Goal: Task Accomplishment & Management: Manage account settings

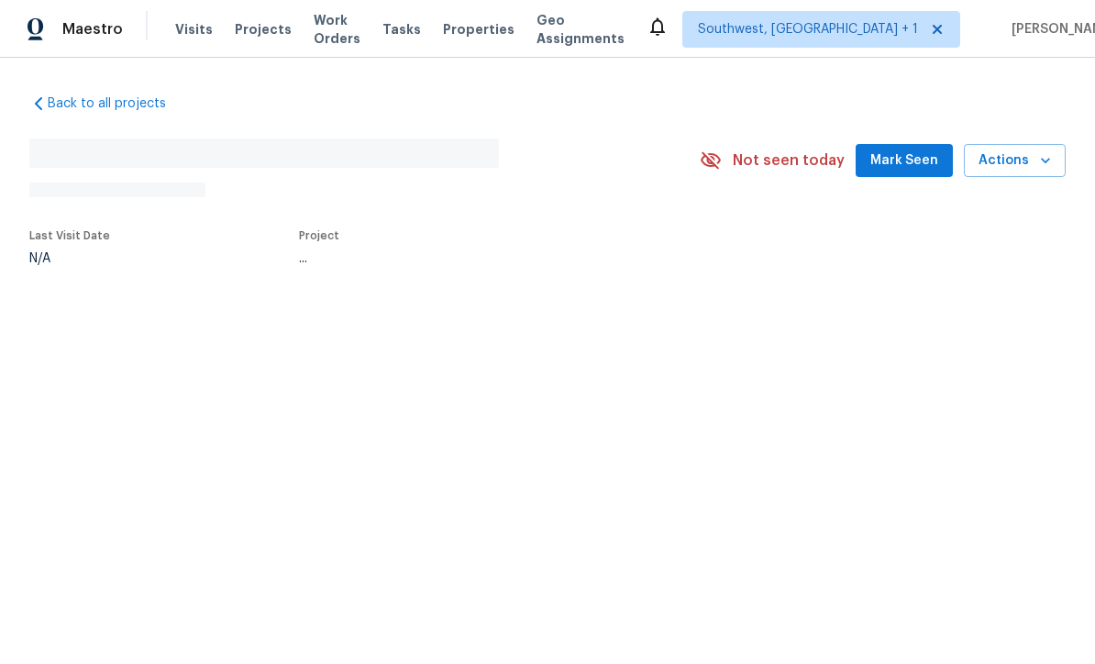
scroll to position [1, 0]
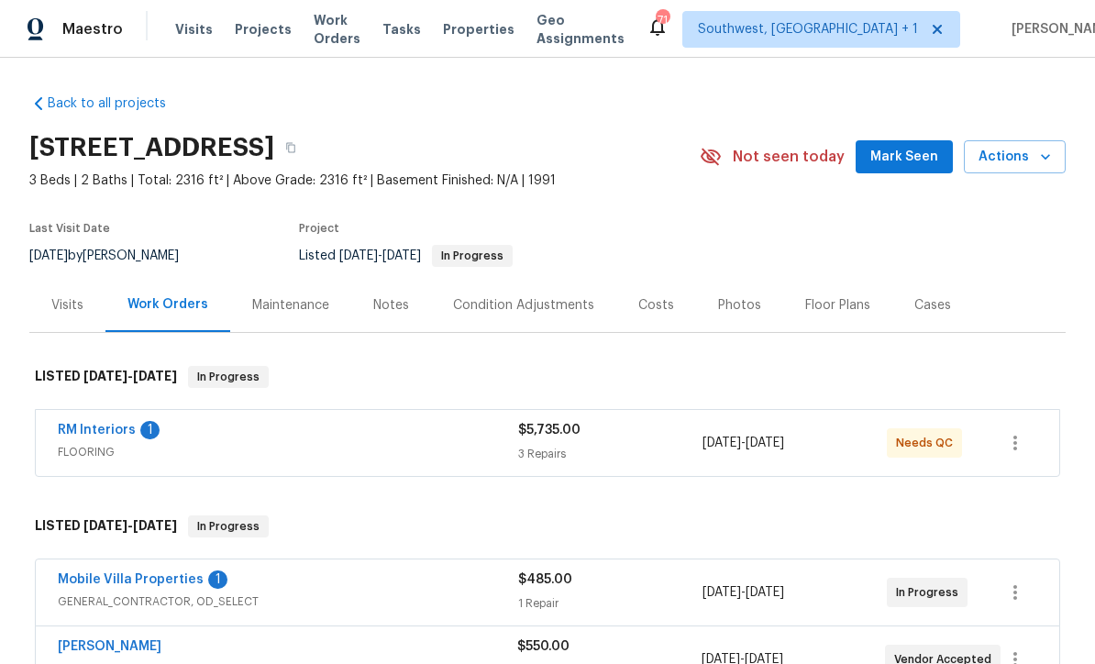
scroll to position [32, 0]
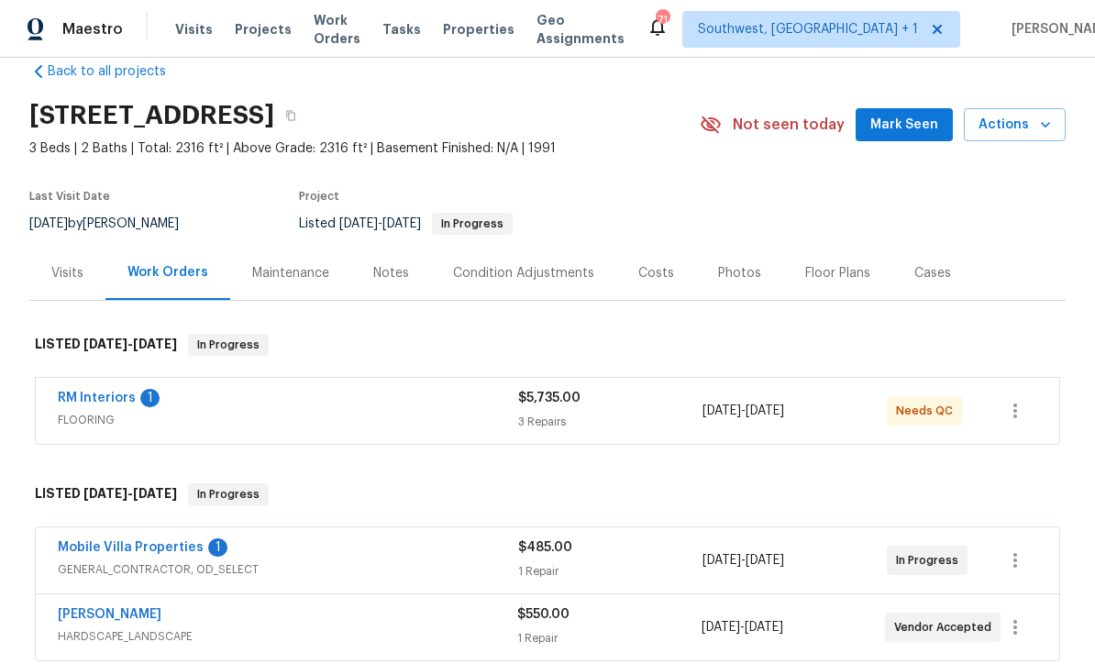
click at [72, 397] on link "RM Interiors" at bounding box center [97, 397] width 78 height 13
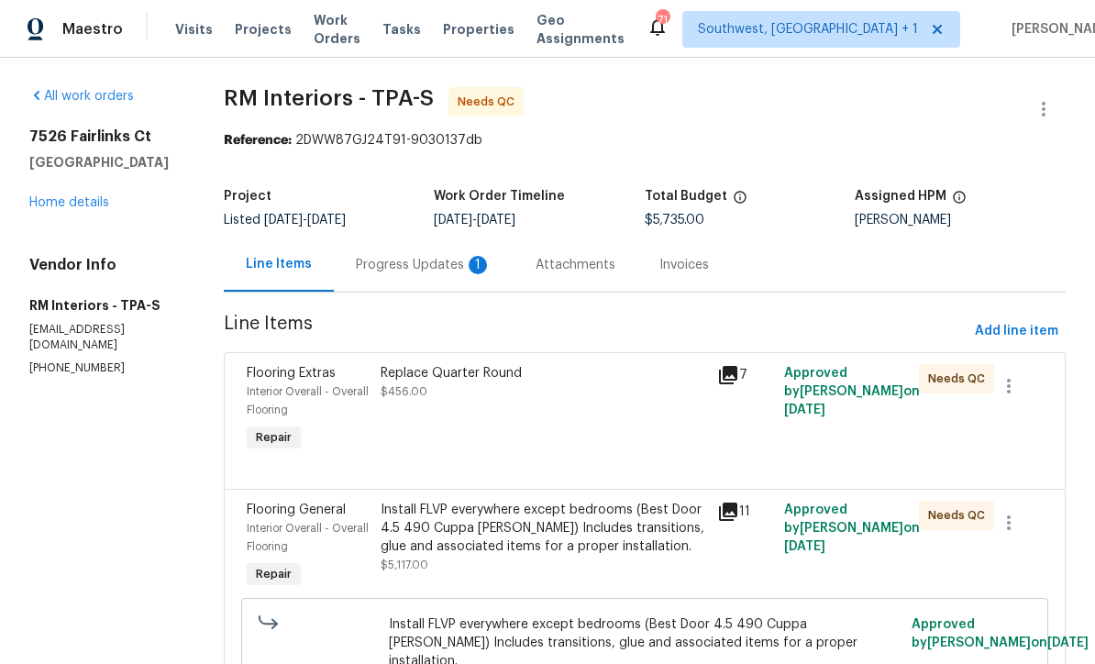
click at [442, 269] on div "Progress Updates 1" at bounding box center [424, 265] width 136 height 18
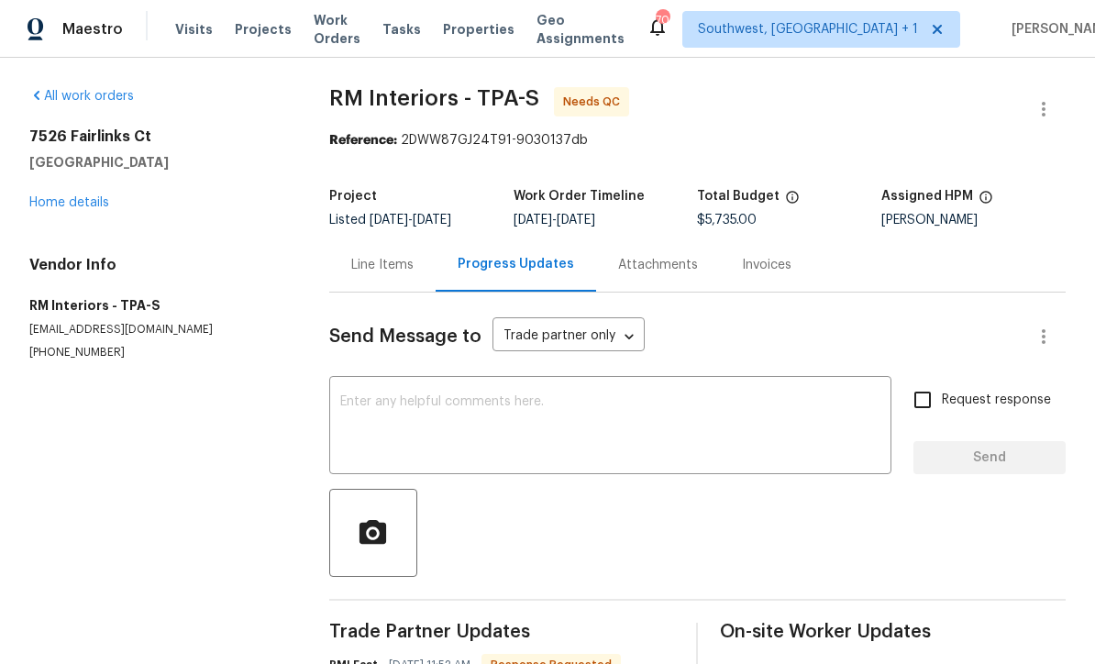
click at [60, 222] on div "All work orders 7526 Fairlinks Ct Sarasota, FL 34243 Home details Vendor Info R…" at bounding box center [157, 223] width 256 height 273
click at [38, 198] on link "Home details" at bounding box center [69, 202] width 80 height 13
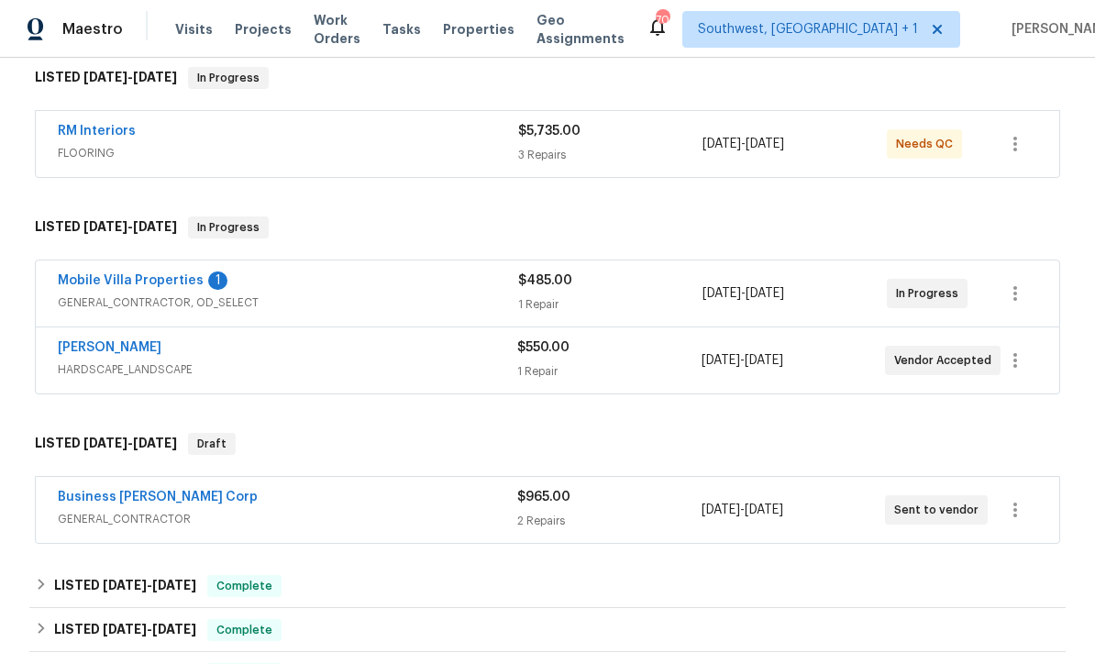
scroll to position [319, 0]
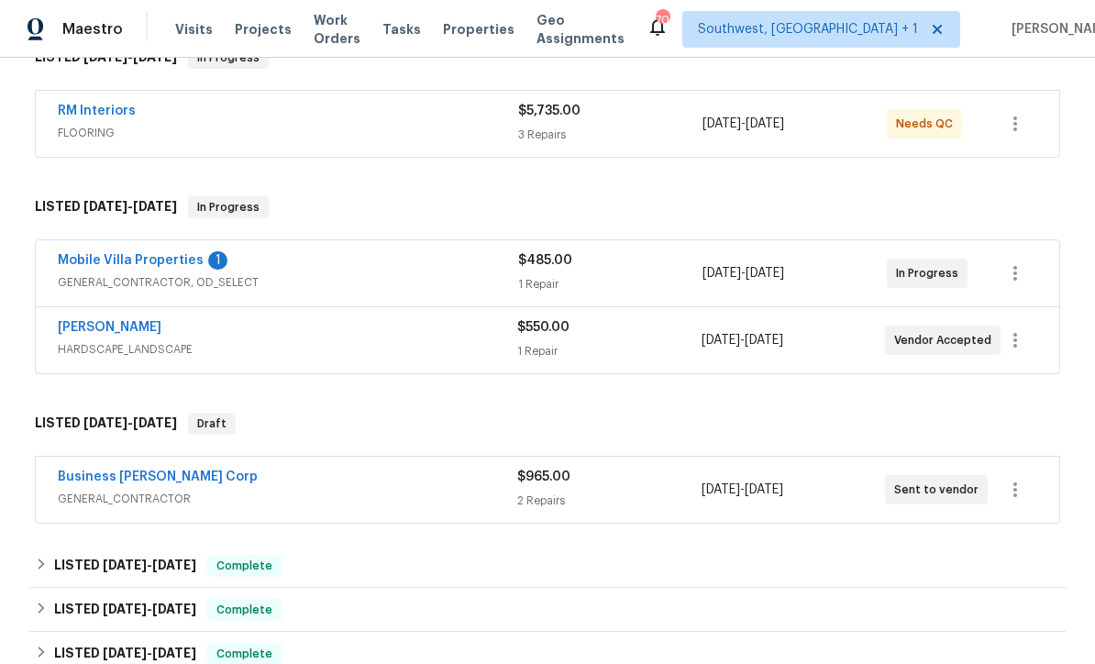
click at [78, 258] on link "Mobile Villa Properties" at bounding box center [131, 260] width 146 height 13
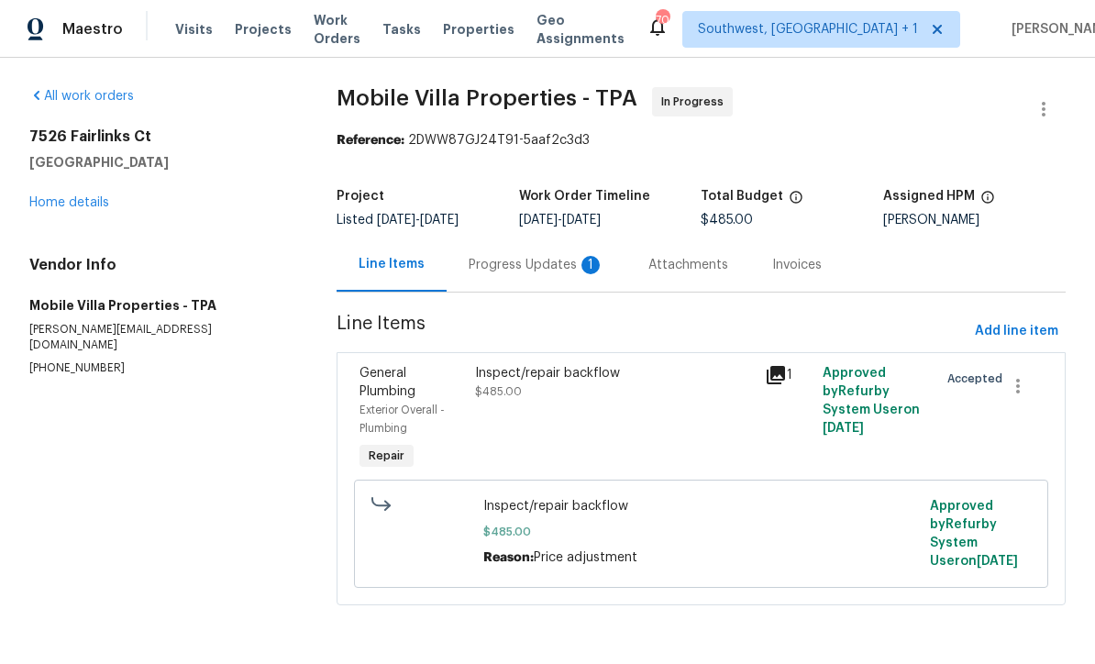
click at [540, 274] on div "Progress Updates 1" at bounding box center [536, 265] width 136 height 18
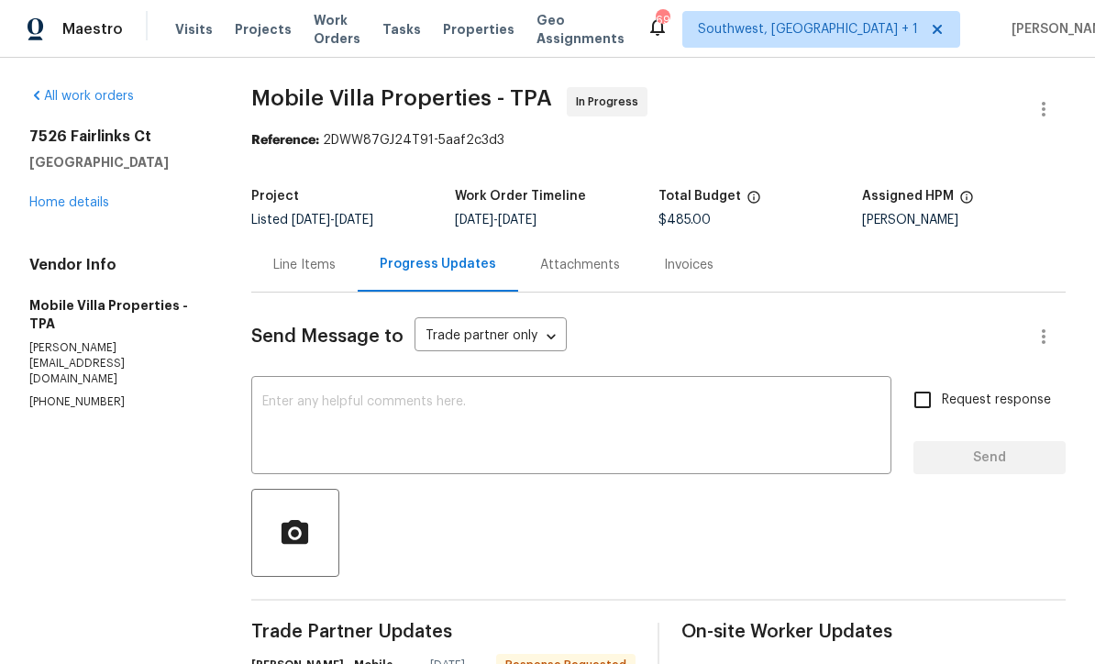
click at [51, 203] on link "Home details" at bounding box center [69, 202] width 80 height 13
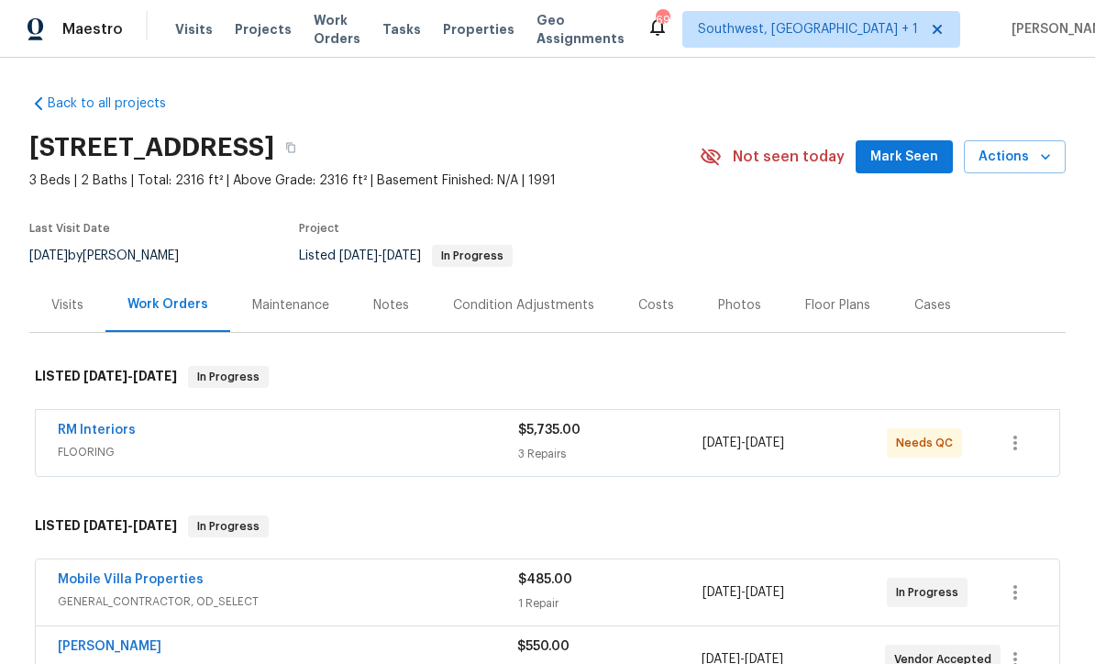
click at [243, 35] on span "Projects" at bounding box center [263, 29] width 57 height 18
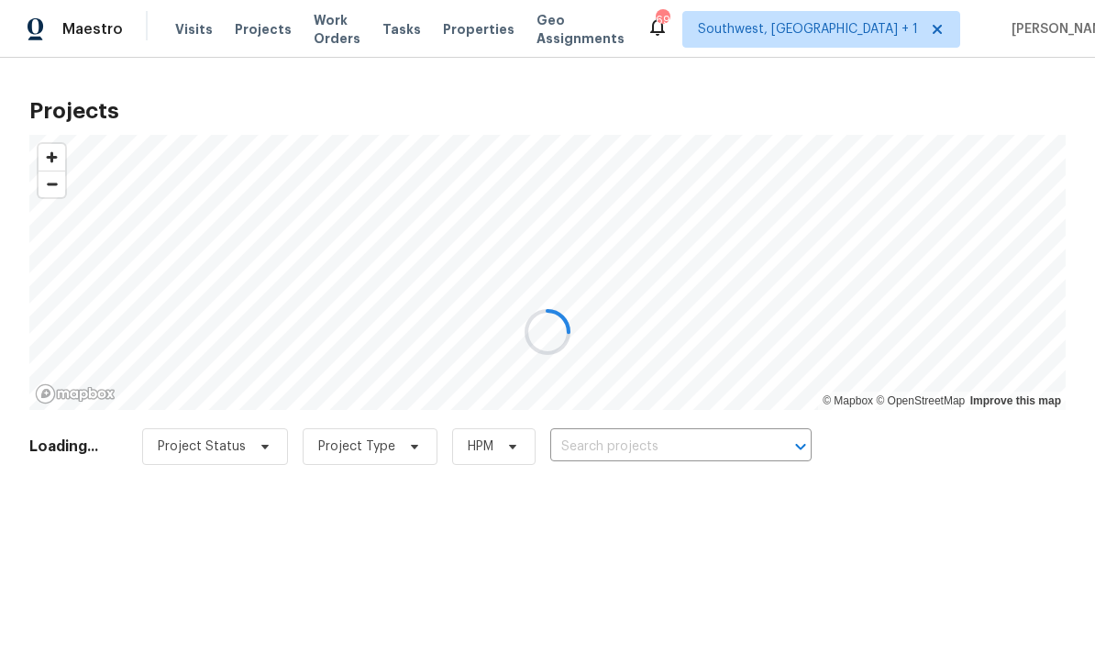
click at [195, 30] on div at bounding box center [547, 332] width 1095 height 664
click at [182, 31] on div at bounding box center [547, 332] width 1095 height 664
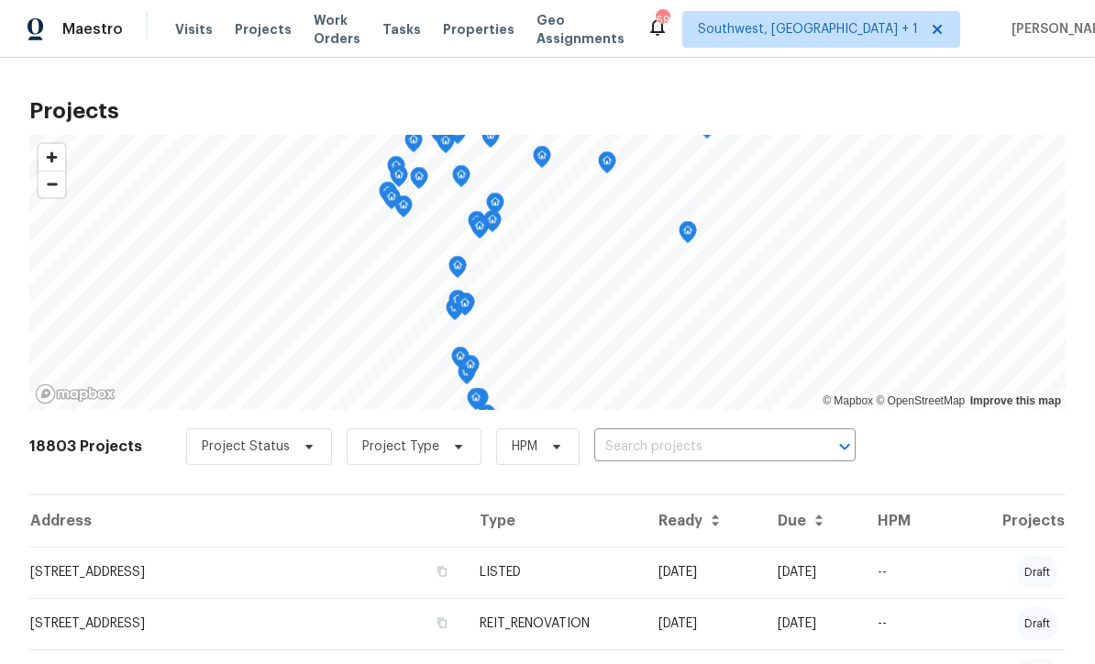
click at [678, 447] on input "text" at bounding box center [699, 447] width 210 height 28
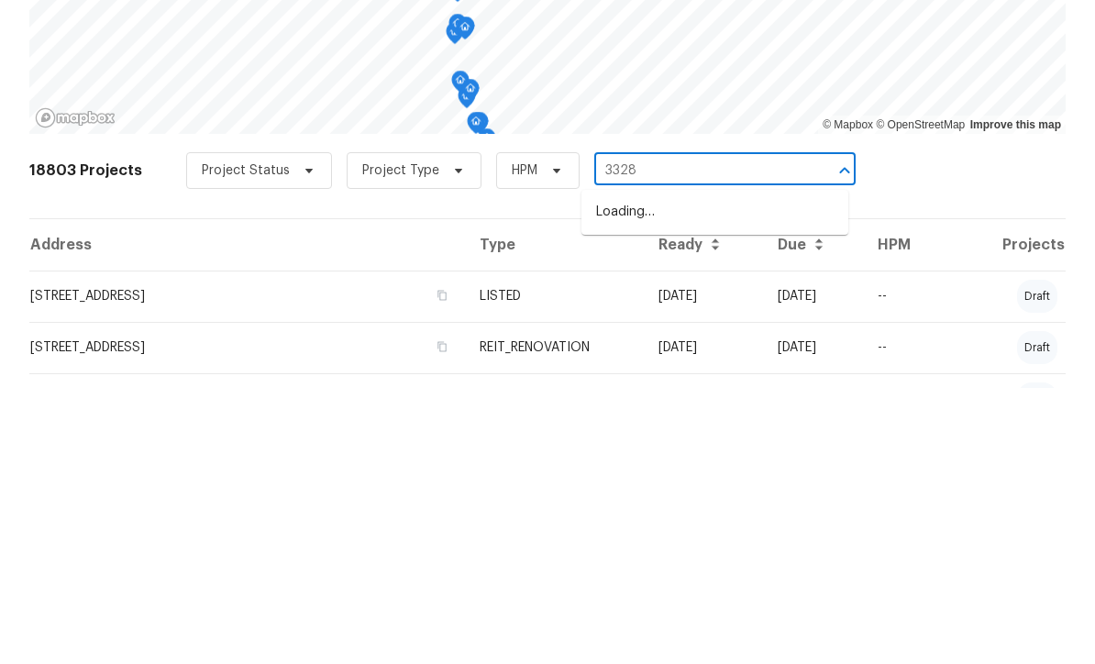
type input "3328"
click at [734, 503] on li "[STREET_ADDRESS]" at bounding box center [714, 518] width 267 height 30
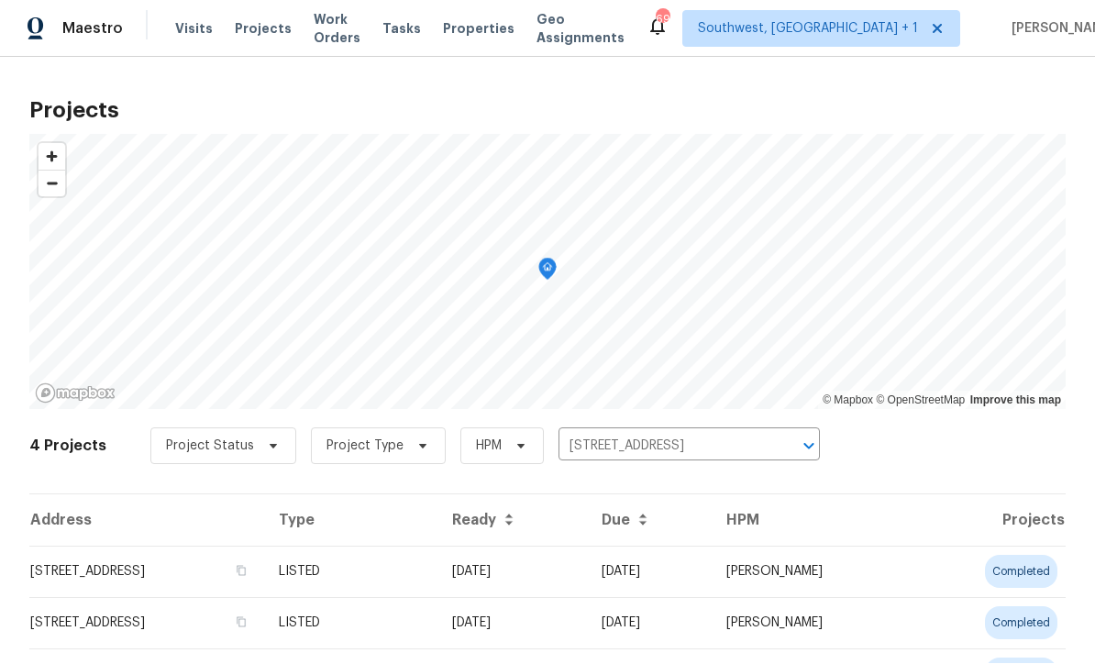
scroll to position [1, 0]
click at [587, 579] on td "07/07/25" at bounding box center [511, 571] width 149 height 51
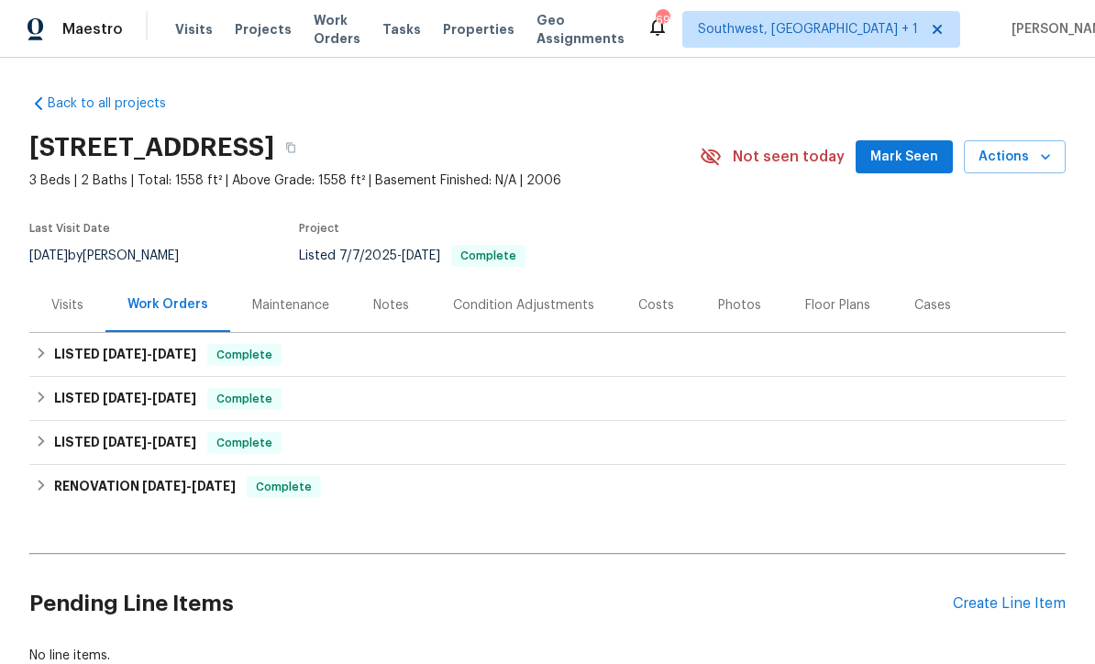
click at [177, 44] on div "Visits Projects Work Orders Tasks Properties Geo Assignments" at bounding box center [410, 29] width 471 height 37
click at [175, 30] on span "Visits" at bounding box center [194, 29] width 38 height 18
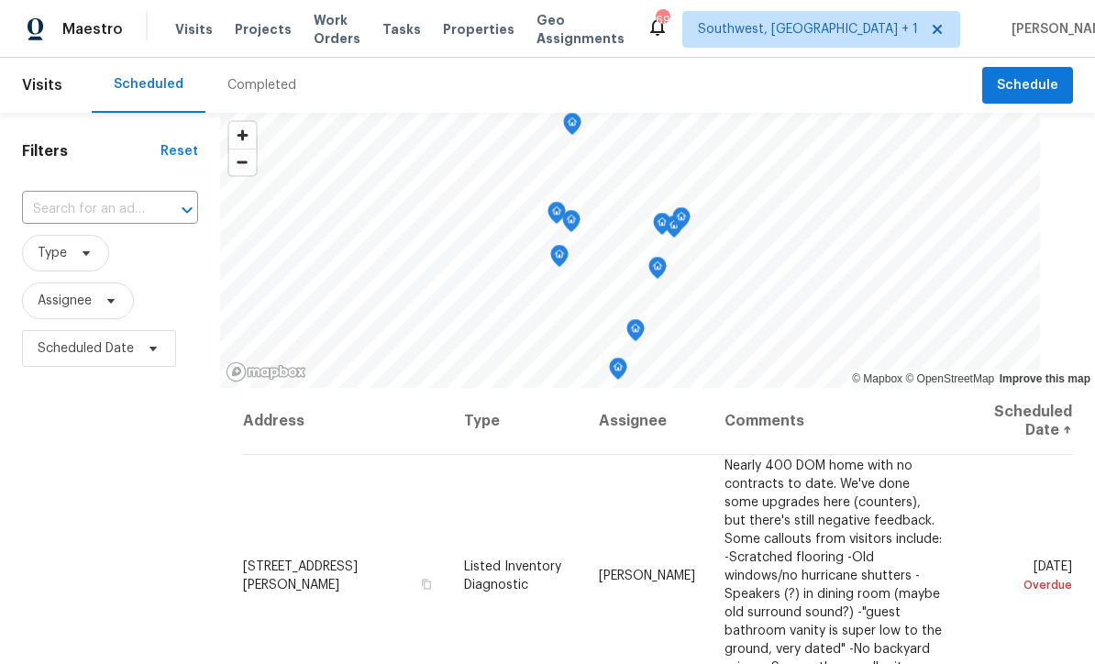
click at [77, 200] on input "text" at bounding box center [84, 209] width 125 height 28
type input "3328 ci"
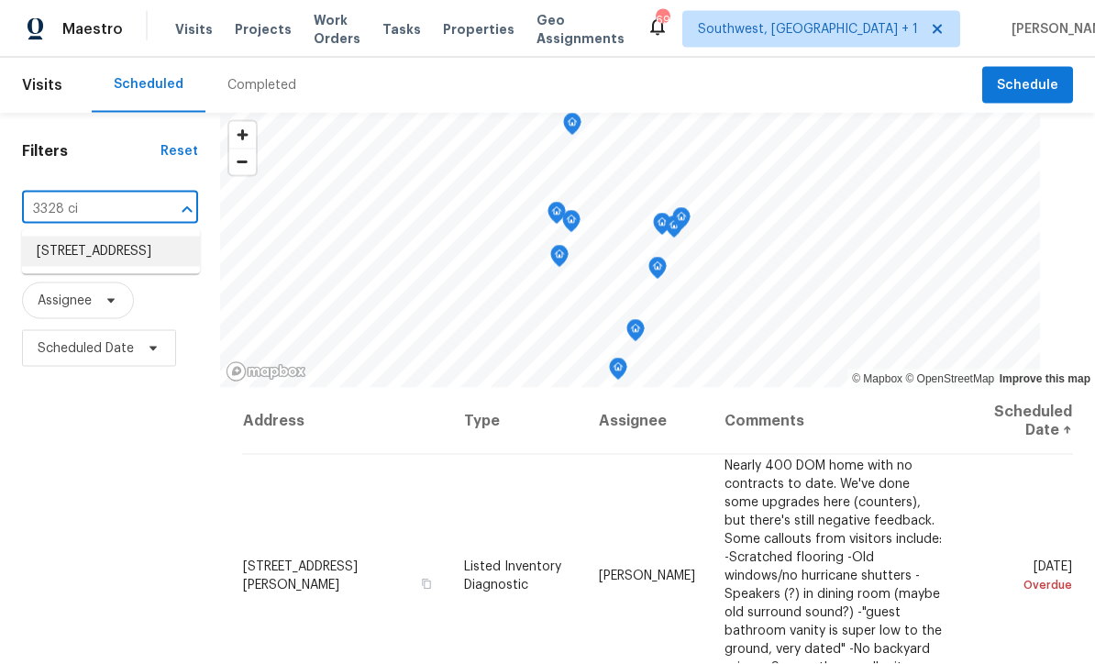
click at [69, 257] on li "[STREET_ADDRESS]" at bounding box center [111, 252] width 178 height 30
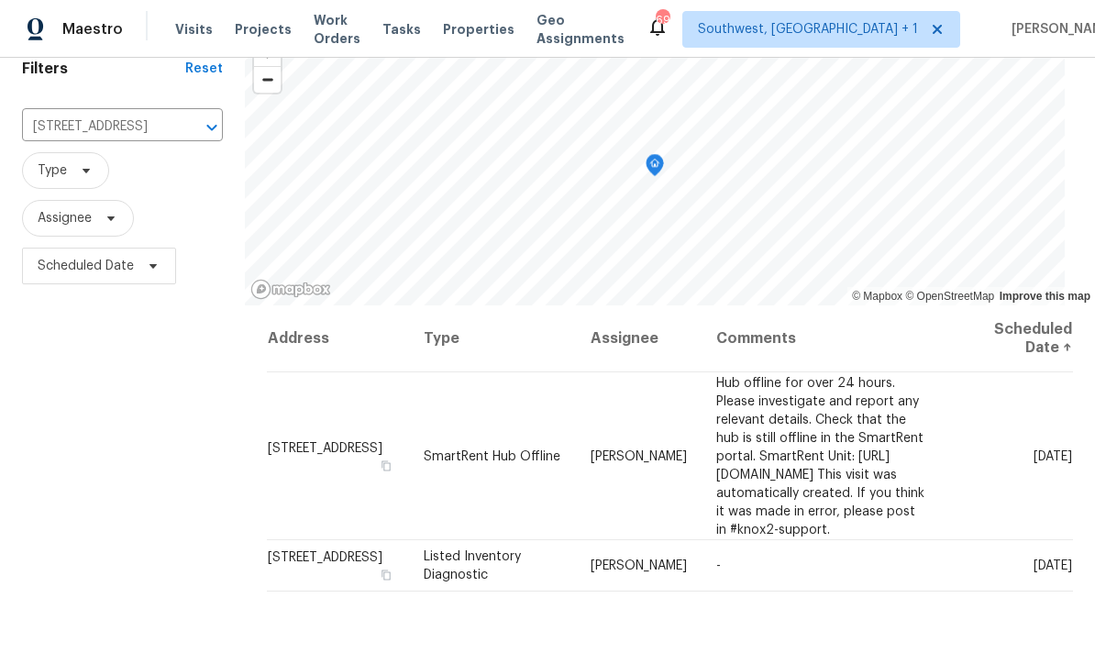
scroll to position [132, 0]
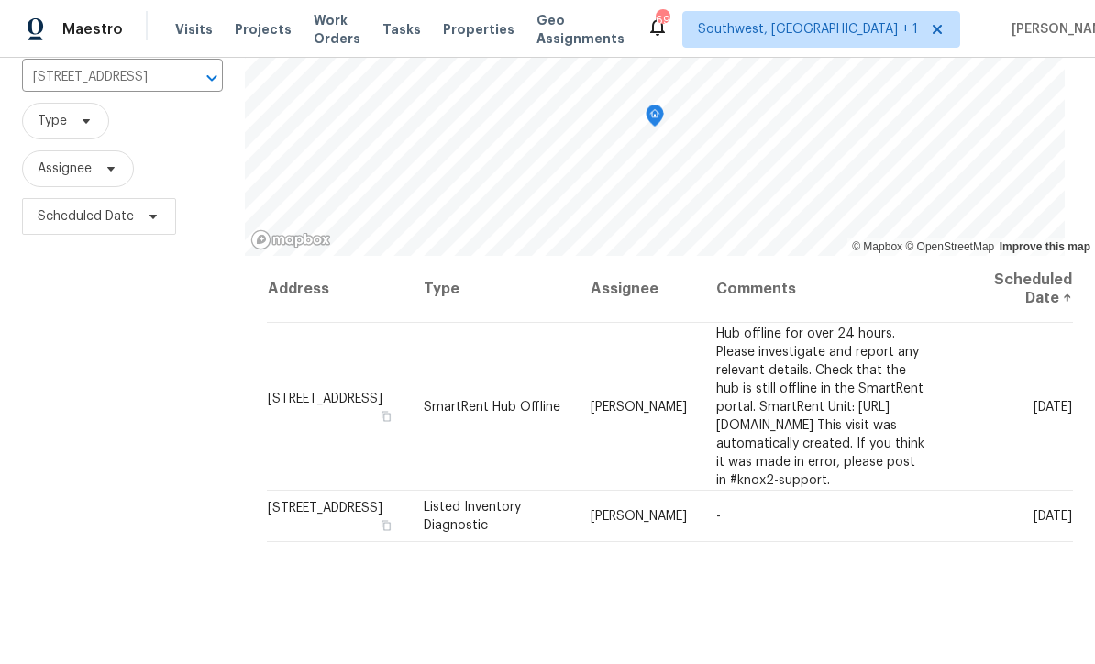
click at [0, 0] on icon at bounding box center [0, 0] width 0 height 0
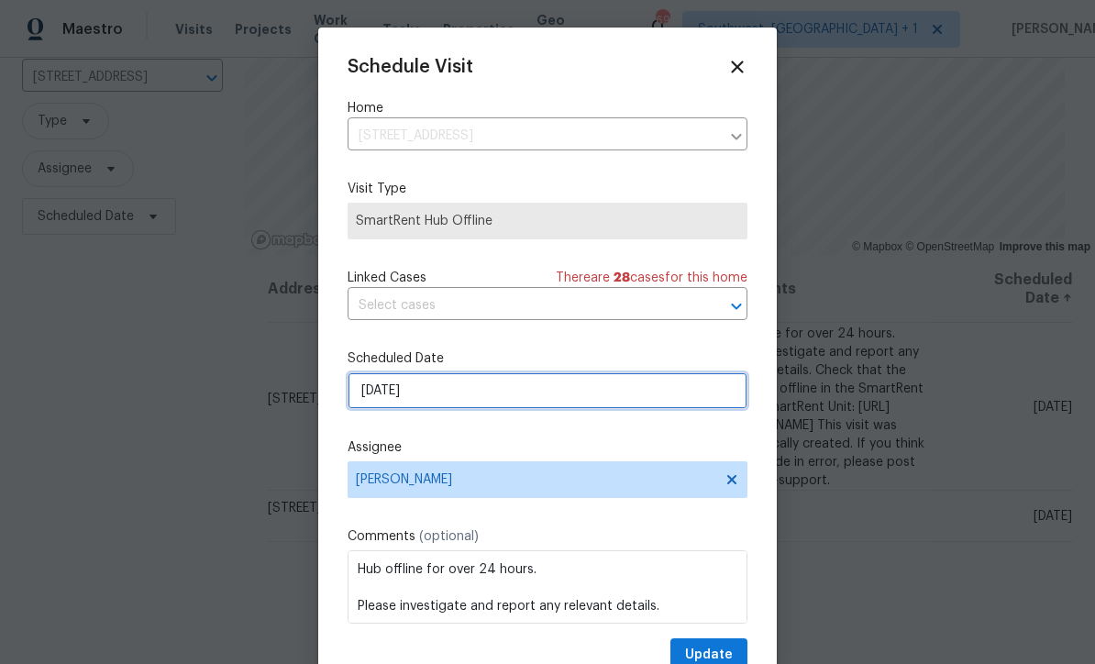
click at [479, 400] on input "[DATE]" at bounding box center [547, 390] width 400 height 37
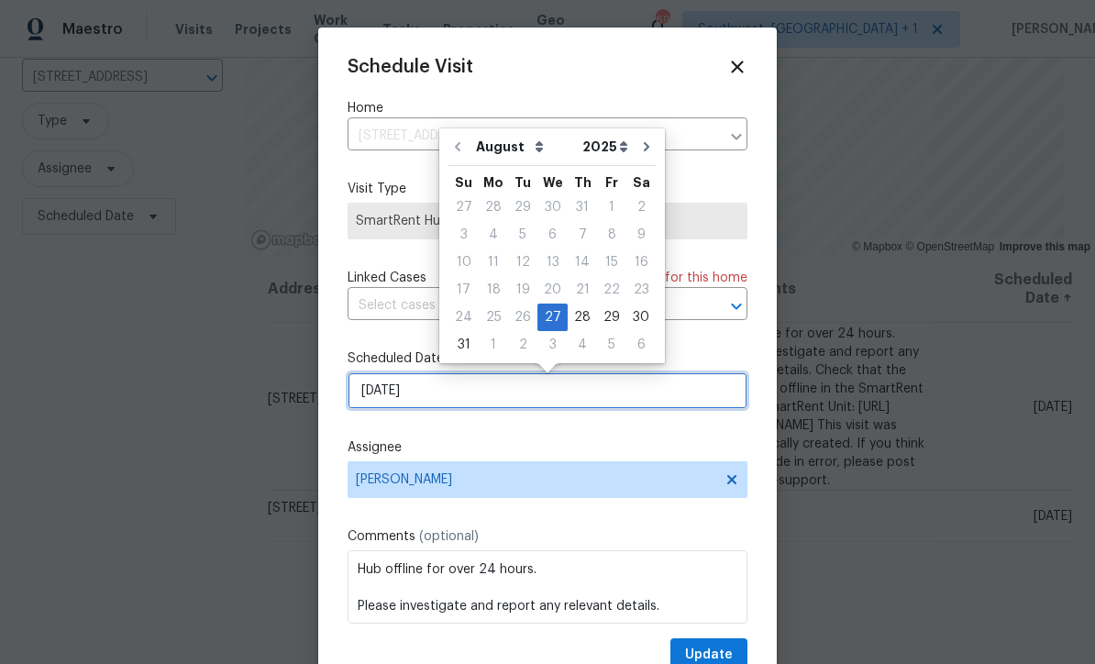
scroll to position [0, 0]
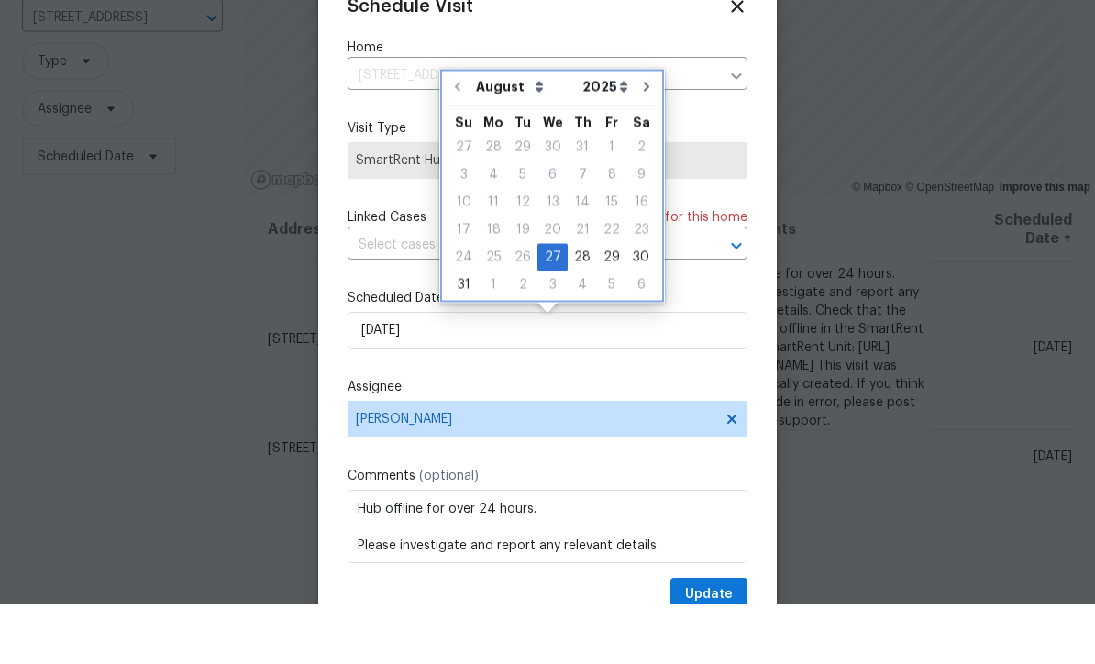
click at [639, 139] on icon "Go to next month" at bounding box center [646, 146] width 15 height 15
type input "9/27/2025"
select select "8"
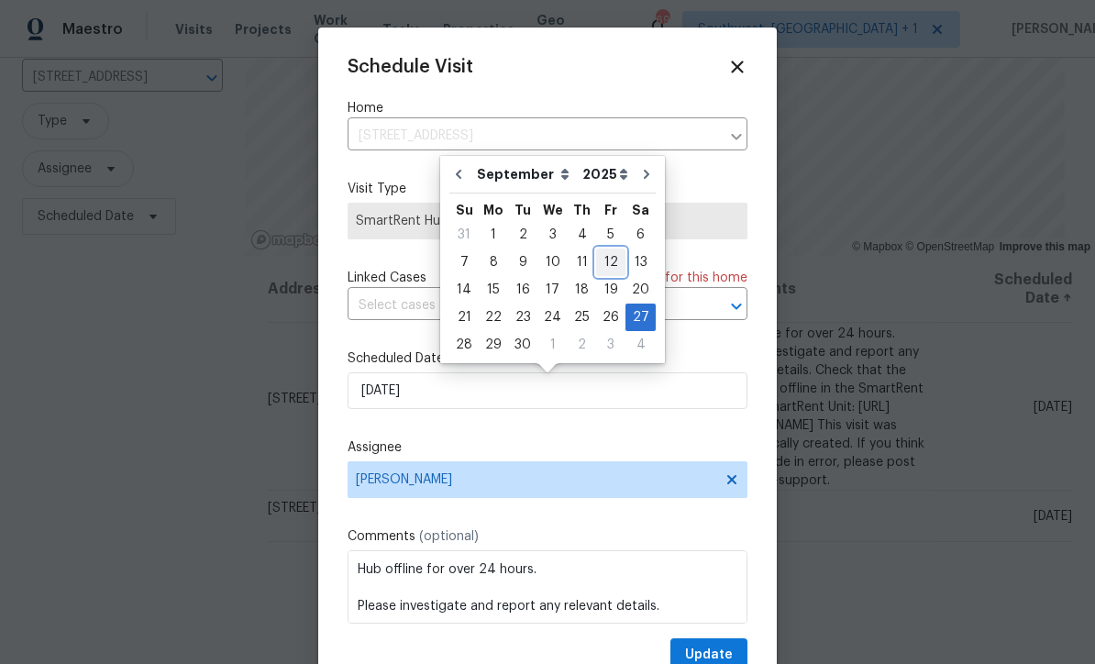
click at [600, 249] on div "12" at bounding box center [610, 262] width 29 height 26
type input "9/12/2025"
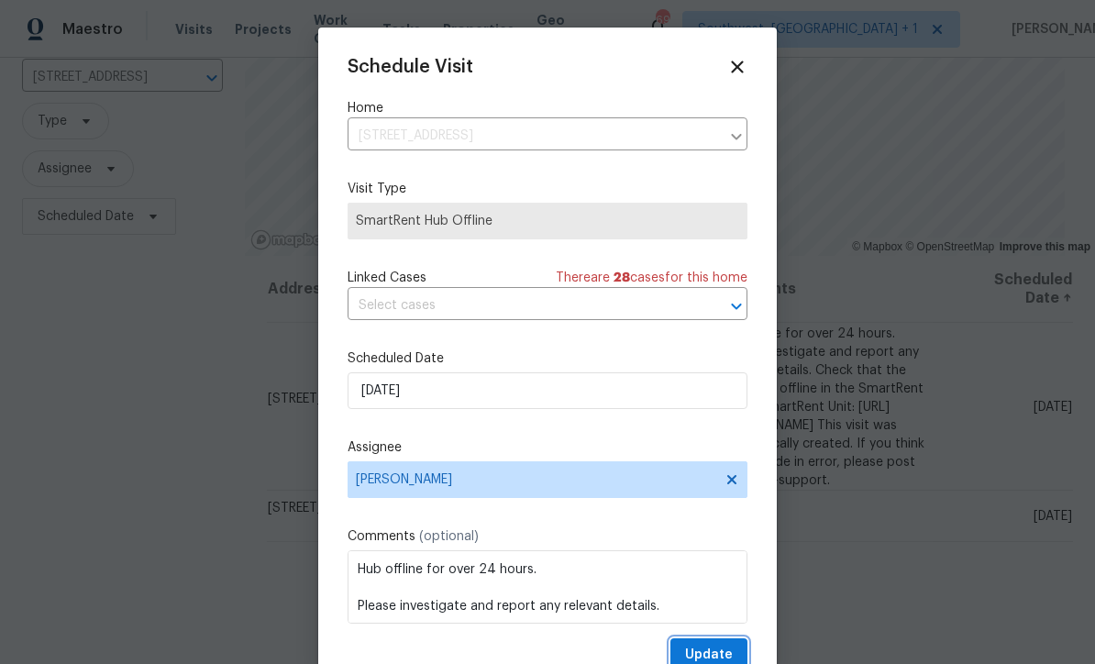
click at [715, 651] on span "Update" at bounding box center [709, 655] width 48 height 23
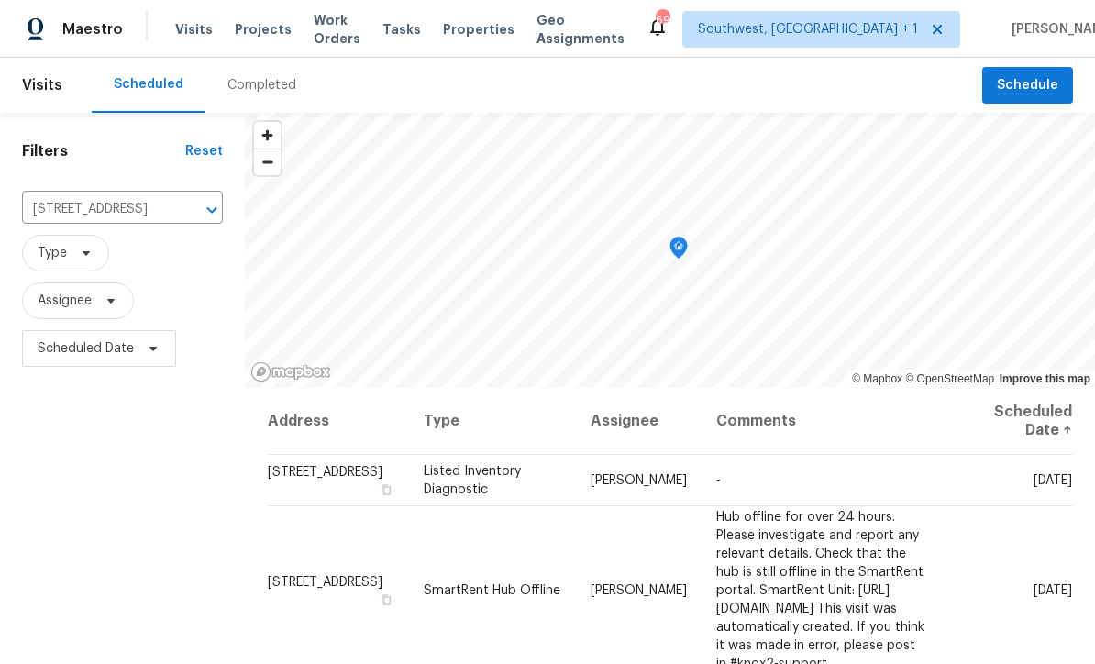
scroll to position [0, 0]
click at [83, 195] on input "[STREET_ADDRESS]" at bounding box center [96, 209] width 149 height 28
type input "7526"
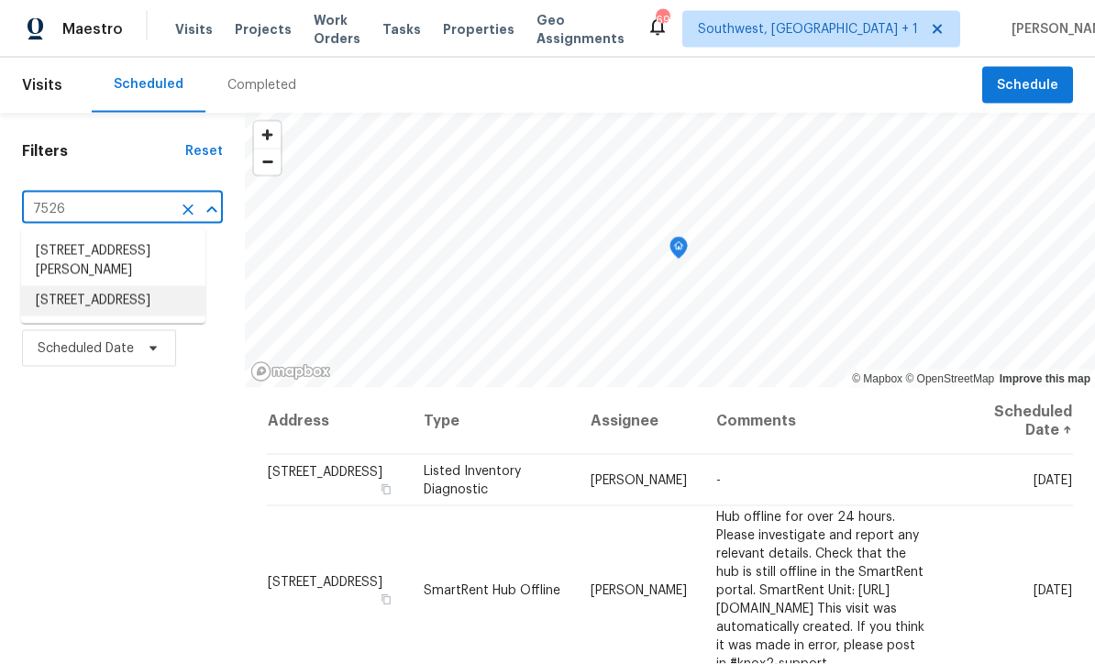
click at [50, 286] on li "7526 Fairlinks Ct, Sarasota, FL 34243" at bounding box center [113, 301] width 184 height 30
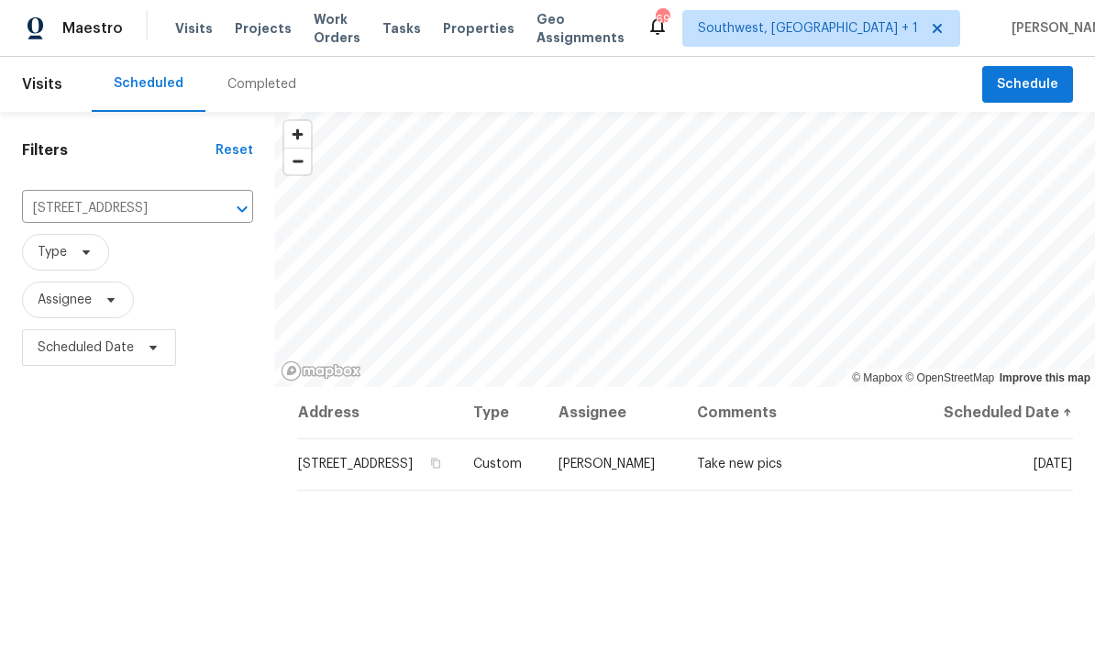
scroll to position [1, 0]
click at [0, 0] on icon at bounding box center [0, 0] width 0 height 0
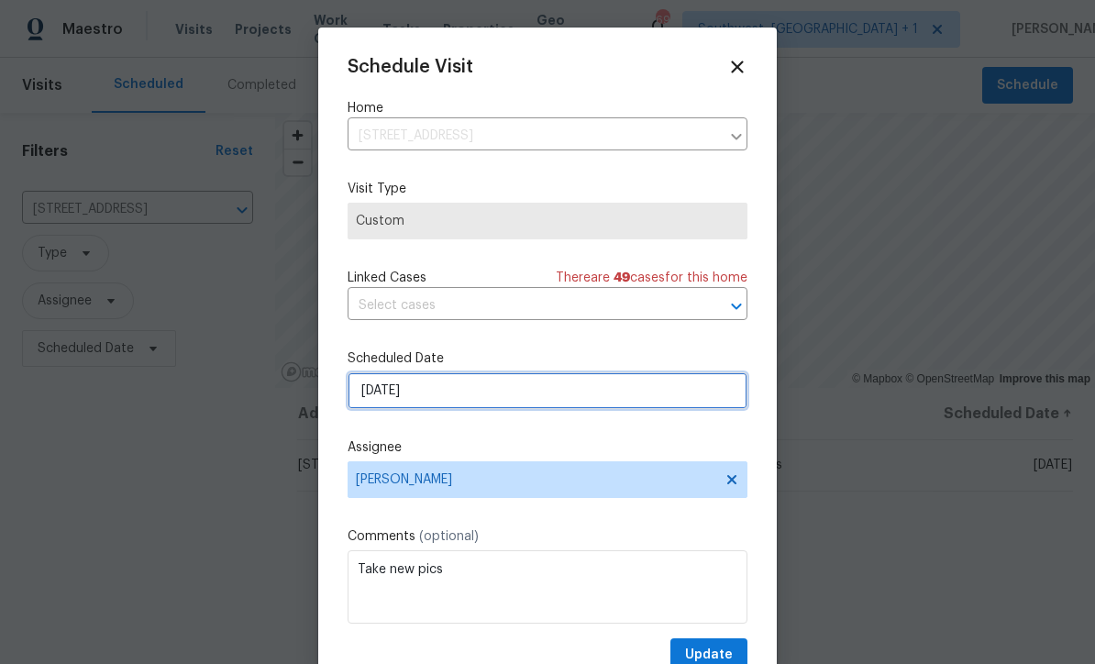
click input "[DATE]"
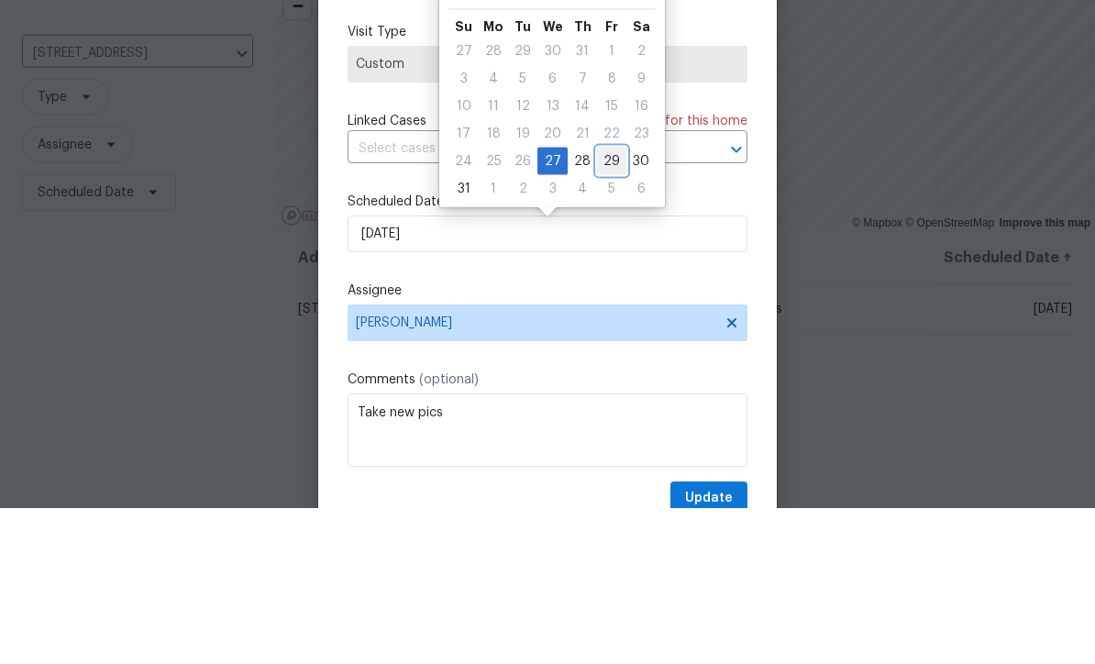
click div "29"
type input "8/29/2025"
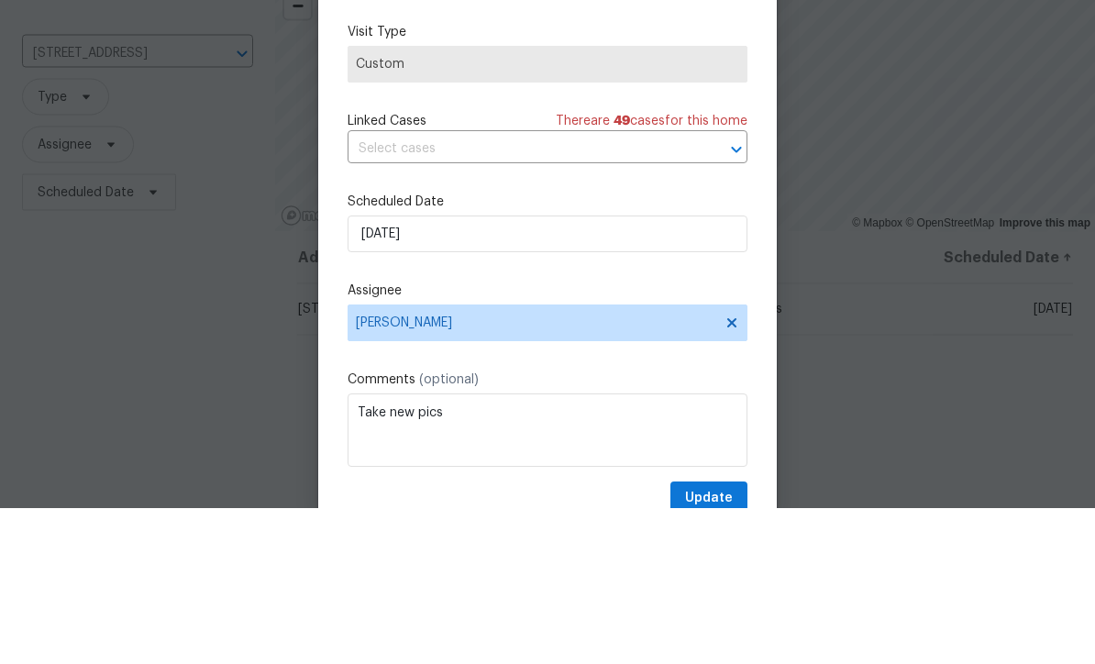
scroll to position [61, 0]
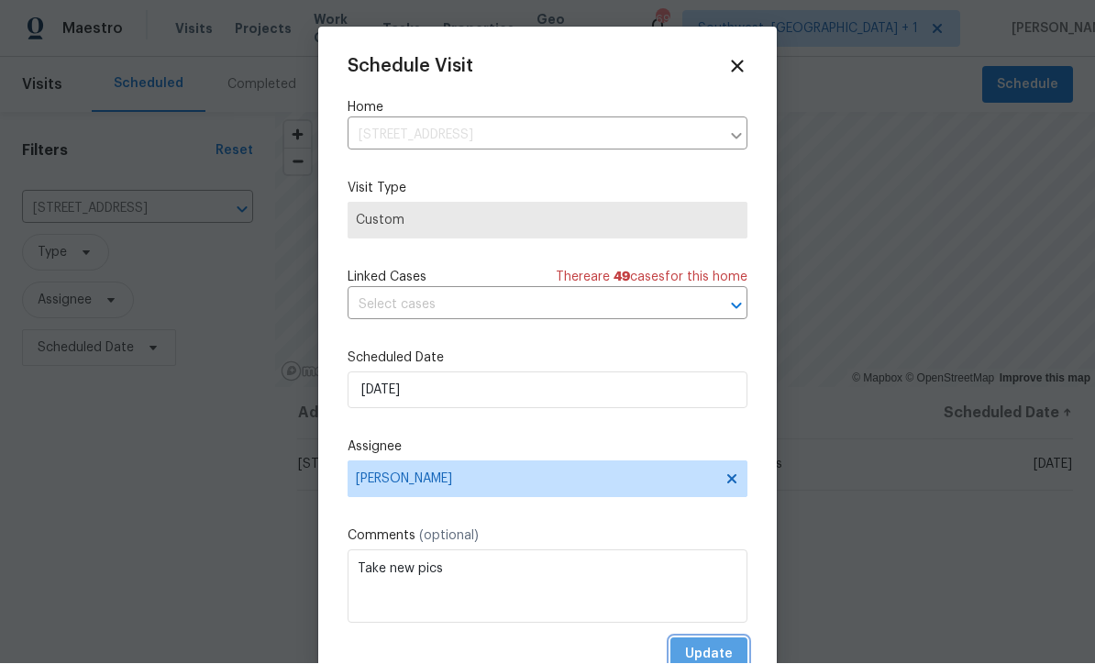
click span "Update"
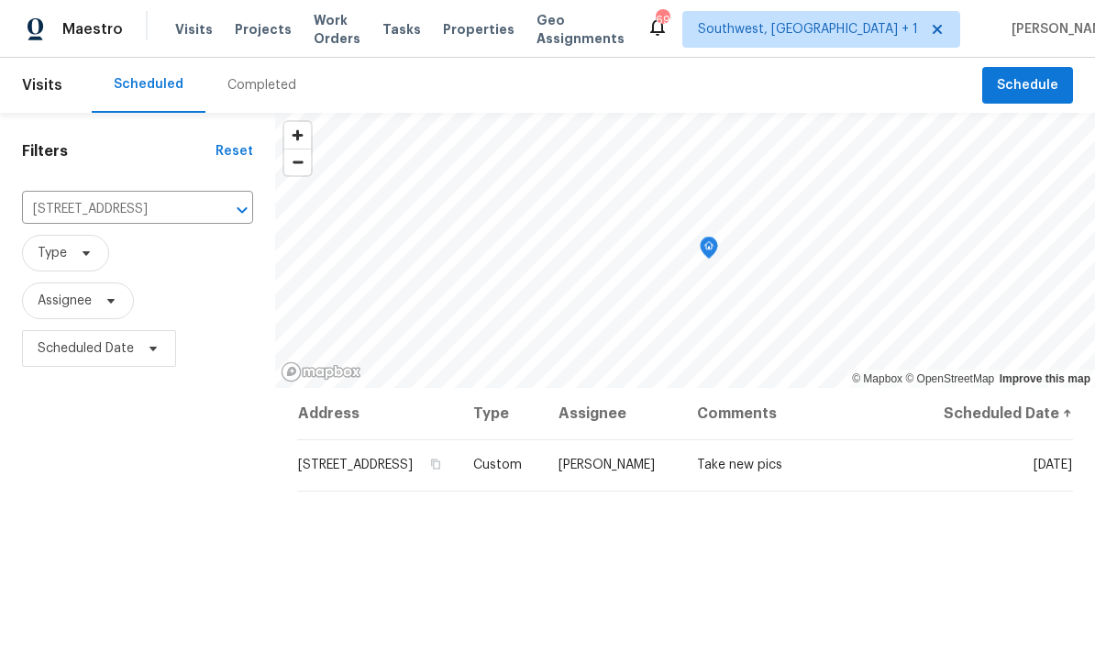
scroll to position [0, 0]
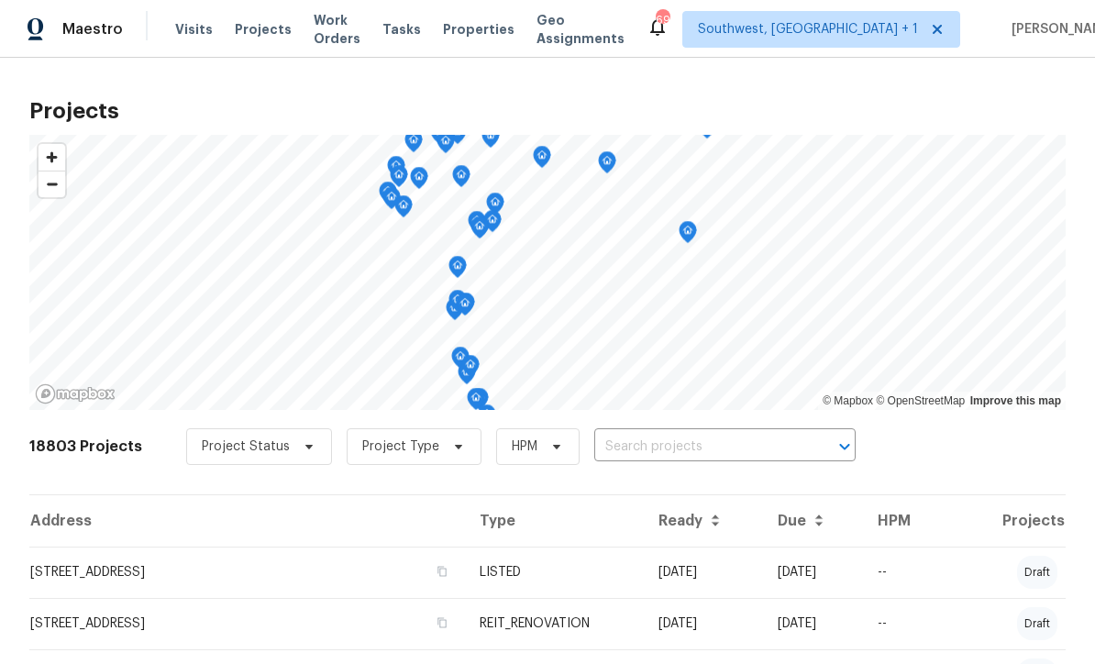
click at [645, 451] on input "text" at bounding box center [699, 447] width 210 height 28
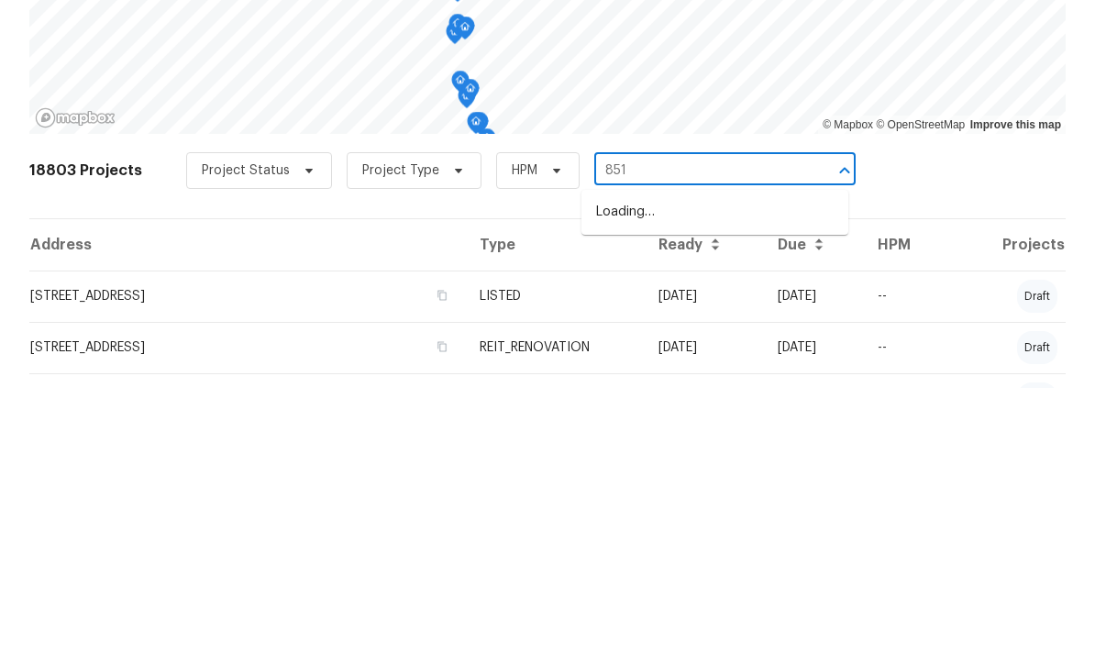
type input "851 p"
click at [701, 503] on li "851 Placid Lake Dr, Osprey, FL 34229" at bounding box center [714, 518] width 267 height 30
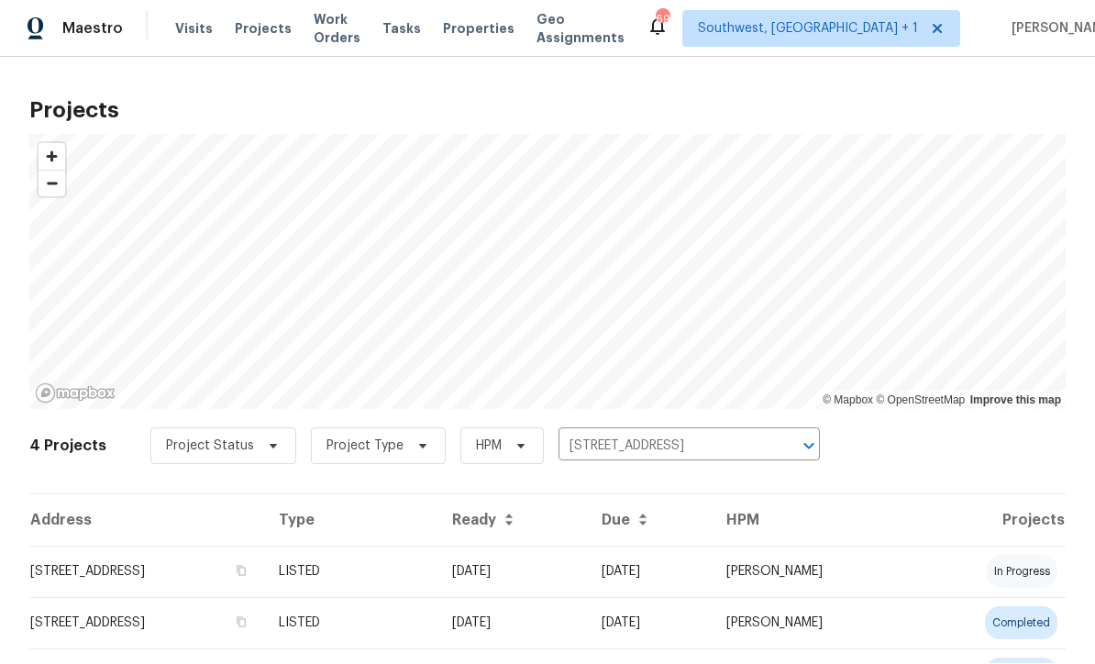
scroll to position [1, 0]
click at [587, 573] on td "08/21/25" at bounding box center [511, 571] width 149 height 51
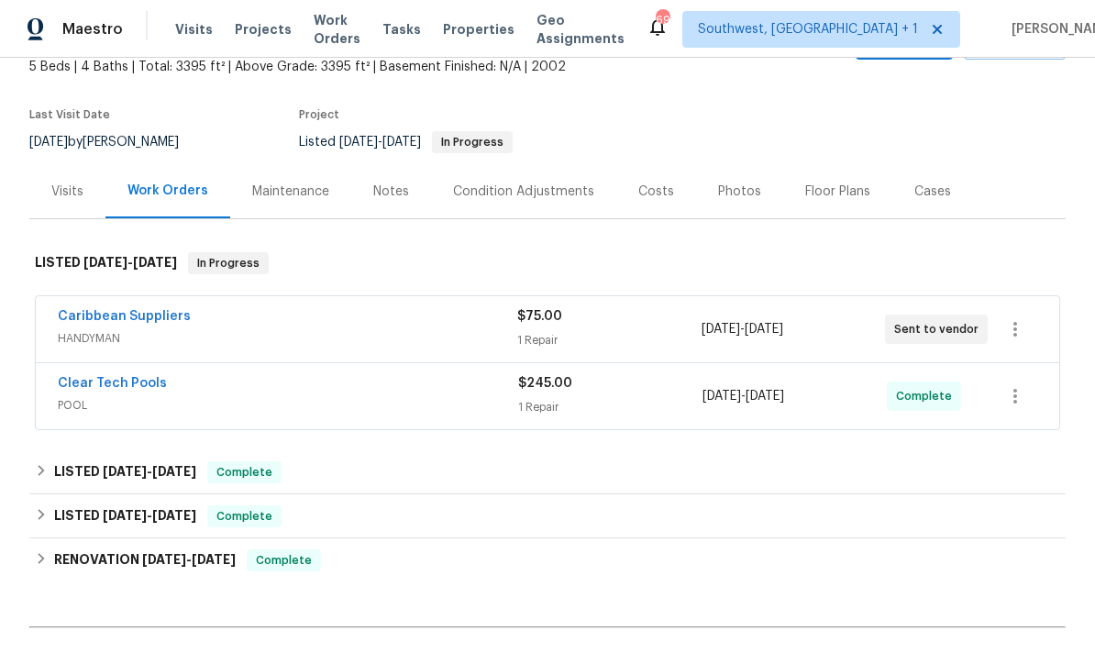
scroll to position [159, 0]
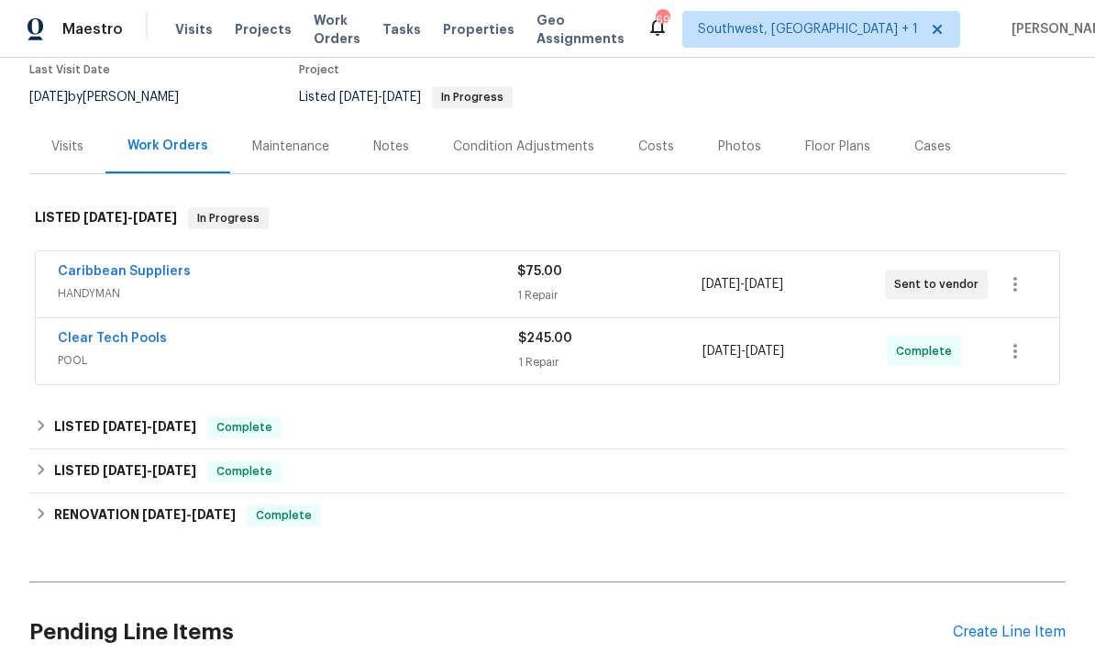
click at [288, 293] on span "HANDYMAN" at bounding box center [287, 293] width 459 height 18
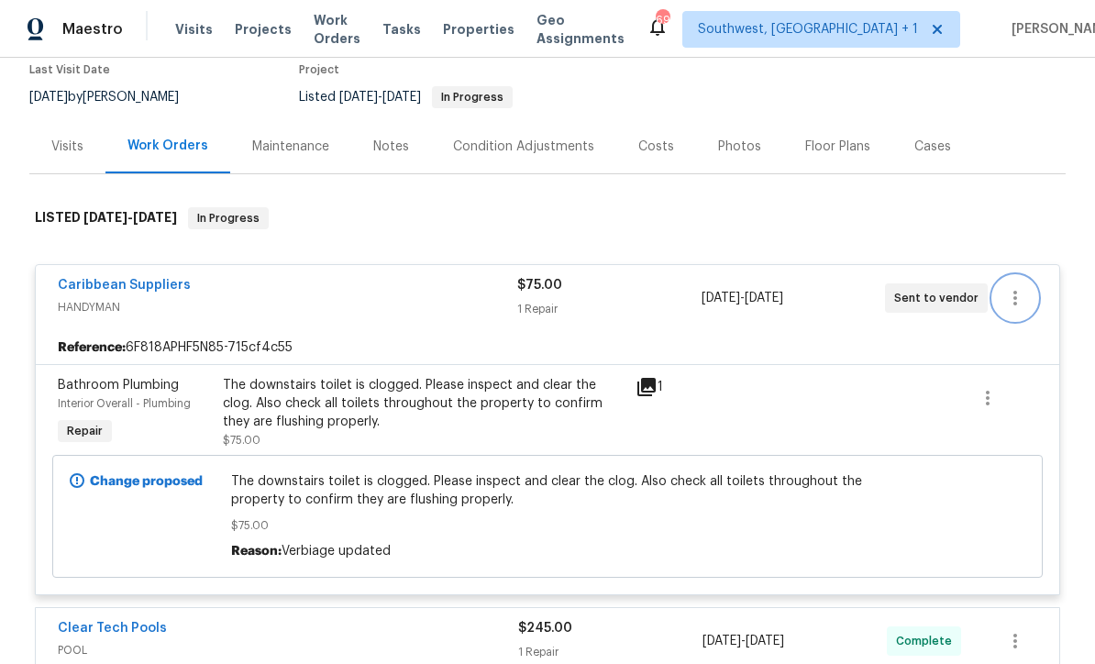
click at [1022, 301] on icon "button" at bounding box center [1015, 298] width 22 height 22
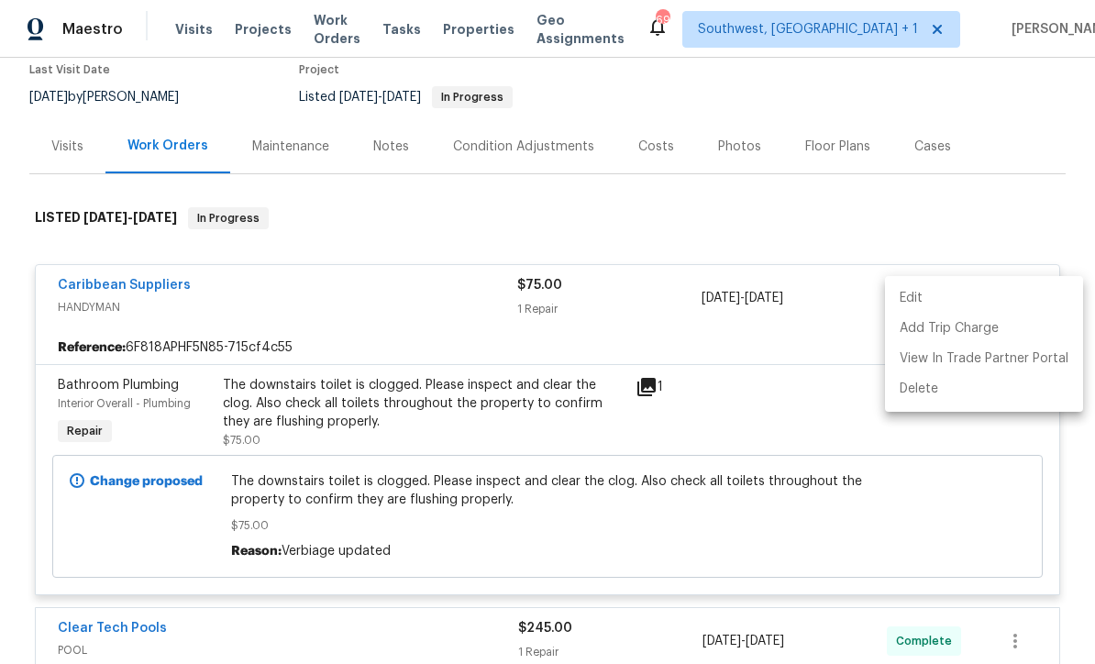
click at [909, 221] on div at bounding box center [547, 332] width 1095 height 664
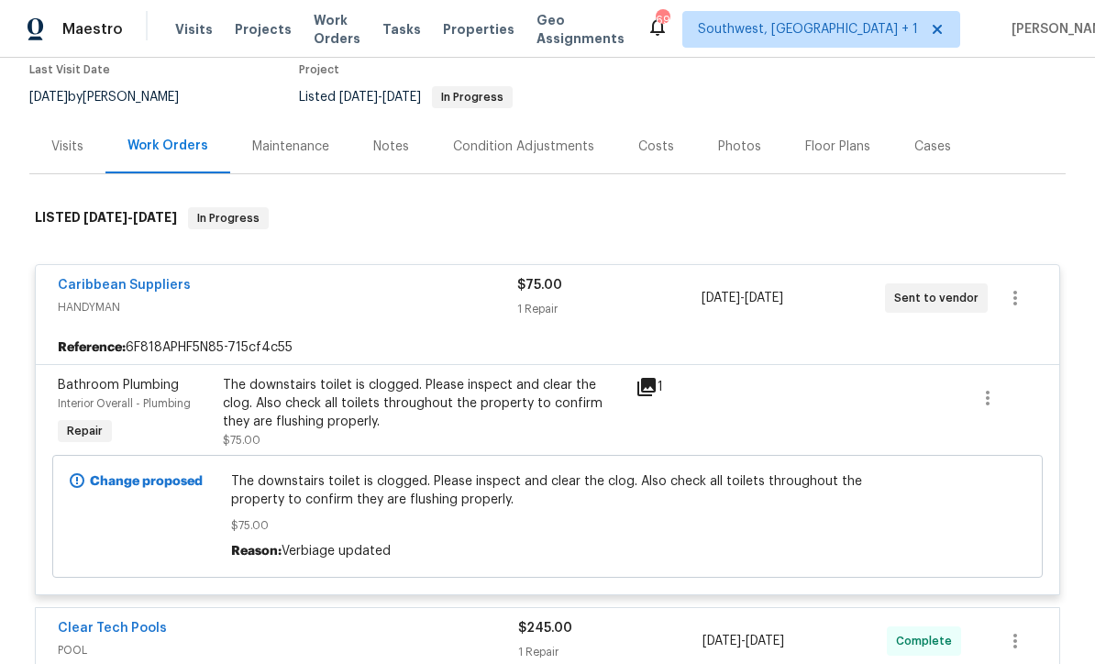
click at [92, 288] on link "Caribbean Suppliers" at bounding box center [124, 285] width 133 height 13
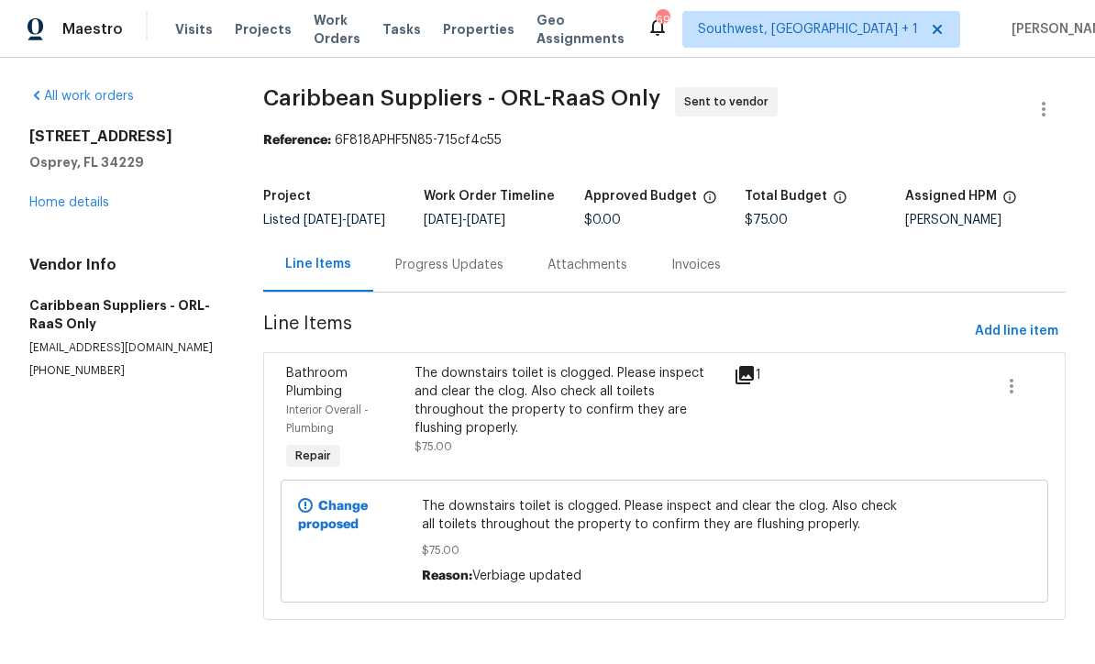
scroll to position [23, 0]
click at [1014, 325] on span "Add line item" at bounding box center [1016, 331] width 83 height 23
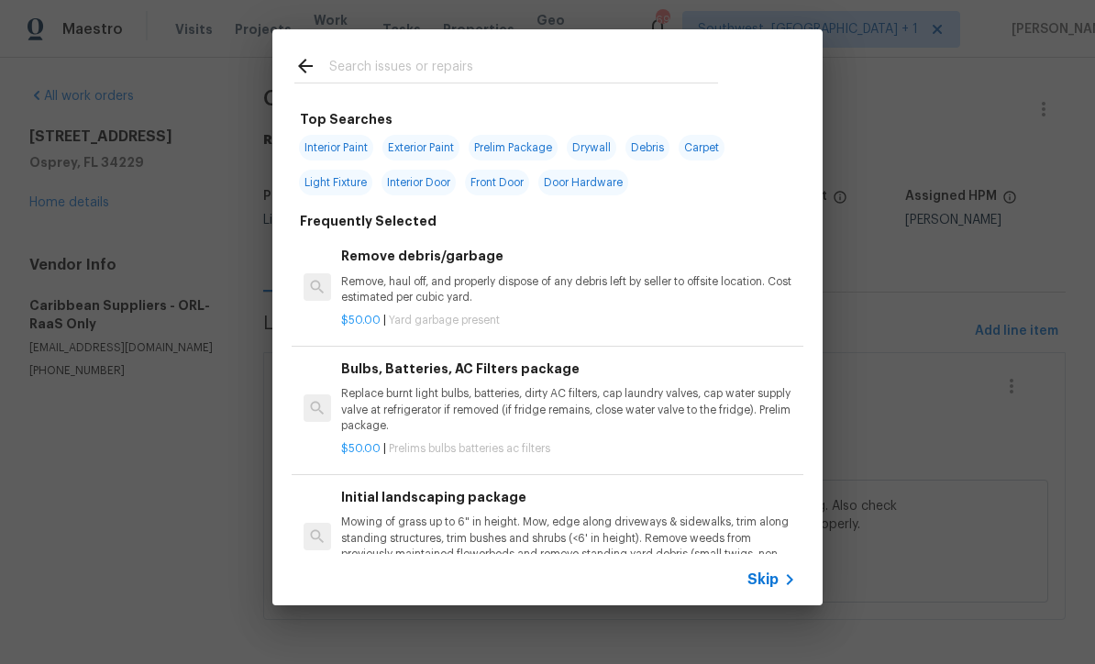
click at [788, 585] on icon at bounding box center [789, 579] width 22 height 22
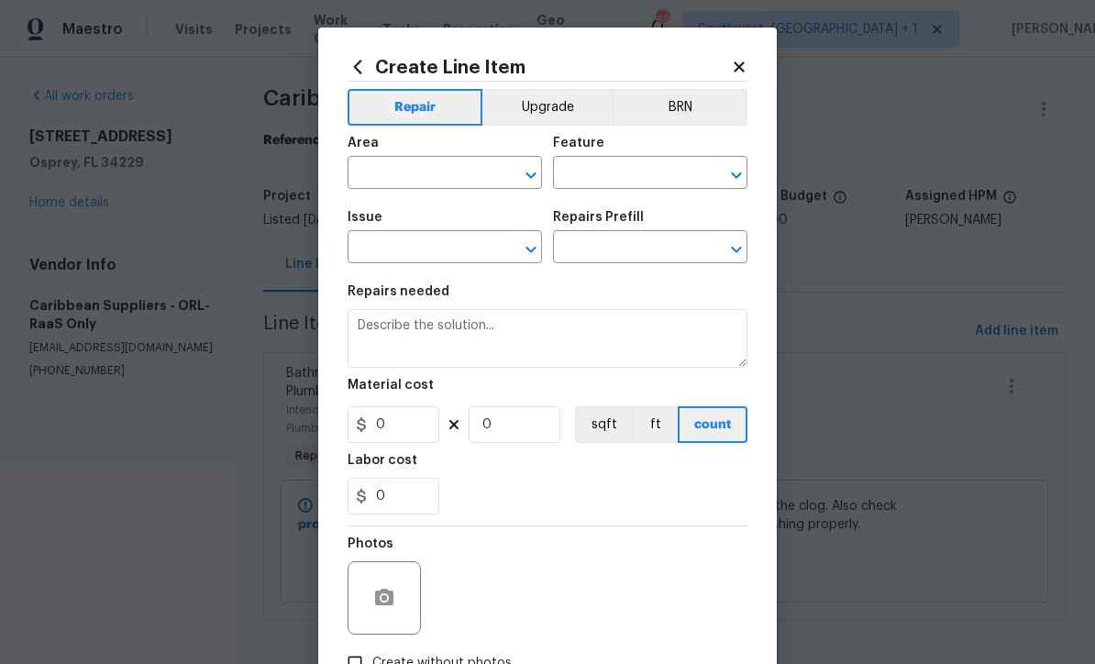
click at [446, 160] on div "Area" at bounding box center [444, 149] width 194 height 24
click at [375, 180] on input "text" at bounding box center [418, 174] width 143 height 28
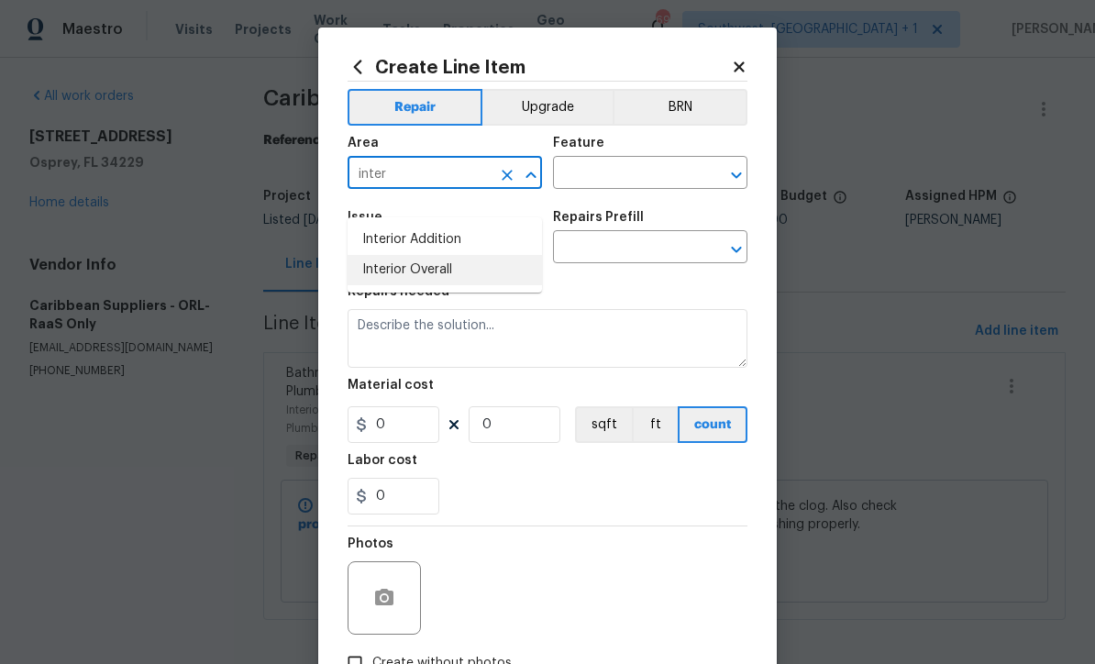
click at [464, 255] on li "Interior Overall" at bounding box center [444, 270] width 194 height 30
type input "Interior Overall"
click at [622, 173] on input "text" at bounding box center [624, 174] width 143 height 28
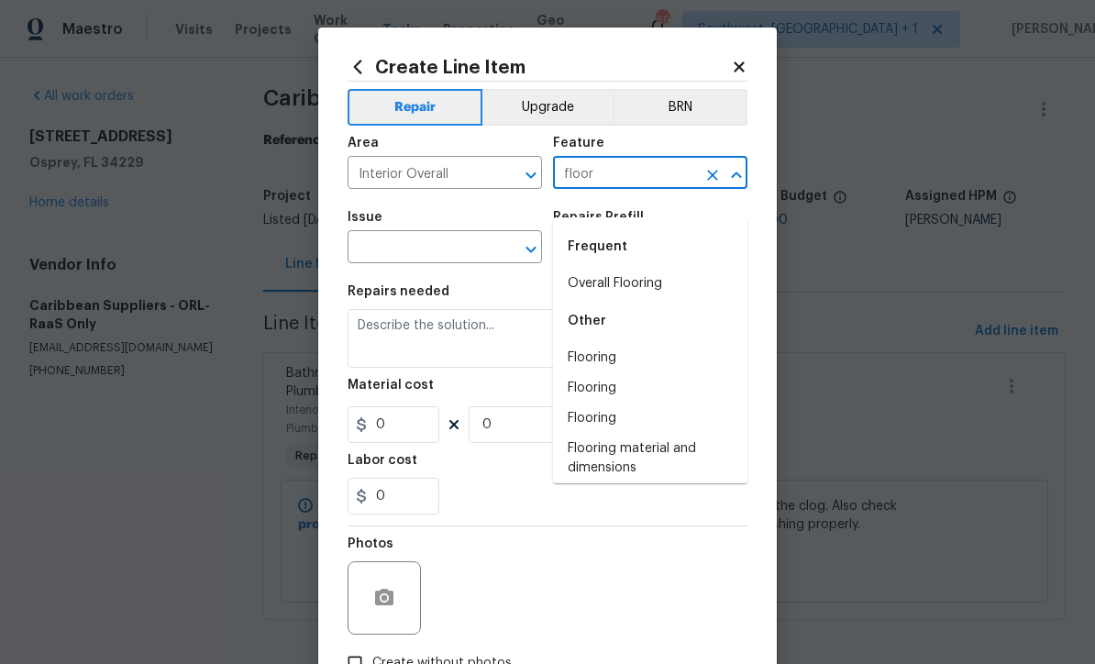
click at [649, 269] on li "Overall Flooring" at bounding box center [650, 284] width 194 height 30
type input "Overall Flooring"
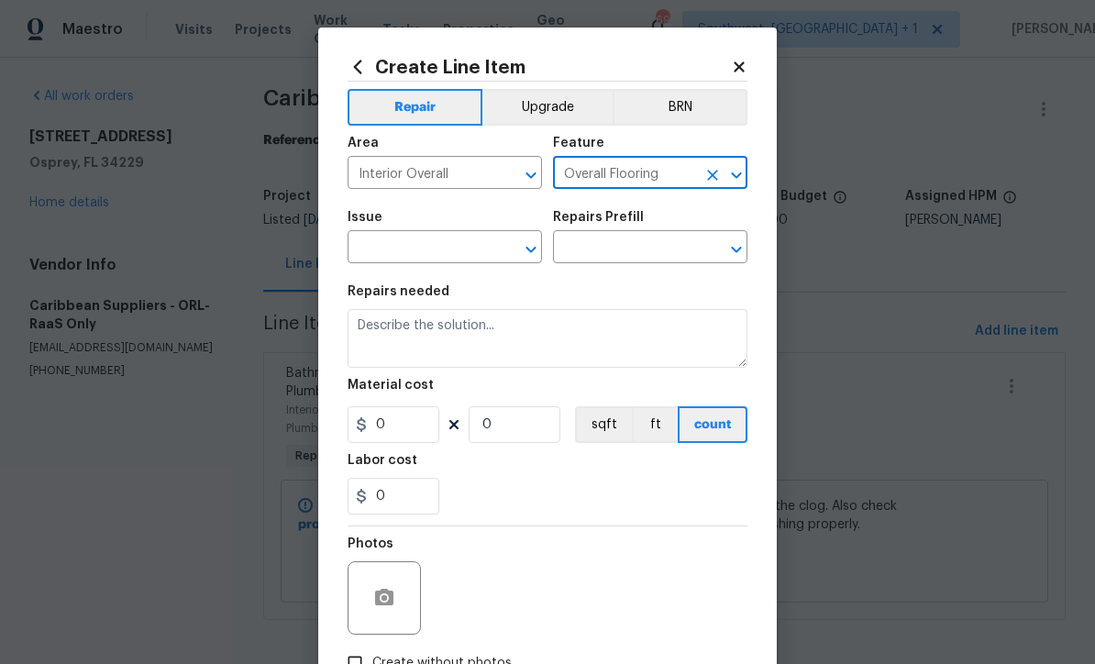
click at [446, 257] on input "text" at bounding box center [418, 249] width 143 height 28
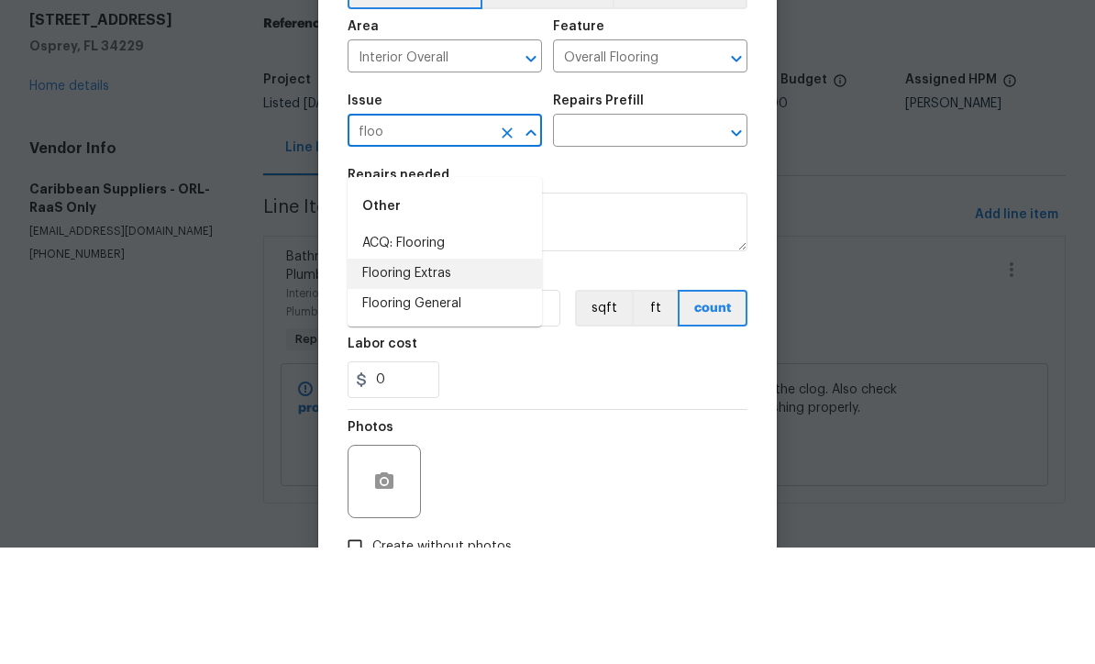
click at [418, 375] on li "Flooring Extras" at bounding box center [444, 390] width 194 height 30
type input "Flooring Extras"
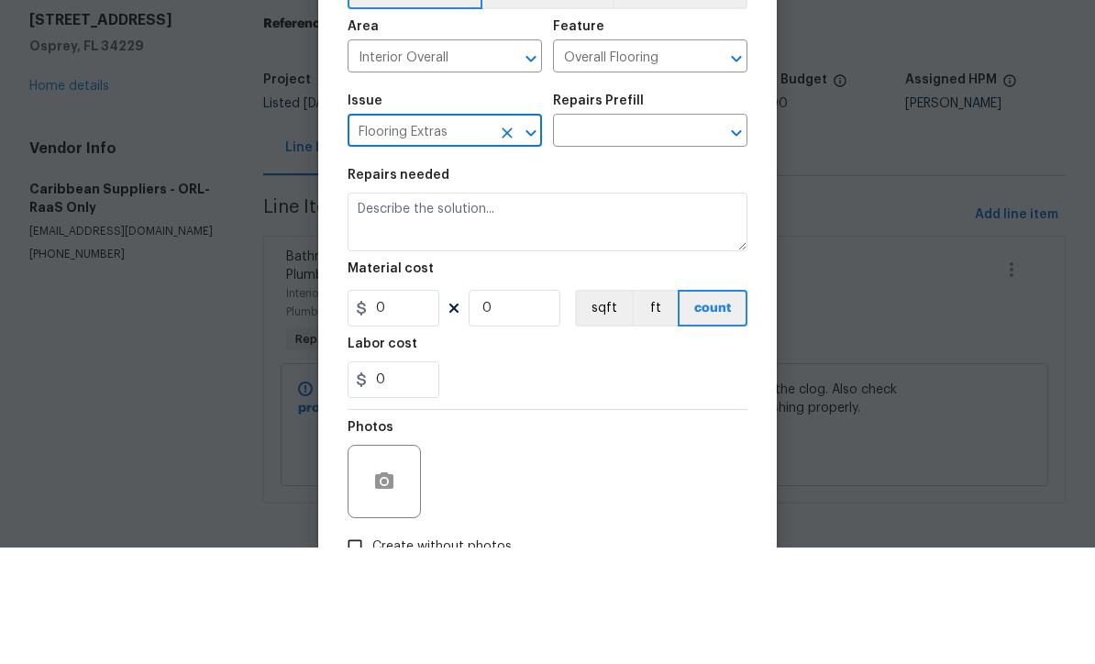
click at [641, 235] on input "text" at bounding box center [624, 249] width 143 height 28
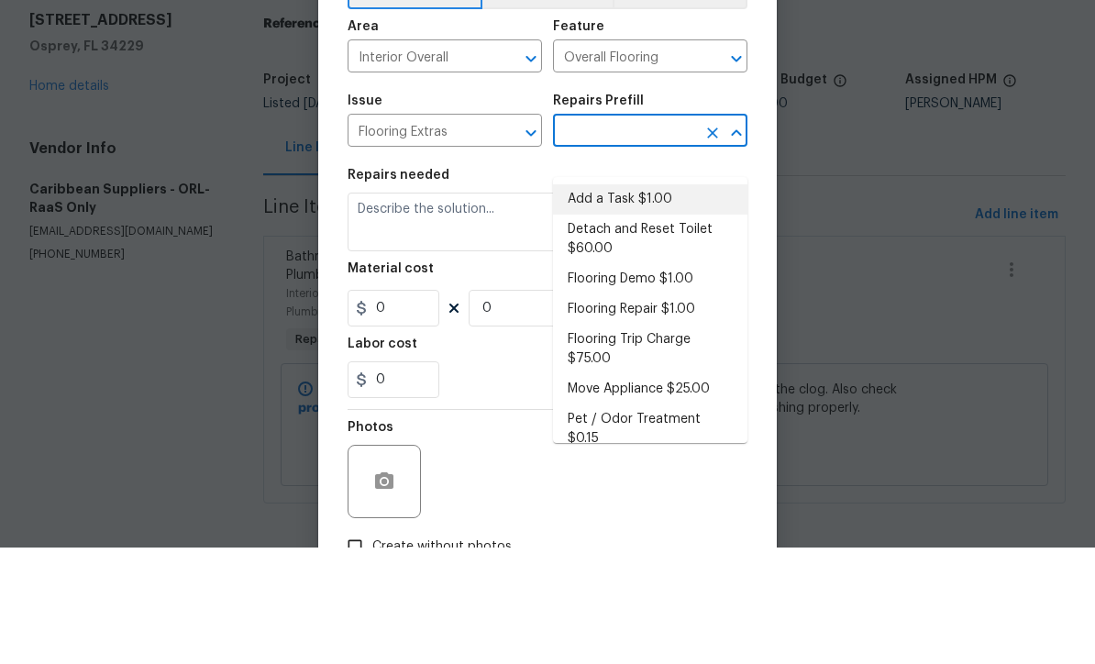
click at [636, 301] on li "Add a Task $1.00" at bounding box center [650, 316] width 194 height 30
type input "Add a Task $1.00"
type textarea "HPM to detail"
type input "1"
type input "Add a Task $1.00"
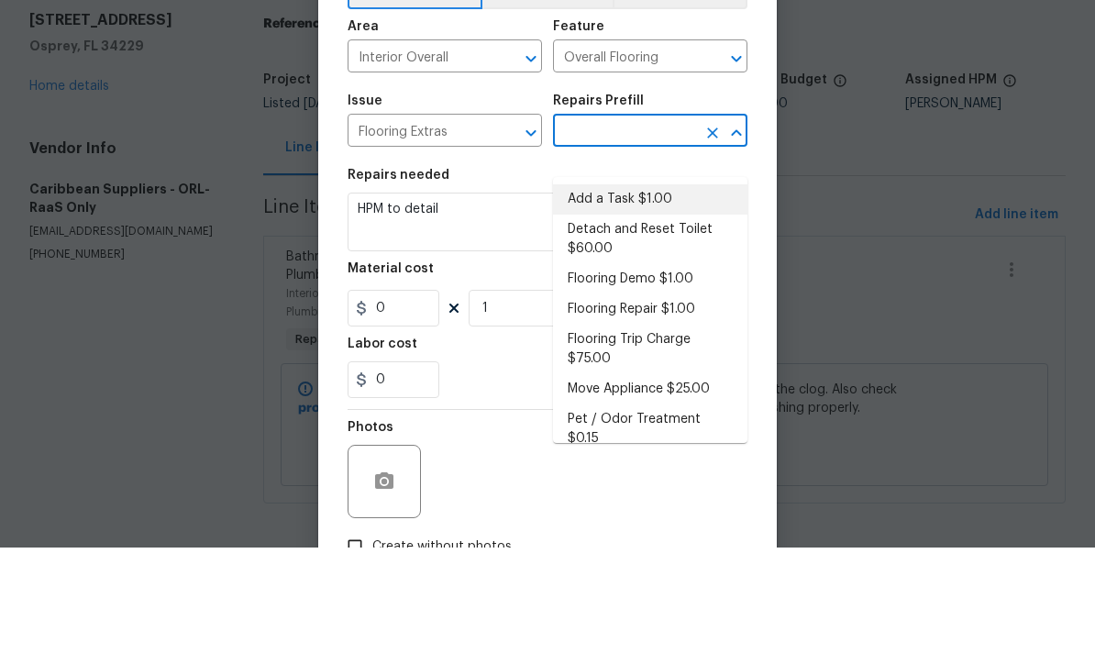
type input "1"
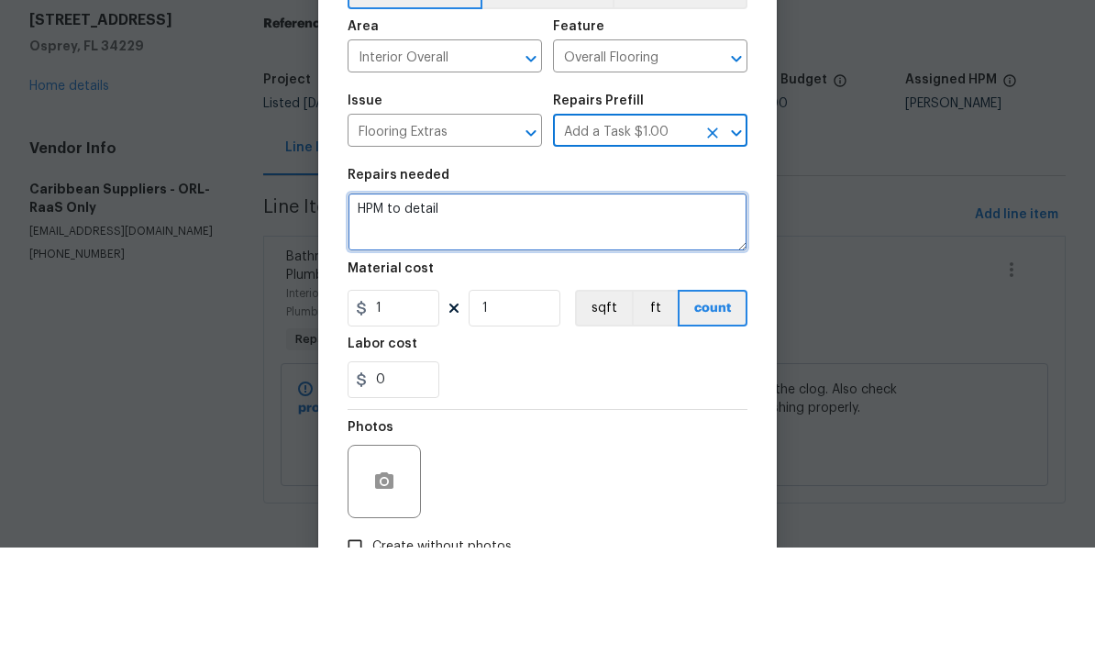
click at [555, 309] on textarea "HPM to detail" at bounding box center [547, 338] width 400 height 59
type textarea "H"
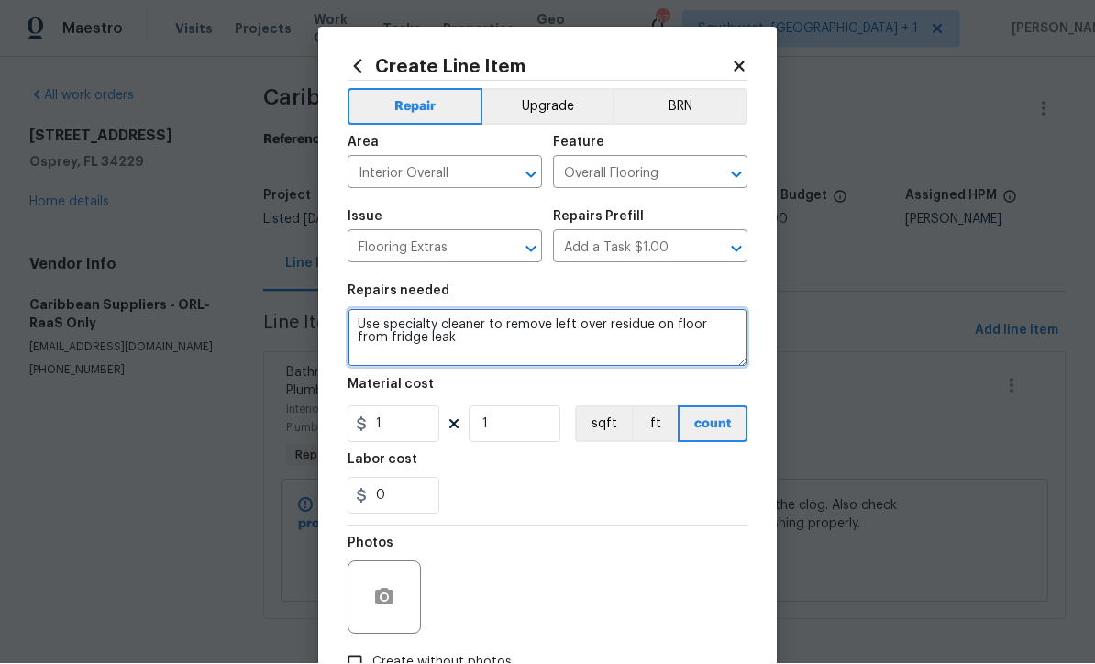
type textarea "Use specialty cleaner to remove left over residue on floor from fridge leak"
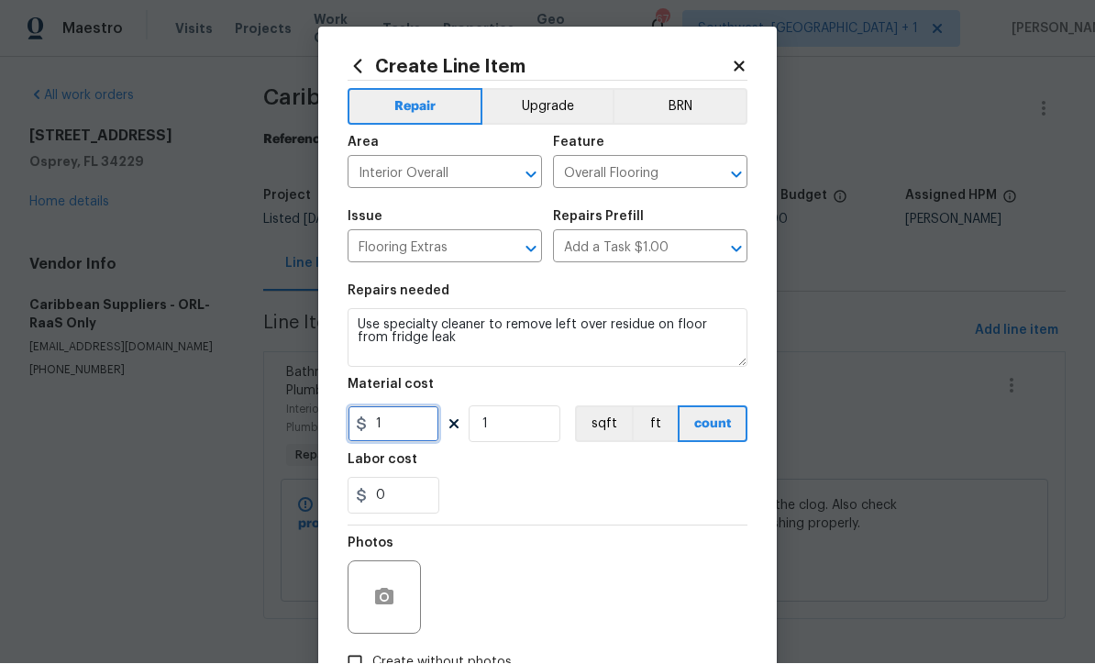
click at [397, 443] on input "1" at bounding box center [393, 424] width 92 height 37
type input "40"
click at [382, 605] on icon "button" at bounding box center [384, 597] width 18 height 17
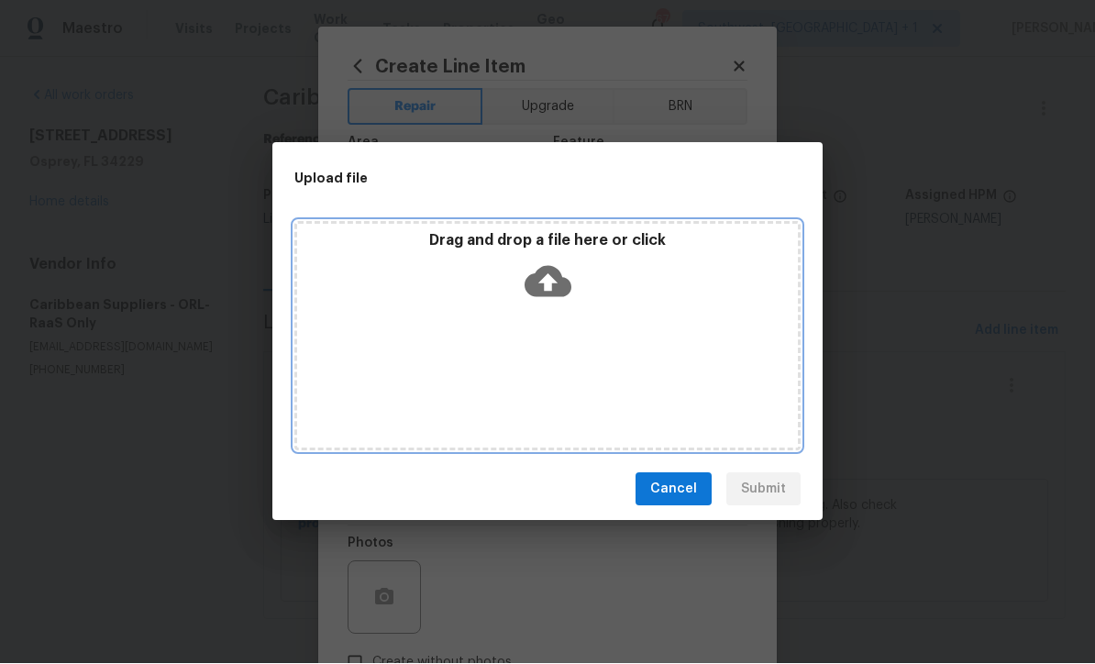
click at [564, 300] on icon at bounding box center [547, 282] width 47 height 47
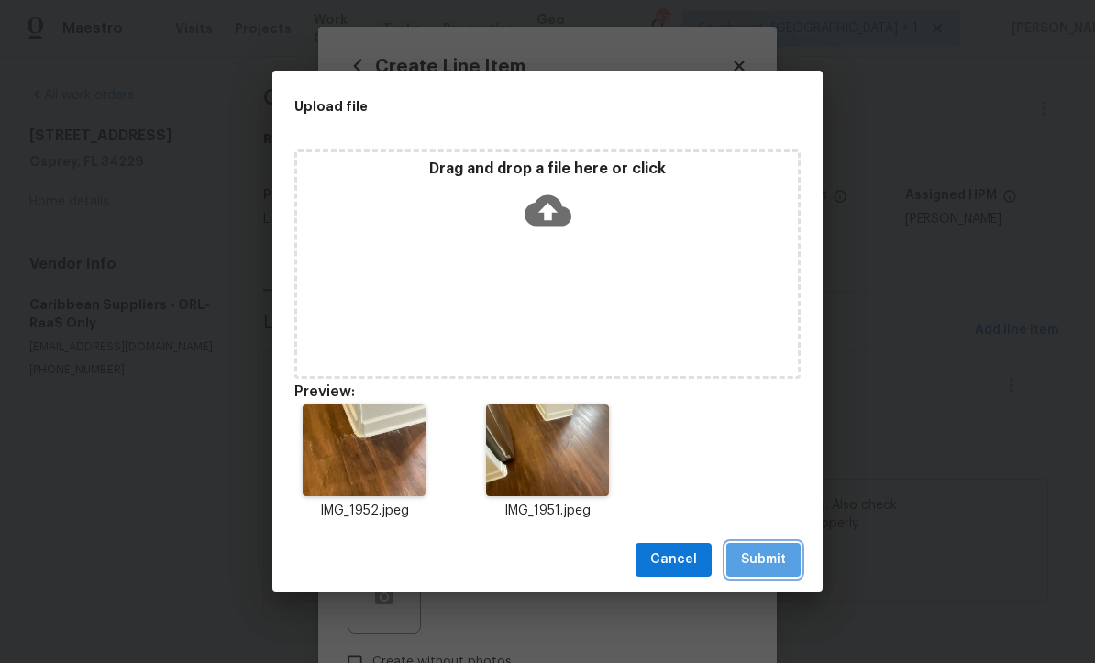
click at [775, 557] on span "Submit" at bounding box center [763, 560] width 45 height 23
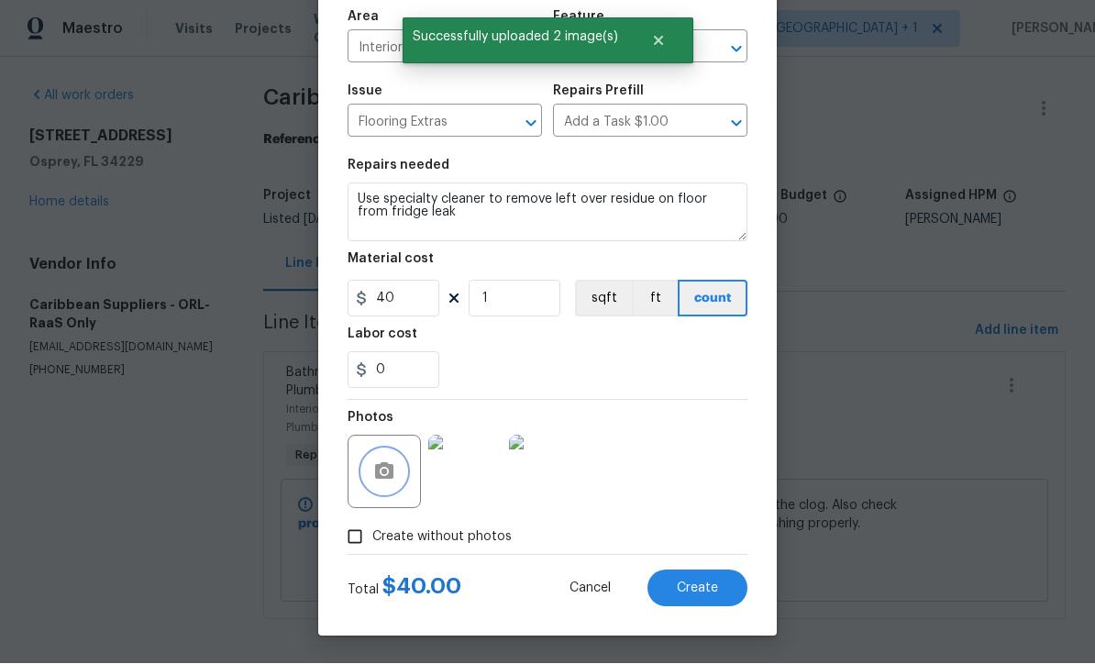
scroll to position [129, 0]
click at [720, 596] on button "Create" at bounding box center [697, 588] width 100 height 37
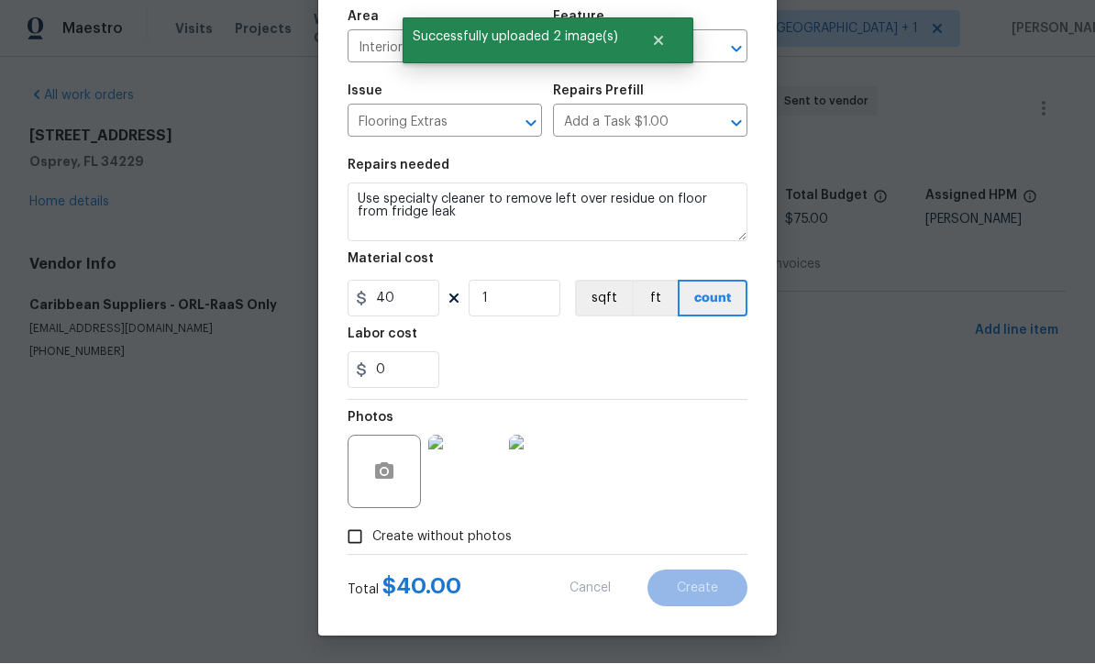
scroll to position [0, 0]
type input "0"
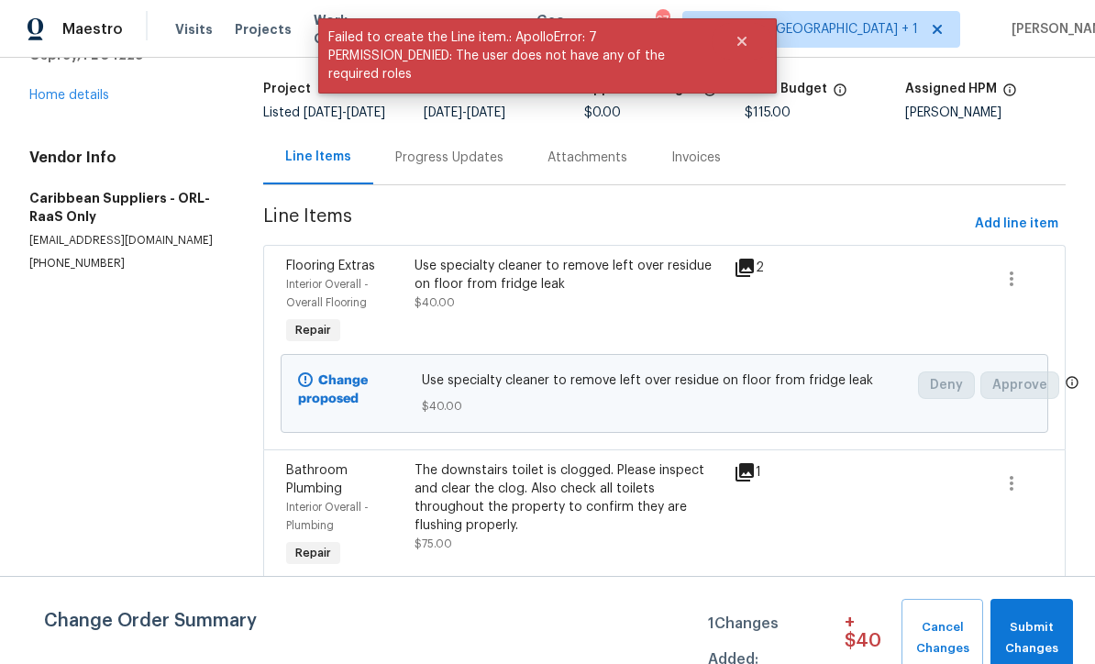
scroll to position [112, 0]
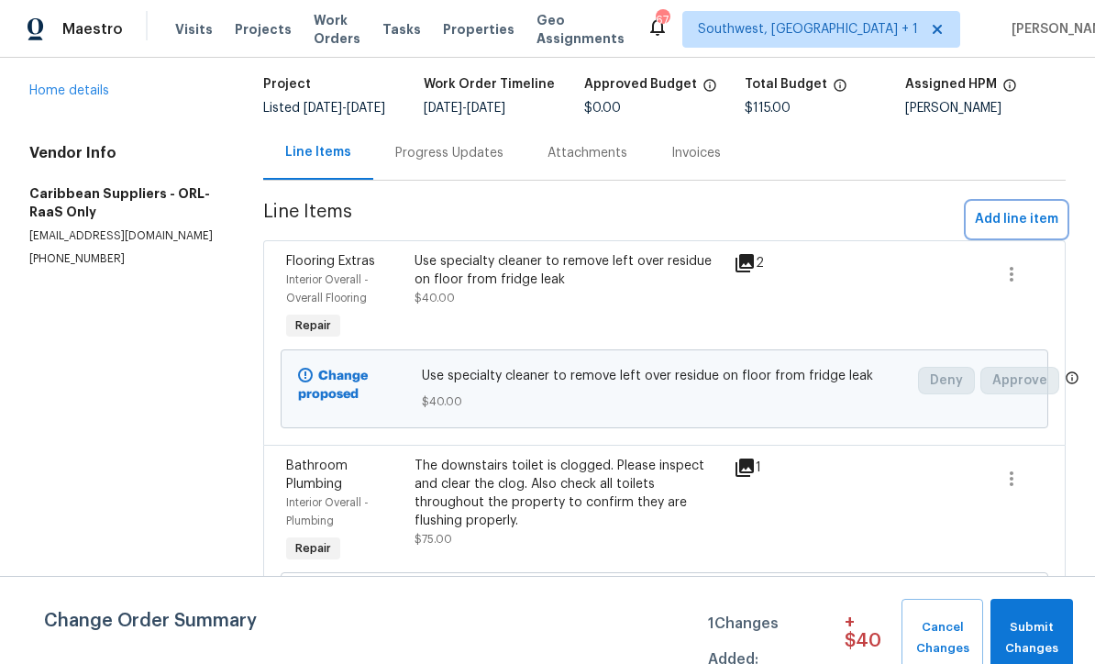
click at [1035, 231] on span "Add line item" at bounding box center [1016, 219] width 83 height 23
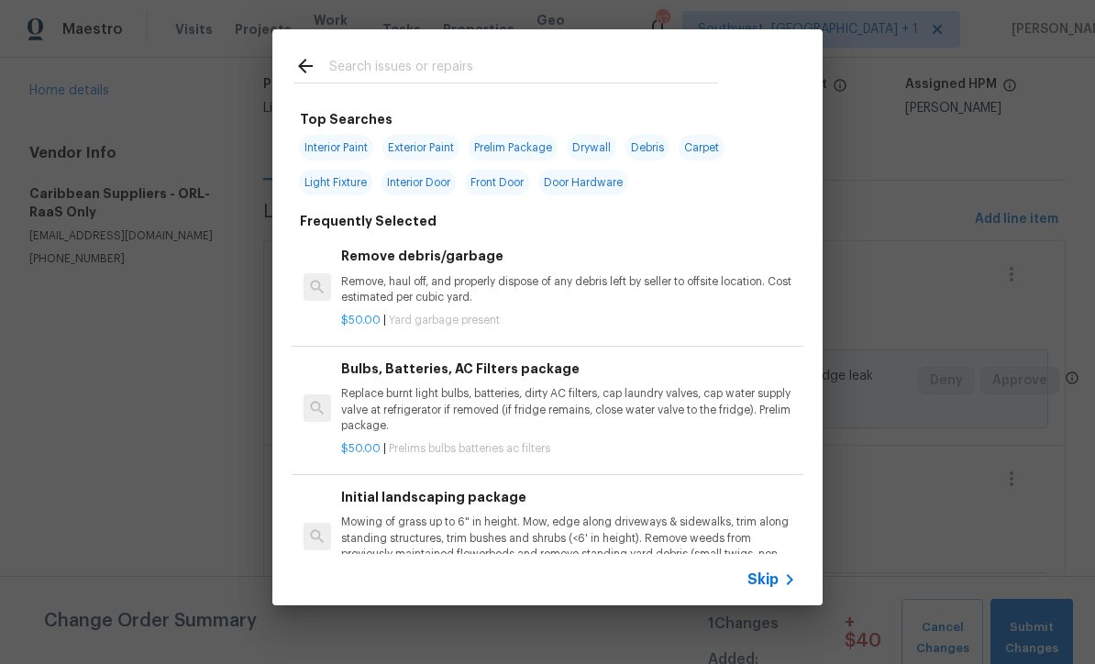
click at [786, 583] on icon at bounding box center [789, 579] width 22 height 22
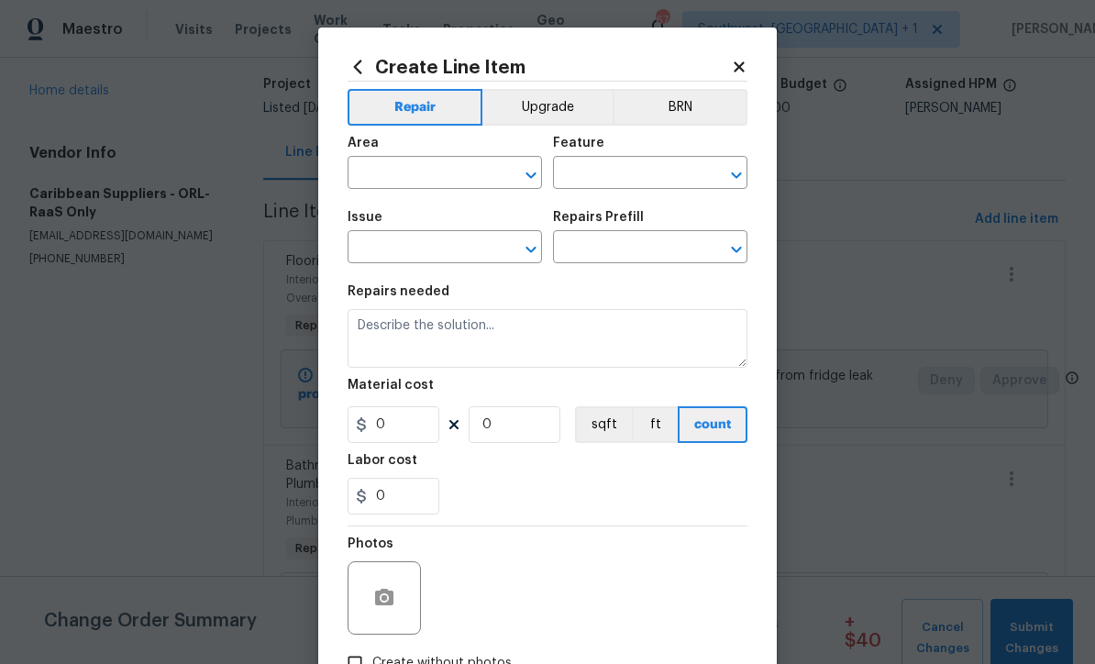
click at [453, 171] on input "text" at bounding box center [418, 174] width 143 height 28
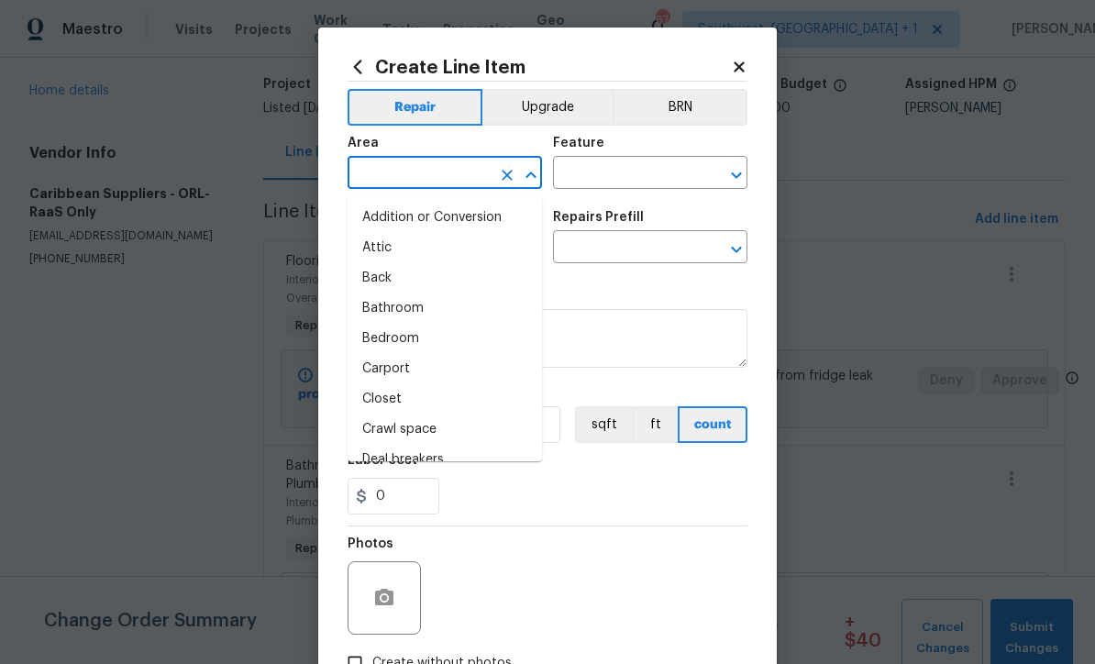
scroll to position [0, 0]
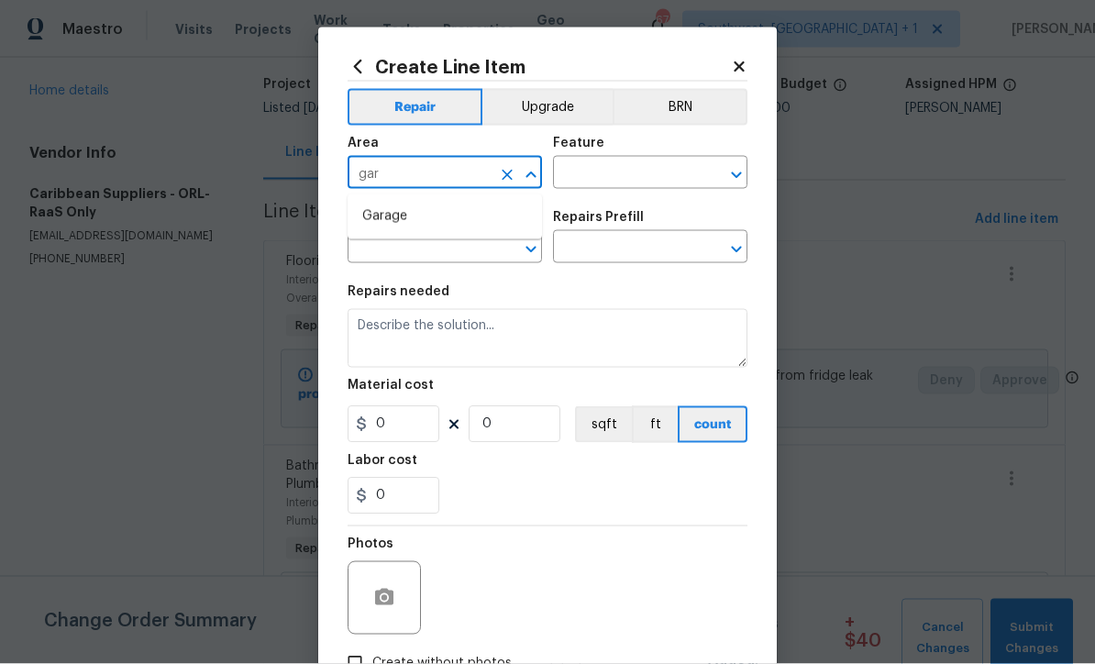
click at [426, 207] on li "Garage" at bounding box center [444, 217] width 194 height 30
type input "Garage"
click at [620, 179] on input "text" at bounding box center [624, 174] width 143 height 28
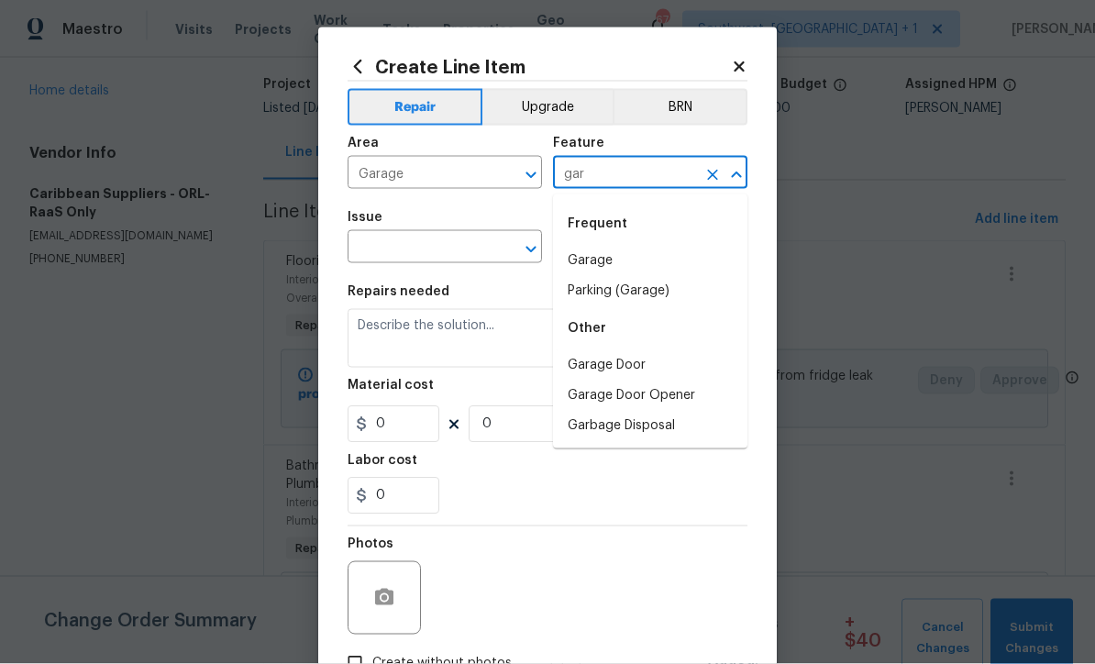
click at [601, 262] on li "Garage" at bounding box center [650, 261] width 194 height 30
type input "Garage"
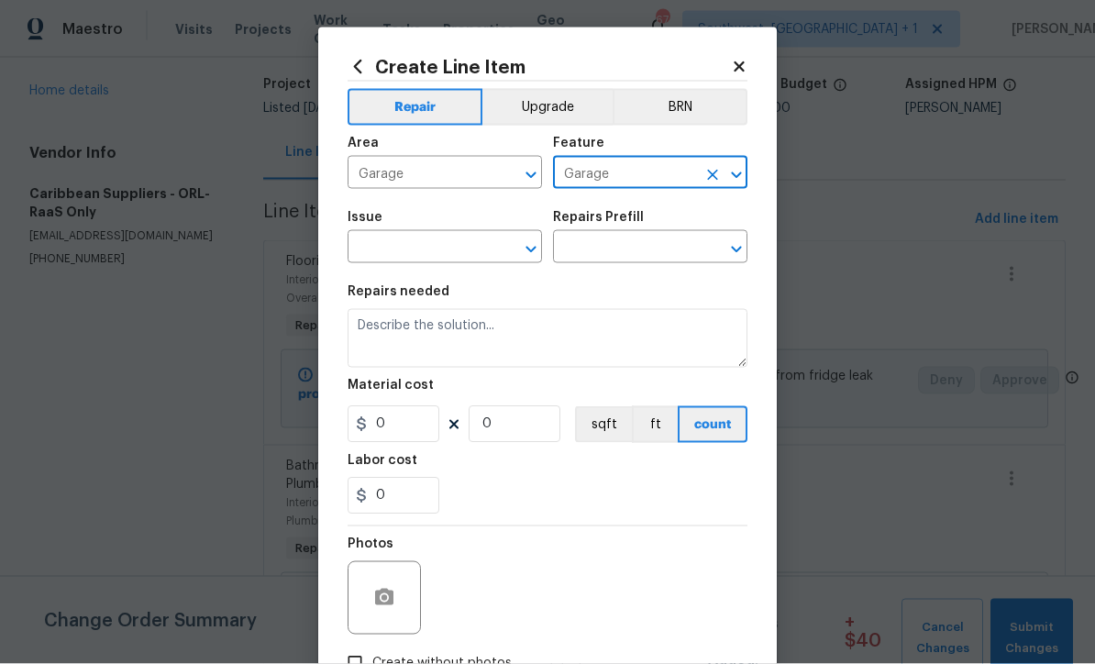
click at [468, 245] on input "text" at bounding box center [418, 249] width 143 height 28
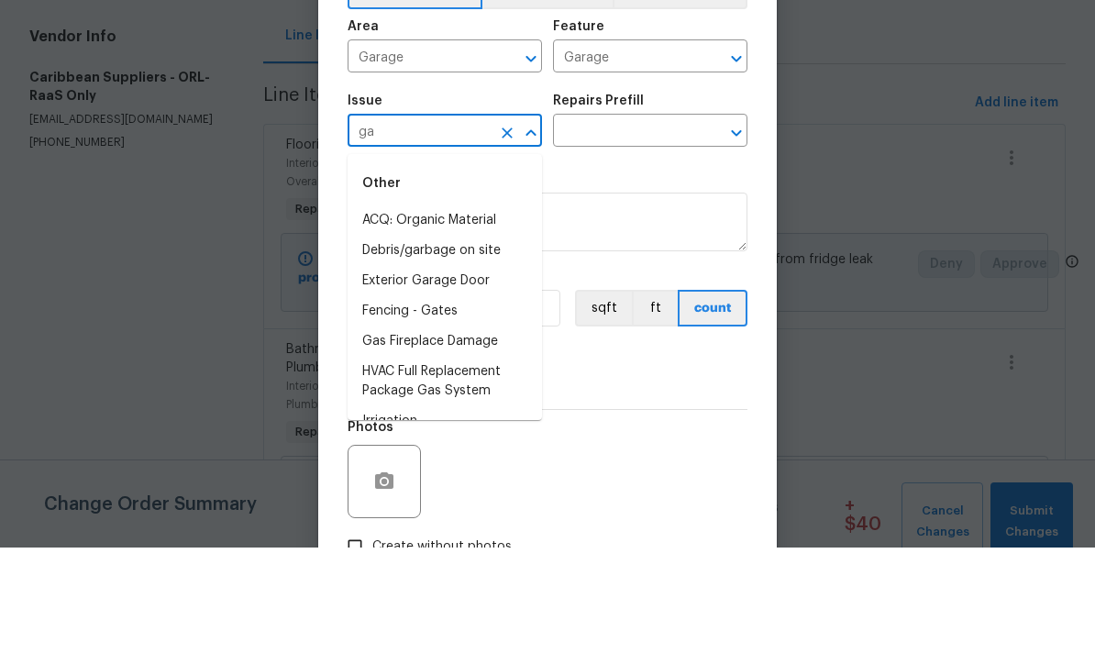
type input "g"
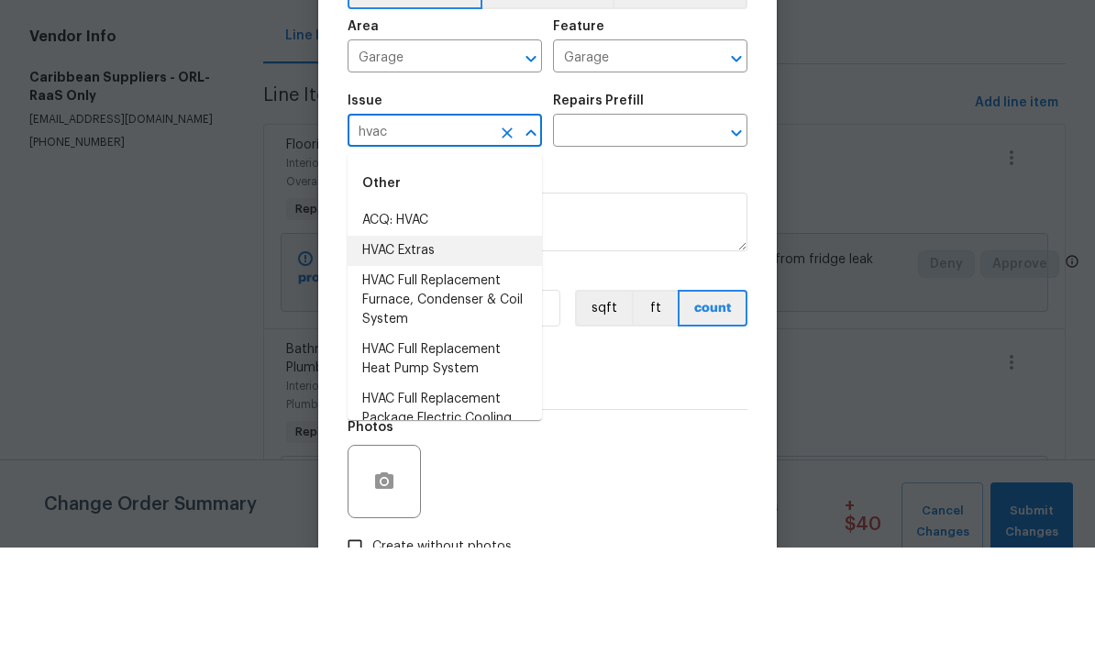
click at [418, 352] on li "HVAC Extras" at bounding box center [444, 367] width 194 height 30
type input "HVAC Extras"
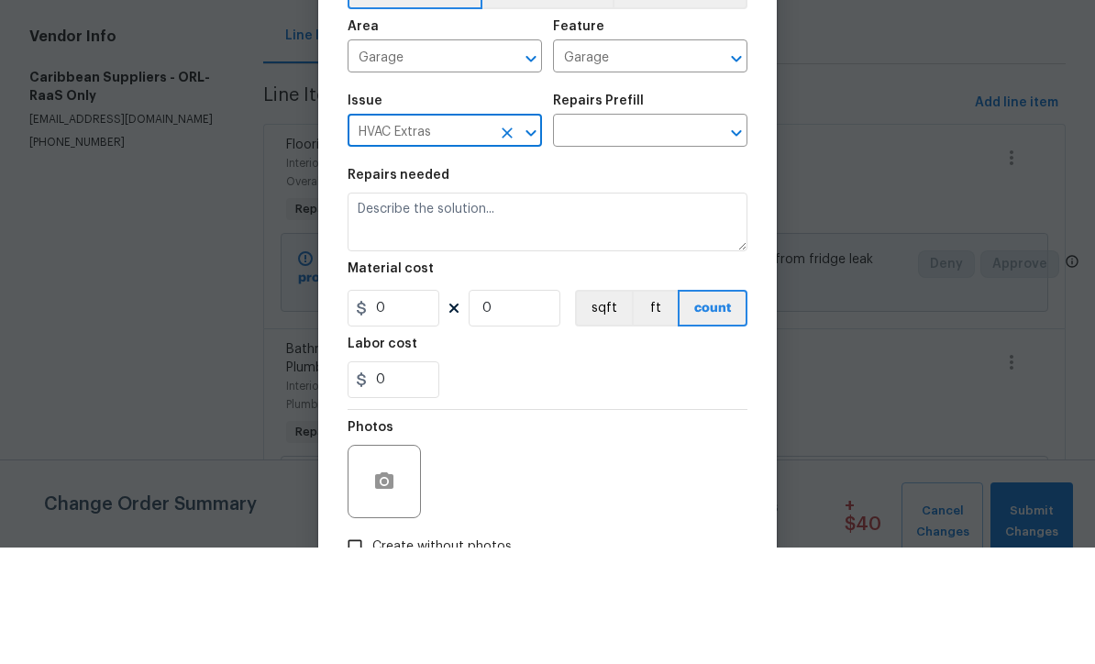
click at [645, 160] on input "Garage" at bounding box center [624, 174] width 143 height 28
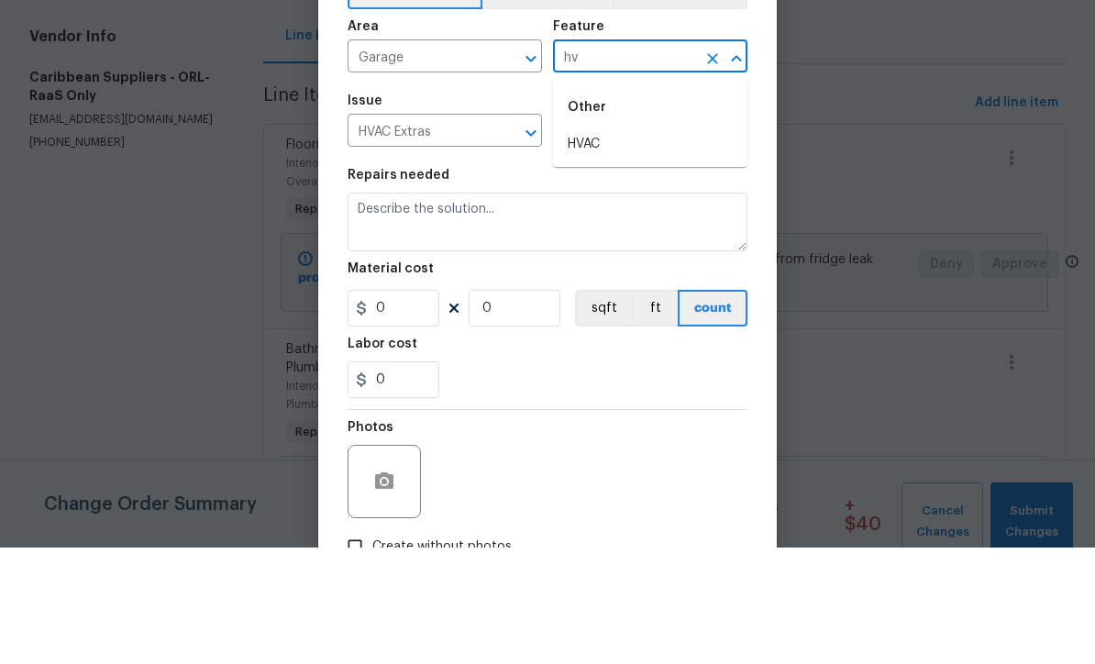
type input "h"
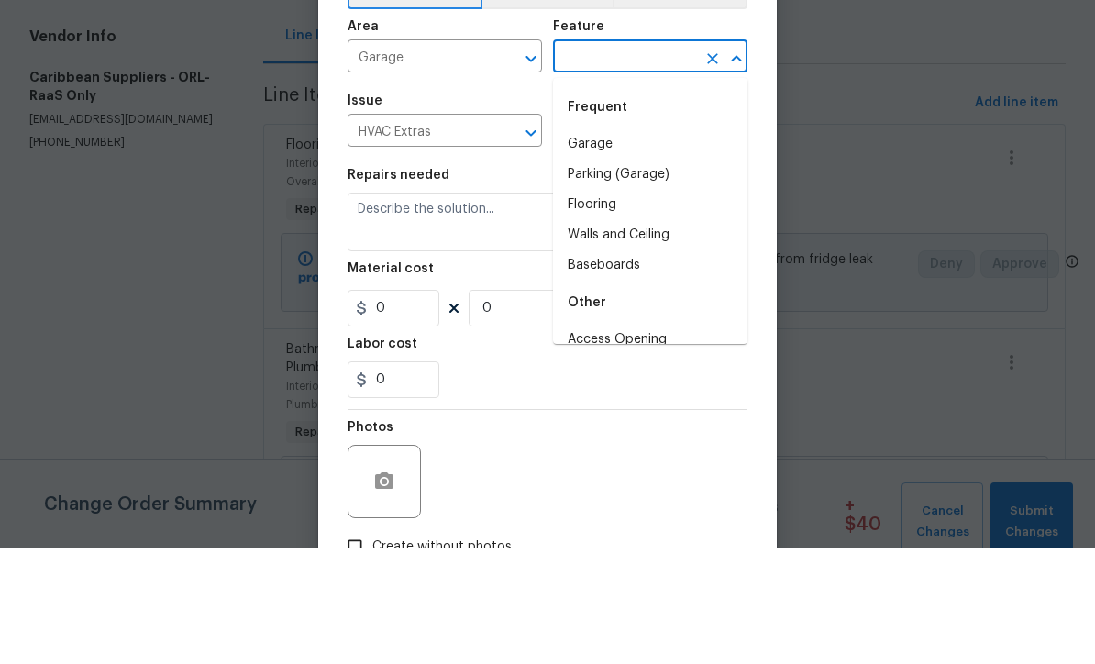
click at [615, 246] on li "Garage" at bounding box center [650, 261] width 194 height 30
type input "Garage"
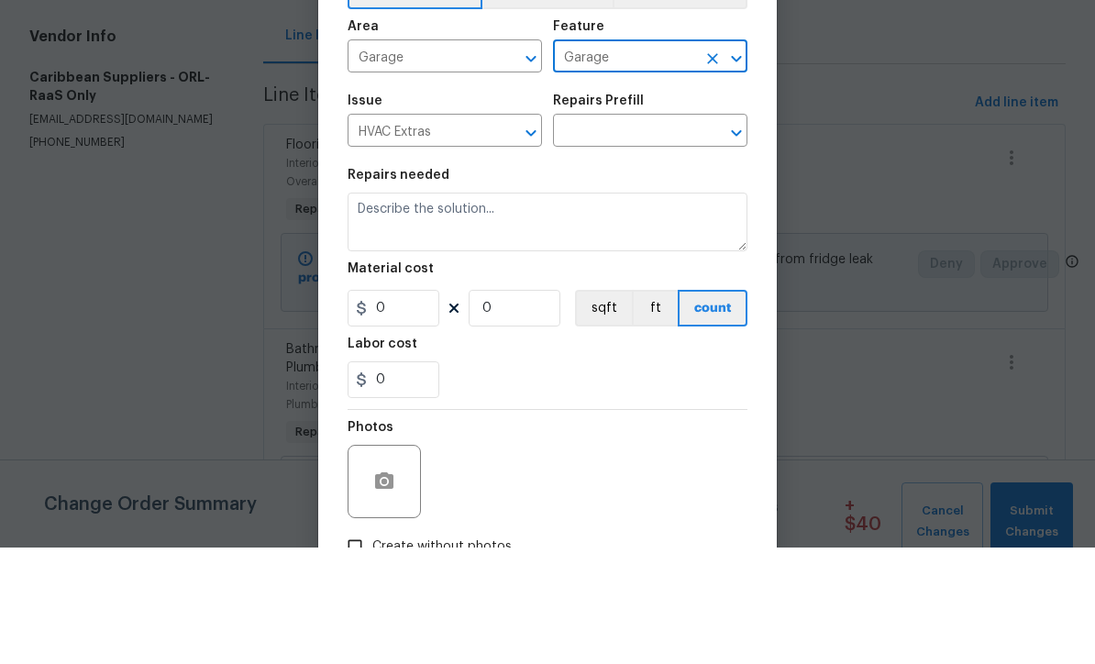
click at [592, 235] on input "text" at bounding box center [624, 249] width 143 height 28
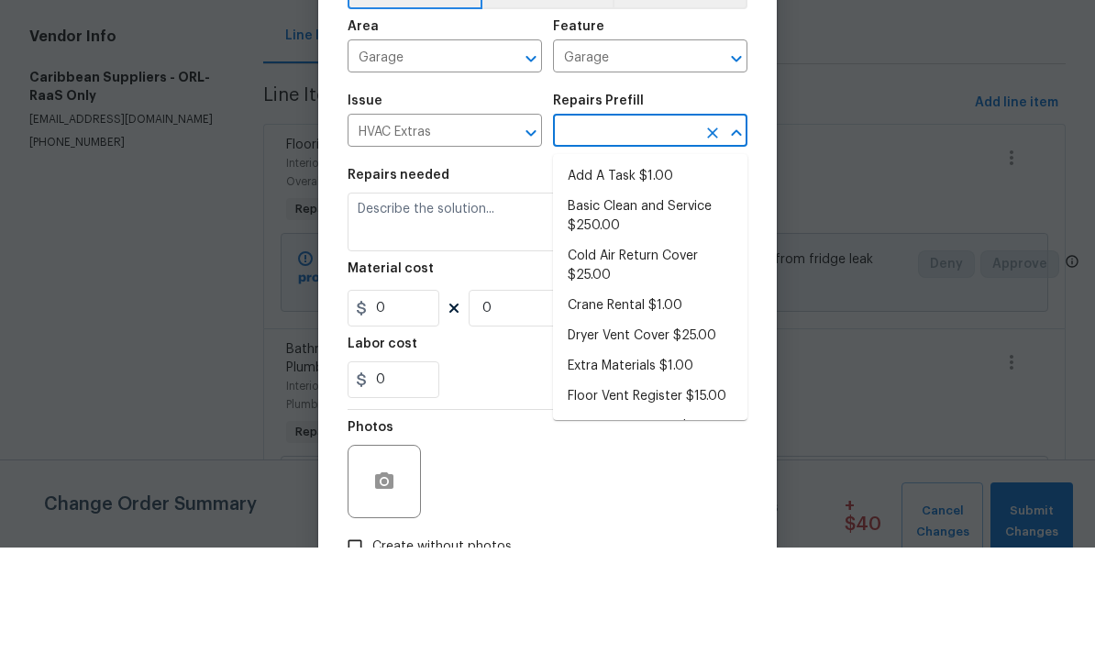
click at [645, 278] on li "Add A Task $1.00" at bounding box center [650, 293] width 194 height 30
type input "Add A Task $1.00"
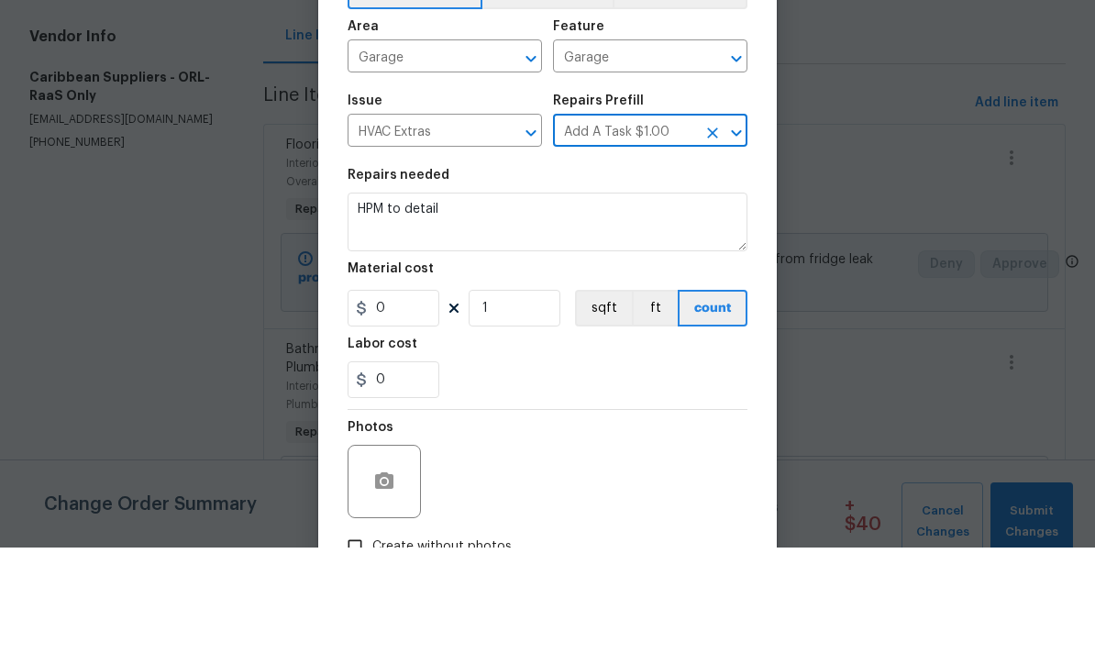
type input "HVAC"
type textarea "HPM to detail"
type input "1"
type input "Add A Task $1.00"
type input "1"
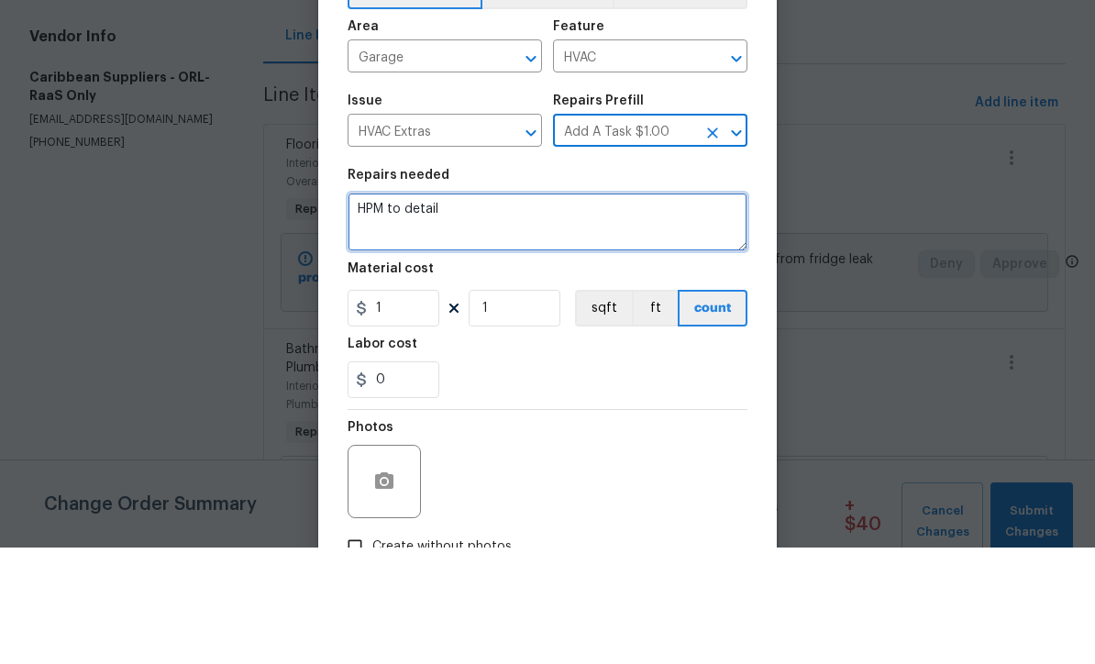
click at [546, 309] on textarea "HPM to detail" at bounding box center [547, 338] width 400 height 59
type textarea "H"
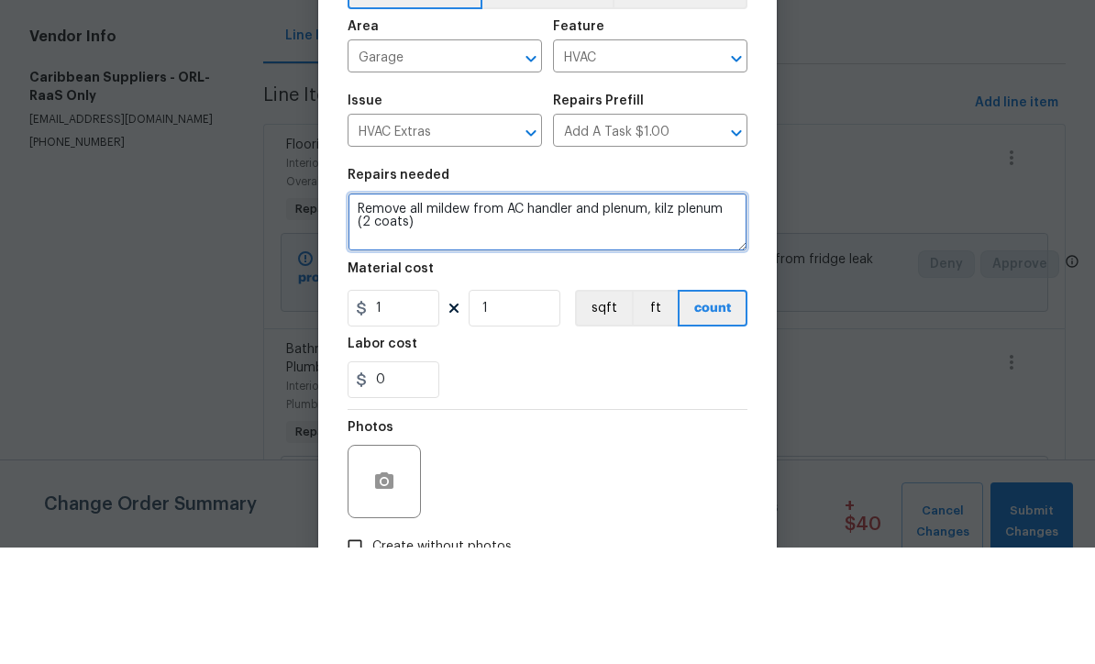
click at [356, 309] on textarea "Remove all mildew from AC handler and plenum, kilz plenum (2 coats)" at bounding box center [547, 338] width 400 height 59
click at [637, 309] on textarea "Once AC is repaired, remove all mildew from AC handler and plenum, kilz plenum …" at bounding box center [547, 338] width 400 height 59
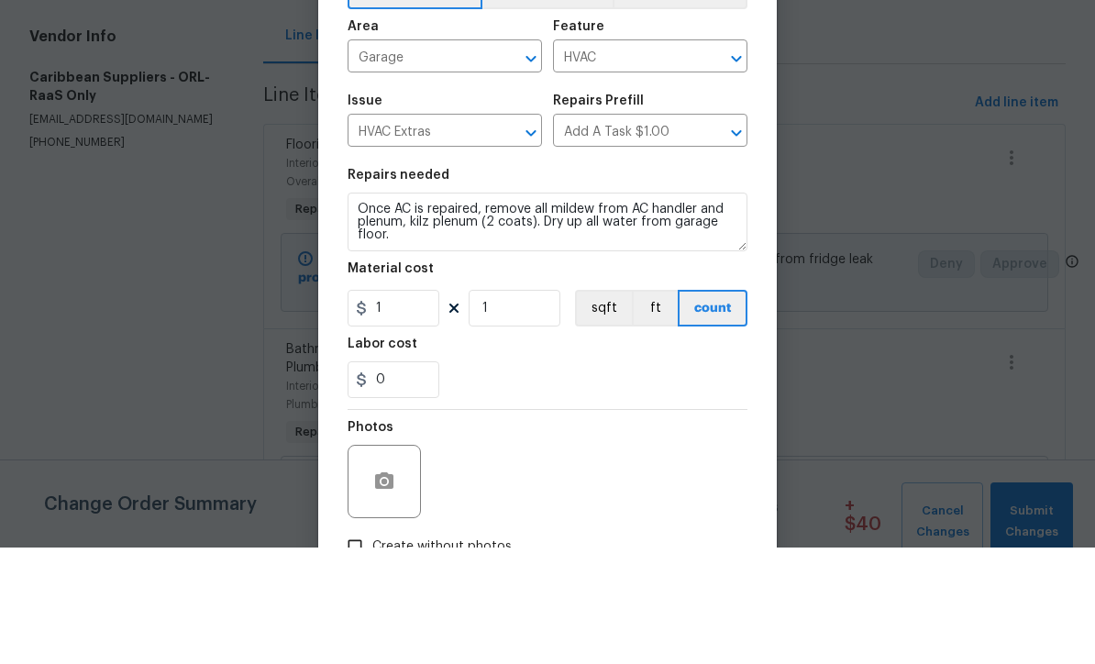
scroll to position [61, 0]
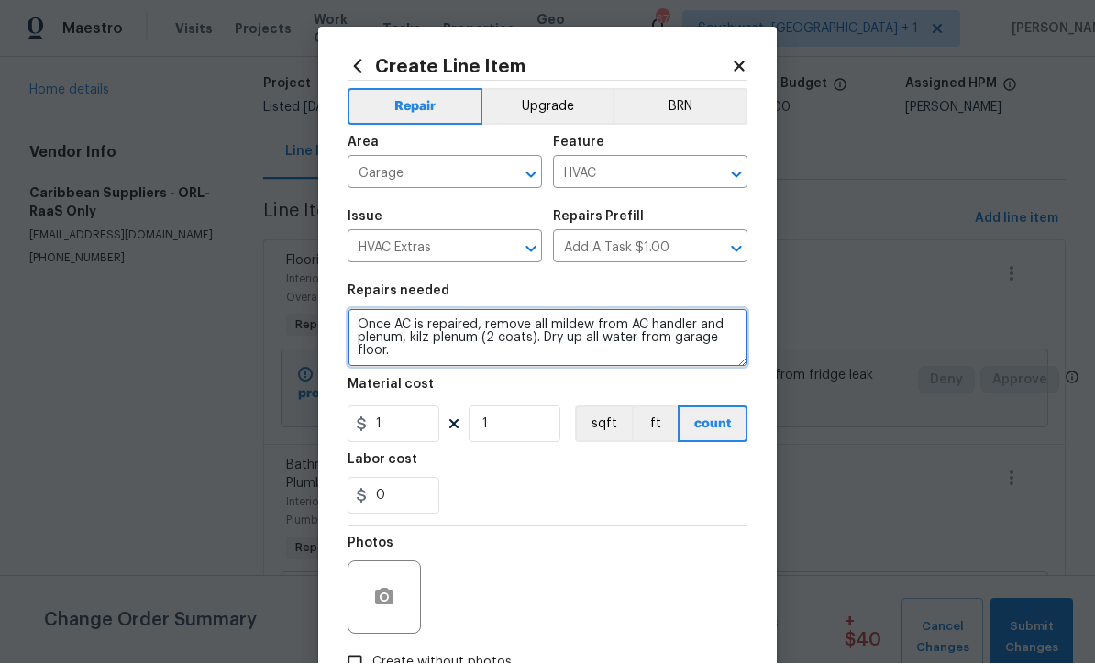
type textarea "Once AC is repaired, remove all mildew from AC handler and plenum, kilz plenum …"
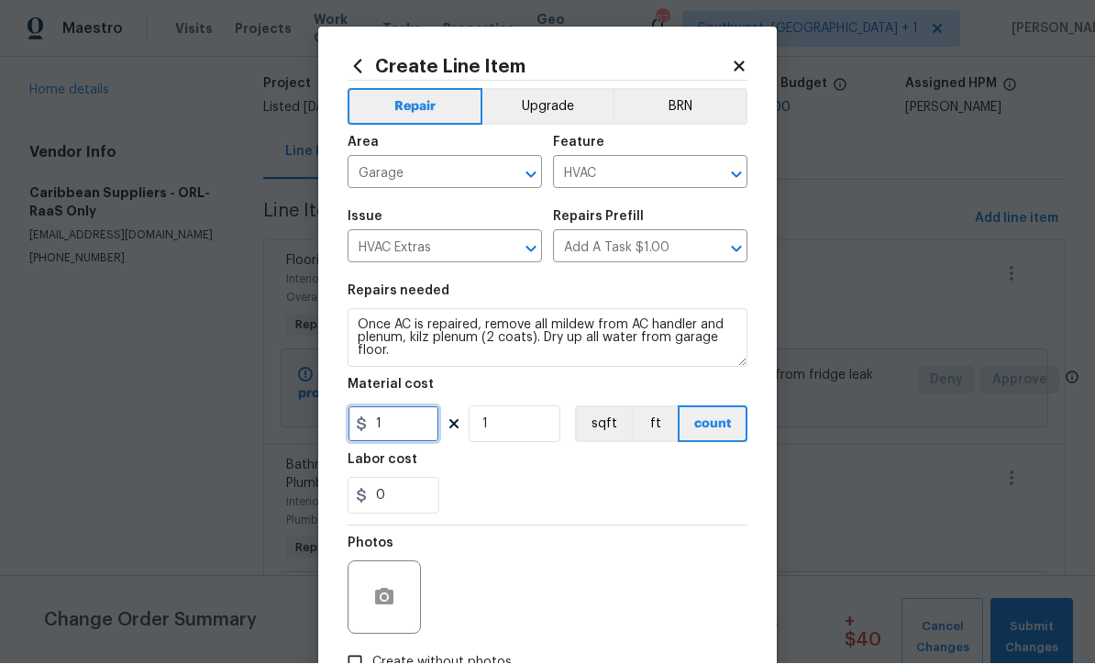
click at [394, 425] on input "1" at bounding box center [393, 424] width 92 height 37
type input "65"
click at [369, 601] on div "Repair Upgrade BRN Area Garage ​ Feature HVAC ​ Issue HVAC Extras ​ Repairs Pre…" at bounding box center [547, 381] width 400 height 599
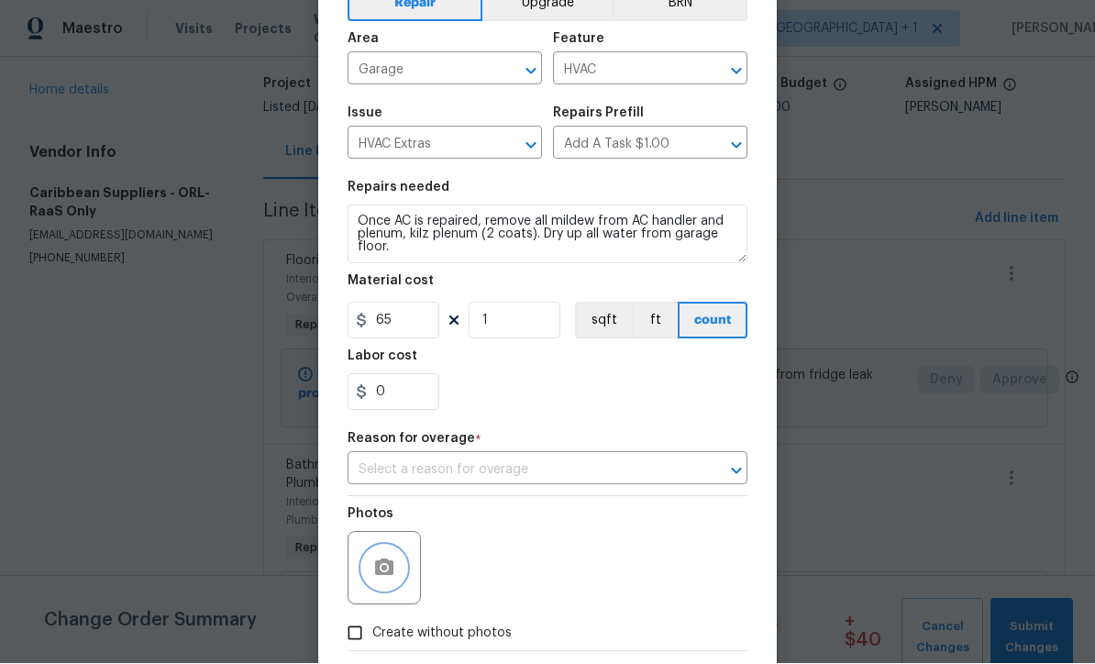
scroll to position [104, 0]
click at [540, 476] on input "text" at bounding box center [521, 471] width 348 height 28
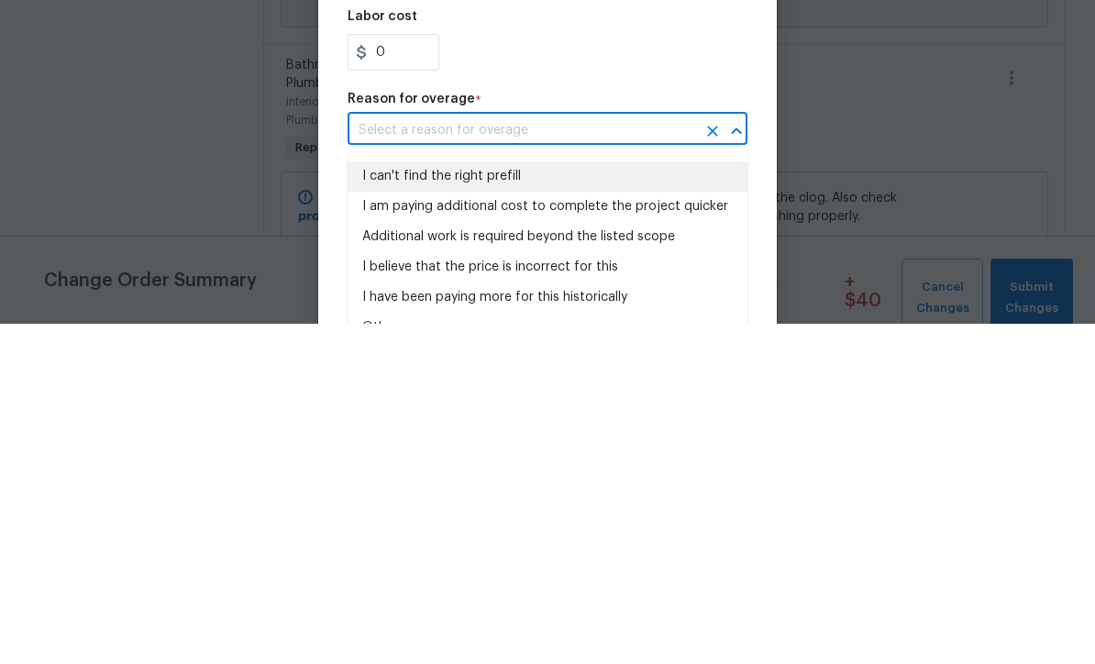
click at [446, 501] on li "I can't find the right prefill" at bounding box center [547, 516] width 400 height 30
type input "I can't find the right prefill"
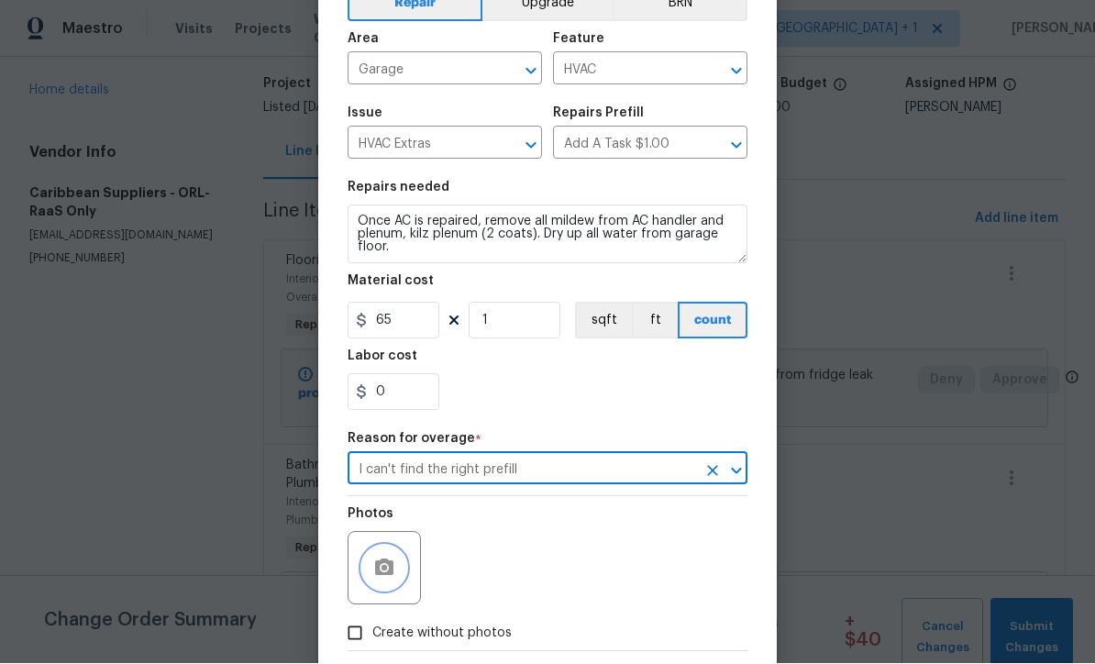
click at [377, 564] on icon "button" at bounding box center [384, 568] width 22 height 22
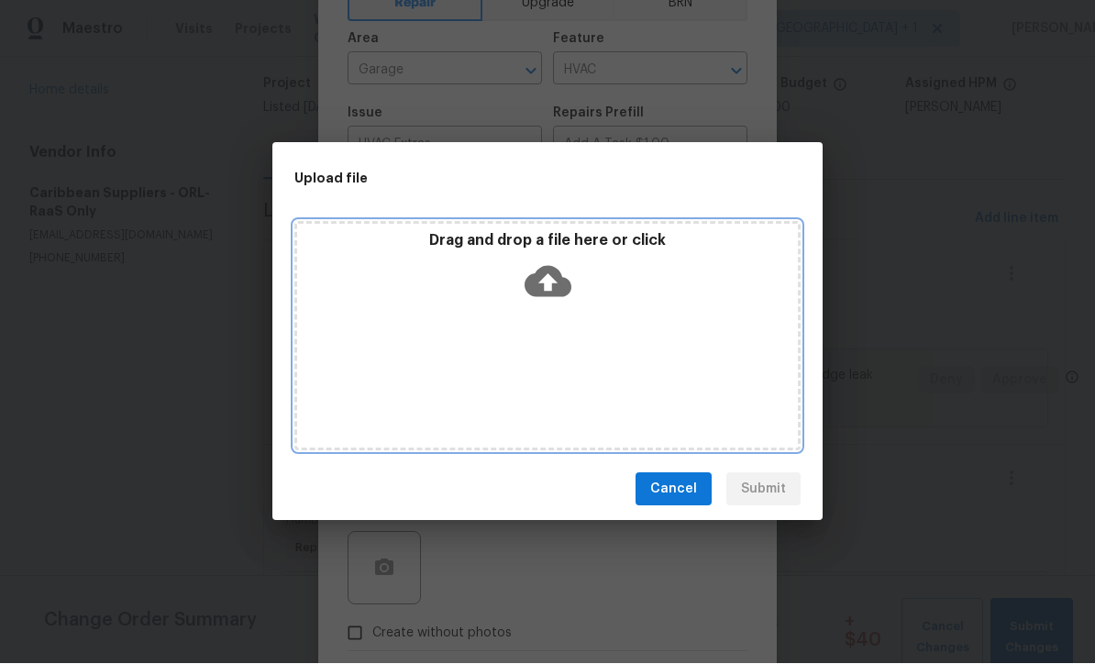
click at [557, 287] on icon at bounding box center [547, 282] width 47 height 31
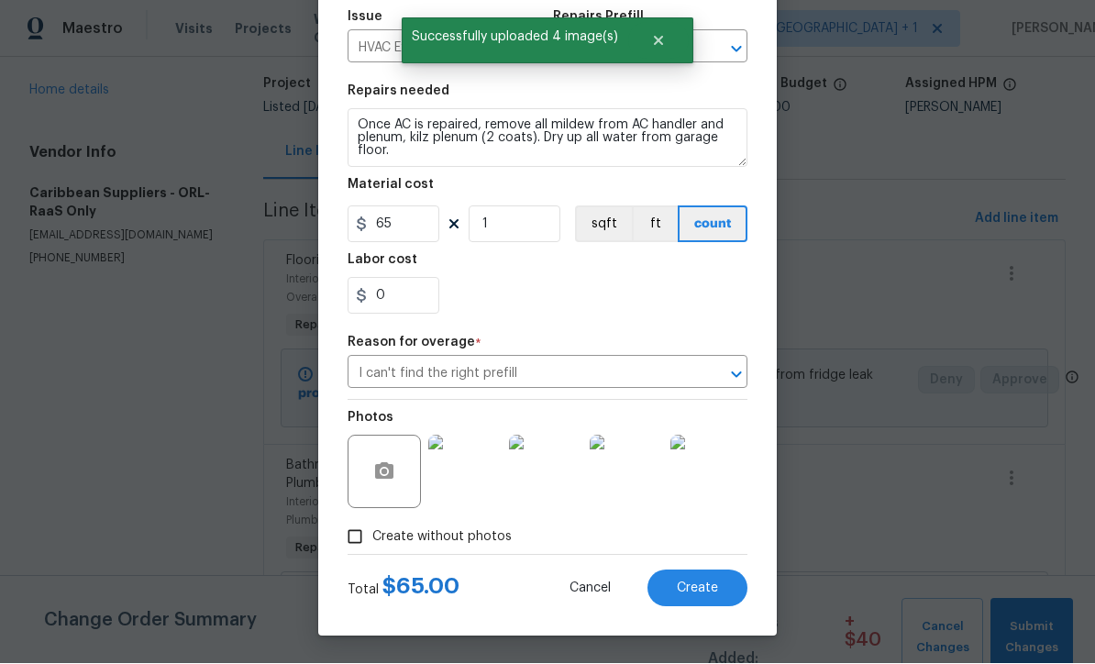
scroll to position [205, 0]
click at [711, 599] on button "Create" at bounding box center [697, 588] width 100 height 37
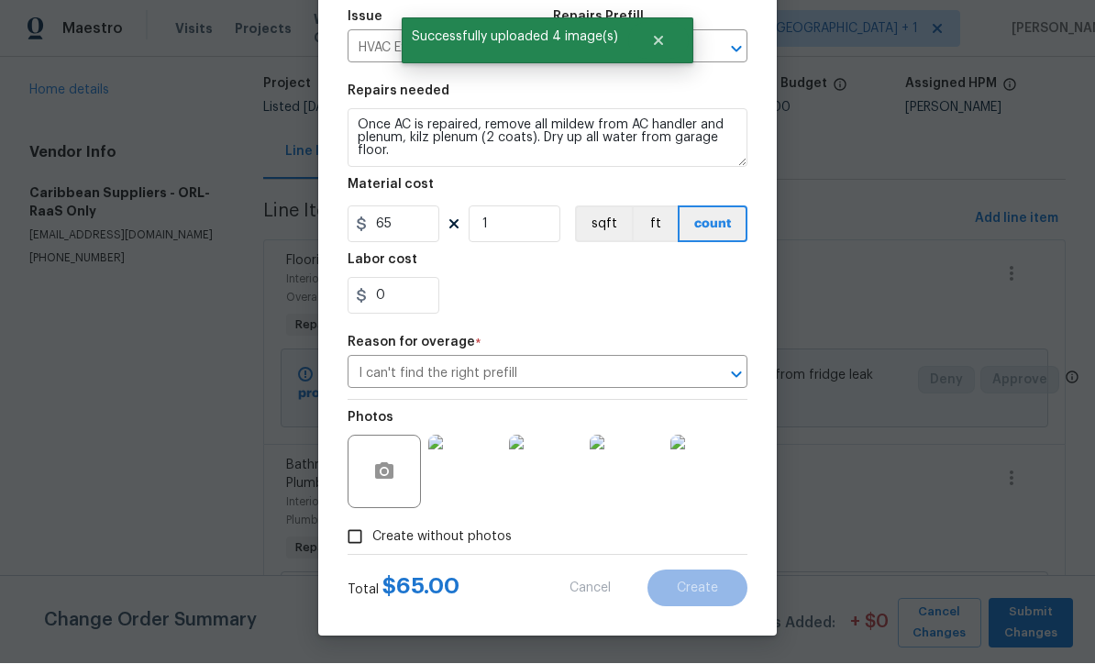
type input "0"
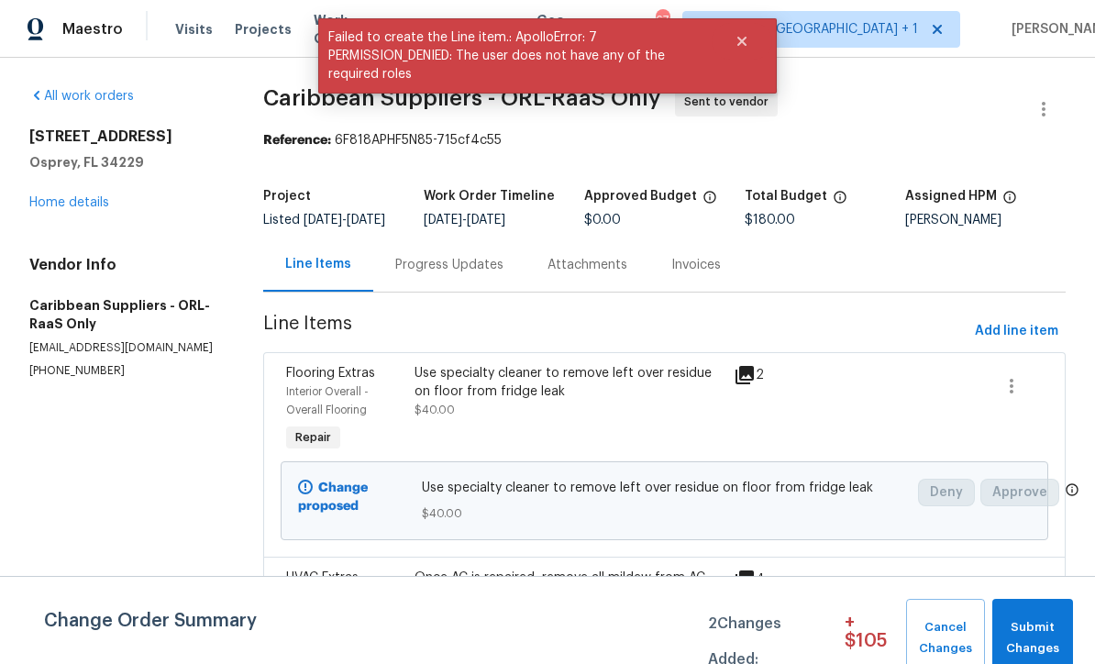
scroll to position [0, 0]
click at [76, 204] on link "Home details" at bounding box center [69, 202] width 80 height 13
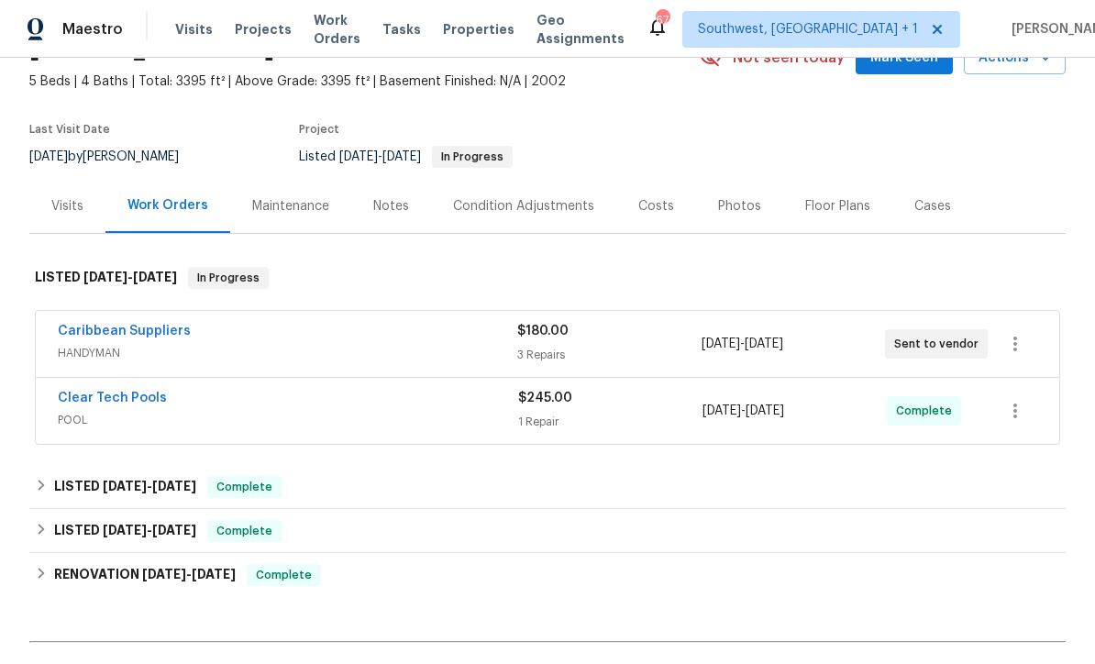
scroll to position [145, 0]
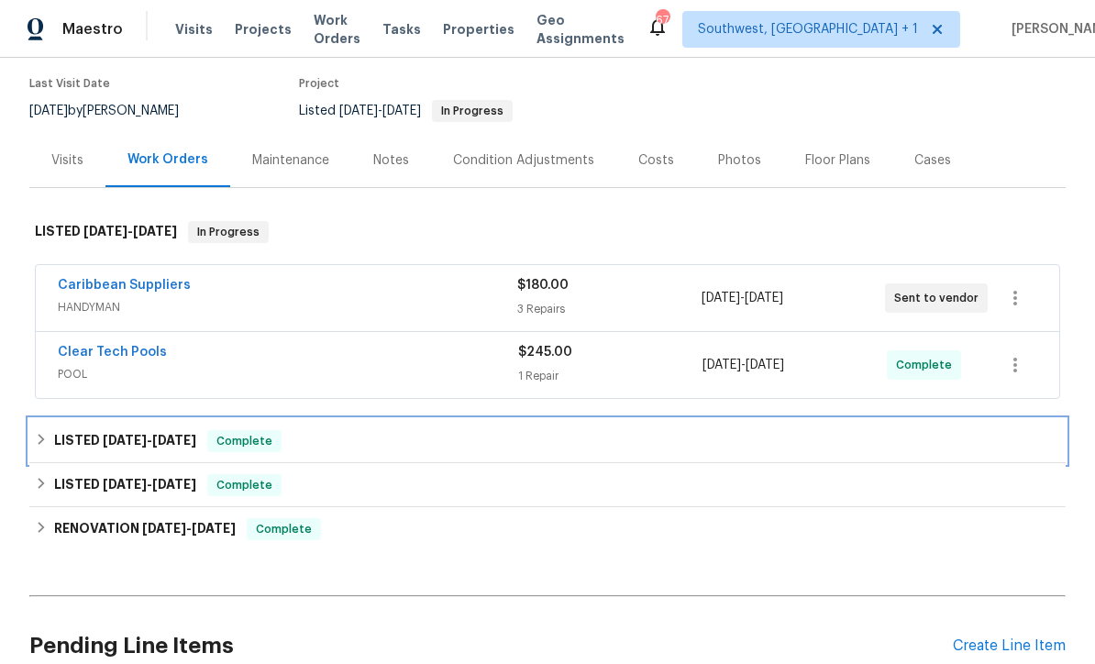
click at [680, 446] on div "LISTED 8/15/25 - 8/20/25 Complete" at bounding box center [547, 441] width 1025 height 22
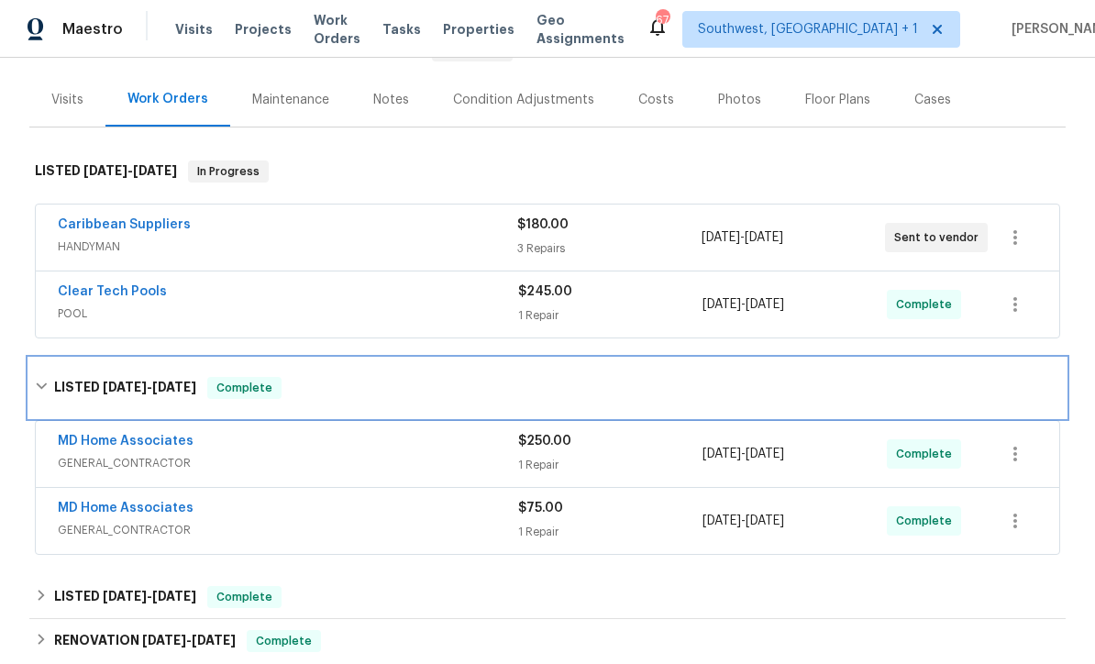
scroll to position [252, 0]
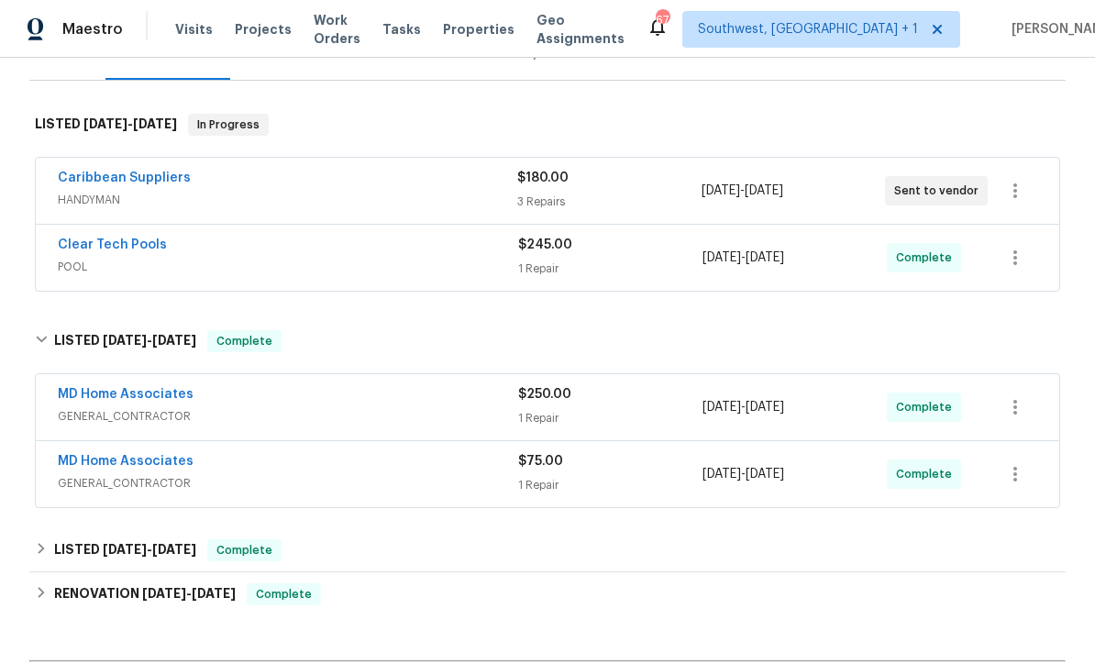
click at [616, 413] on div "1 Repair" at bounding box center [610, 418] width 184 height 18
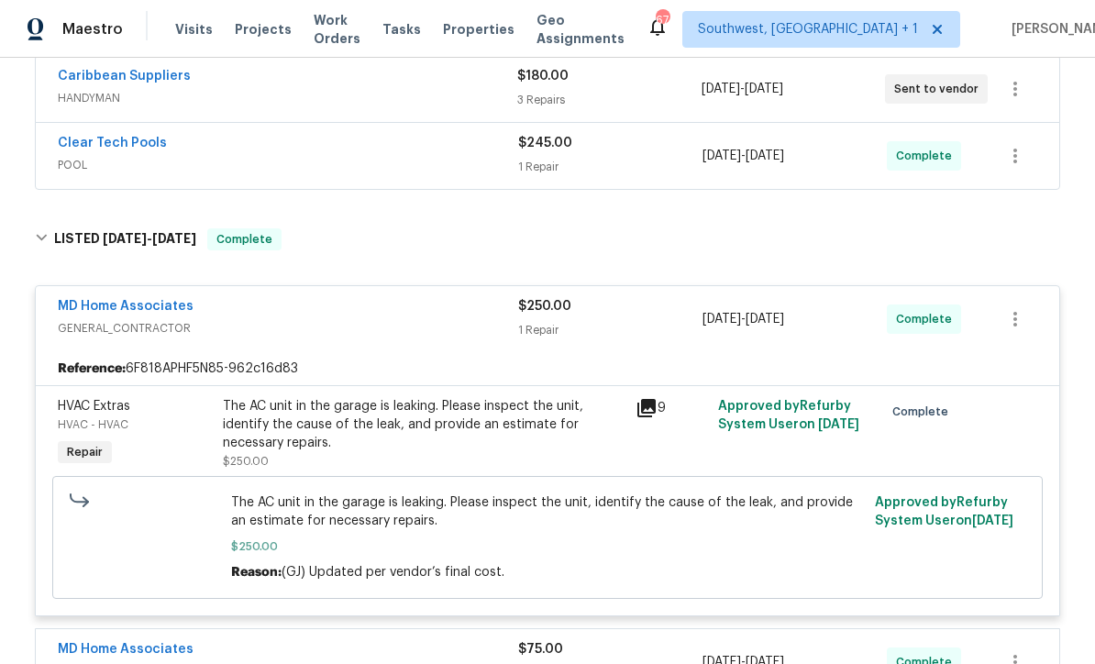
scroll to position [363, 0]
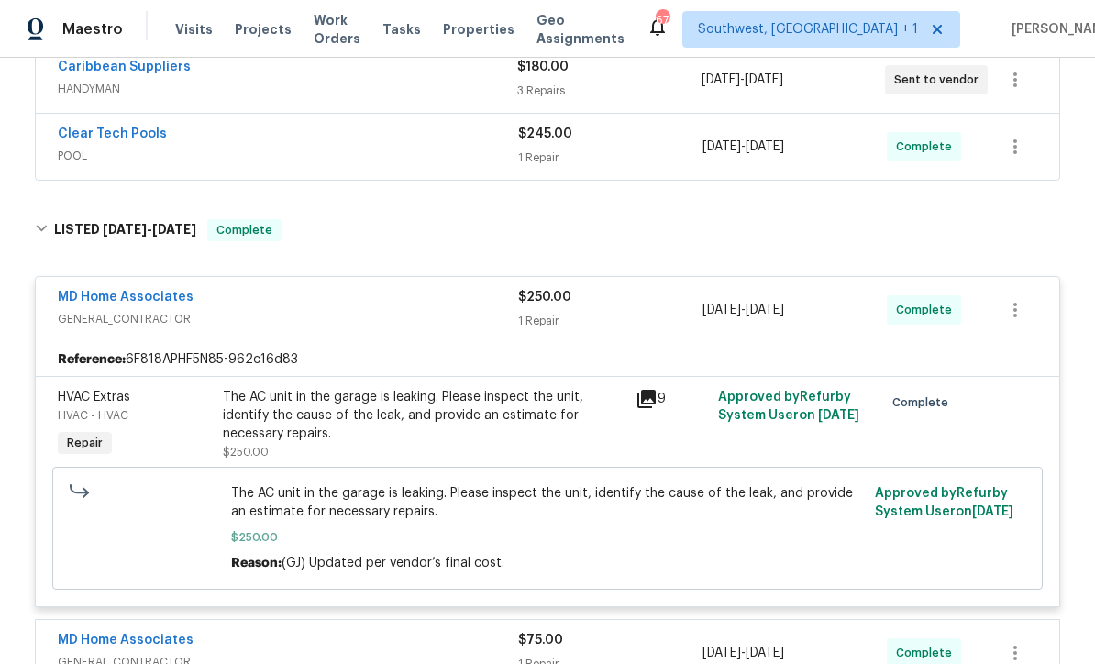
click at [83, 303] on link "MD Home Associates" at bounding box center [126, 297] width 136 height 13
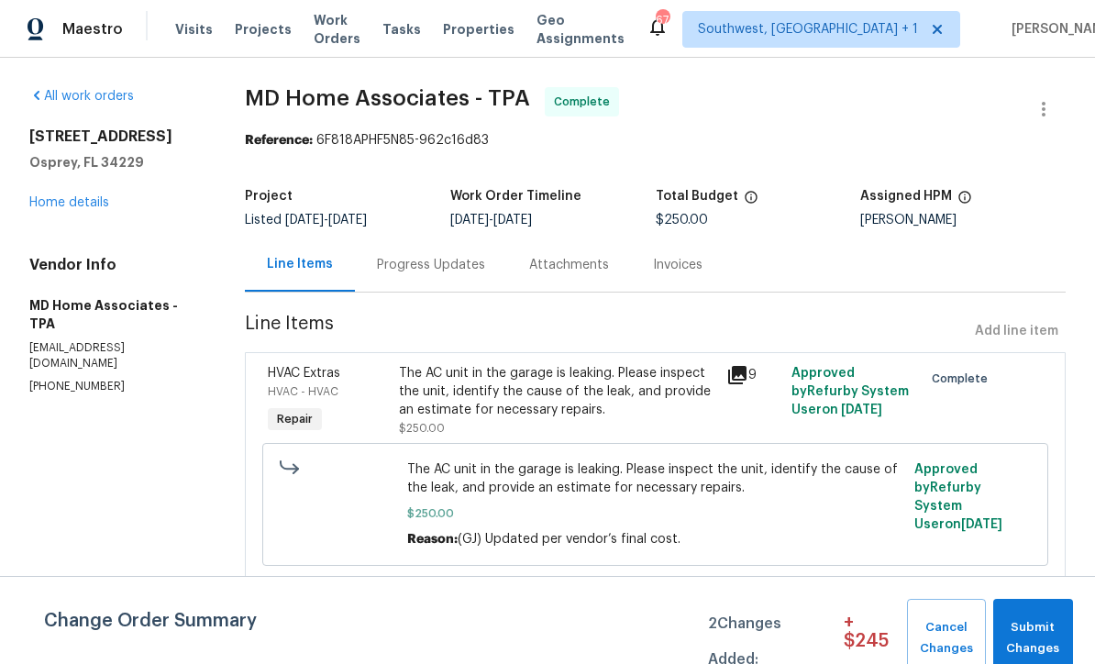
click at [472, 268] on div "Progress Updates" at bounding box center [431, 265] width 108 height 18
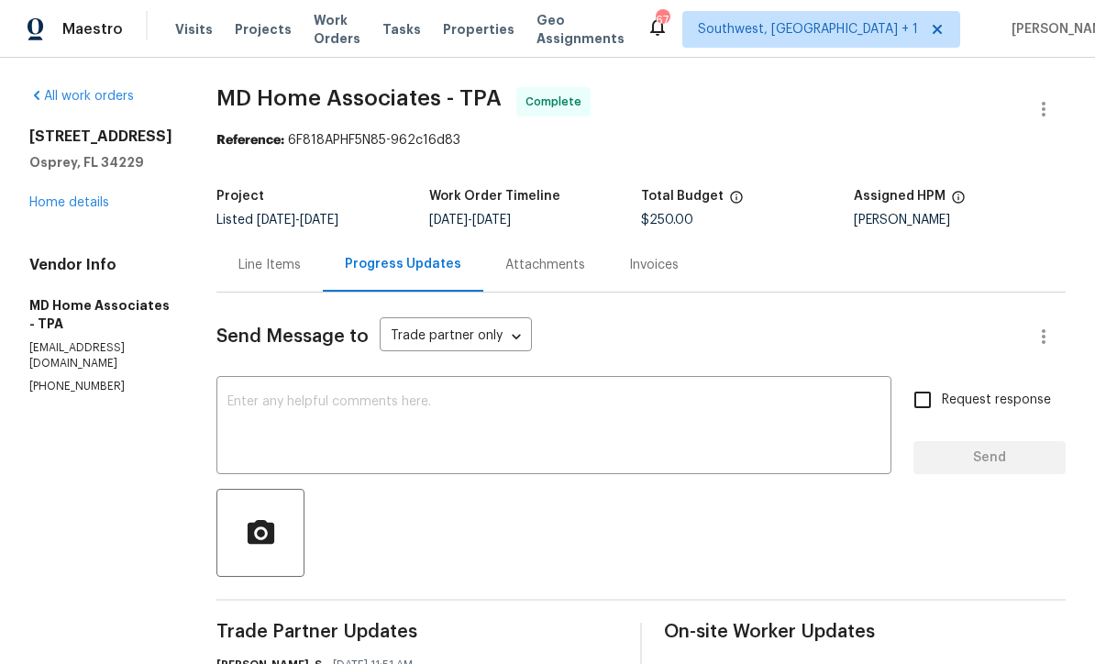
click at [52, 208] on link "Home details" at bounding box center [69, 202] width 80 height 13
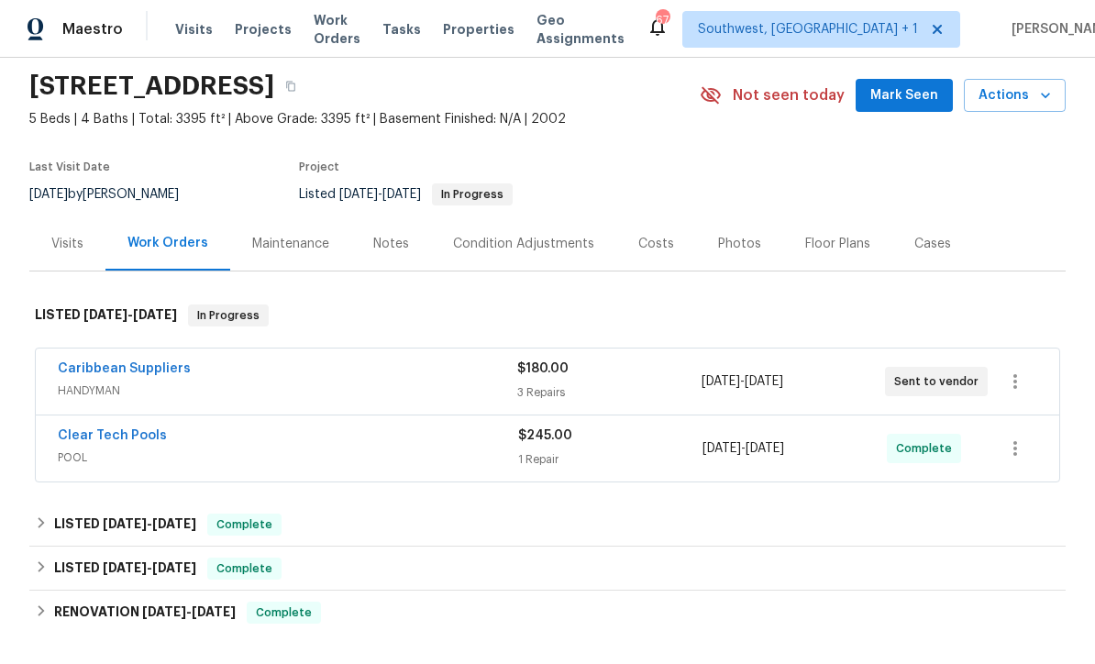
scroll to position [100, 0]
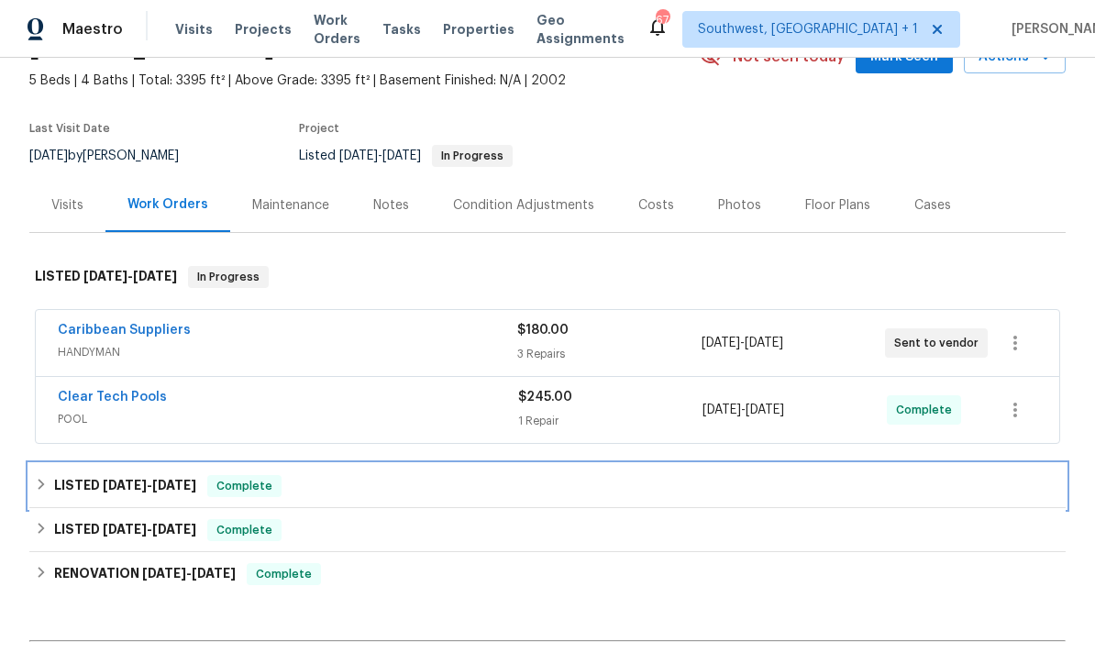
click at [490, 478] on div "LISTED 8/15/25 - 8/20/25 Complete" at bounding box center [547, 486] width 1025 height 22
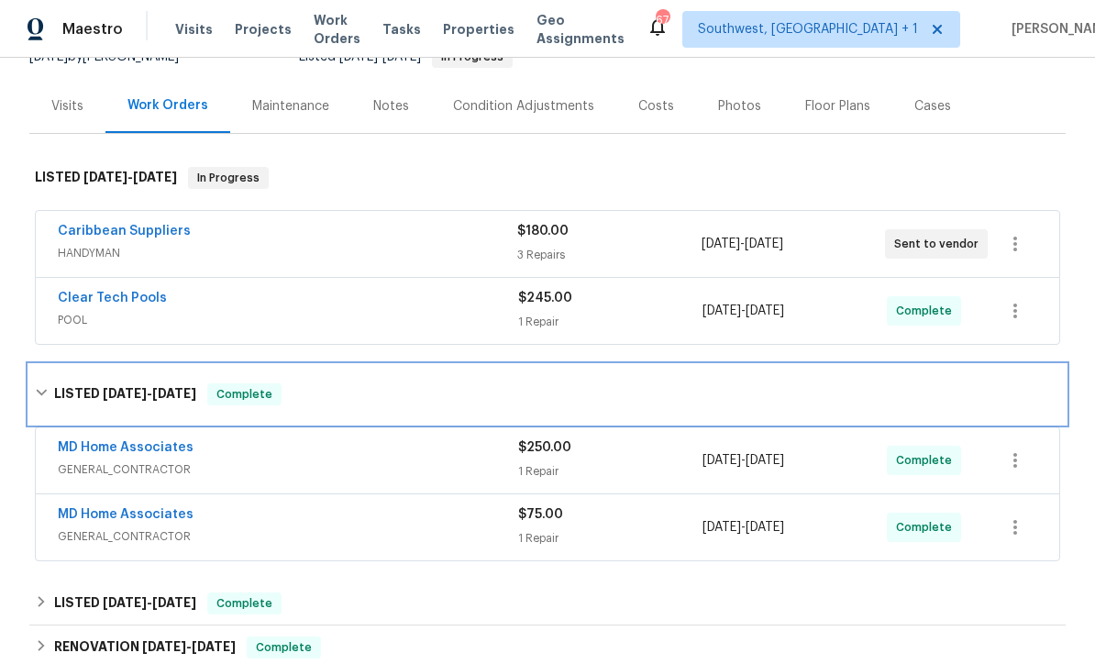
scroll to position [237, 0]
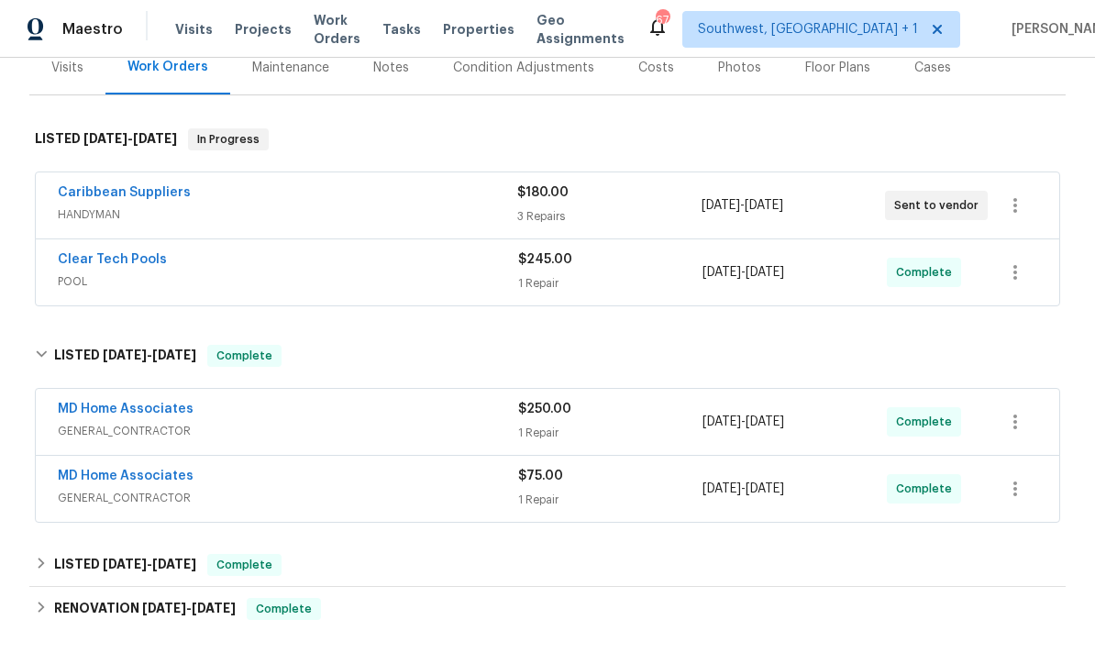
click at [153, 407] on link "MD Home Associates" at bounding box center [126, 408] width 136 height 13
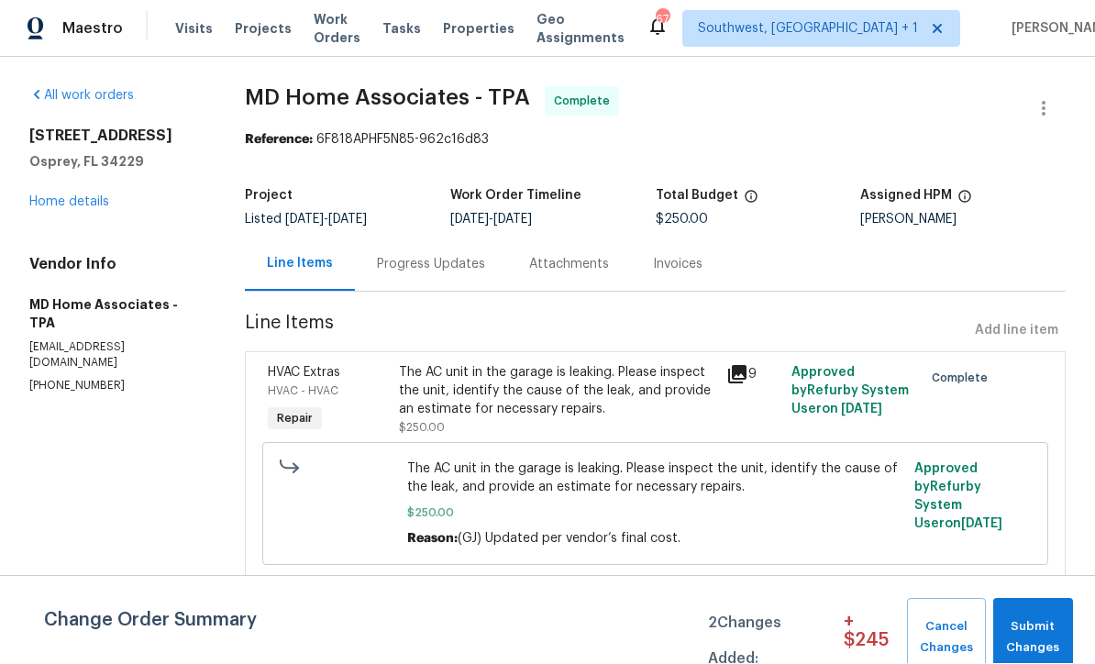
click at [428, 284] on div "Progress Updates" at bounding box center [431, 264] width 152 height 54
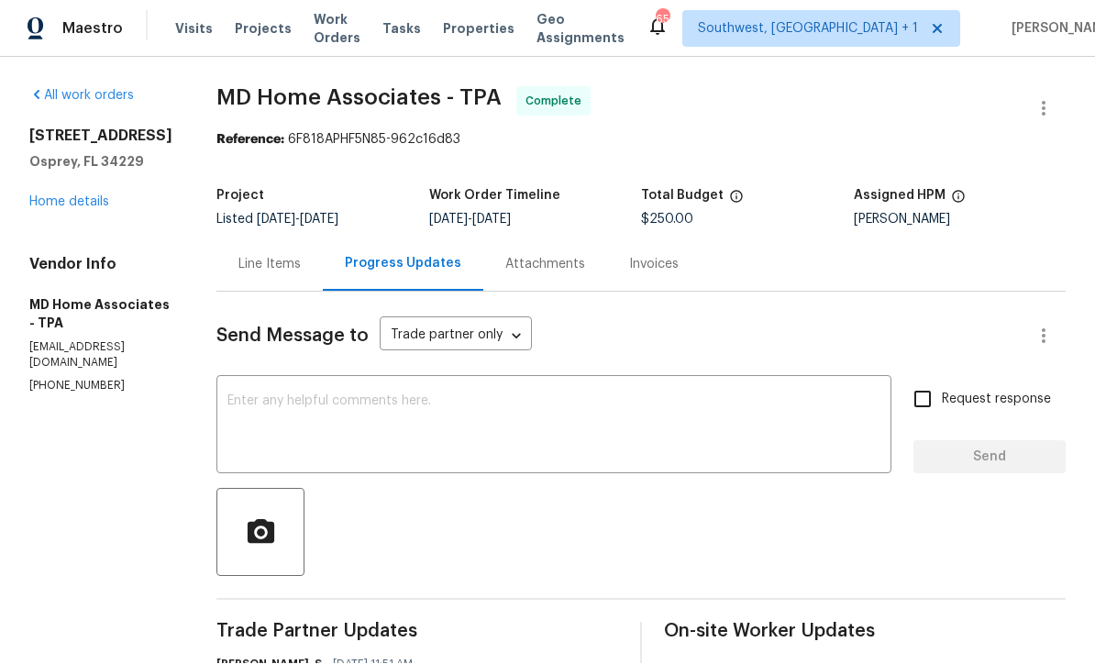
click at [51, 196] on link "Home details" at bounding box center [69, 202] width 80 height 13
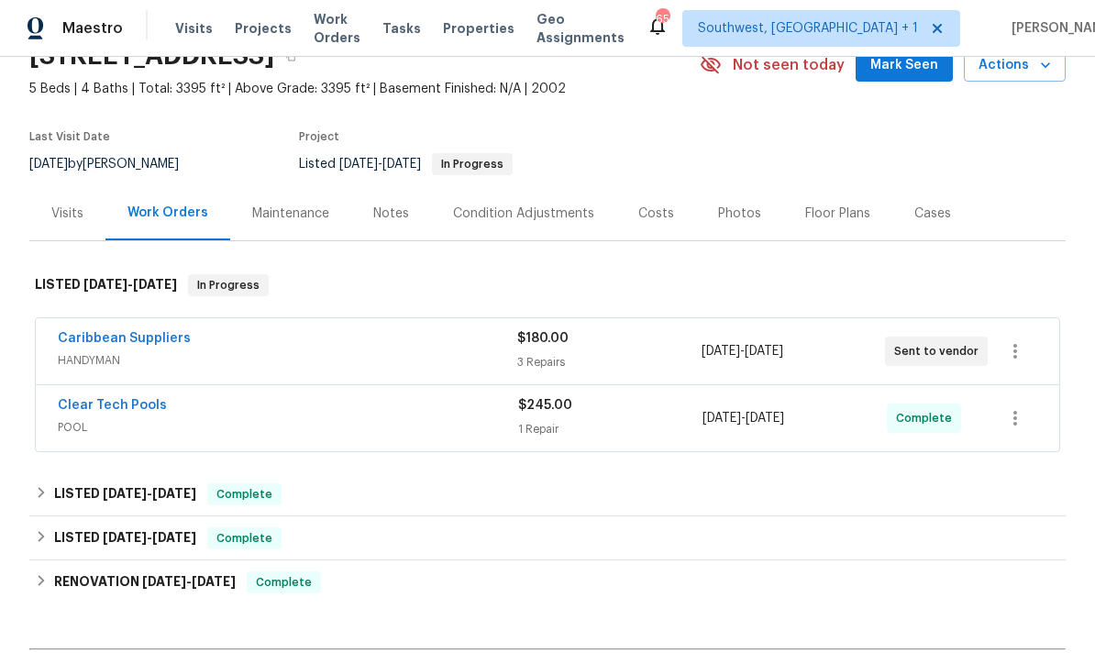
scroll to position [86, 0]
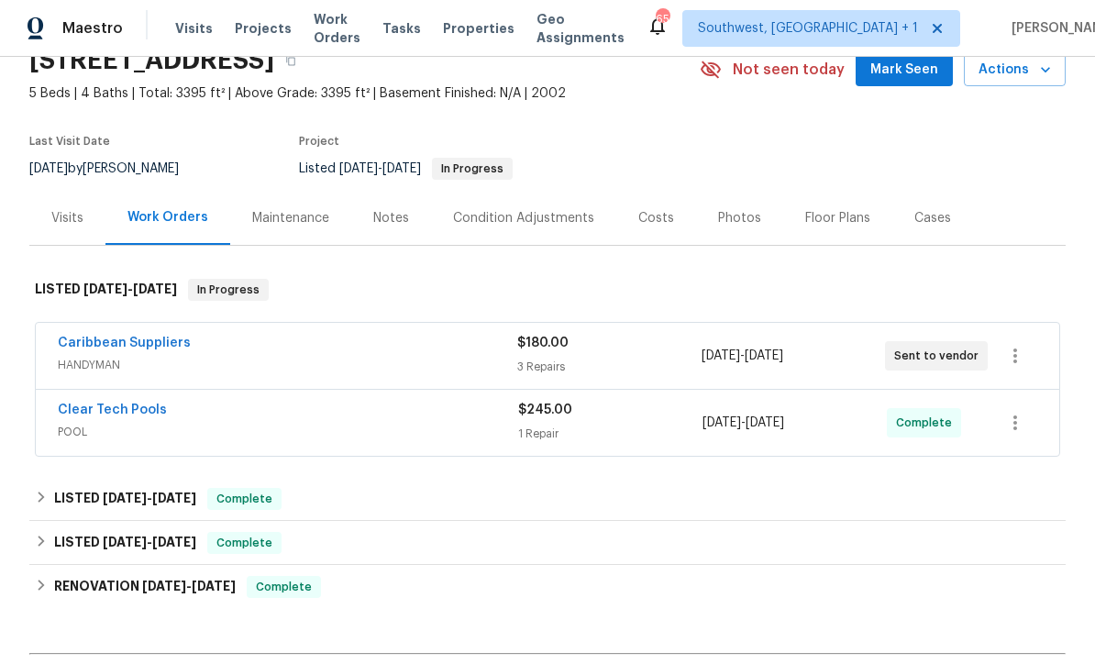
click at [86, 337] on link "Caribbean Suppliers" at bounding box center [124, 343] width 133 height 13
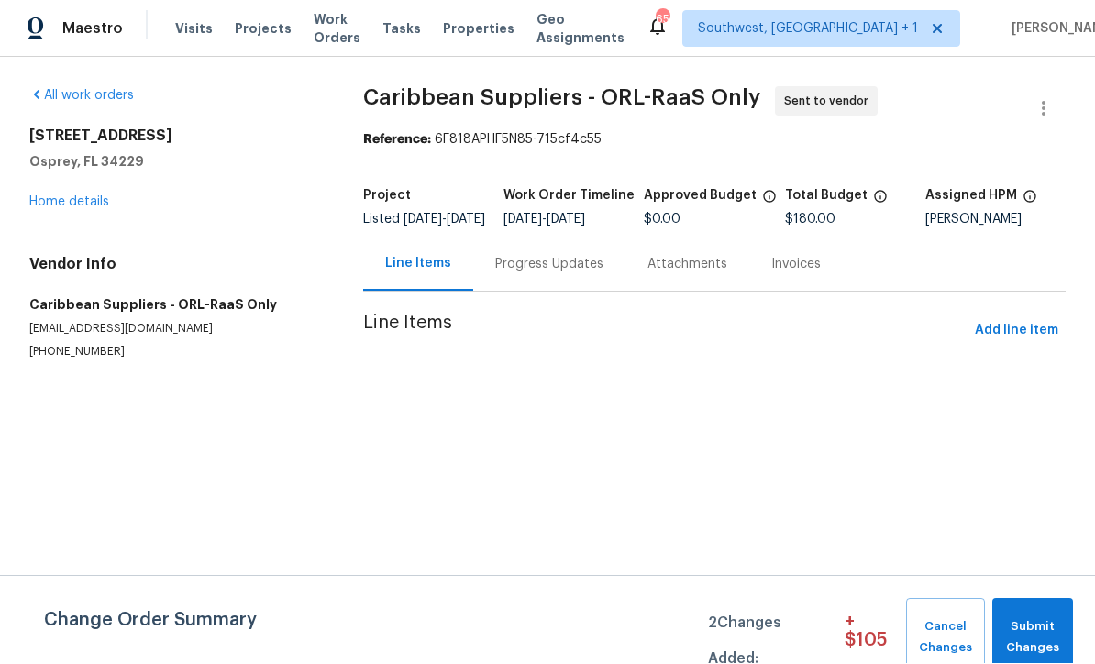
scroll to position [1, 0]
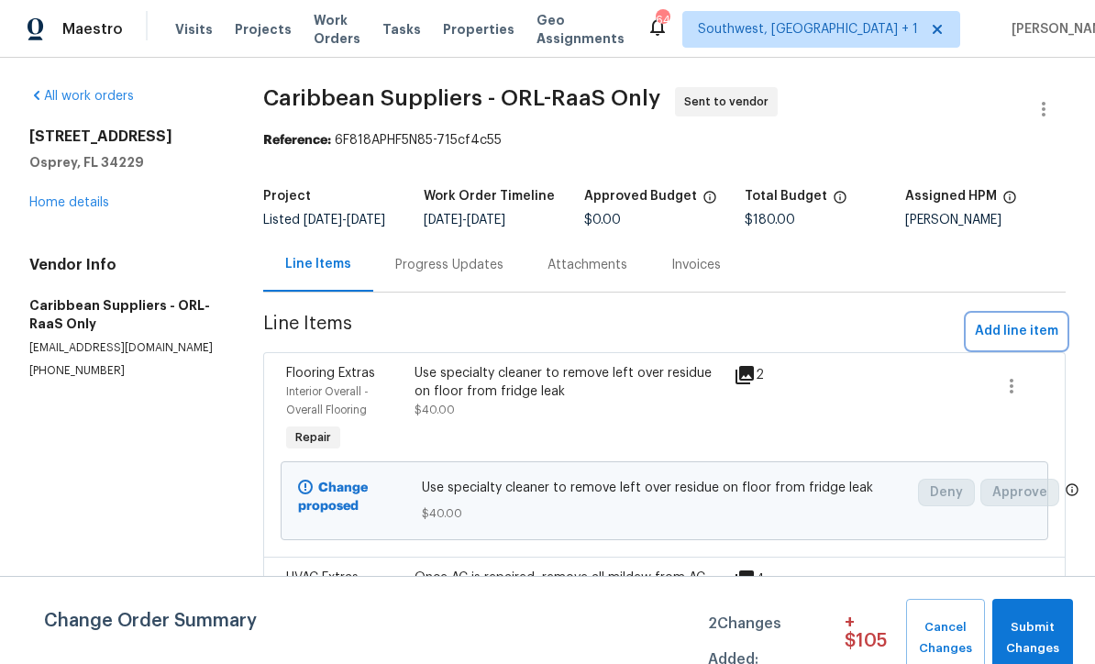
click at [1009, 343] on span "Add line item" at bounding box center [1016, 331] width 83 height 23
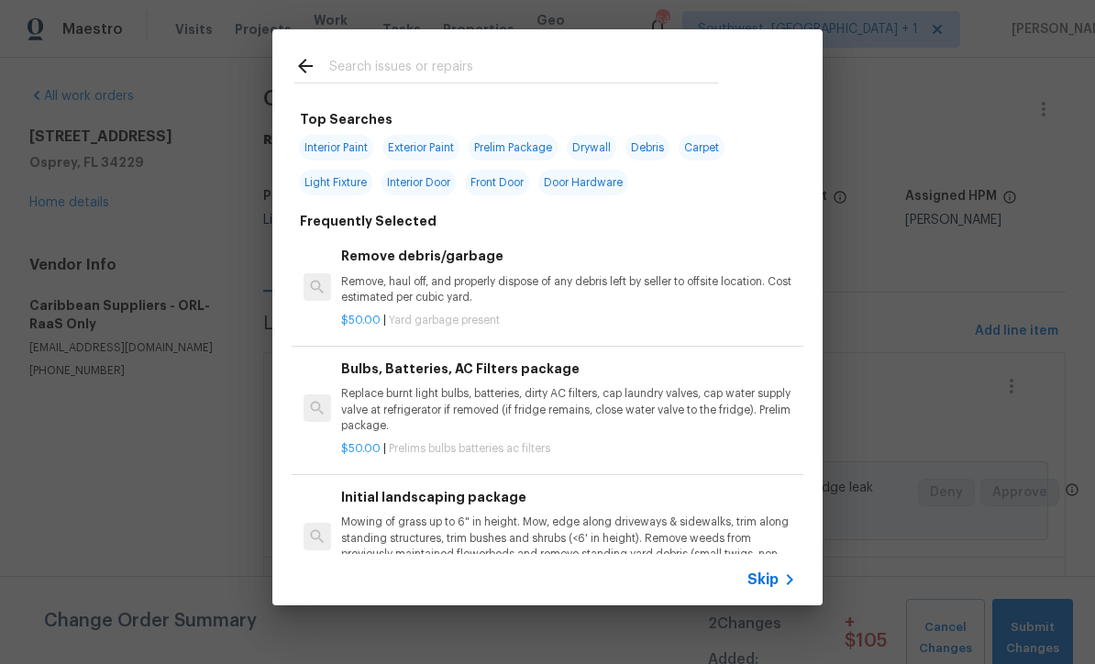
click at [774, 590] on div "Skip" at bounding box center [773, 579] width 53 height 22
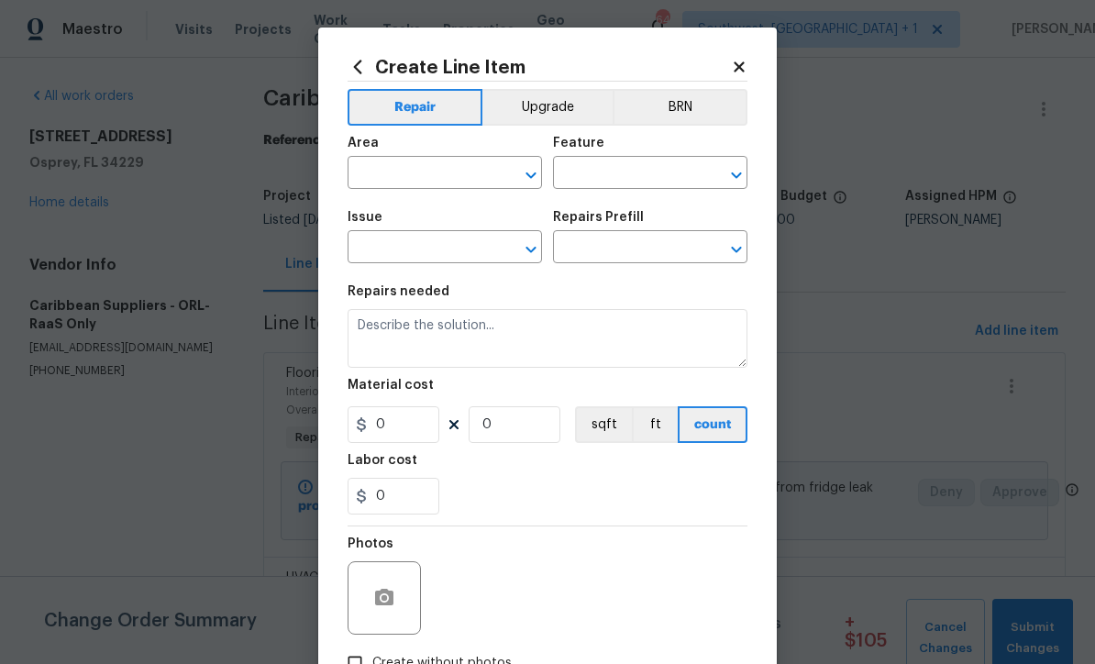
click at [392, 179] on input "text" at bounding box center [418, 174] width 143 height 28
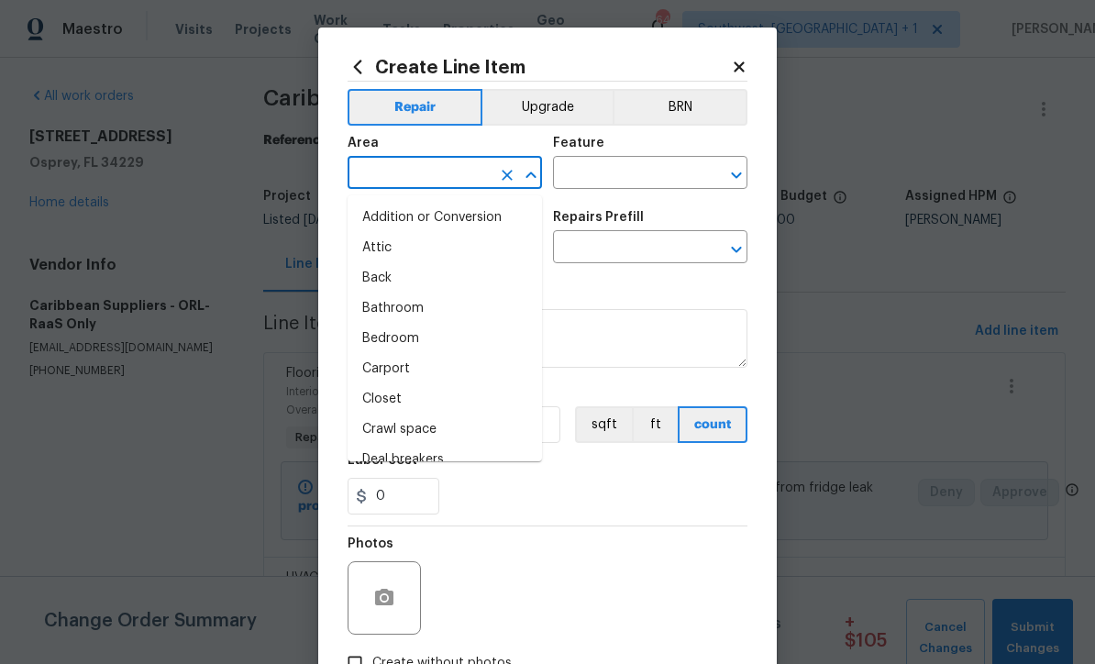
scroll to position [0, 0]
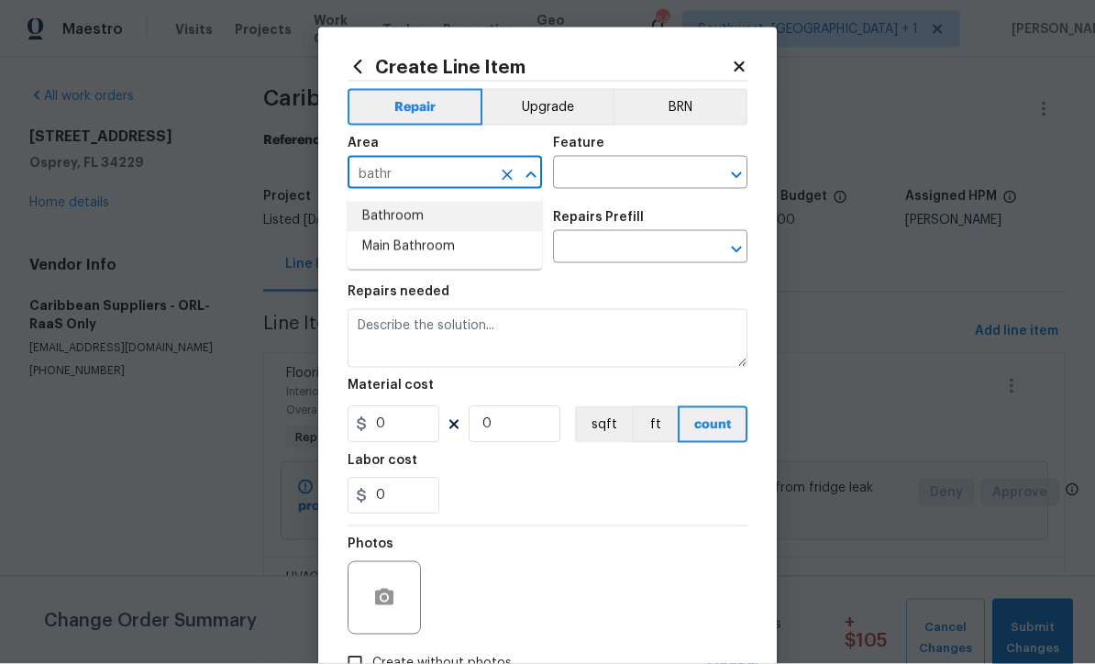
click at [372, 215] on li "Bathroom" at bounding box center [444, 217] width 194 height 30
type input "Bathroom"
click at [666, 173] on input "text" at bounding box center [624, 174] width 143 height 28
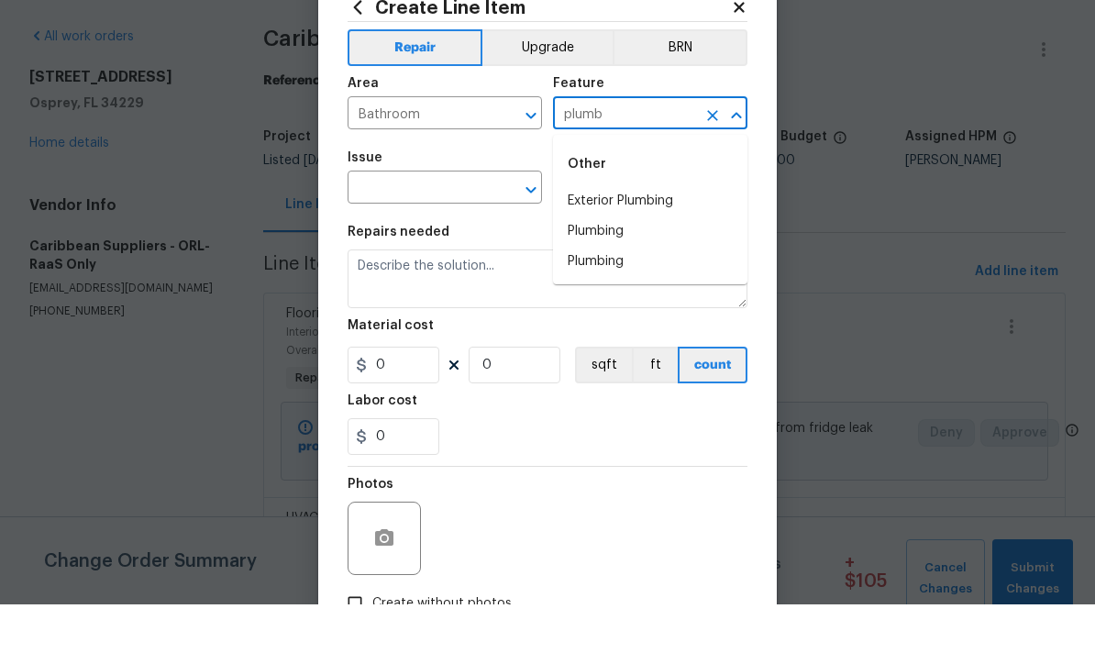
click at [654, 246] on li "Exterior Plumbing" at bounding box center [650, 261] width 194 height 30
click at [385, 235] on input "text" at bounding box center [418, 249] width 143 height 28
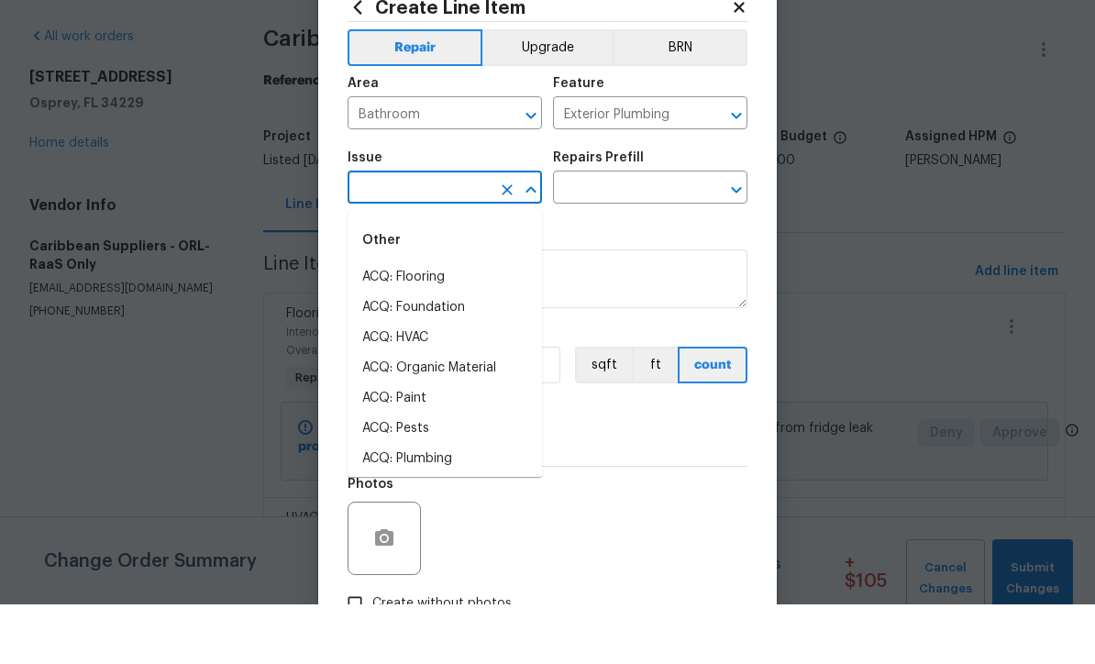
click at [692, 160] on input "Exterior Plumbing" at bounding box center [624, 174] width 143 height 28
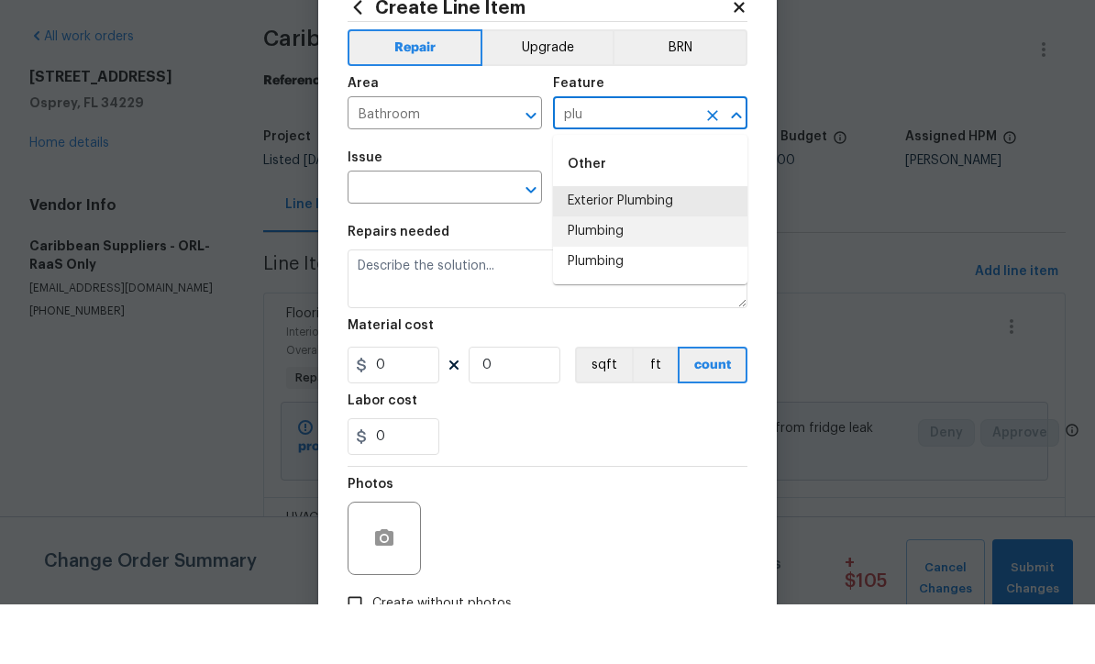
click at [616, 276] on li "Plumbing" at bounding box center [650, 291] width 194 height 30
type input "Plumbing"
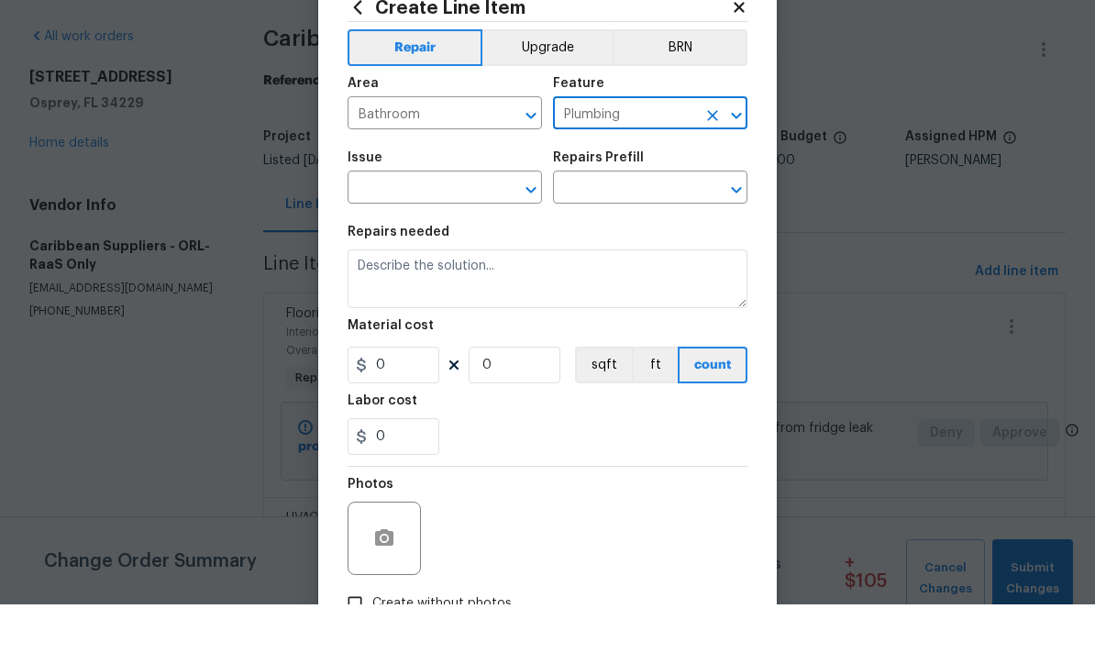
click at [380, 211] on div "Issue" at bounding box center [444, 223] width 194 height 24
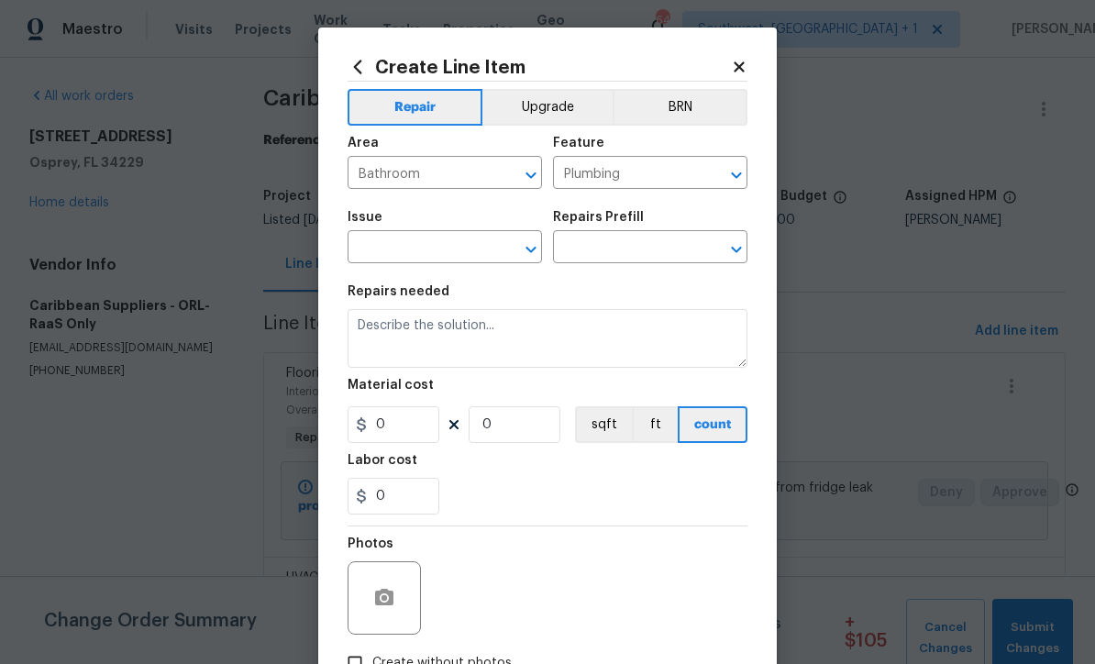
click at [397, 206] on span "Issue ​" at bounding box center [444, 237] width 194 height 74
click at [380, 244] on input "text" at bounding box center [418, 249] width 143 height 28
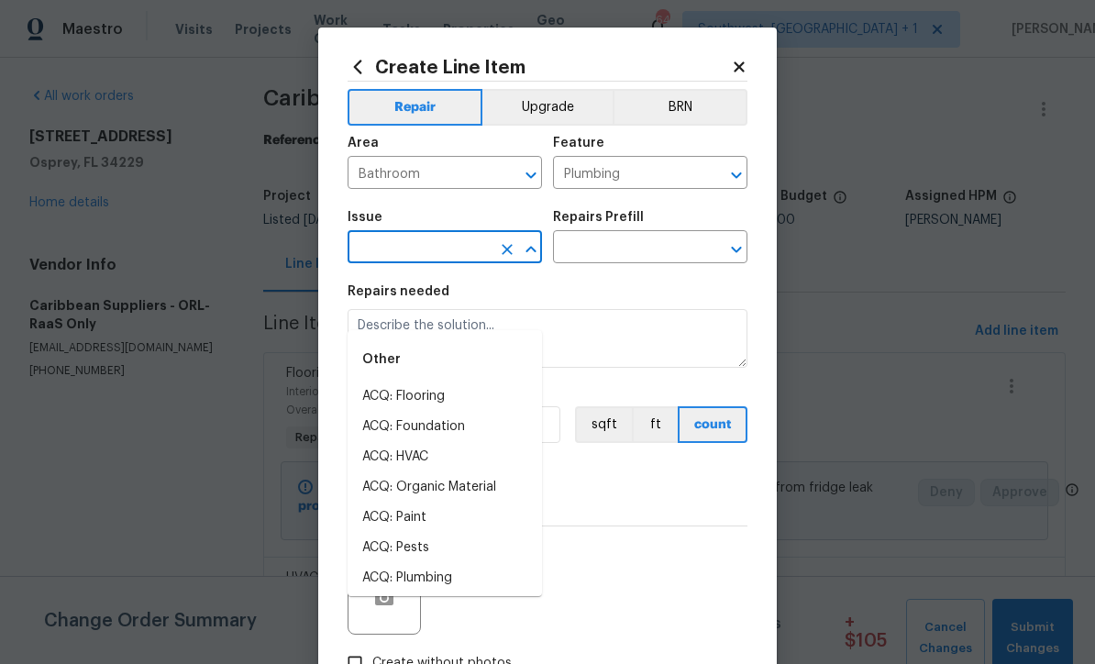
scroll to position [59, 0]
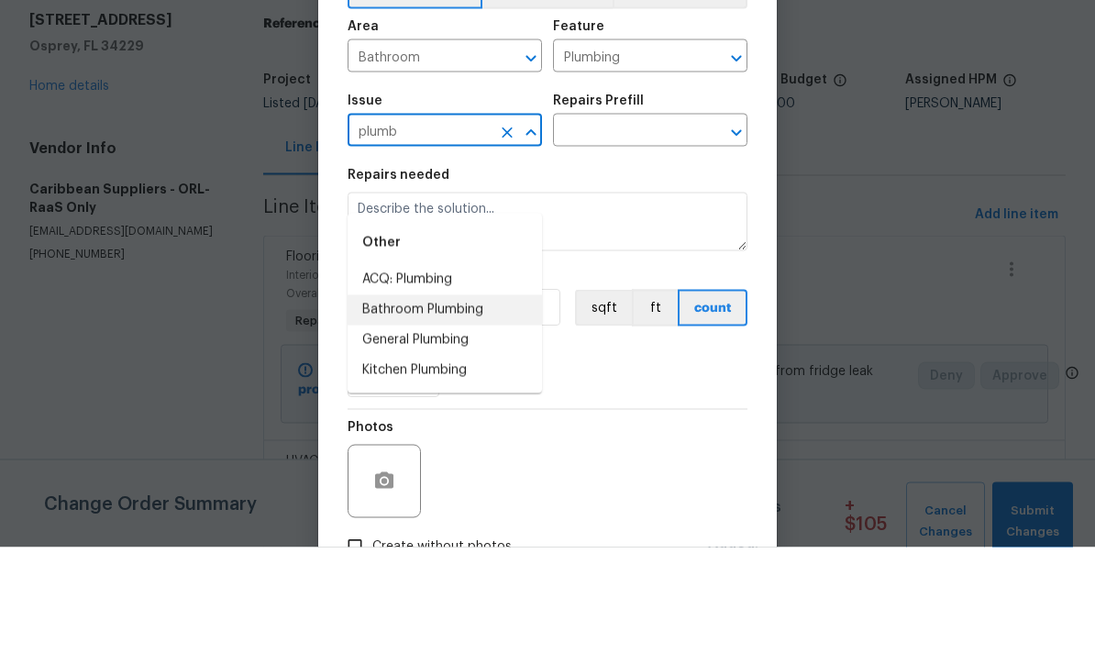
click at [380, 412] on li "Bathroom Plumbing" at bounding box center [444, 427] width 194 height 30
type input "Bathroom Plumbing"
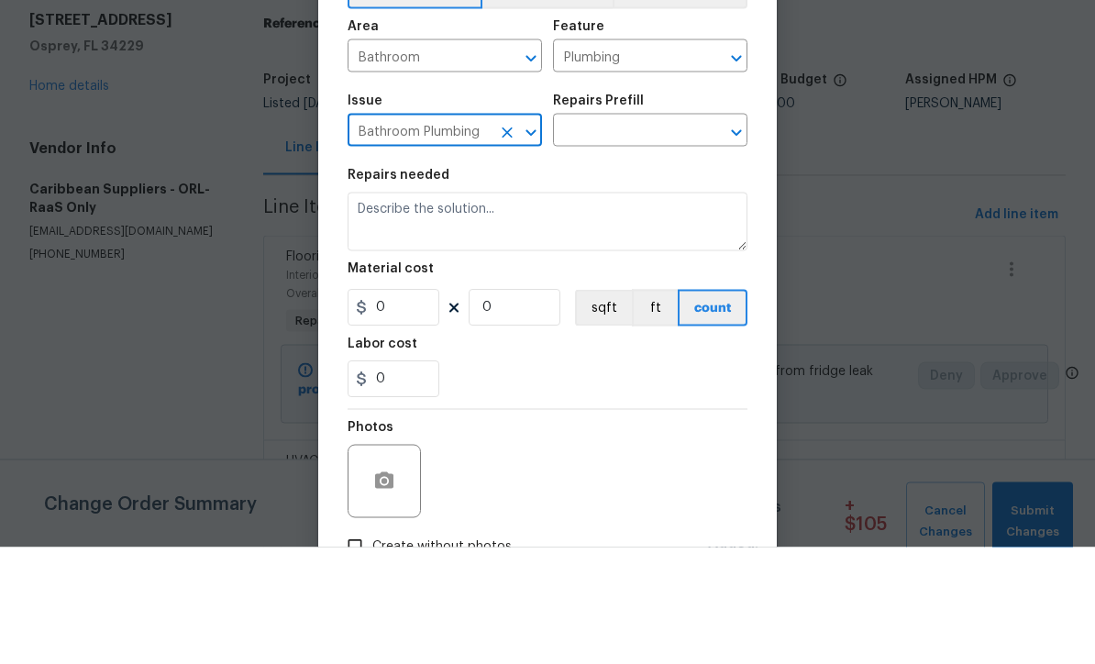
click at [663, 235] on input "text" at bounding box center [624, 249] width 143 height 28
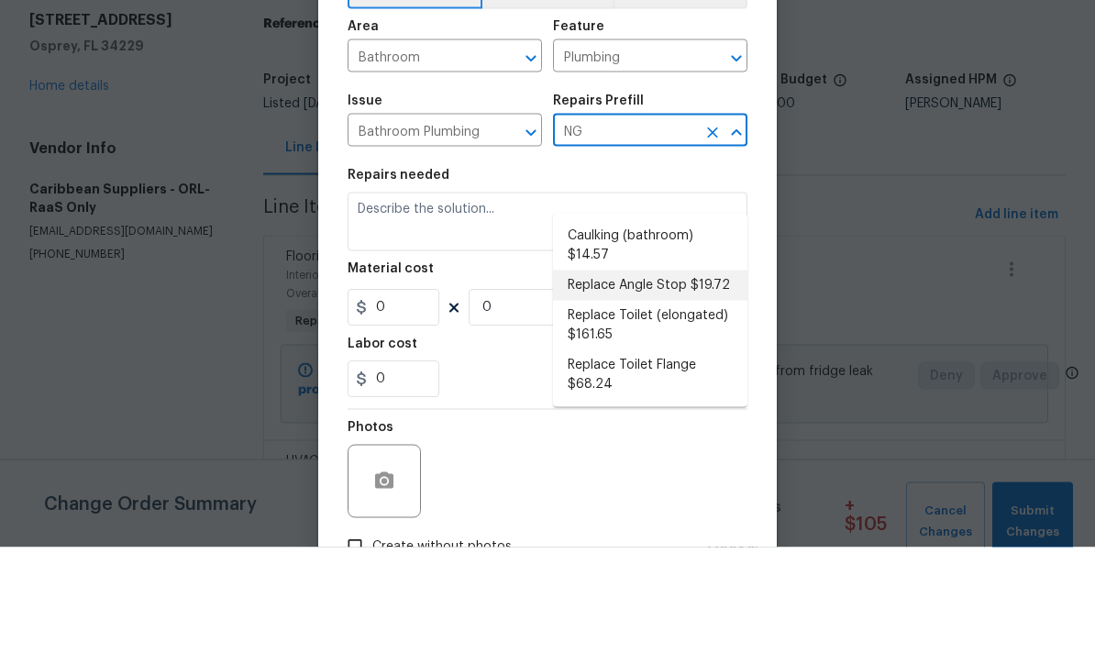
click at [690, 387] on li "Replace Angle Stop $19.72" at bounding box center [650, 402] width 194 height 30
type input "Replace Angle Stop $19.72"
type textarea "Remove the existing bathroom angle stop/valve and repalce with new. Ensure that…"
type input "1"
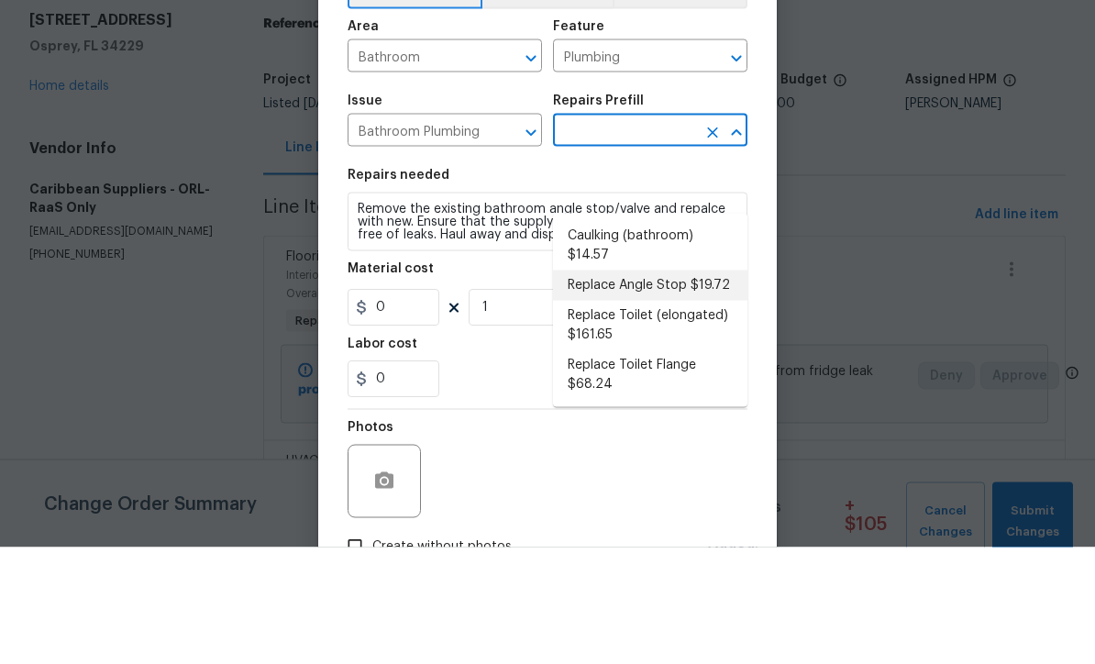
type input "Replace Angle Stop $19.72"
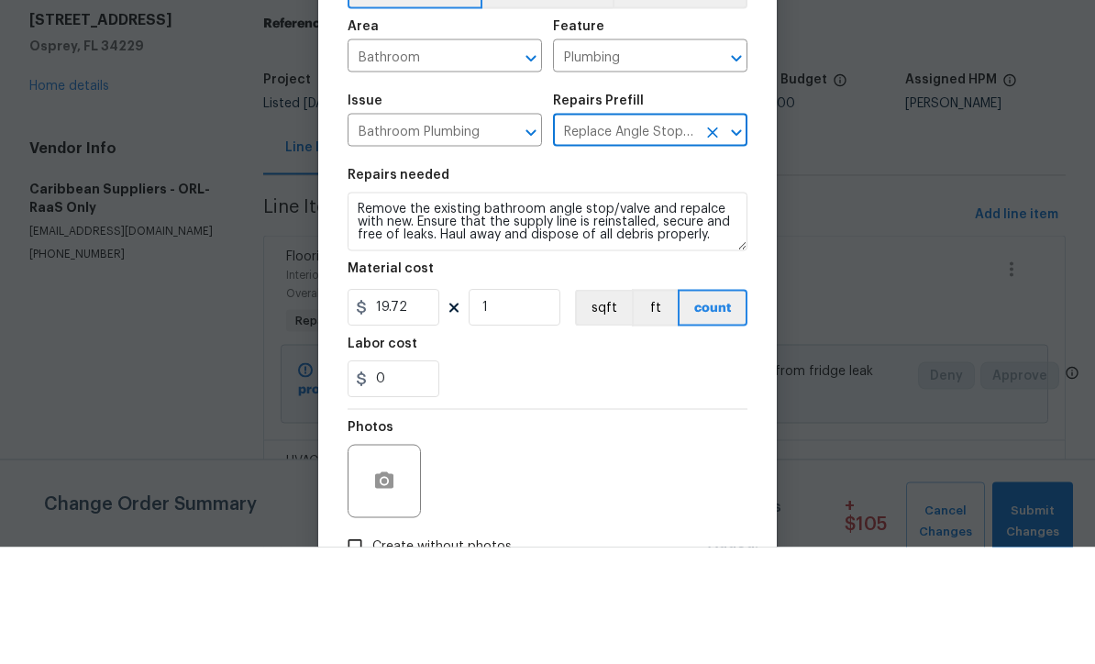
scroll to position [61, 0]
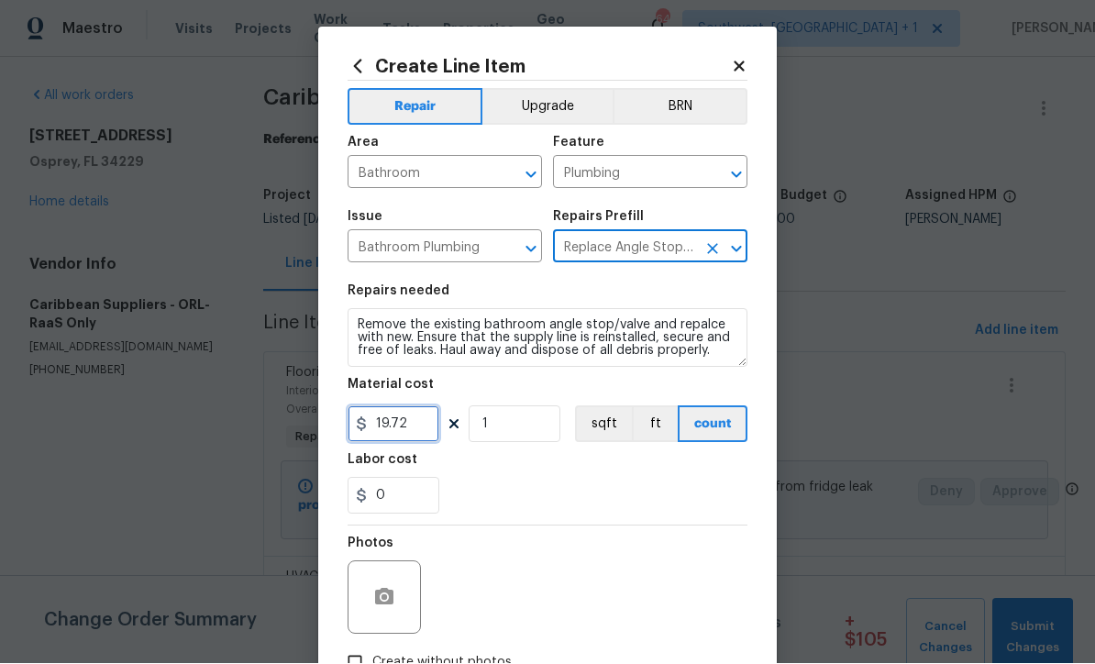
click at [417, 438] on input "19.72" at bounding box center [393, 424] width 92 height 37
type input "25"
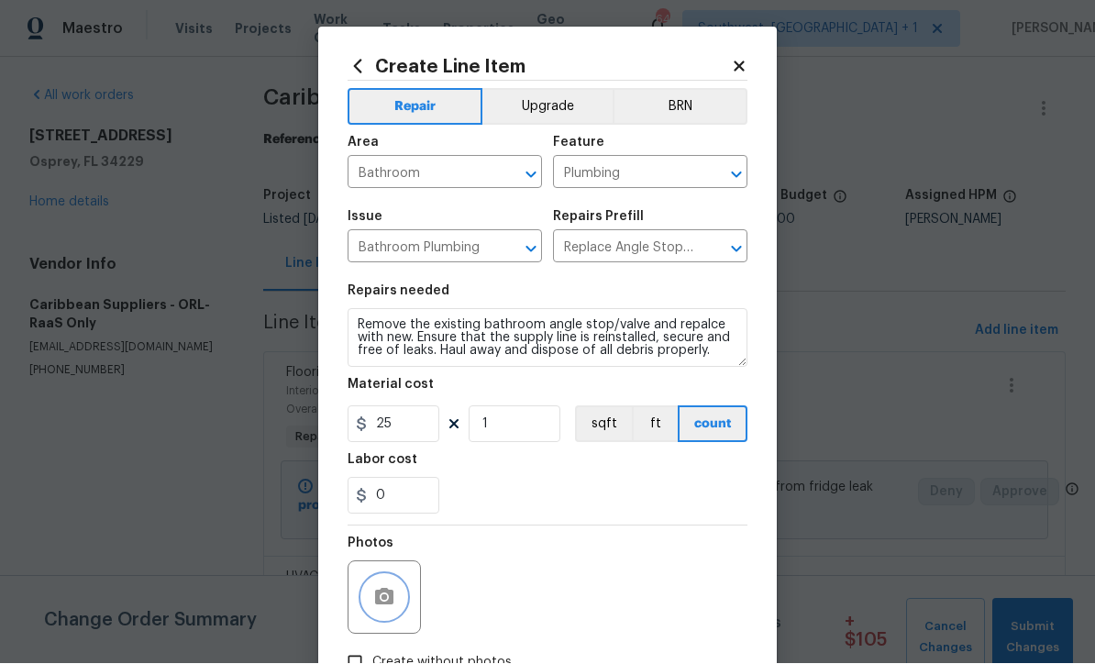
click at [369, 612] on button "button" at bounding box center [384, 598] width 44 height 44
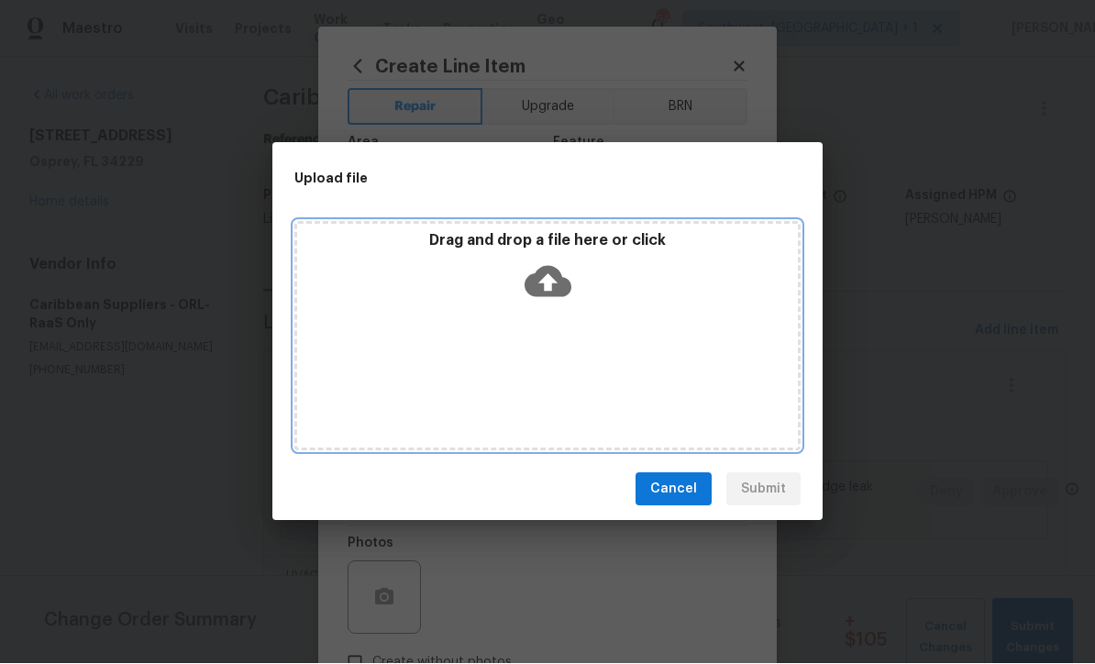
click at [556, 288] on icon at bounding box center [547, 282] width 47 height 31
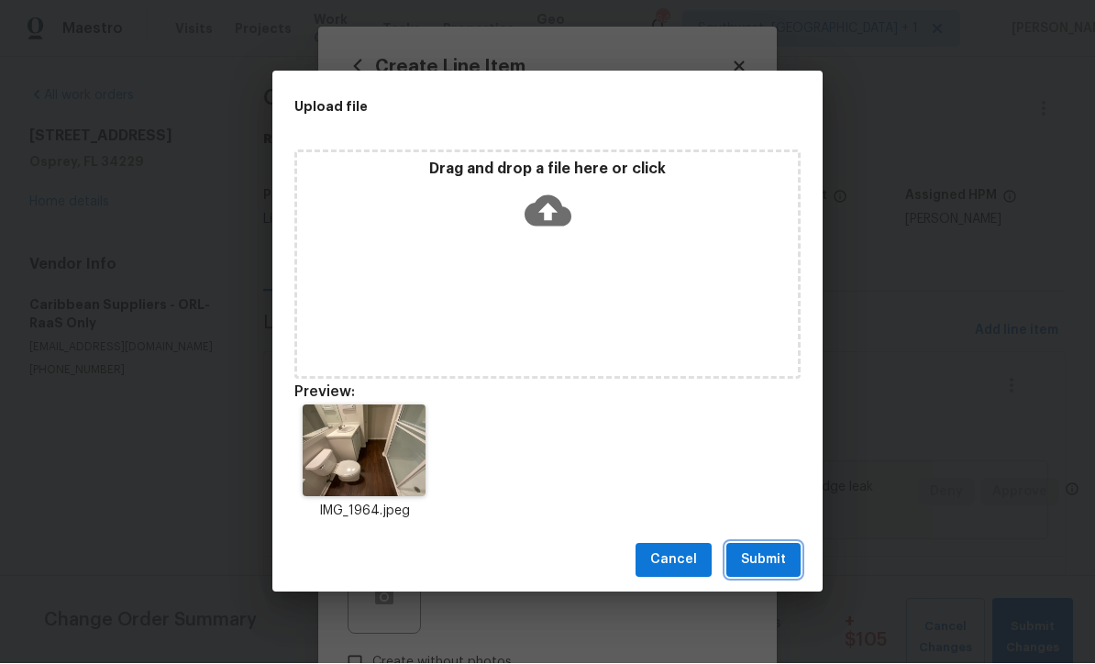
click at [781, 566] on span "Submit" at bounding box center [763, 560] width 45 height 23
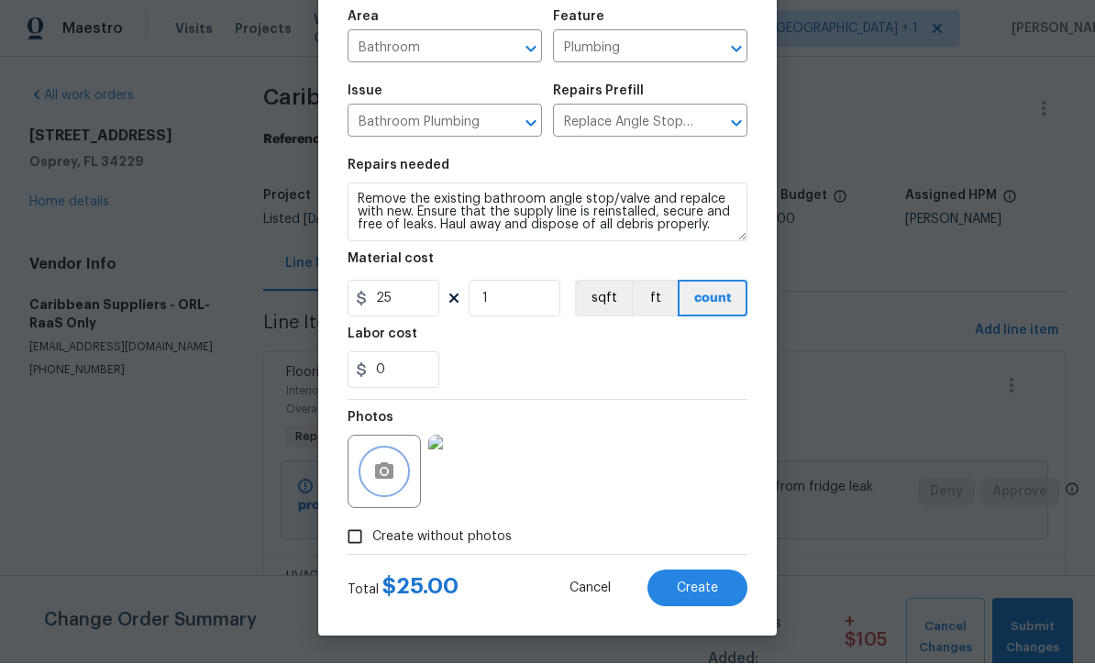
scroll to position [129, 0]
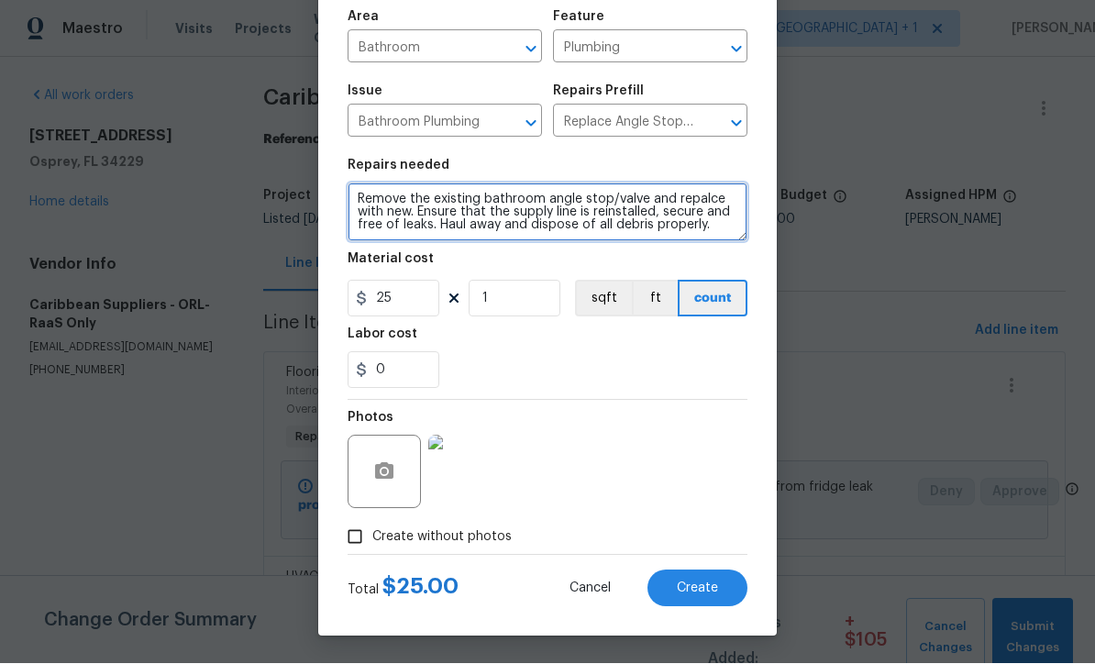
click at [358, 200] on textarea "Remove the existing bathroom angle stop/valve and repalce with new. Ensure that…" at bounding box center [547, 212] width 400 height 59
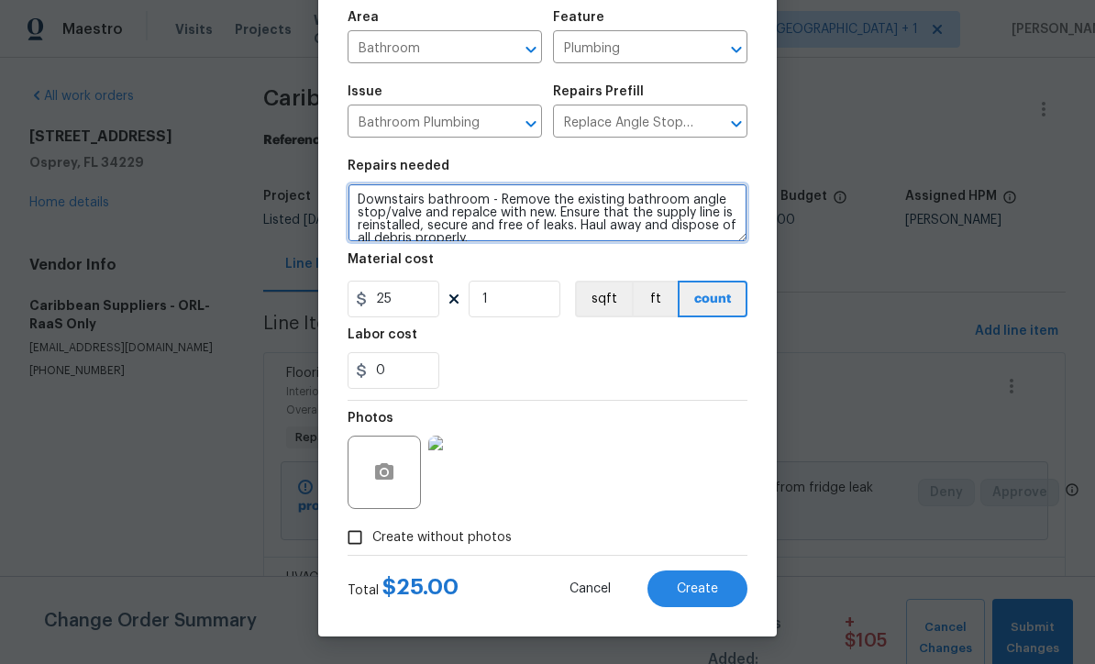
click at [478, 212] on textarea "Downstairs bathroom - Remove the existing bathroom angle stop/valve and repalce…" at bounding box center [547, 212] width 400 height 59
type textarea "Downstairs bathroom - Remove the existing bathroom angle stop/valve and replace…"
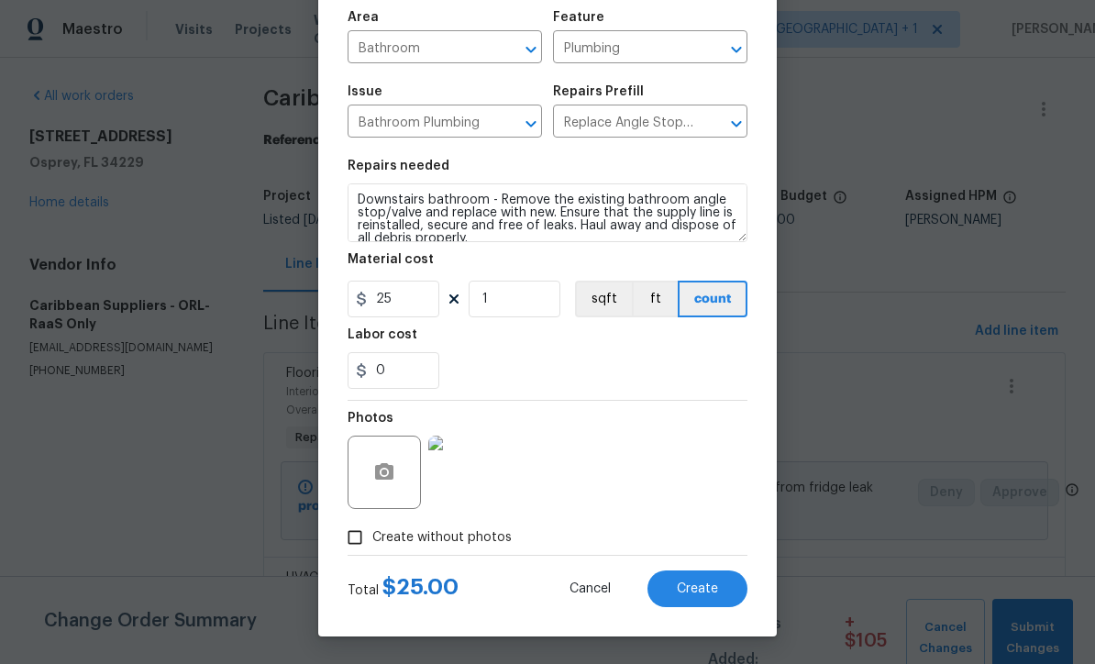
click at [706, 591] on span "Create" at bounding box center [697, 589] width 41 height 14
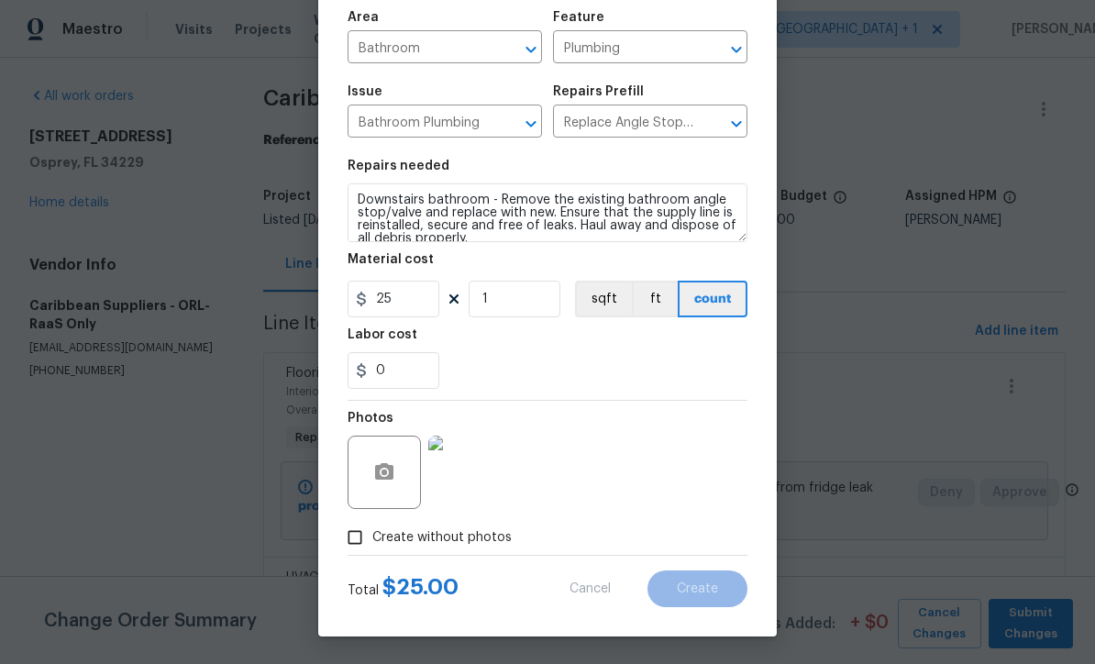
scroll to position [0, 0]
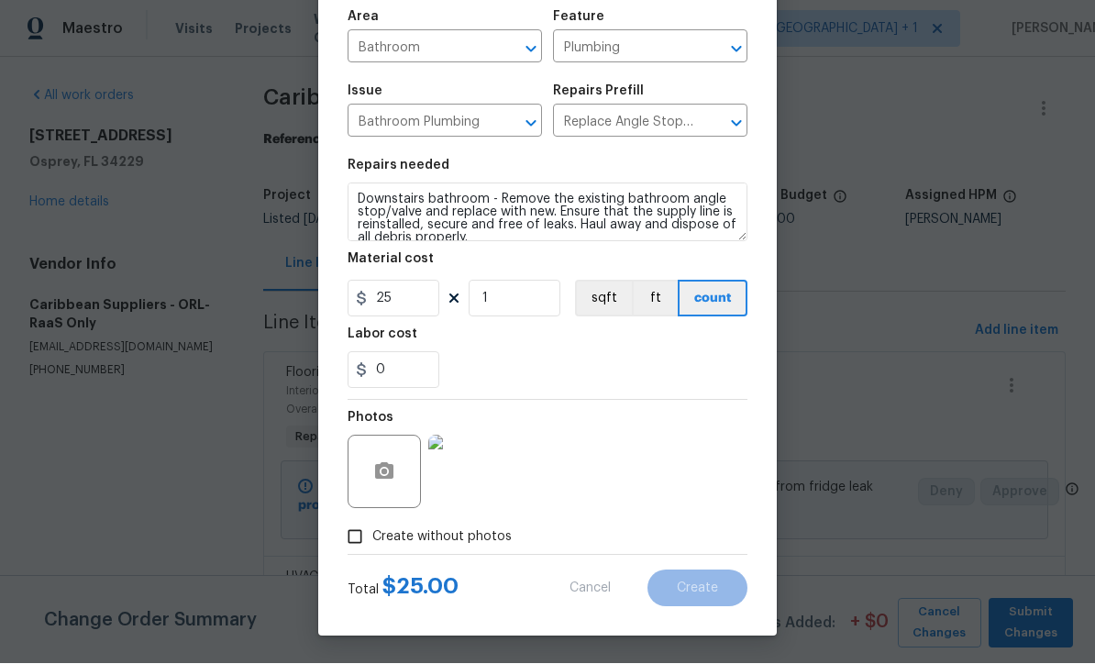
type input "0"
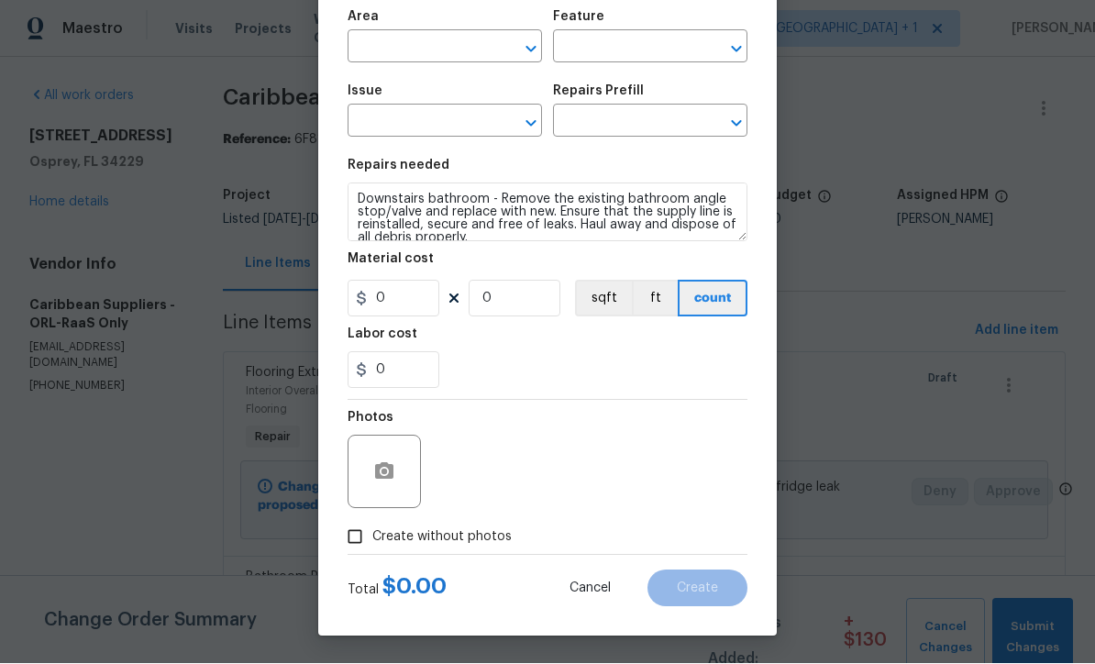
scroll to position [1, 0]
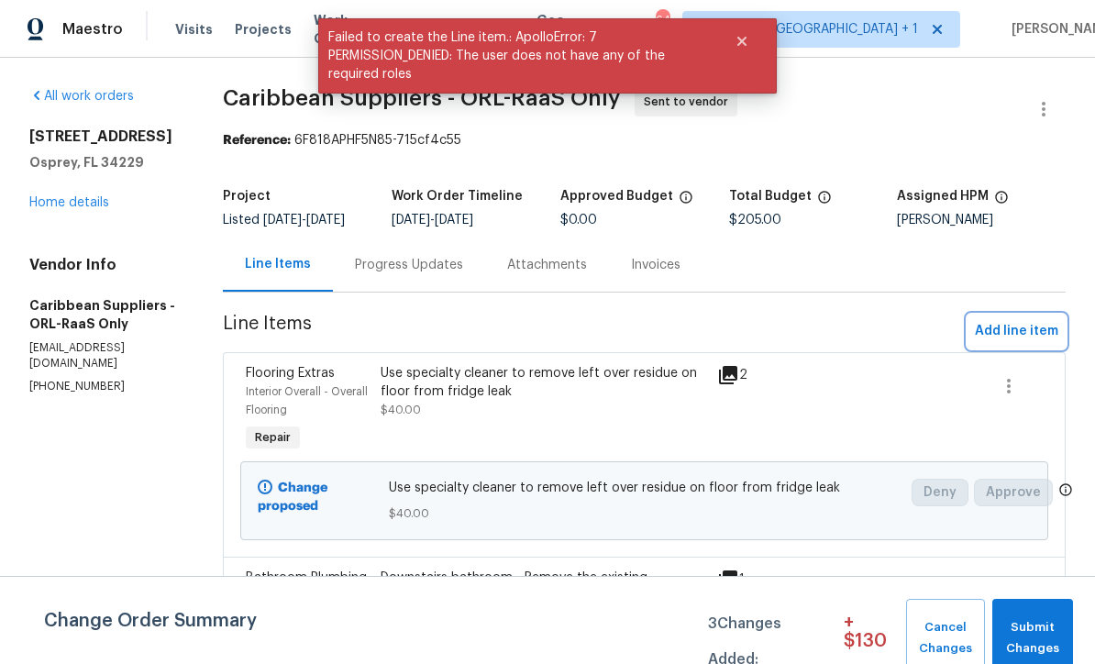
click at [1028, 348] on button "Add line item" at bounding box center [1016, 331] width 98 height 34
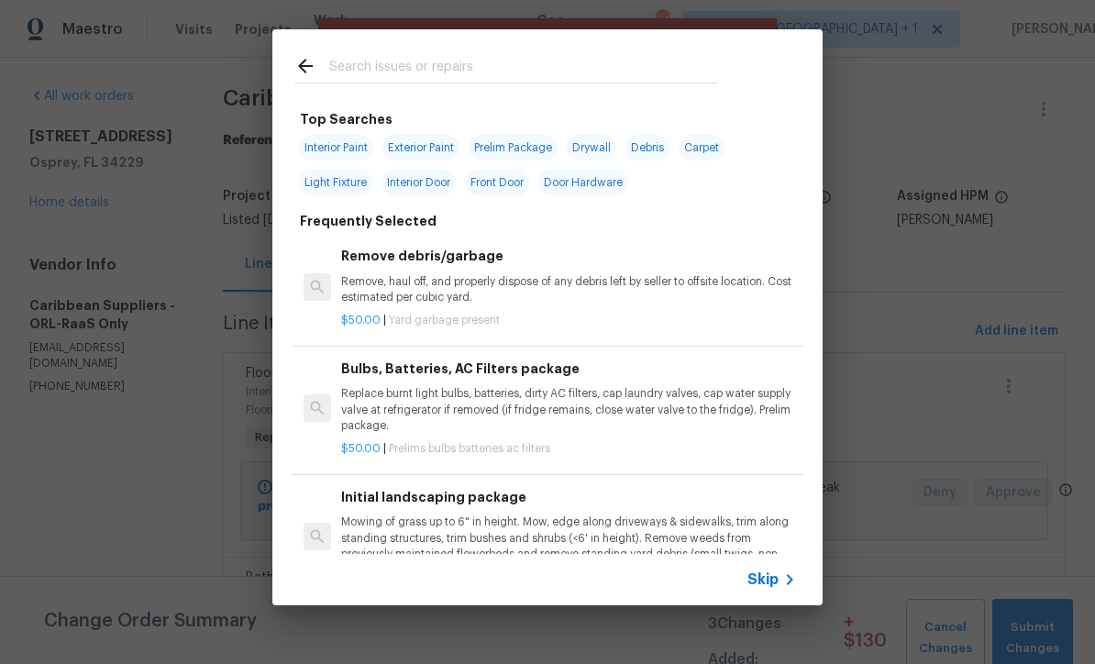
click at [784, 581] on icon at bounding box center [789, 579] width 22 height 22
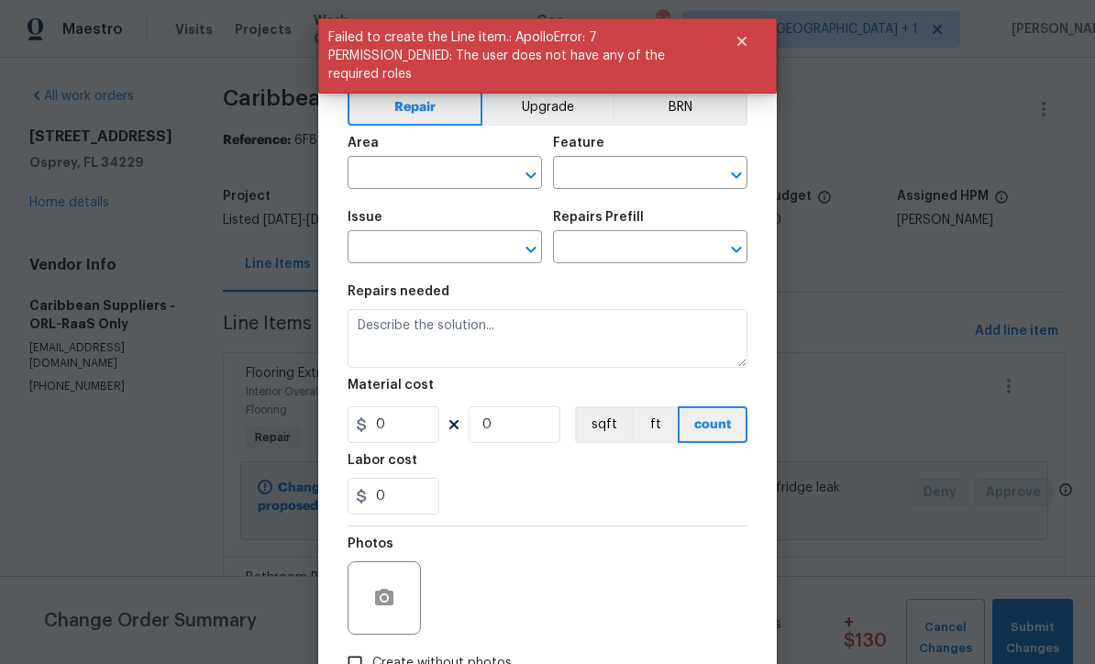
click at [370, 182] on input "text" at bounding box center [418, 174] width 143 height 28
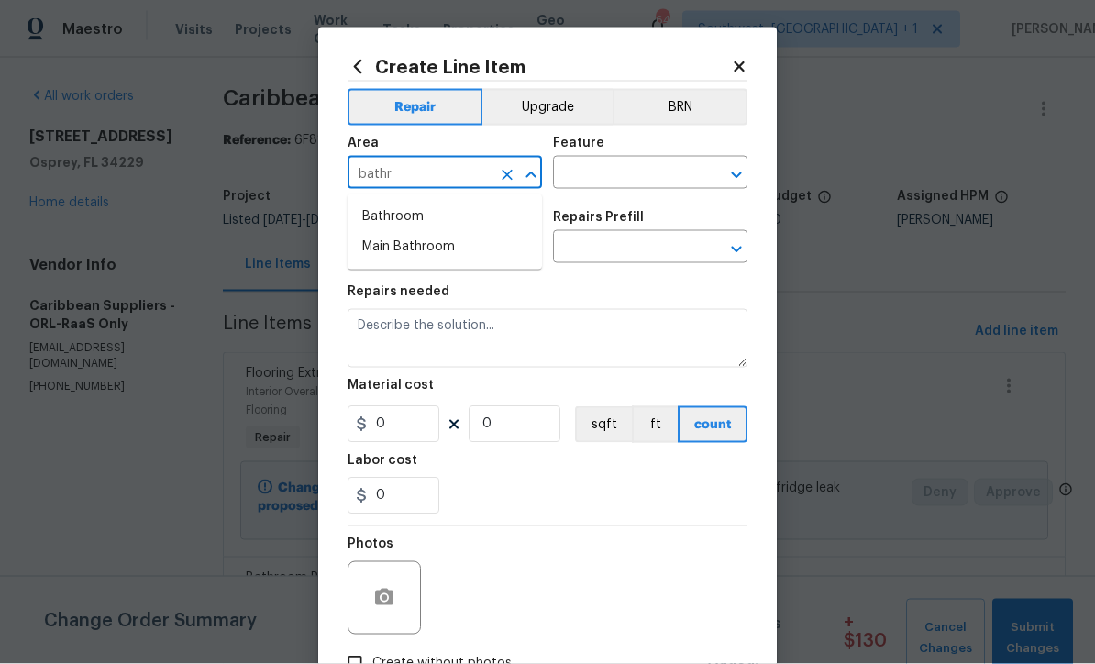
click at [372, 215] on li "Bathroom" at bounding box center [444, 217] width 194 height 30
type input "Bathroom"
click at [677, 174] on input "text" at bounding box center [624, 174] width 143 height 28
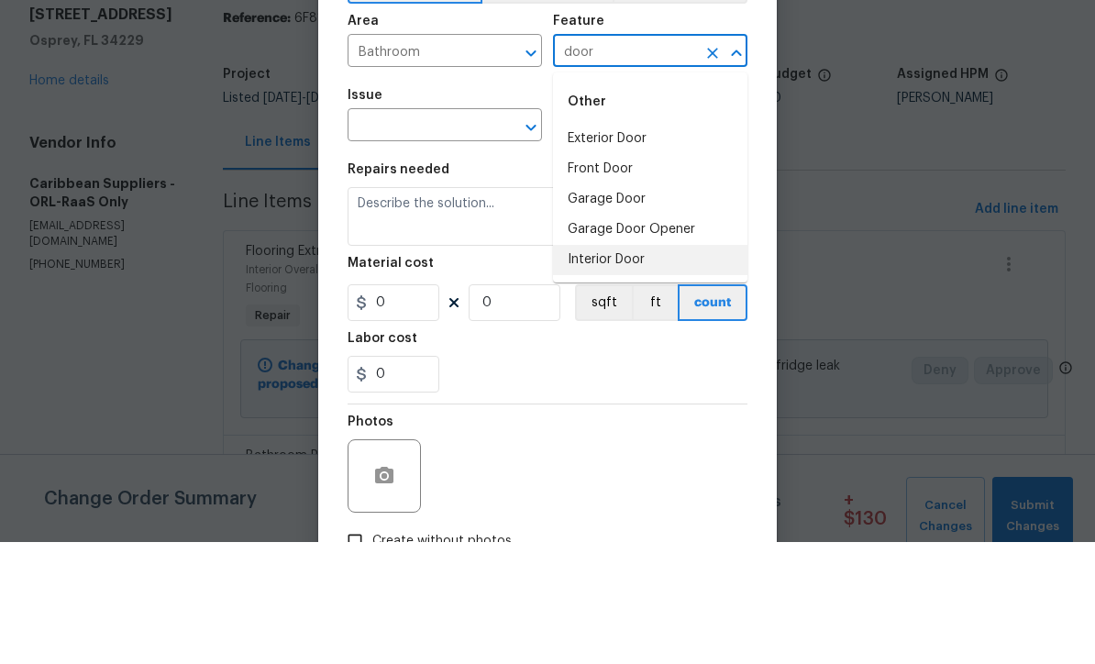
click at [651, 367] on li "Interior Door" at bounding box center [650, 382] width 194 height 30
type input "Interior Door"
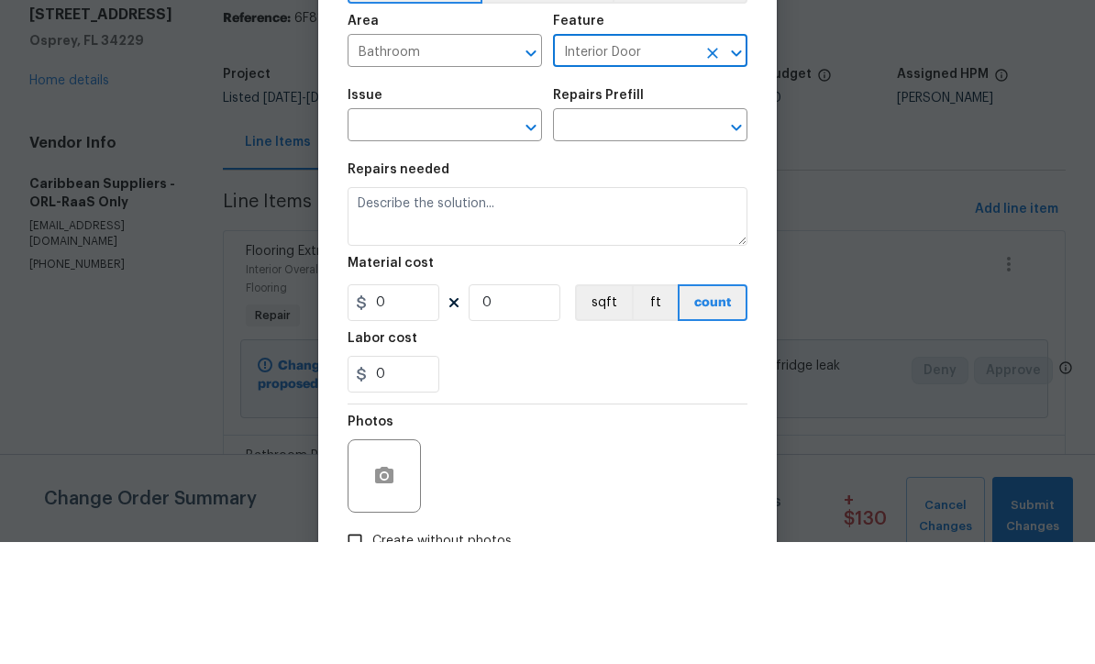
click at [375, 235] on input "text" at bounding box center [418, 249] width 143 height 28
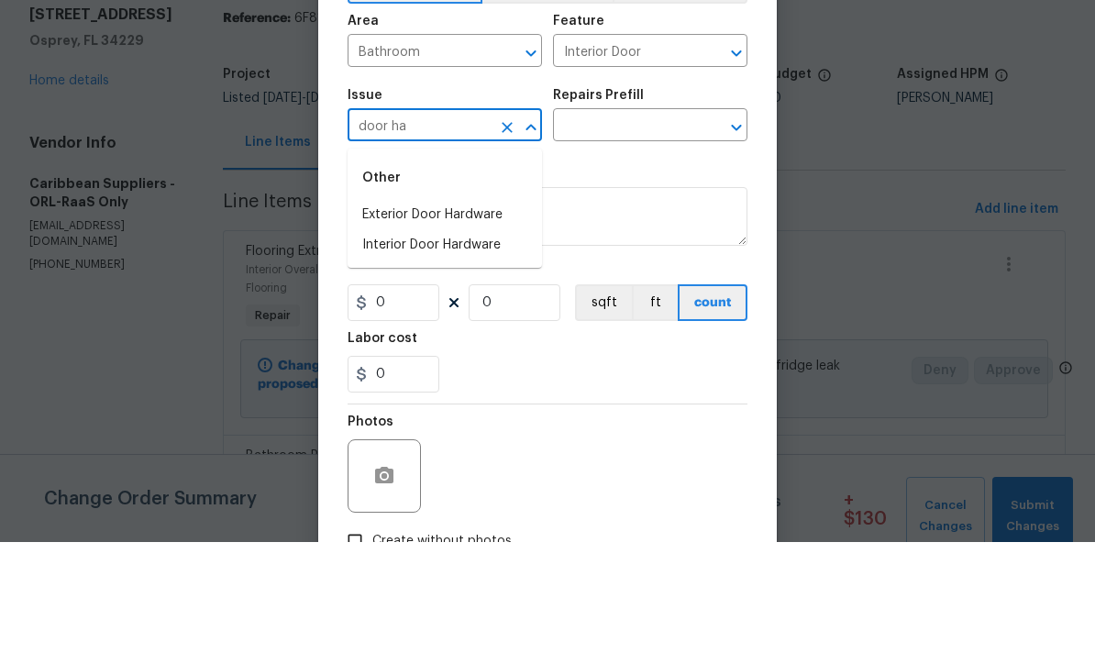
click at [395, 352] on li "Interior Door Hardware" at bounding box center [444, 367] width 194 height 30
type input "Interior Door Hardware"
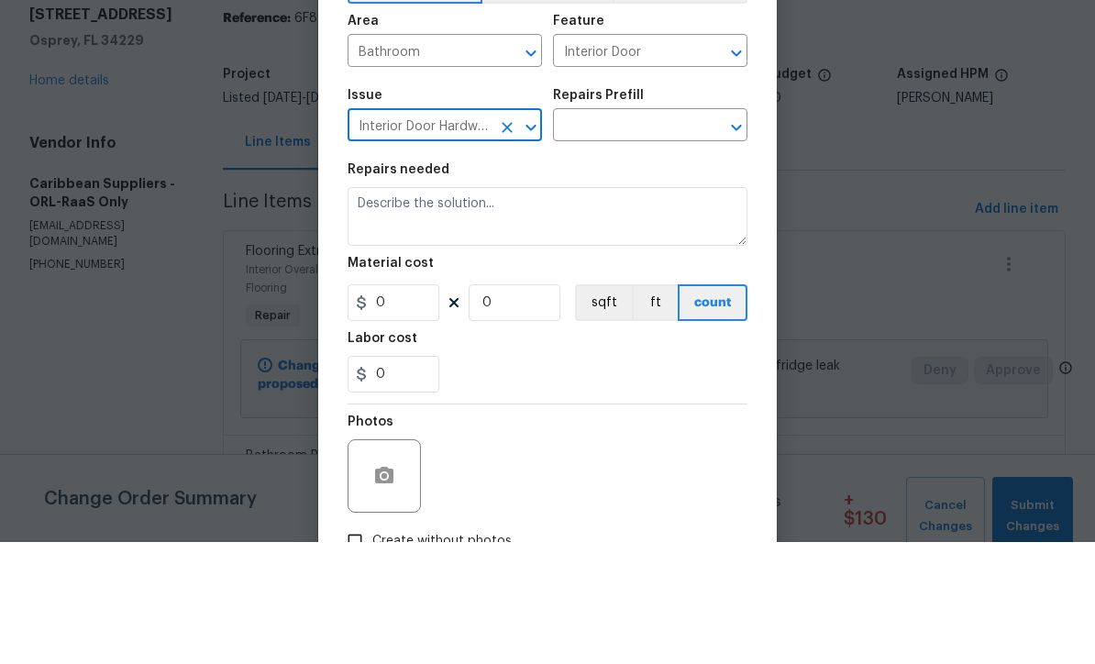
click at [662, 235] on input "text" at bounding box center [624, 249] width 143 height 28
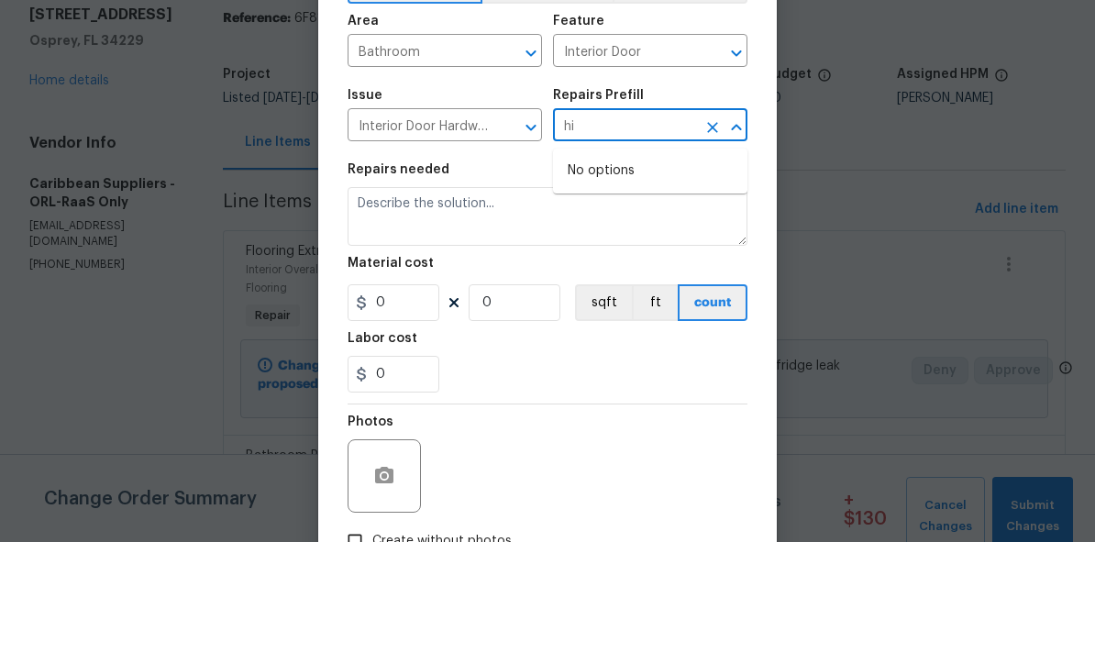
type input "h"
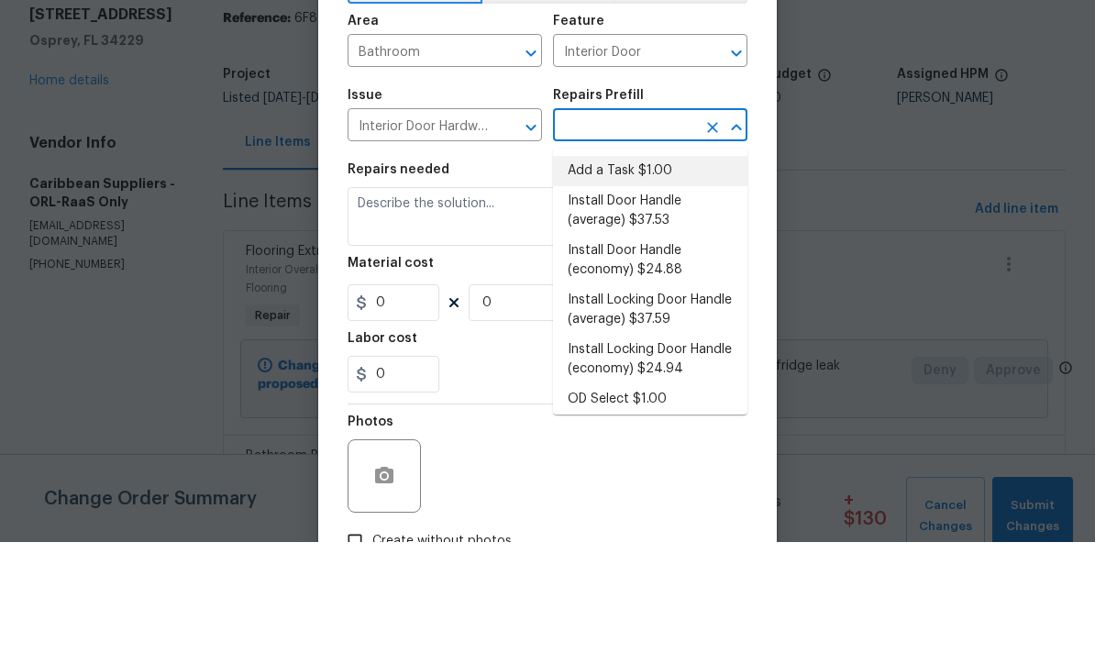
click at [651, 278] on li "Add a Task $1.00" at bounding box center [650, 293] width 194 height 30
type input "Add a Task $1.00"
type textarea "HPM to detail"
type input "1"
type input "Add a Task $1.00"
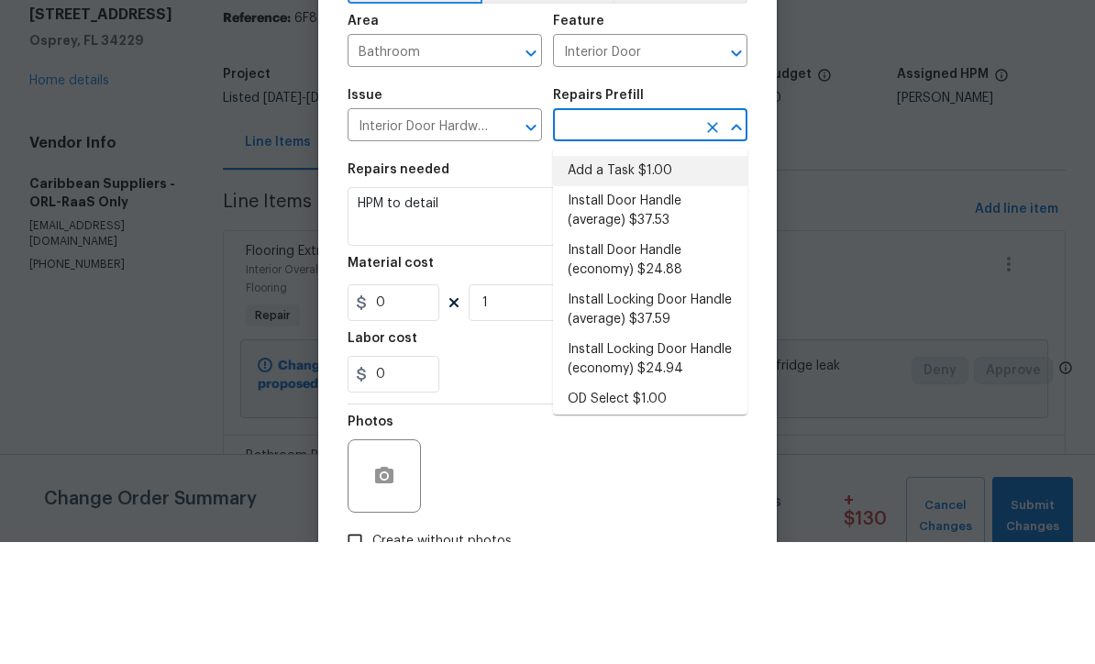
type input "1"
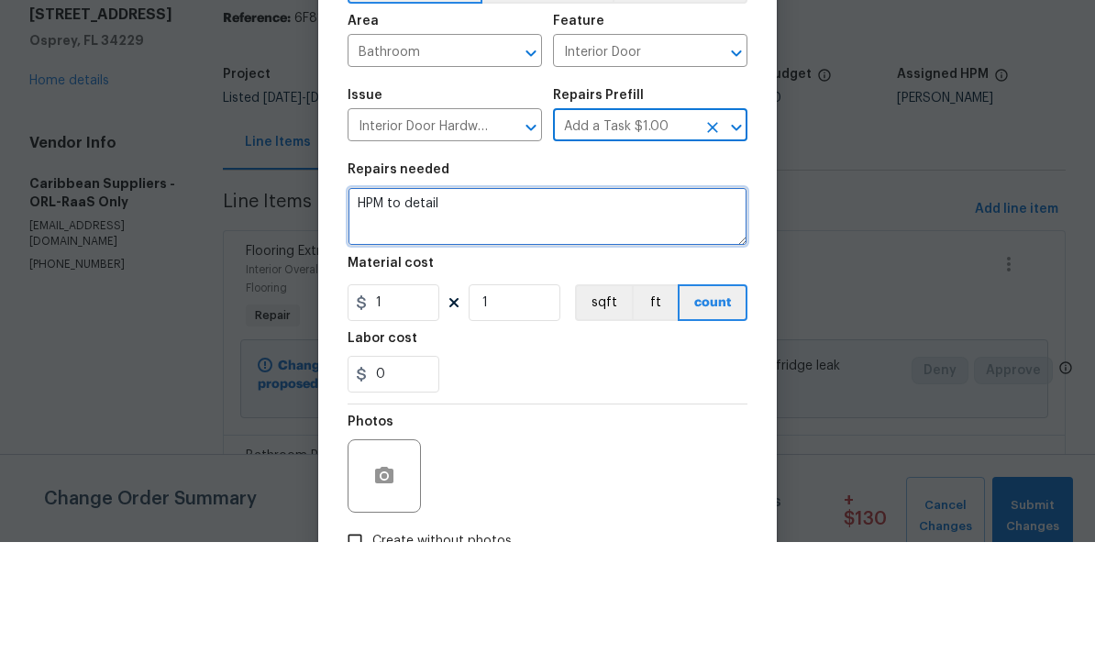
click at [622, 309] on textarea "HPM to detail" at bounding box center [547, 338] width 400 height 59
type textarea "H"
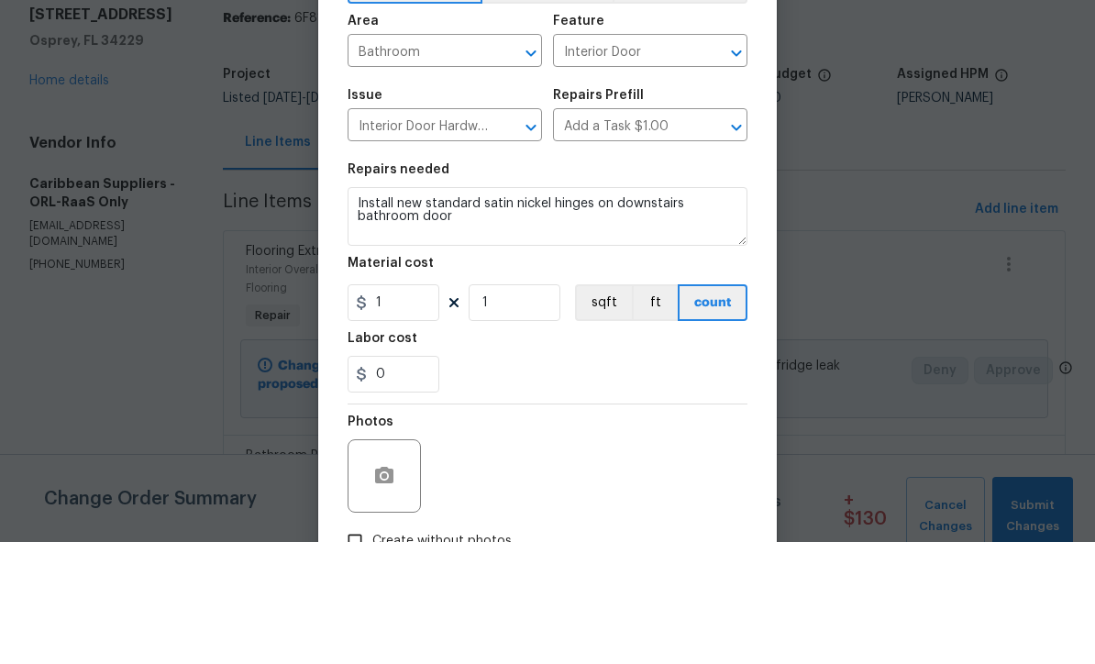
scroll to position [61, 0]
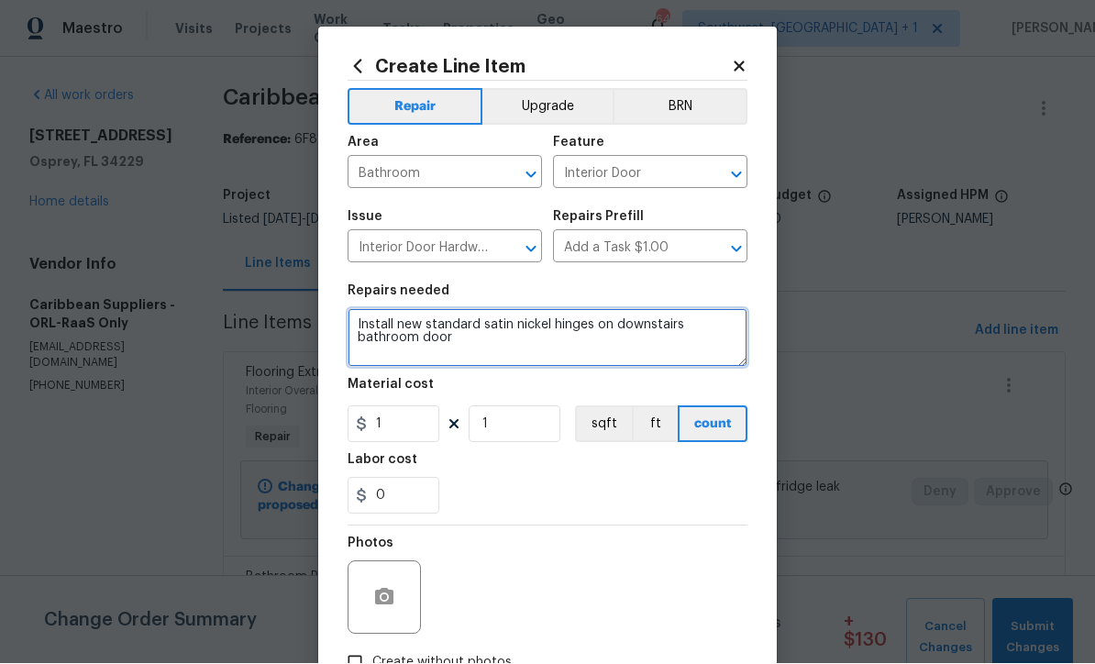
type textarea "Install new standard satin nickel hinges on downstairs bathroom door"
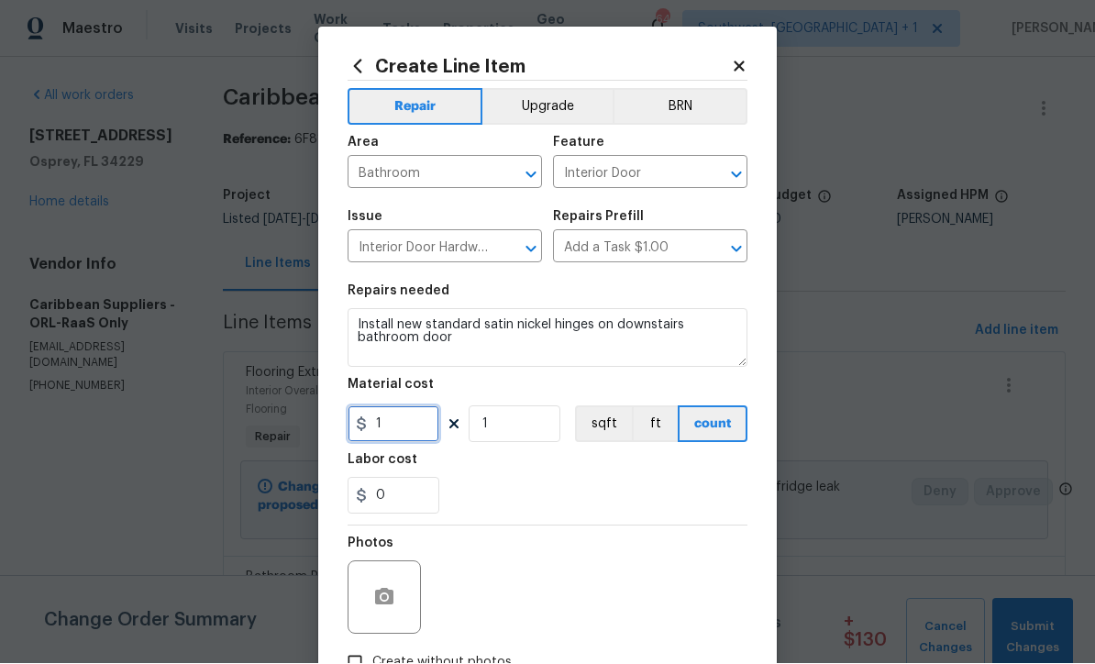
click at [384, 437] on input "1" at bounding box center [393, 424] width 92 height 37
type input "30"
click at [378, 609] on icon "button" at bounding box center [384, 598] width 22 height 22
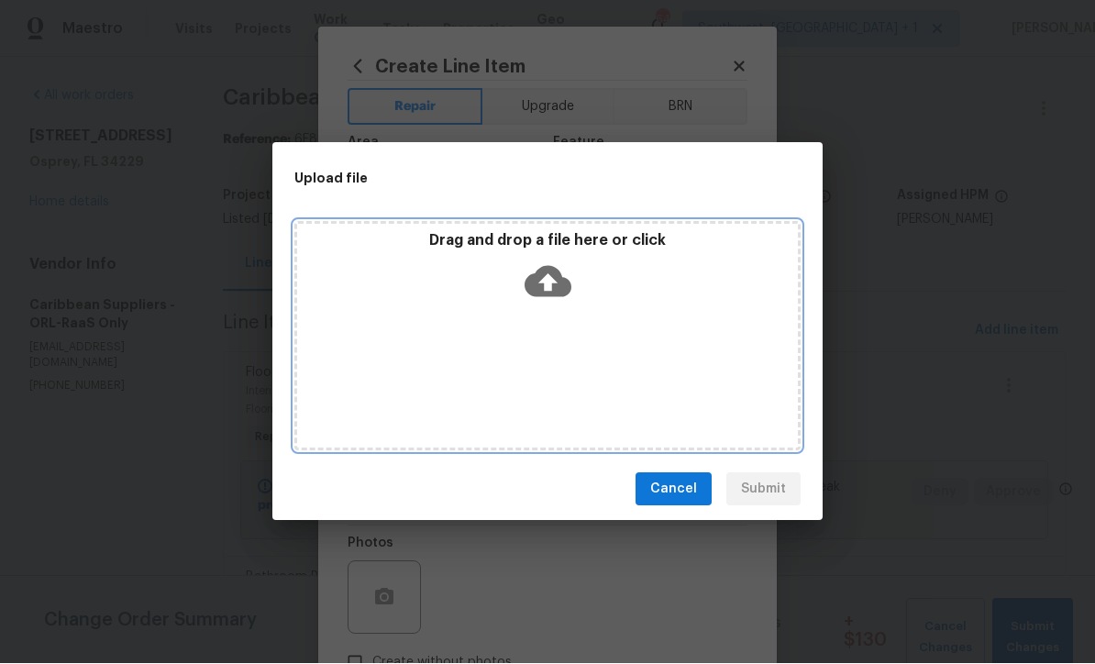
click at [547, 287] on icon at bounding box center [547, 282] width 47 height 47
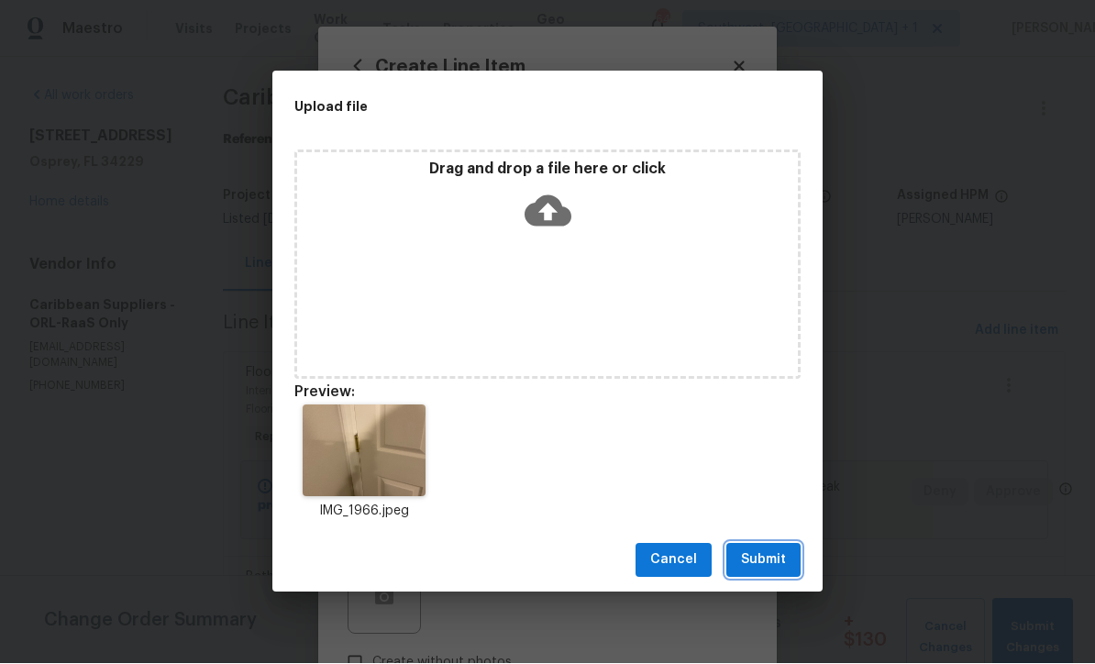
click at [772, 564] on span "Submit" at bounding box center [763, 560] width 45 height 23
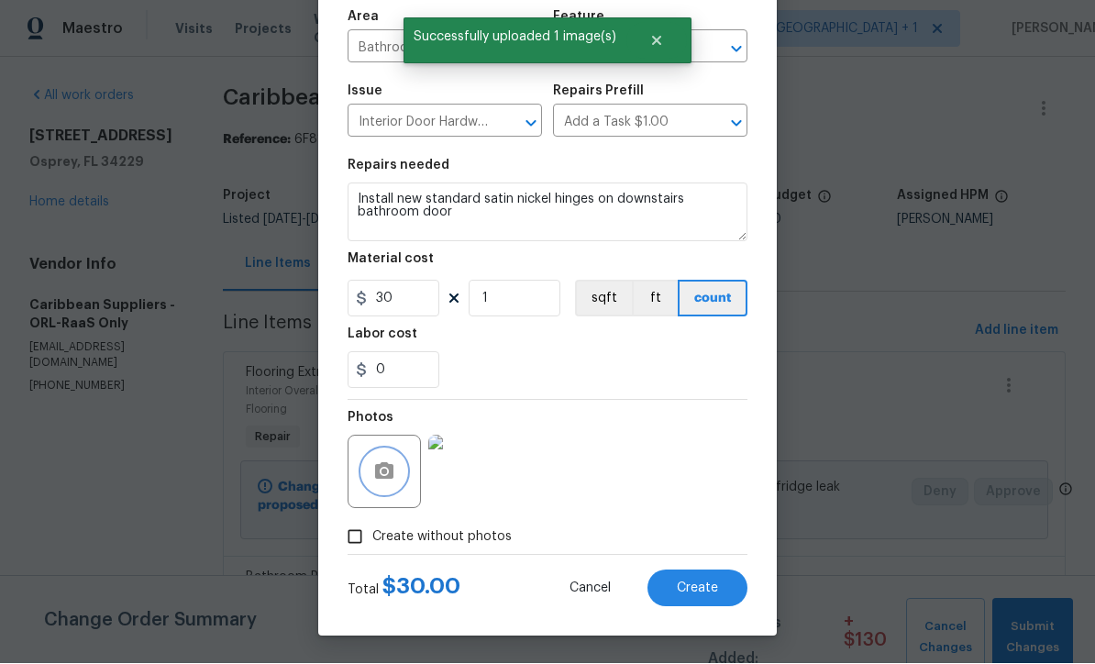
scroll to position [129, 0]
click at [711, 586] on span "Create" at bounding box center [697, 589] width 41 height 14
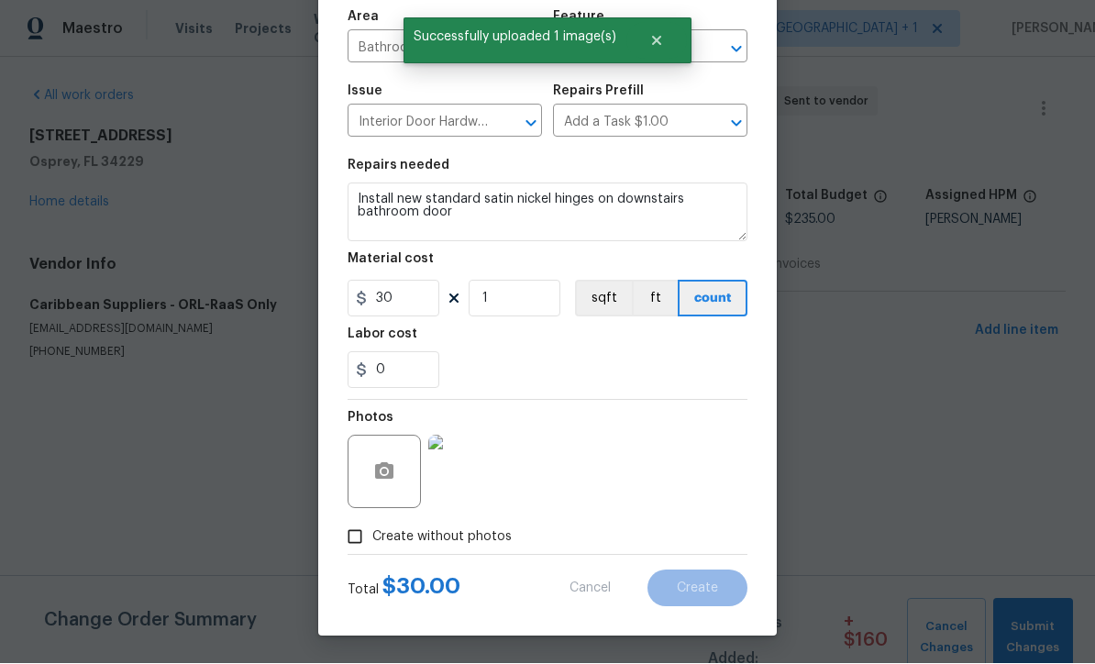
type input "0"
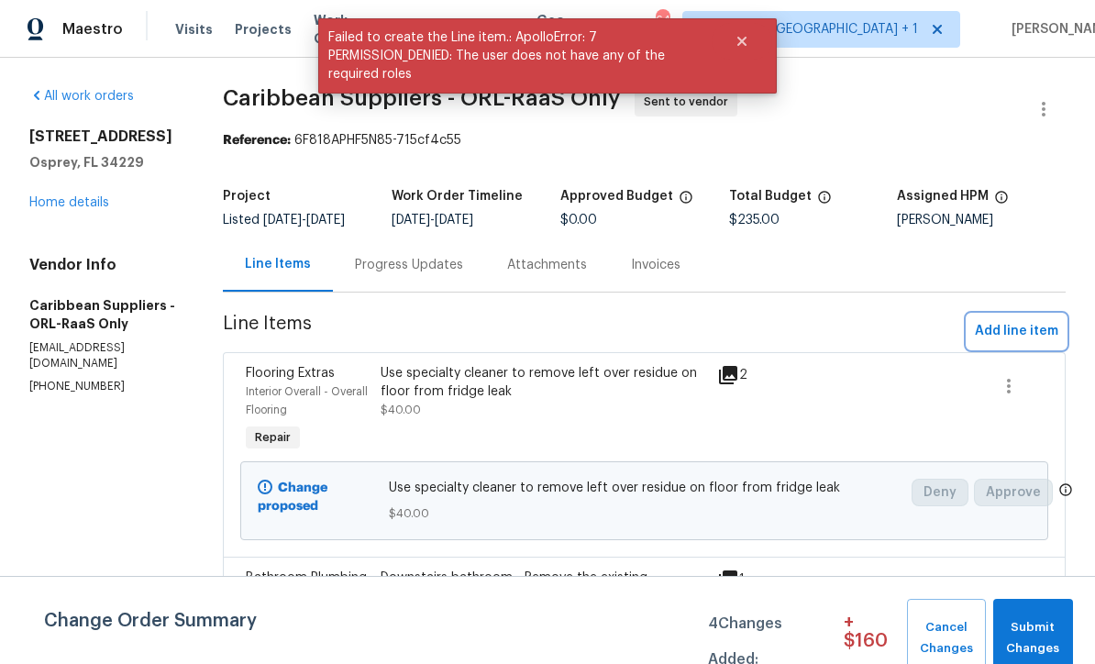
click at [1011, 343] on span "Add line item" at bounding box center [1016, 331] width 83 height 23
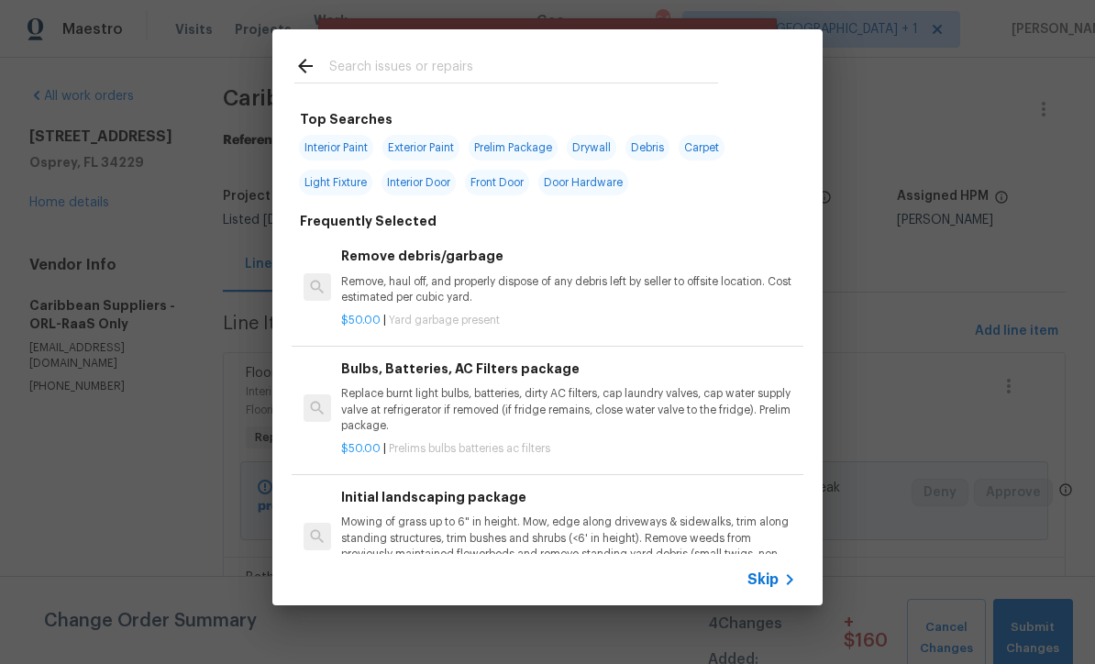
click at [778, 581] on icon at bounding box center [789, 579] width 22 height 22
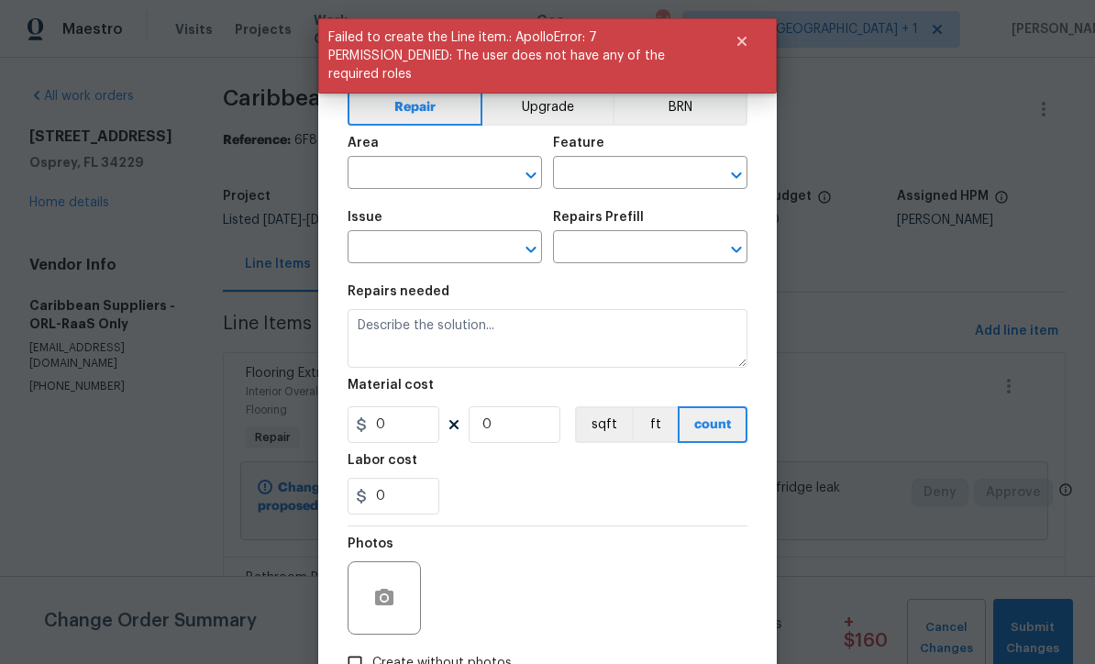
click at [374, 171] on input "text" at bounding box center [418, 174] width 143 height 28
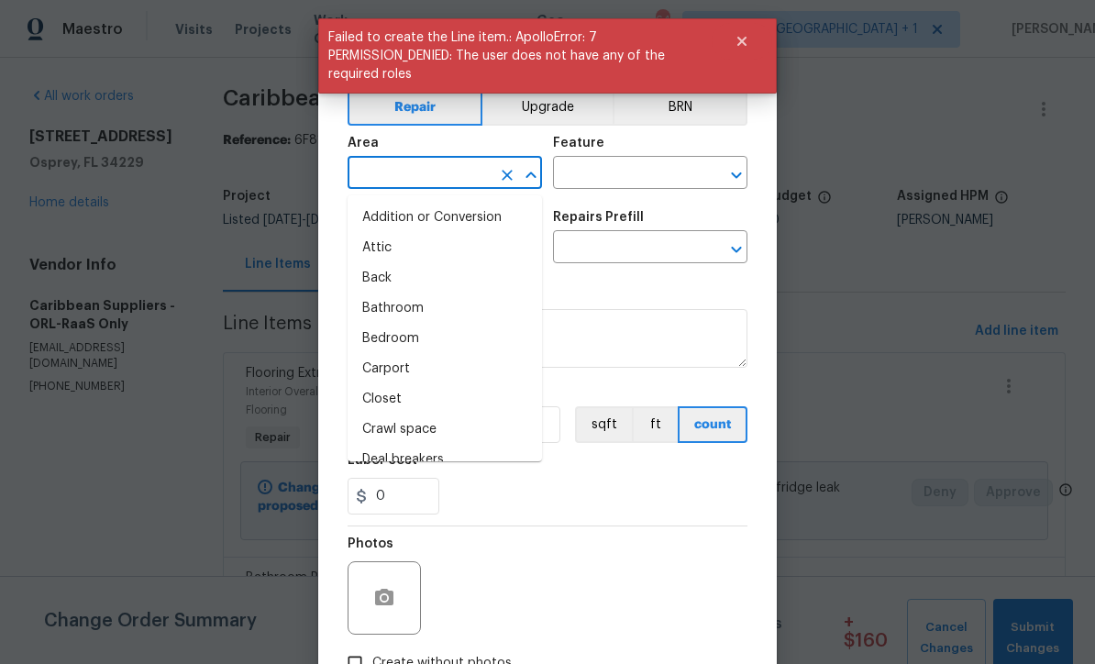
scroll to position [0, 0]
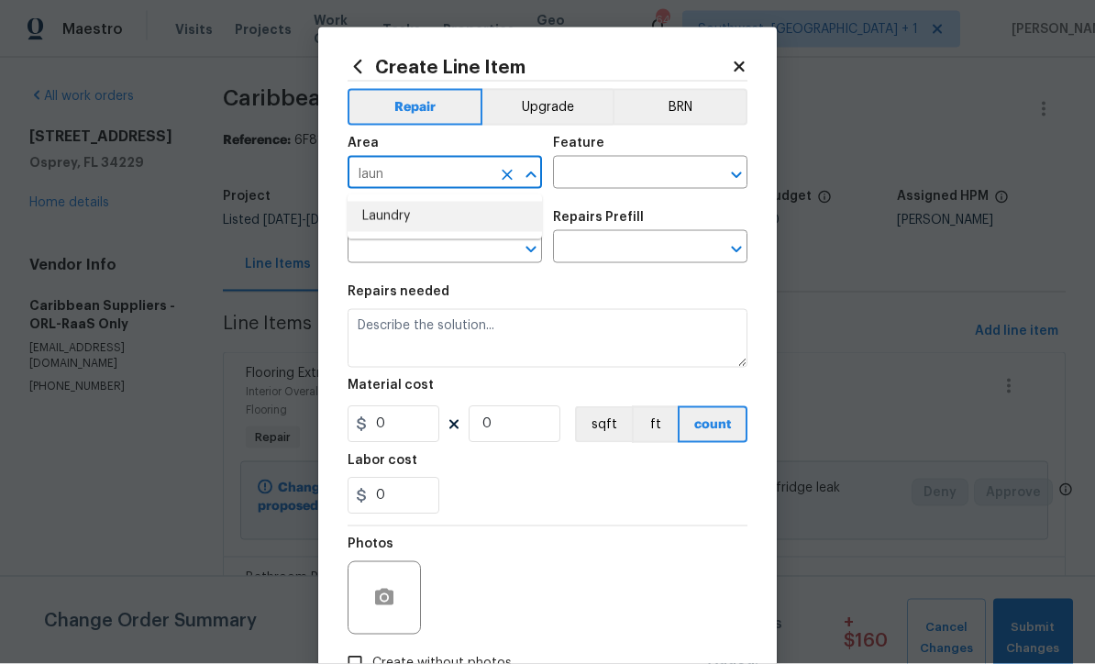
click at [375, 223] on li "Laundry" at bounding box center [444, 217] width 194 height 30
type input "Laundry"
click at [654, 171] on input "text" at bounding box center [624, 174] width 143 height 28
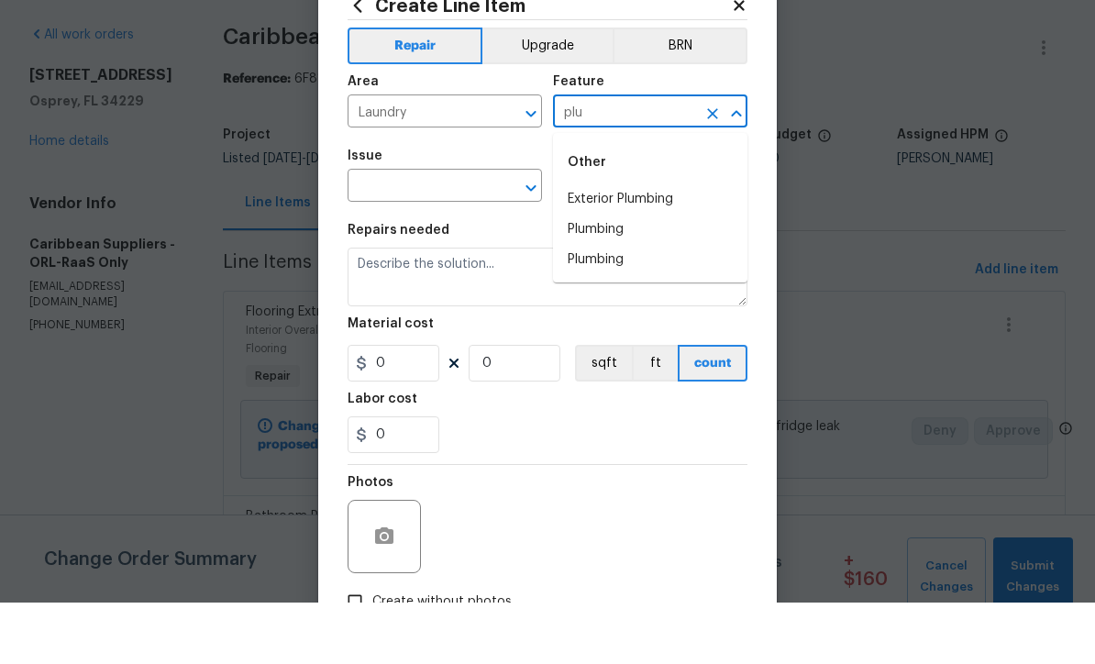
click at [625, 276] on li "Plumbing" at bounding box center [650, 291] width 194 height 30
type input "Plumbing"
click at [367, 235] on input "text" at bounding box center [418, 249] width 143 height 28
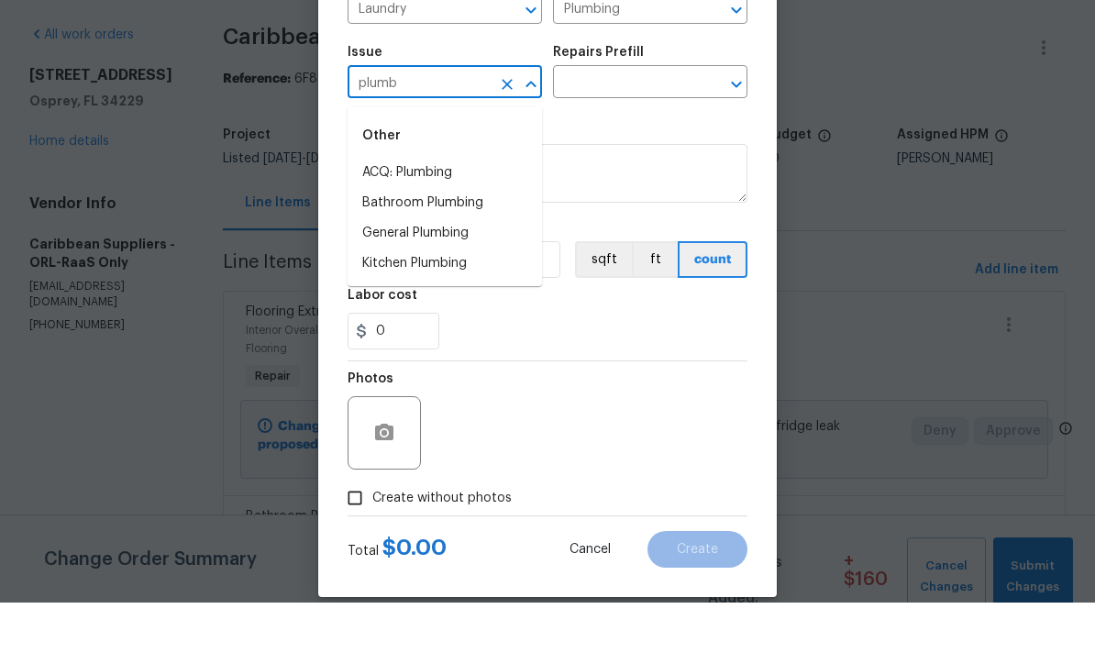
scroll to position [103, 0]
click at [385, 280] on li "General Plumbing" at bounding box center [444, 295] width 194 height 30
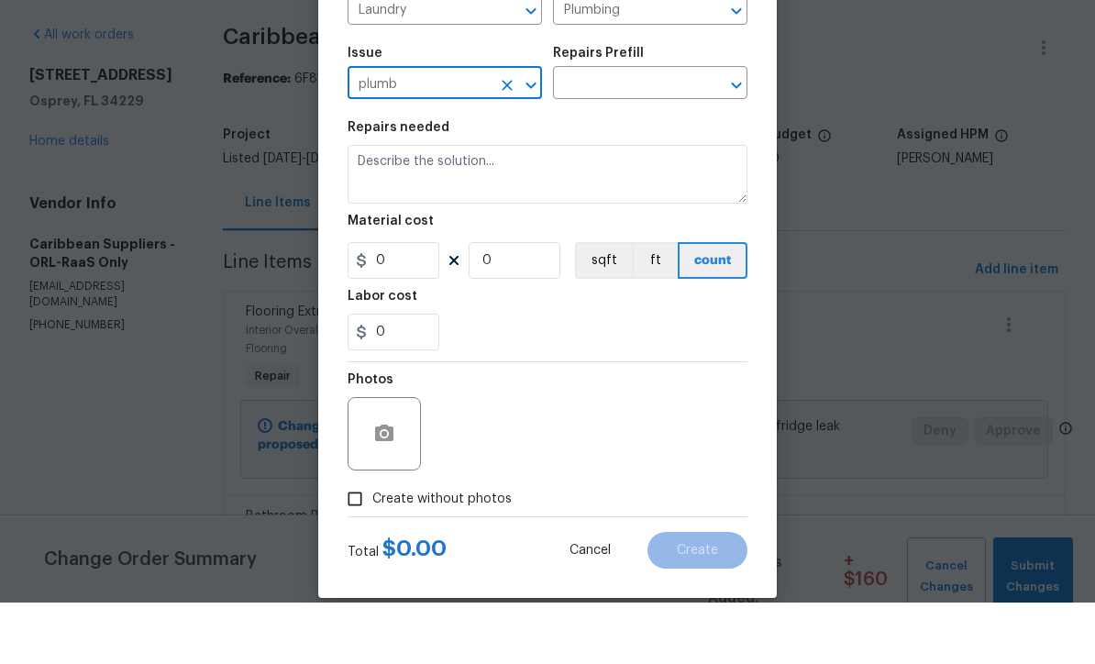
type input "General Plumbing"
click at [684, 132] on input "text" at bounding box center [624, 146] width 143 height 28
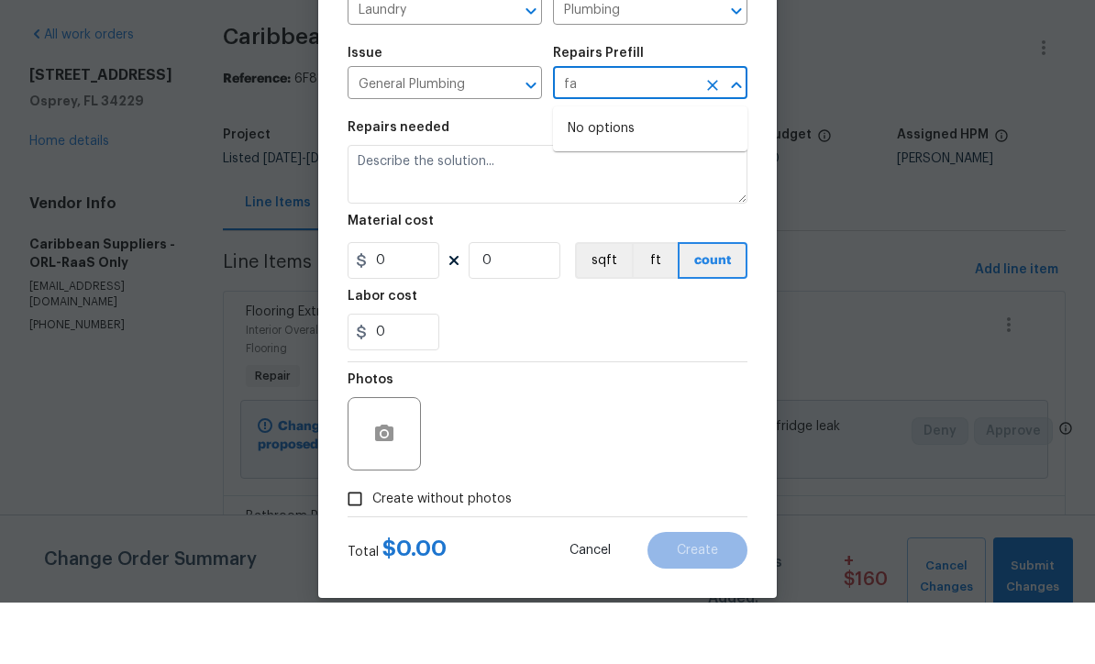
type input "f"
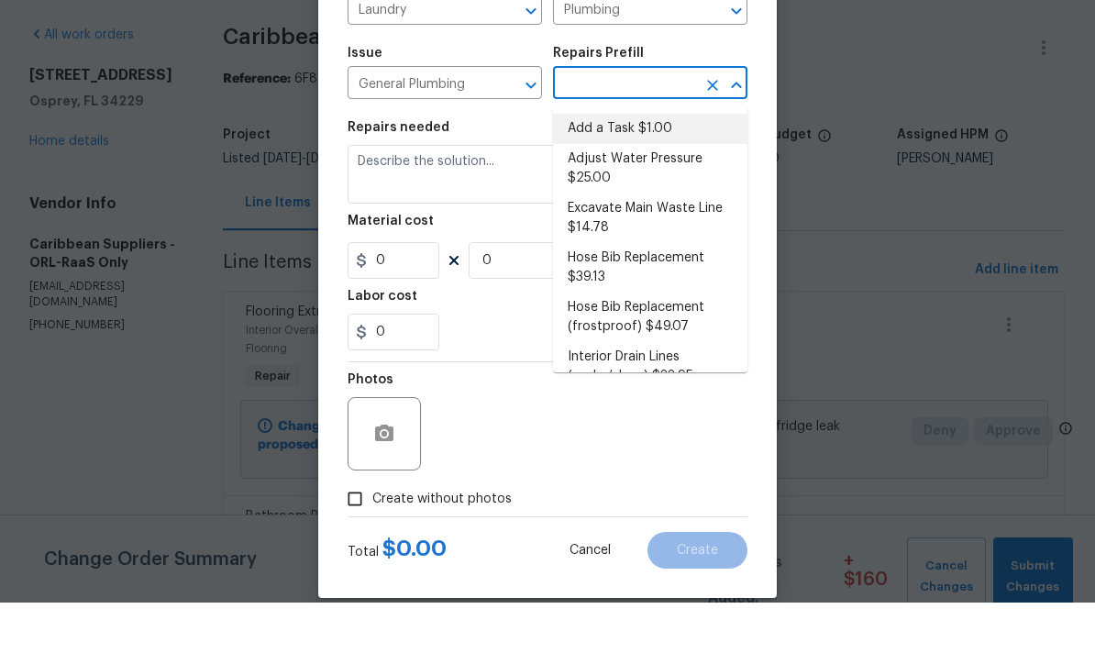
click at [665, 175] on li "Add a Task $1.00" at bounding box center [650, 190] width 194 height 30
type textarea "HPM to detail"
type input "1"
type input "Add a Task $1.00"
type input "1"
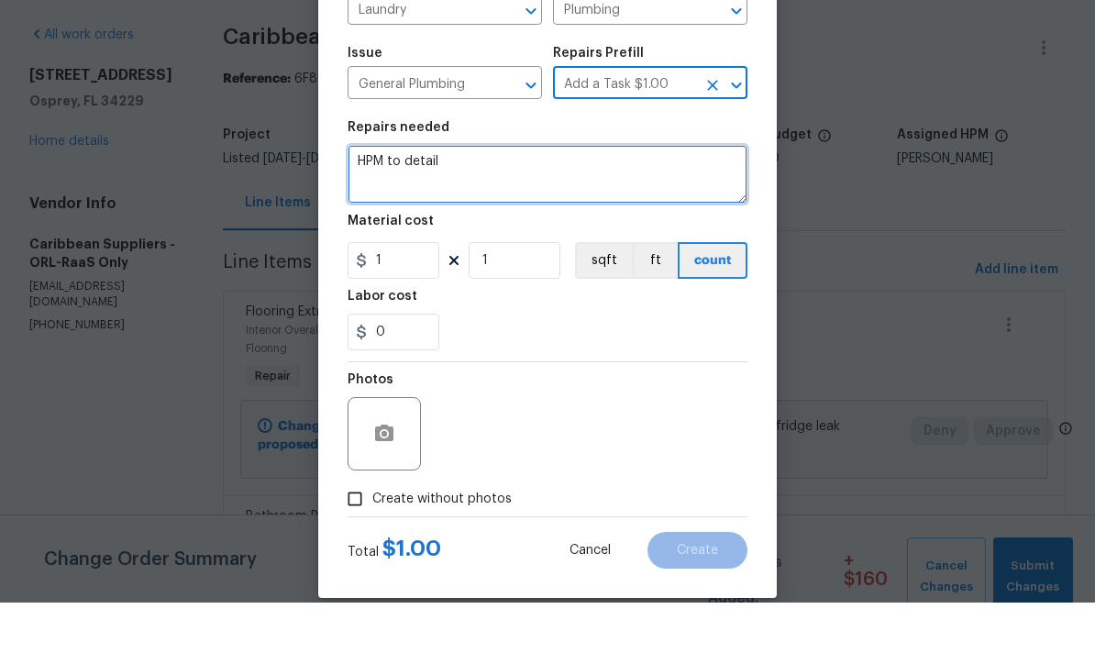
click at [615, 206] on textarea "HPM to detail" at bounding box center [547, 235] width 400 height 59
type textarea "H"
click at [484, 206] on textarea "Install new faucet in laundry room" at bounding box center [547, 235] width 400 height 59
click at [673, 206] on textarea "Install new faucet in laundry room" at bounding box center [547, 235] width 400 height 59
click at [483, 206] on textarea "Install new faucet in laundry room" at bounding box center [547, 235] width 400 height 59
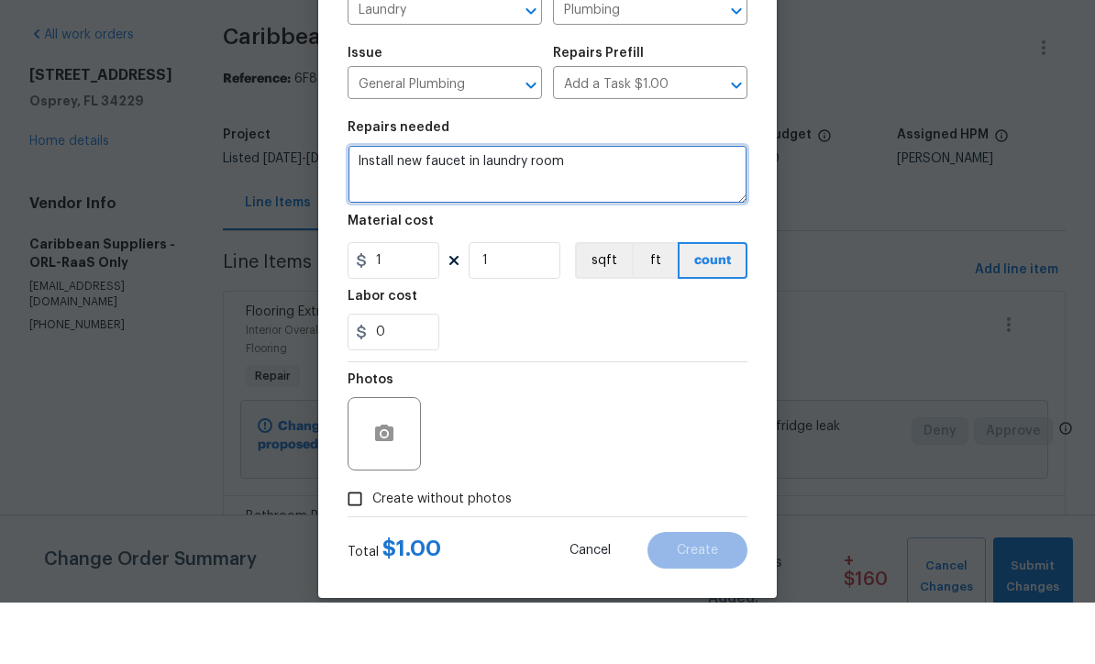
click at [470, 206] on textarea "Install new faucet in laundry room" at bounding box center [547, 235] width 400 height 59
click at [654, 206] on textarea "Install new faucet at laundry room" at bounding box center [547, 235] width 400 height 59
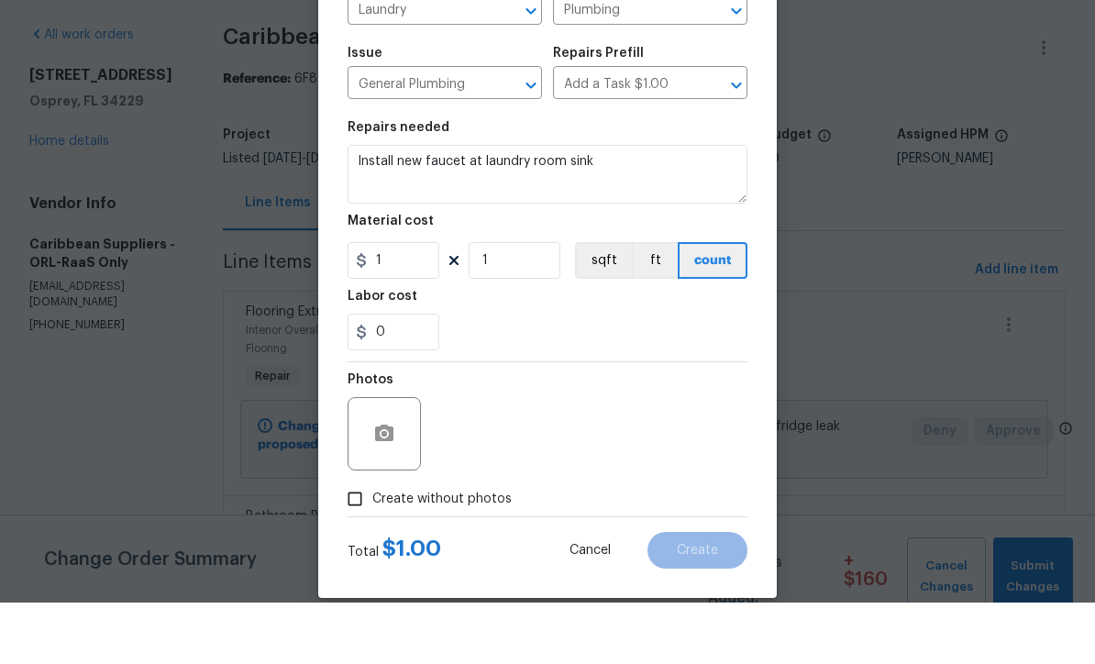
scroll to position [61, 0]
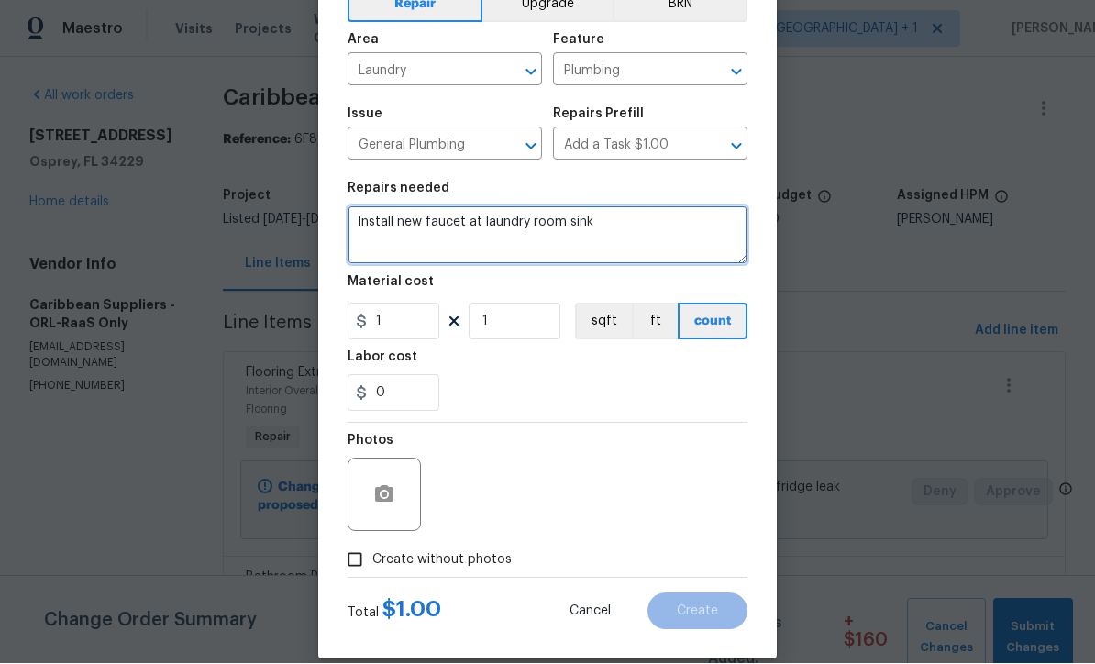
type textarea "Install new faucet at laundry room sink"
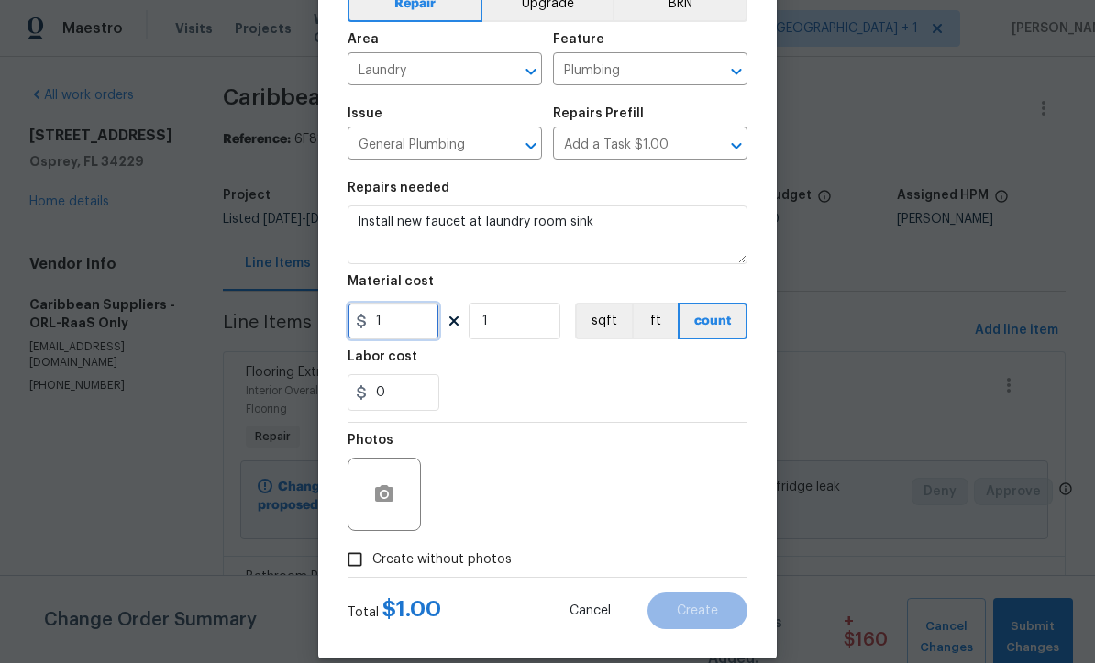
click at [404, 340] on input "1" at bounding box center [393, 321] width 92 height 37
type input "45"
click at [393, 497] on icon "button" at bounding box center [384, 494] width 18 height 17
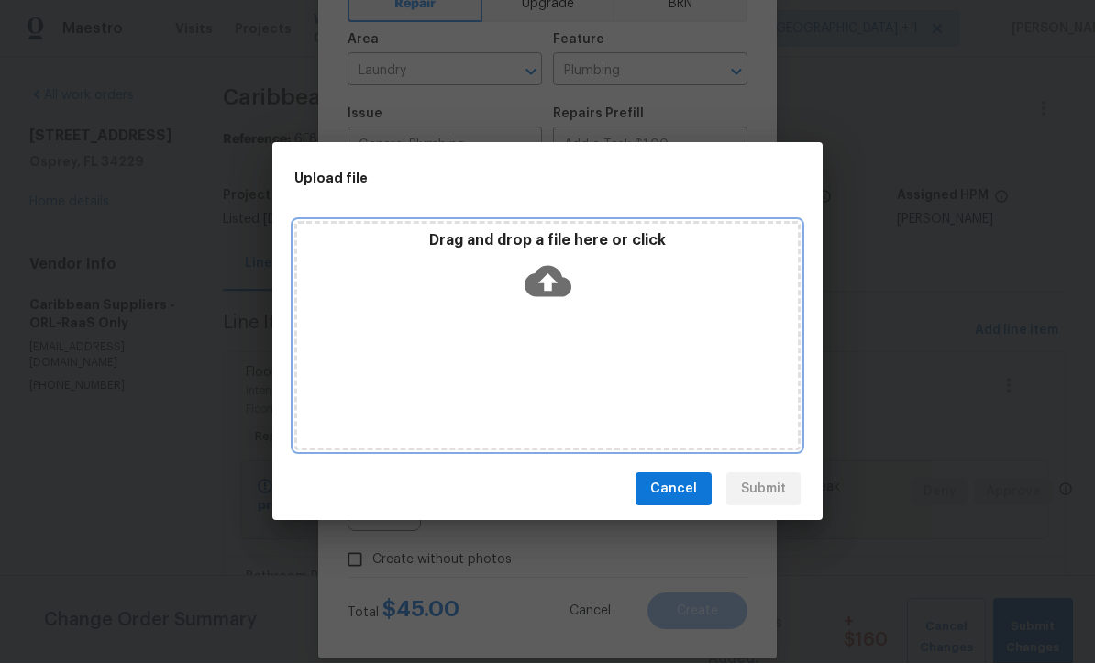
click at [551, 285] on icon at bounding box center [547, 282] width 47 height 47
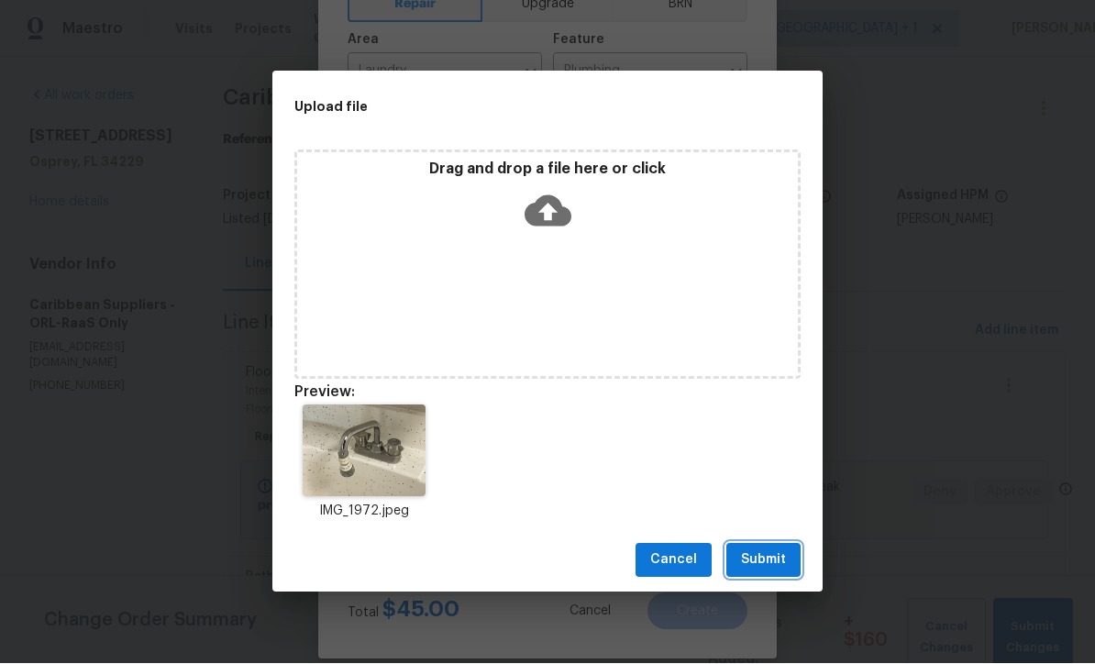
click at [770, 565] on span "Submit" at bounding box center [763, 560] width 45 height 23
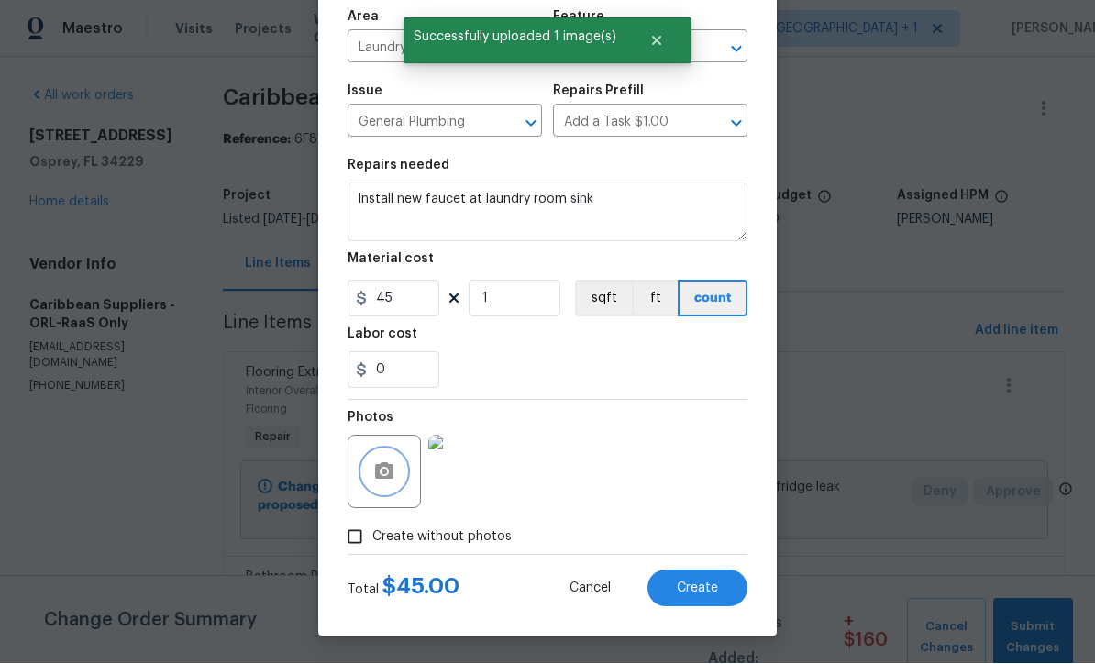
scroll to position [129, 0]
click at [710, 590] on span "Create" at bounding box center [697, 589] width 41 height 14
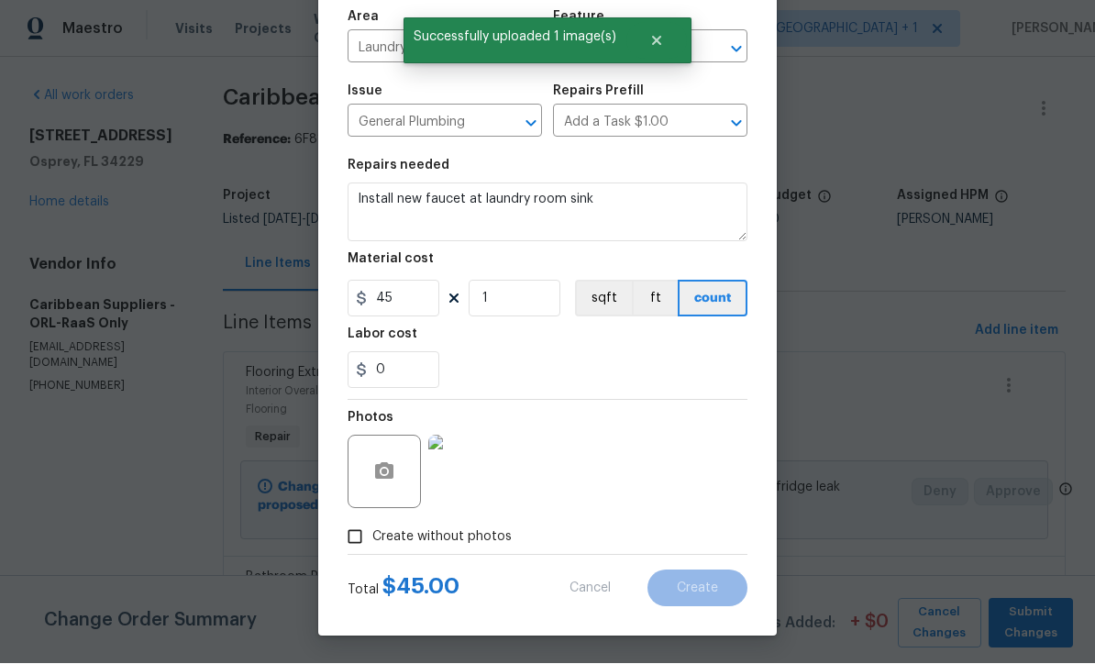
type input "0"
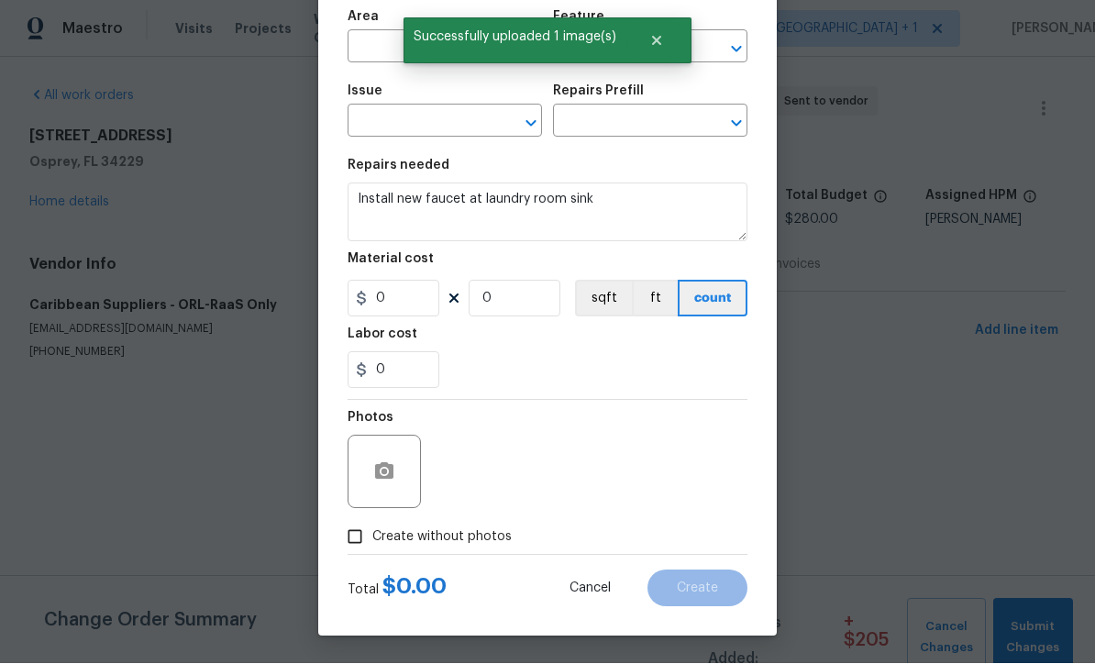
scroll to position [1, 0]
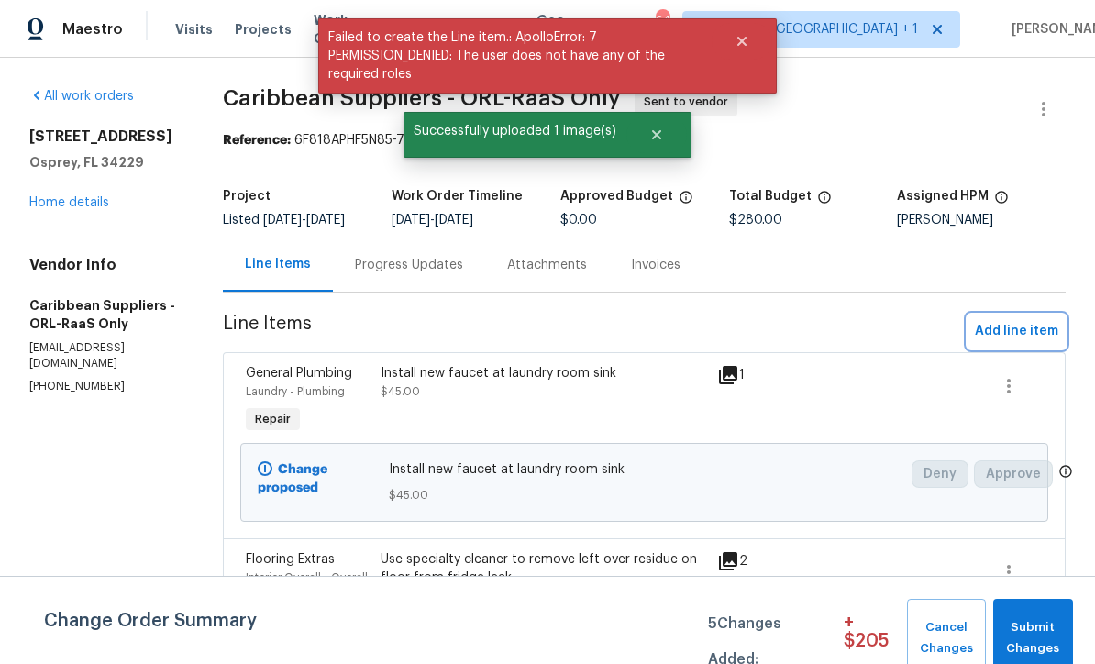
click at [1013, 343] on span "Add line item" at bounding box center [1016, 331] width 83 height 23
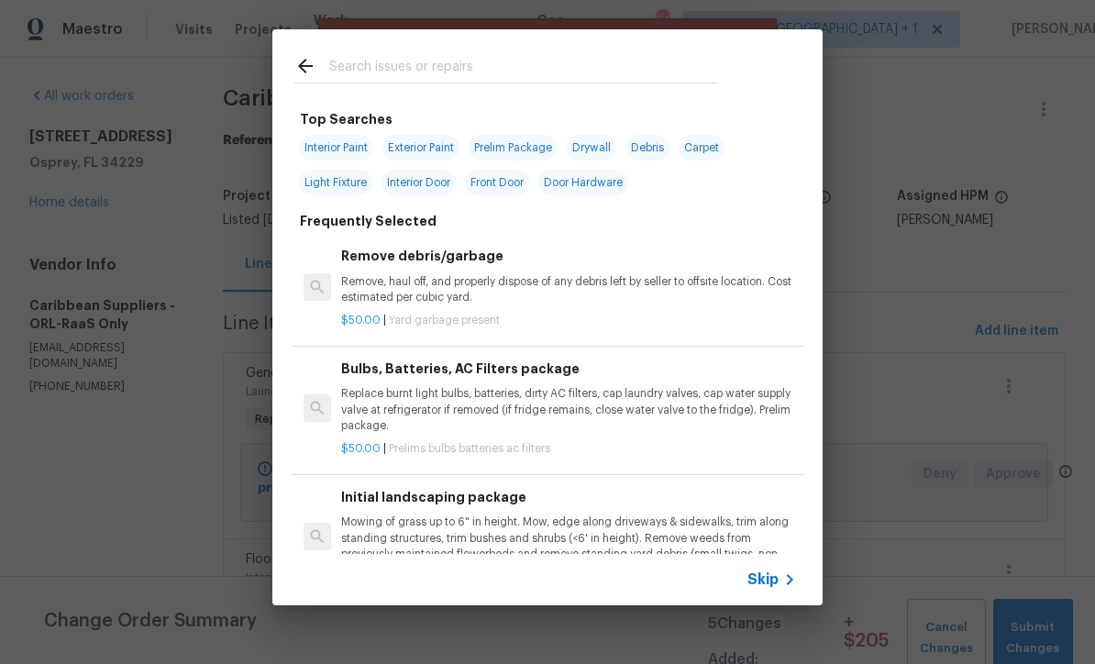
click at [777, 588] on span "Skip" at bounding box center [762, 579] width 31 height 18
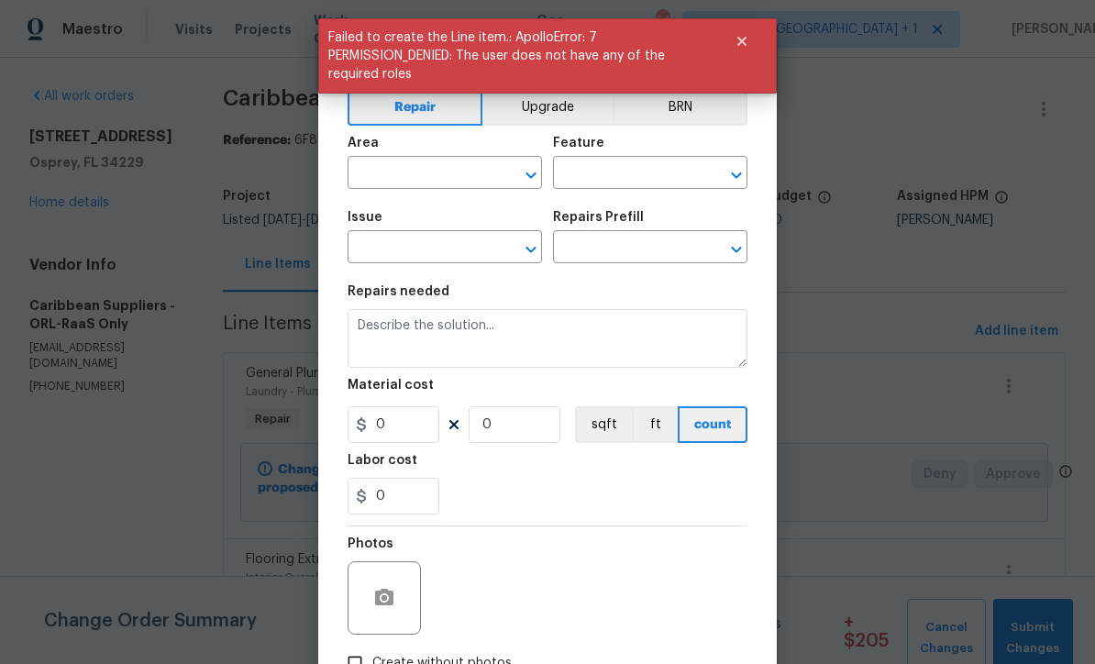
click at [361, 172] on input "text" at bounding box center [418, 174] width 143 height 28
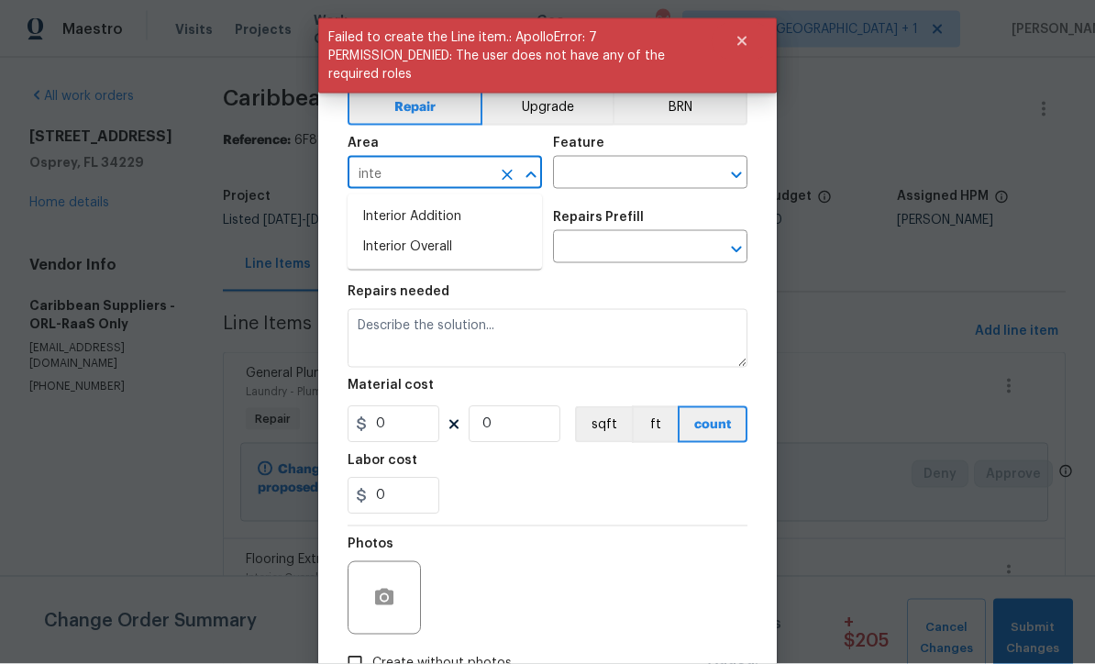
click at [380, 237] on li "Interior Overall" at bounding box center [444, 247] width 194 height 30
type input "Interior Overall"
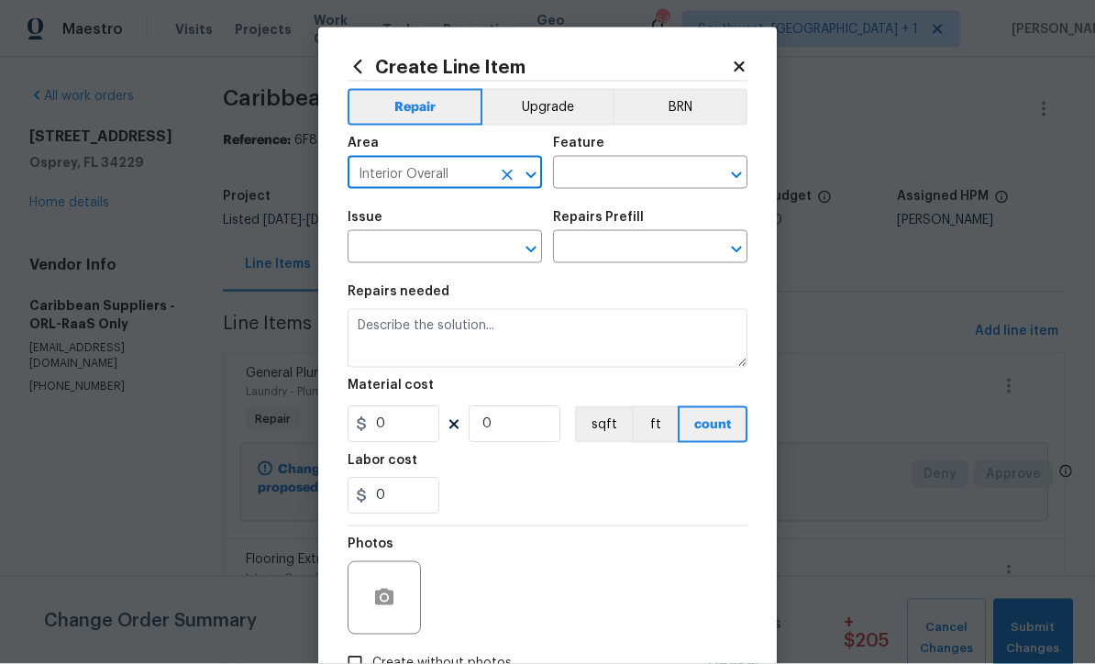
click at [664, 180] on input "text" at bounding box center [624, 174] width 143 height 28
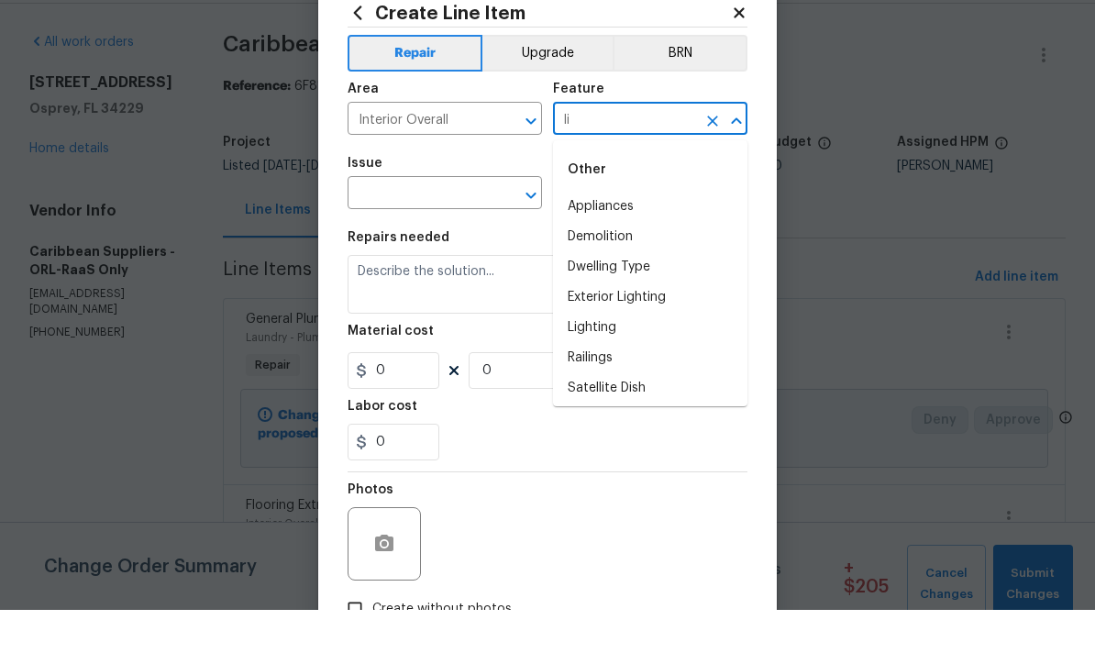
type input "l"
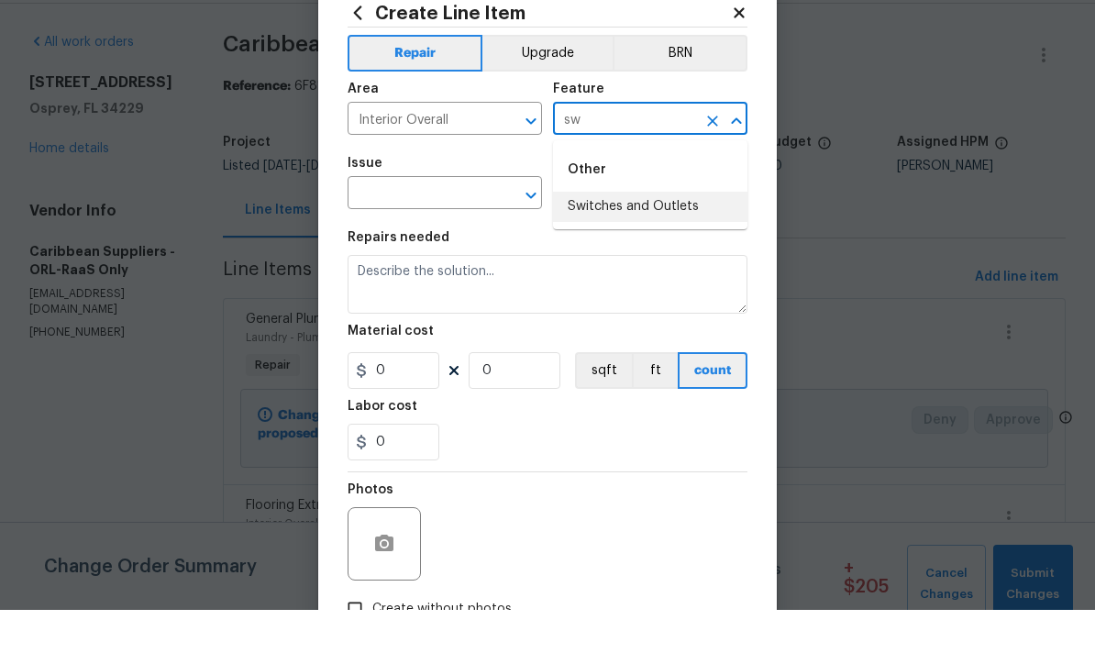
click at [678, 246] on li "Switches and Outlets" at bounding box center [650, 261] width 194 height 30
type input "Switches and Outlets"
click at [364, 235] on input "text" at bounding box center [418, 249] width 143 height 28
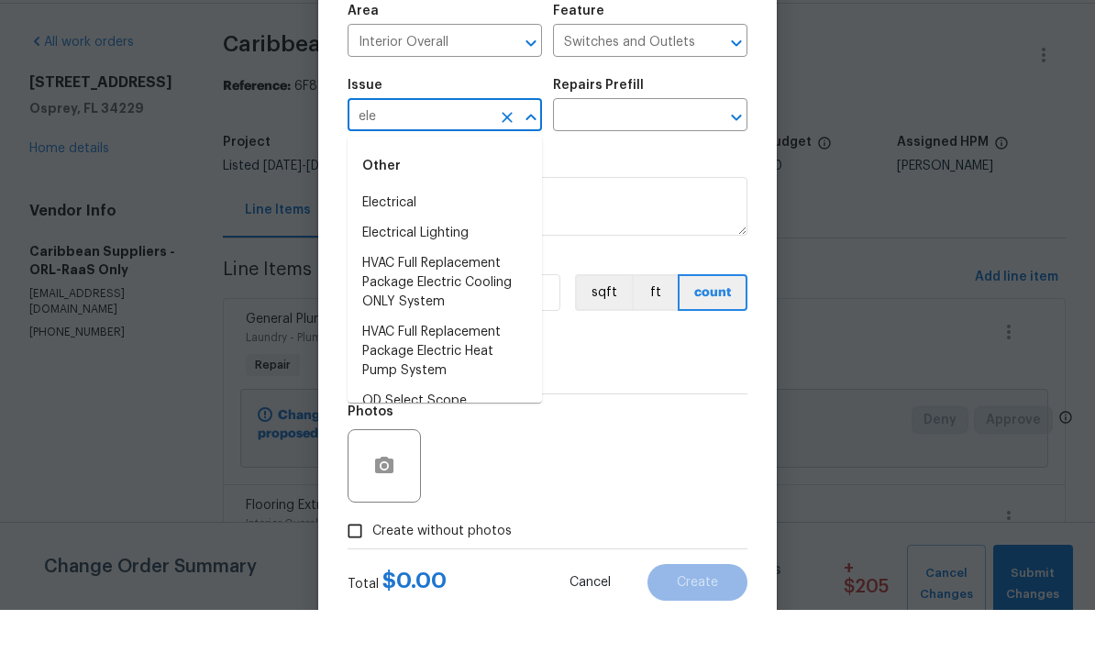
scroll to position [77, 0]
click at [378, 245] on li "Electrical" at bounding box center [444, 260] width 194 height 30
type input "Electrical"
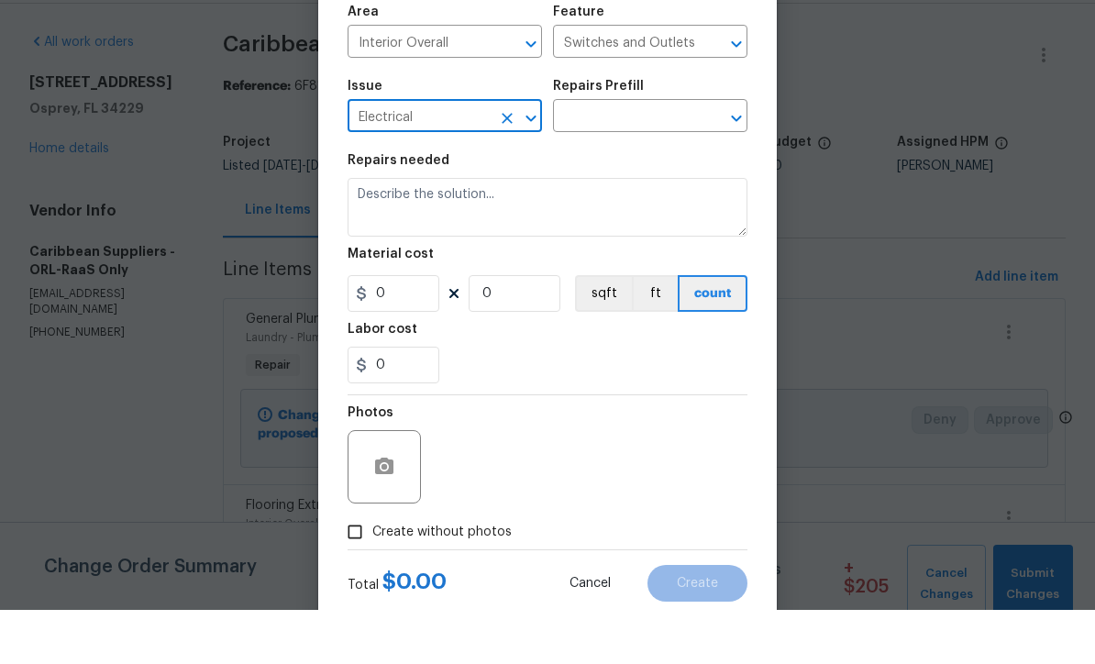
click at [681, 158] on input "text" at bounding box center [624, 172] width 143 height 28
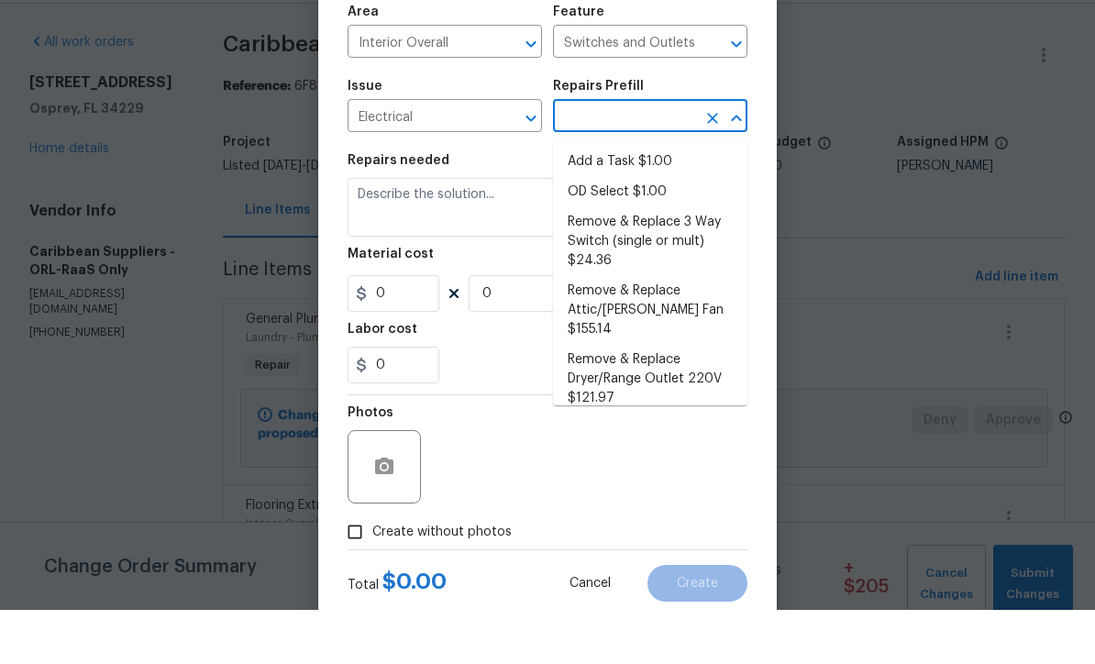
click at [678, 201] on li "Add a Task $1.00" at bounding box center [650, 216] width 194 height 30
type input "Add a Task $1.00"
type textarea "HPM to detail"
type input "1"
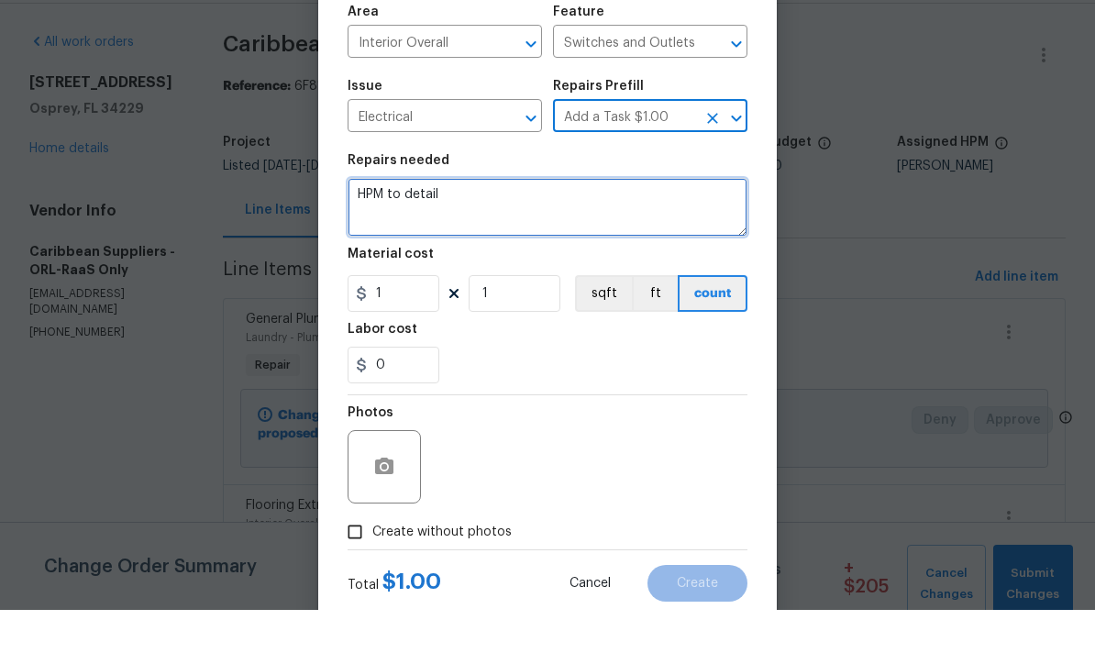
click at [649, 232] on textarea "HPM to detail" at bounding box center [547, 261] width 400 height 59
type textarea "H"
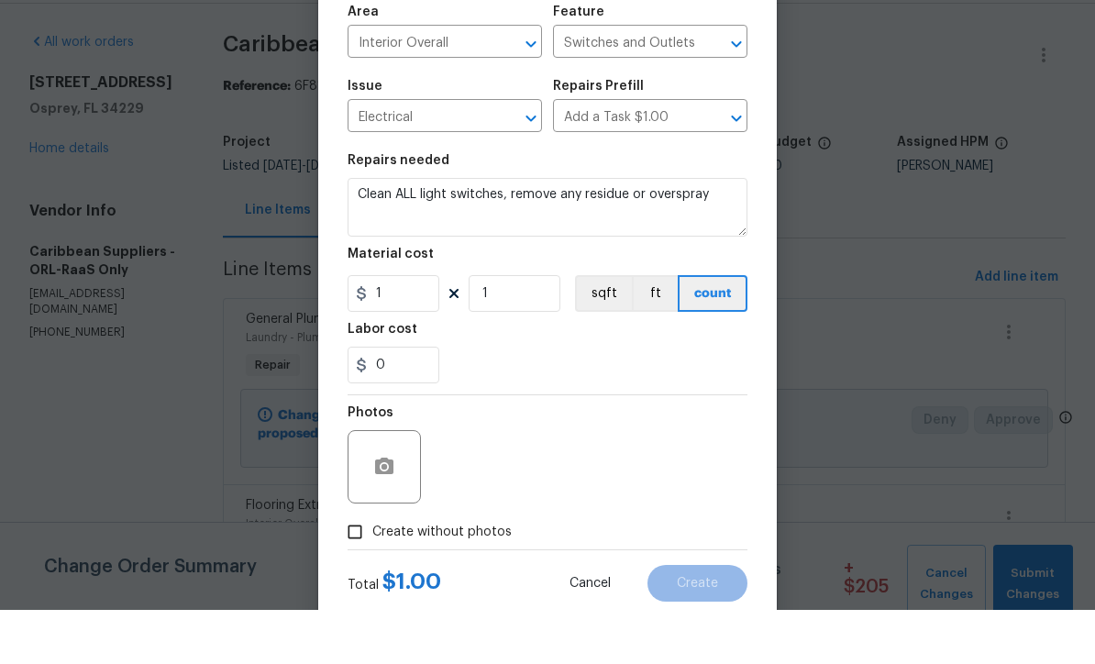
scroll to position [54, 0]
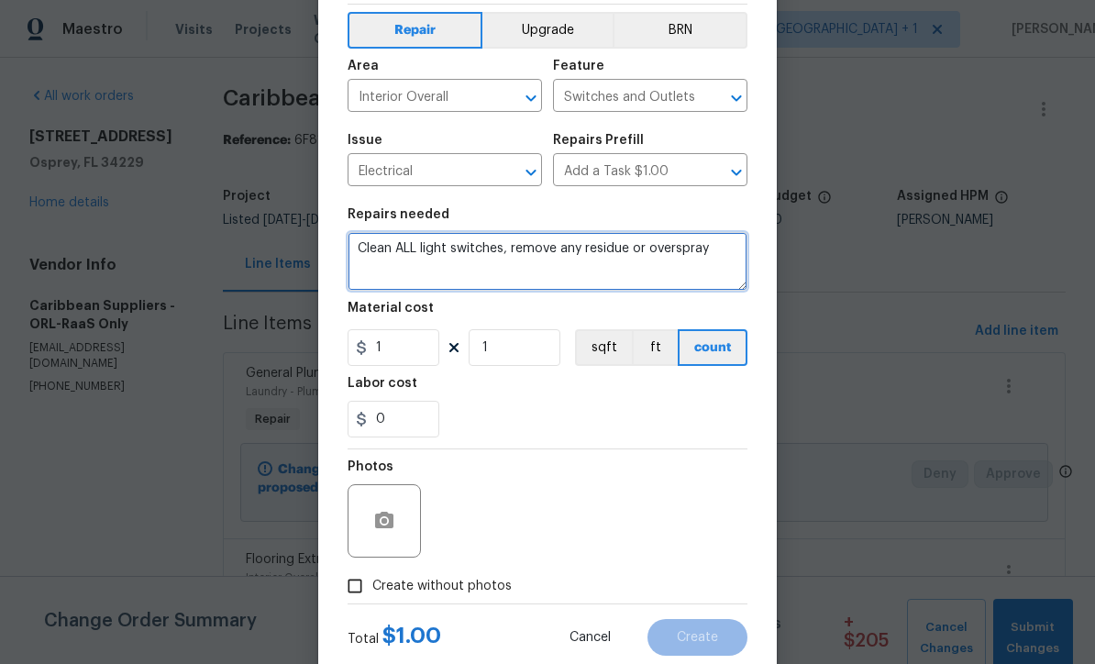
click at [634, 247] on textarea "Clean ALL light switches, remove any residue or overspray" at bounding box center [547, 261] width 400 height 59
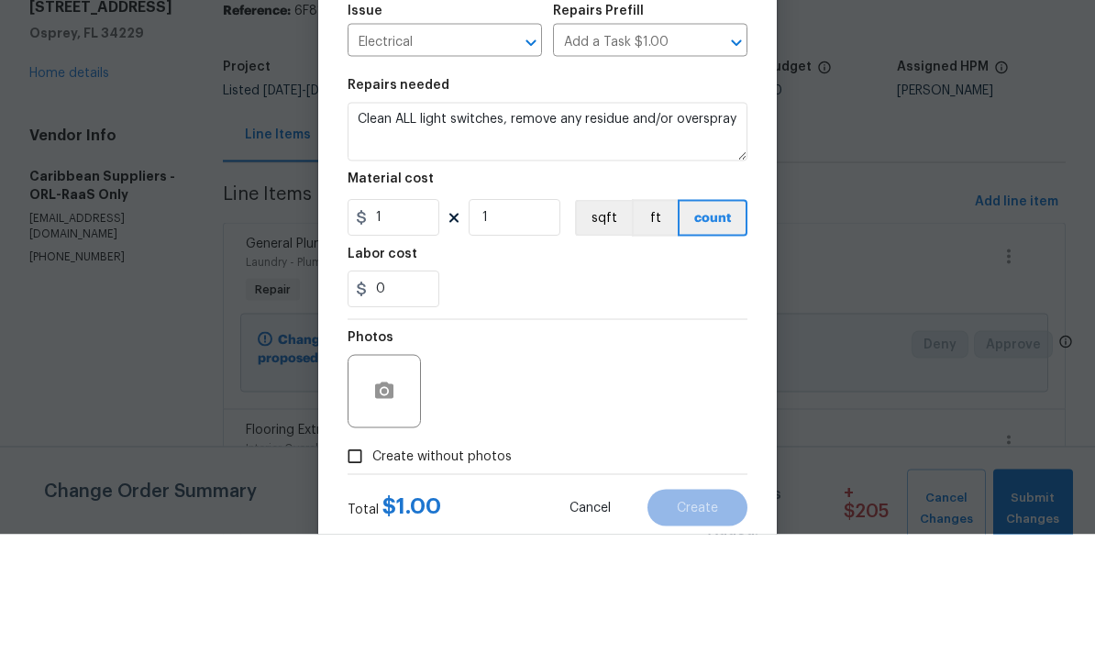
scroll to position [61, 0]
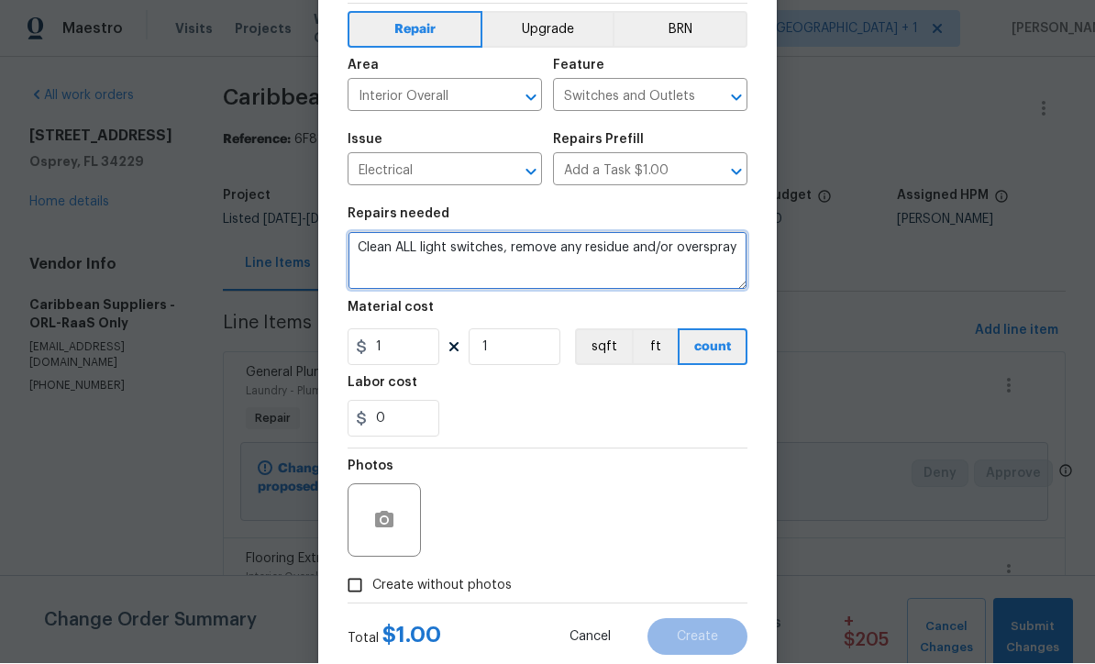
type textarea "Clean ALL light switches, remove any residue and/or overspray"
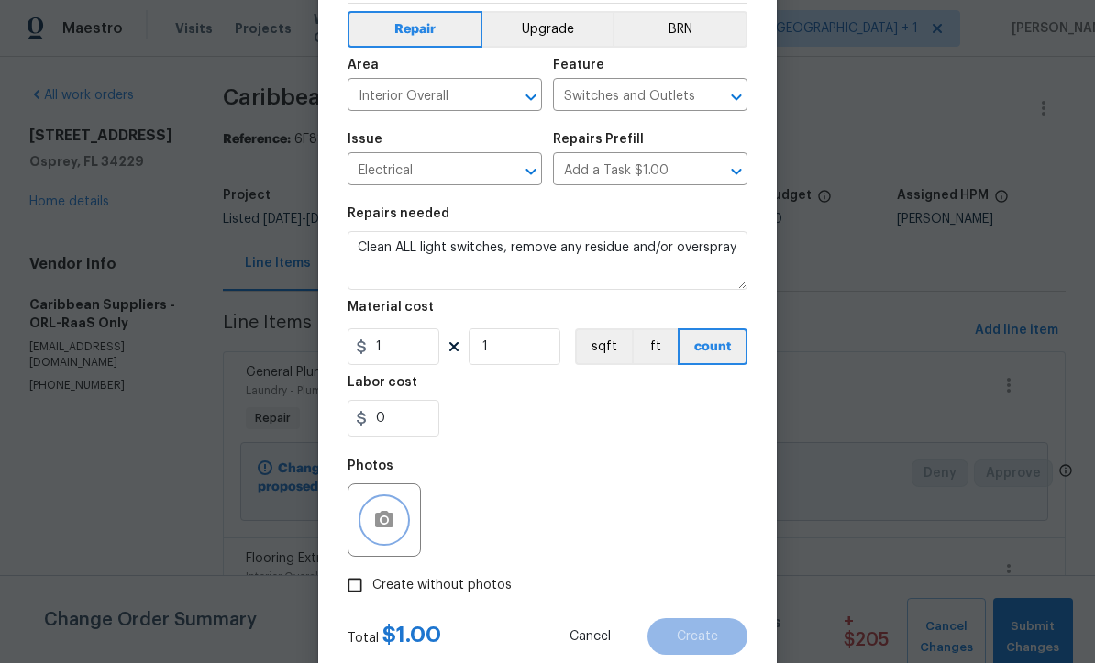
click at [377, 543] on button "button" at bounding box center [384, 521] width 44 height 44
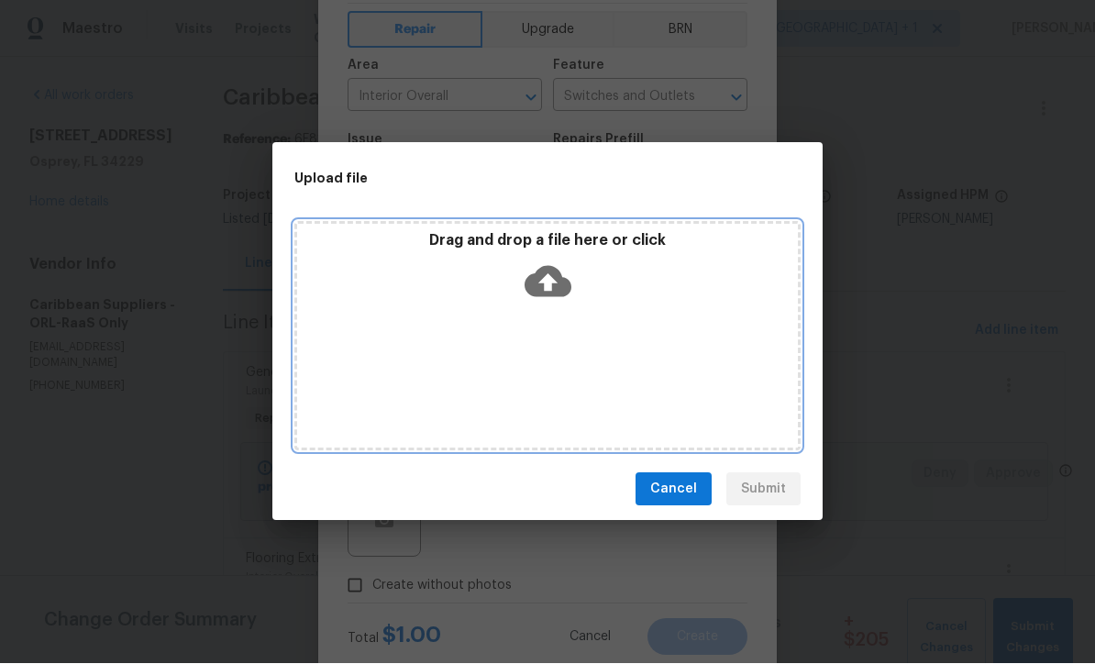
click at [535, 288] on icon at bounding box center [547, 282] width 47 height 31
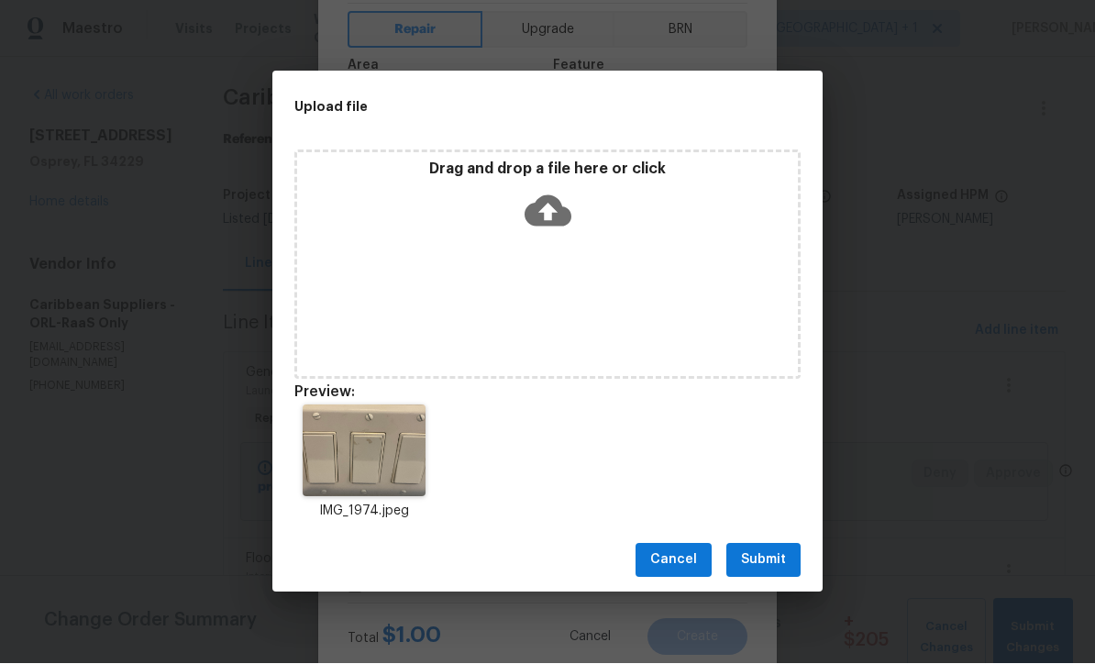
click at [832, 553] on div "Upload file Drag and drop a file here or click Preview: IMG_1974.jpeg Cancel Su…" at bounding box center [547, 332] width 1095 height 664
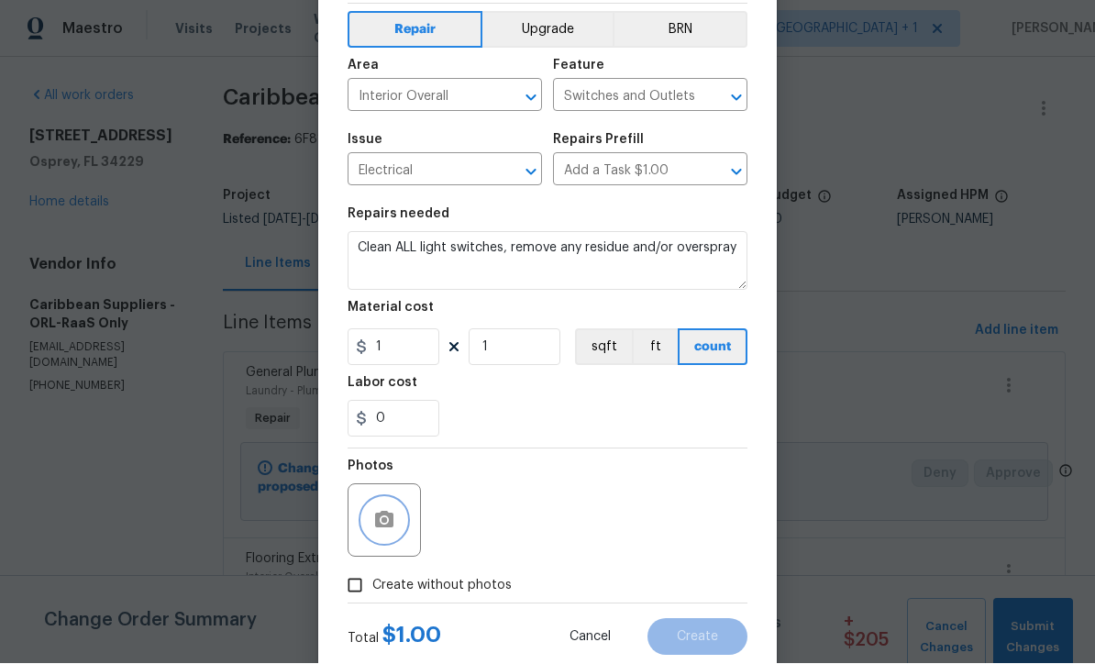
click at [373, 523] on icon "button" at bounding box center [384, 521] width 22 height 22
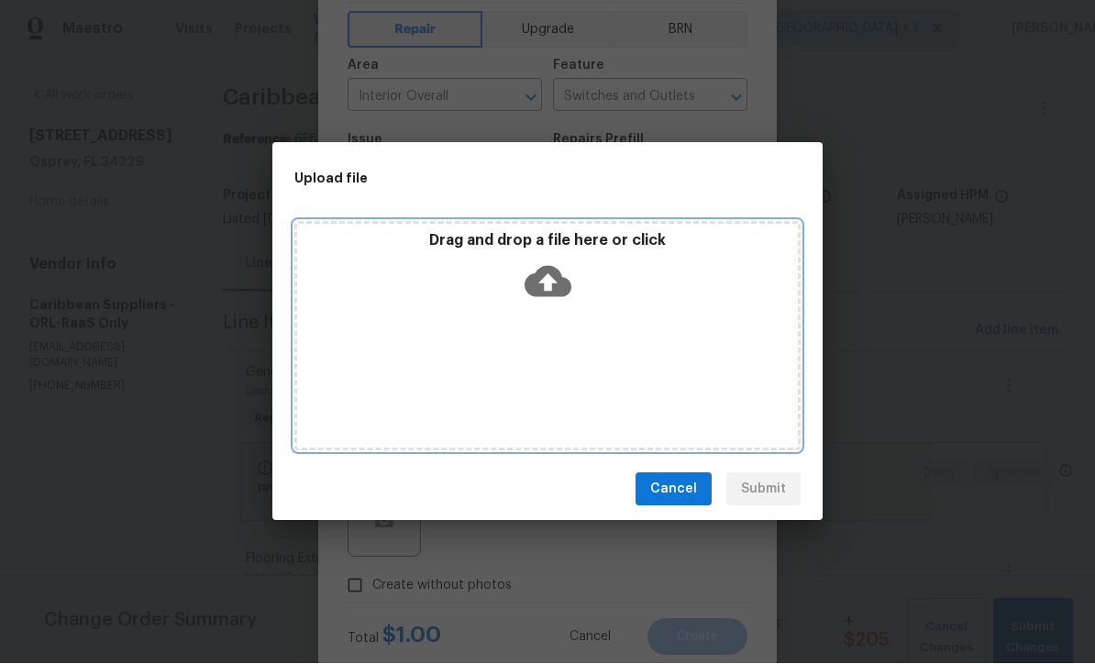
click at [561, 261] on icon at bounding box center [547, 282] width 47 height 47
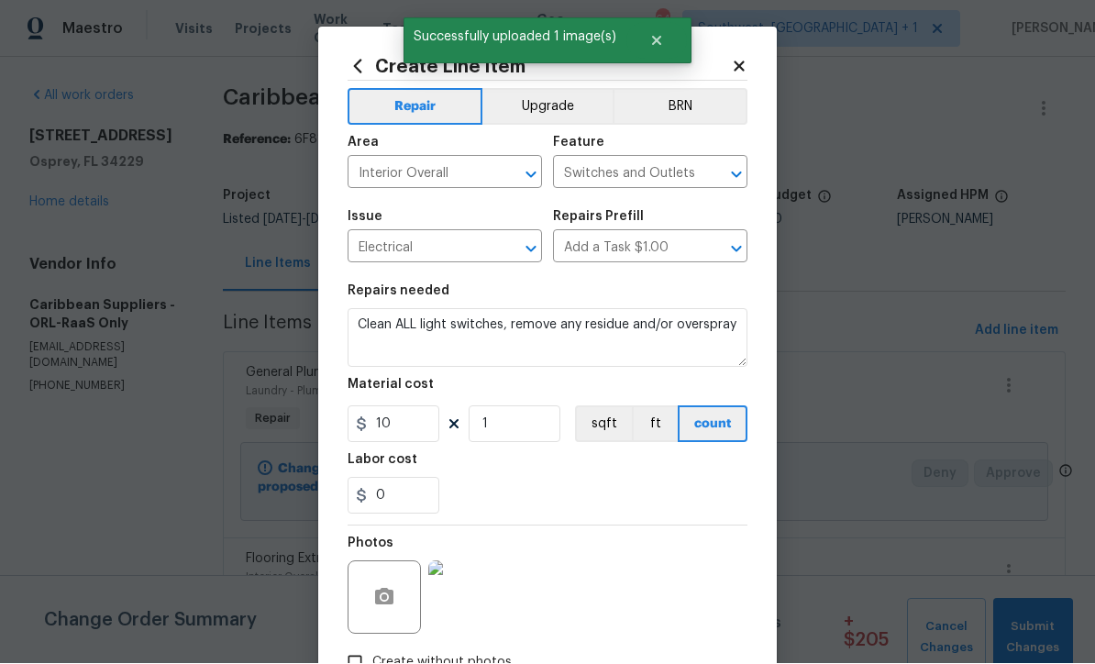
scroll to position [77, 0]
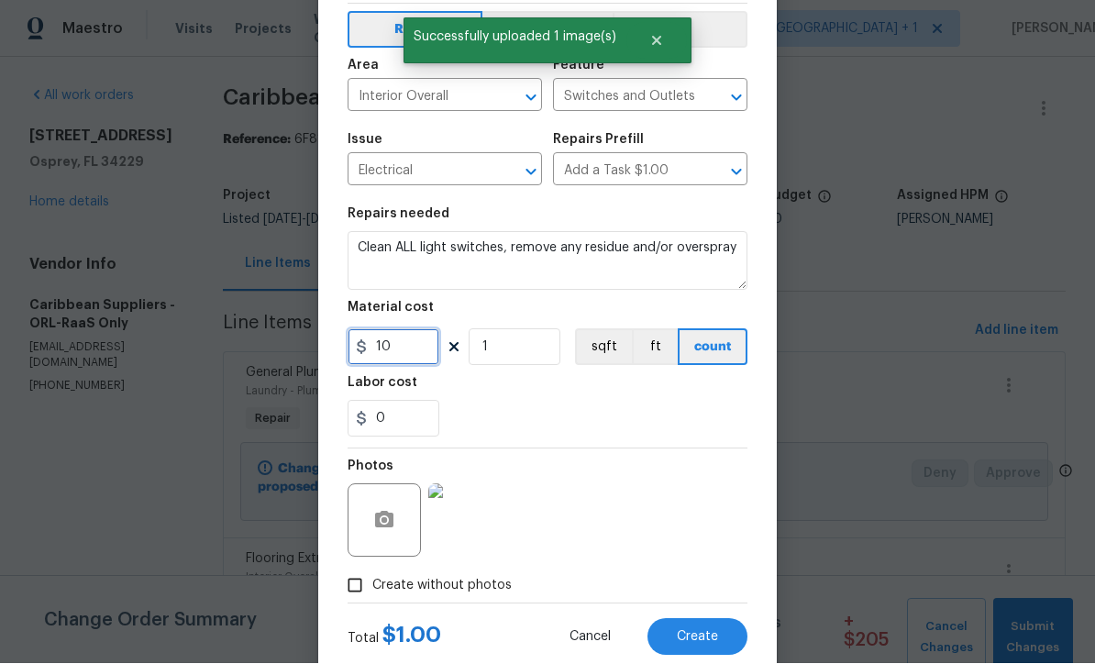
type input "10"
click at [708, 435] on div "0" at bounding box center [547, 419] width 400 height 37
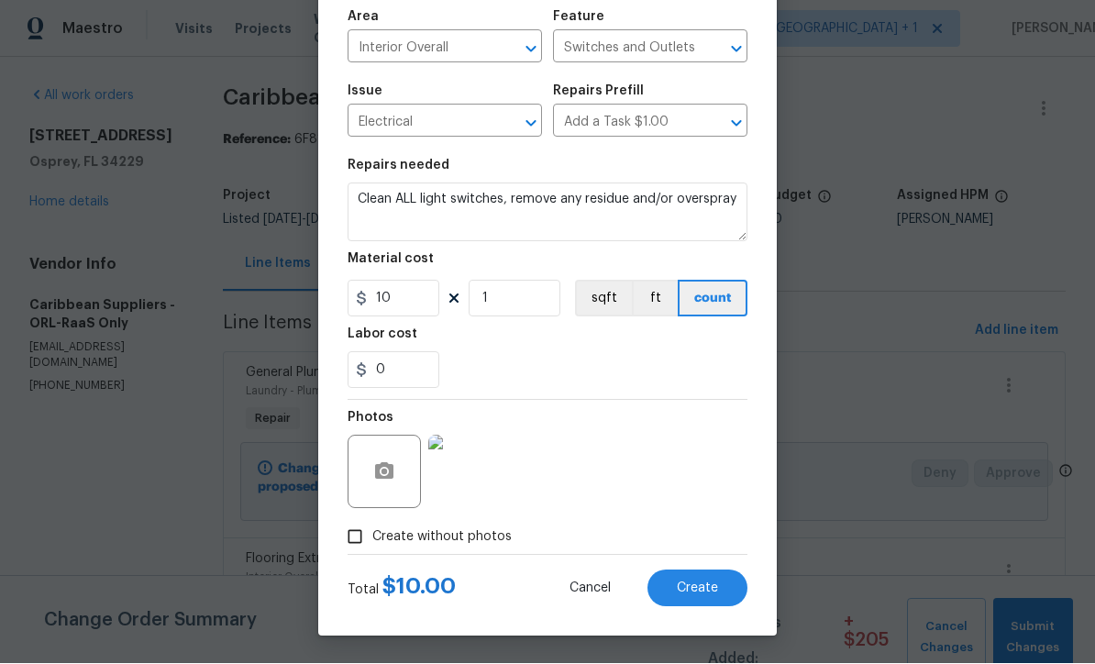
scroll to position [129, 0]
click at [711, 590] on span "Create" at bounding box center [697, 589] width 41 height 14
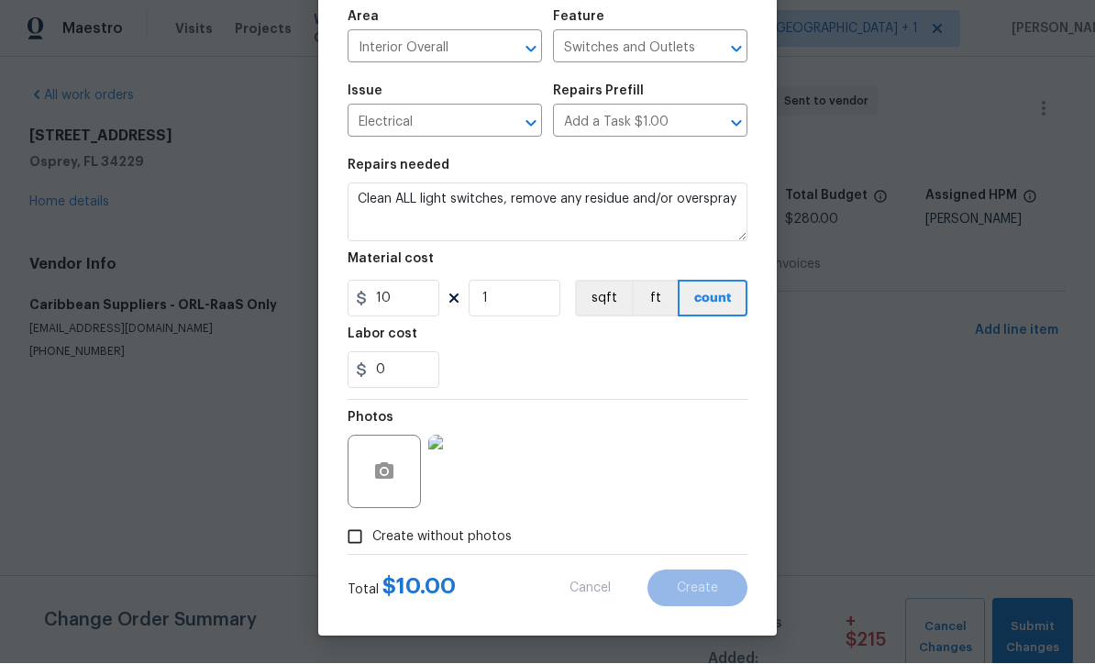
scroll to position [0, 0]
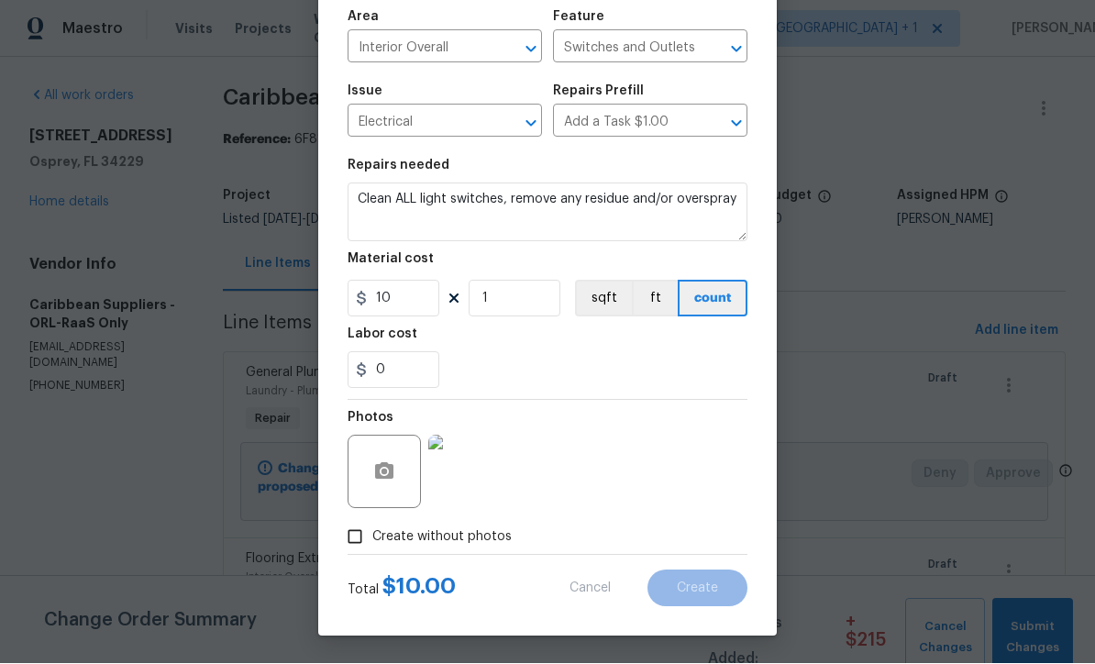
type input "0"
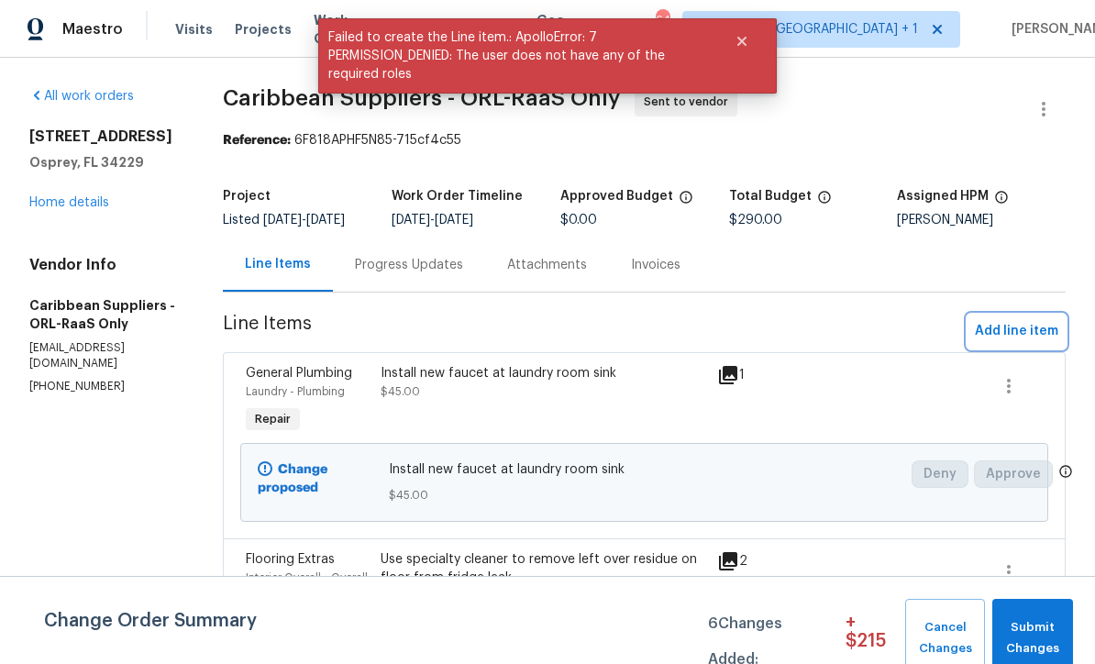
click at [1008, 343] on span "Add line item" at bounding box center [1016, 331] width 83 height 23
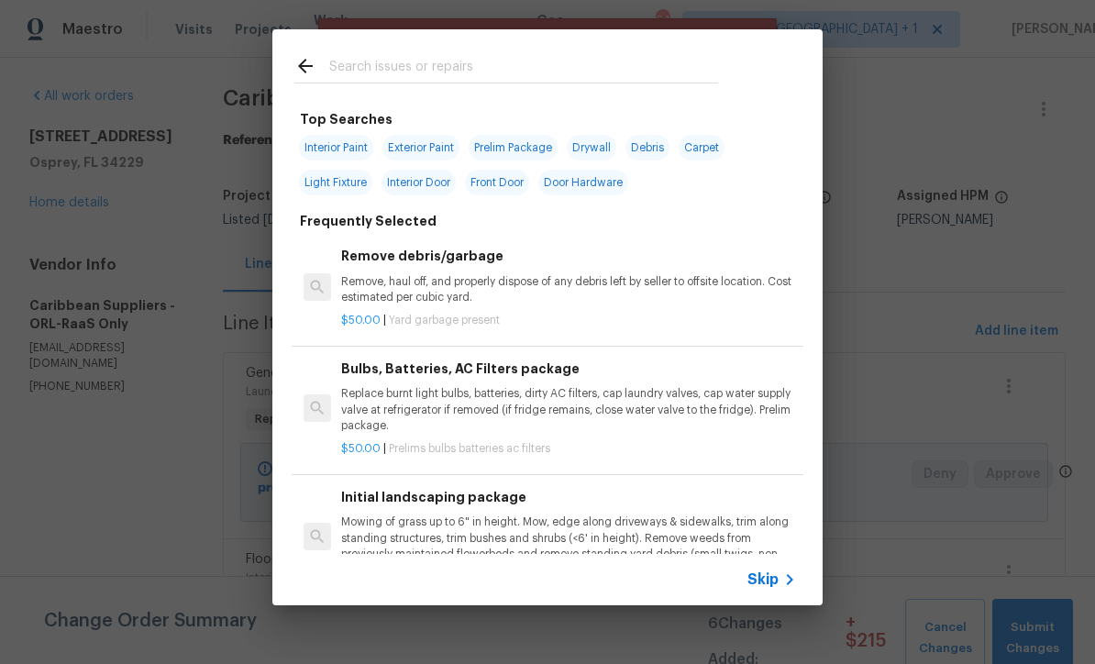
click at [776, 588] on span "Skip" at bounding box center [762, 579] width 31 height 18
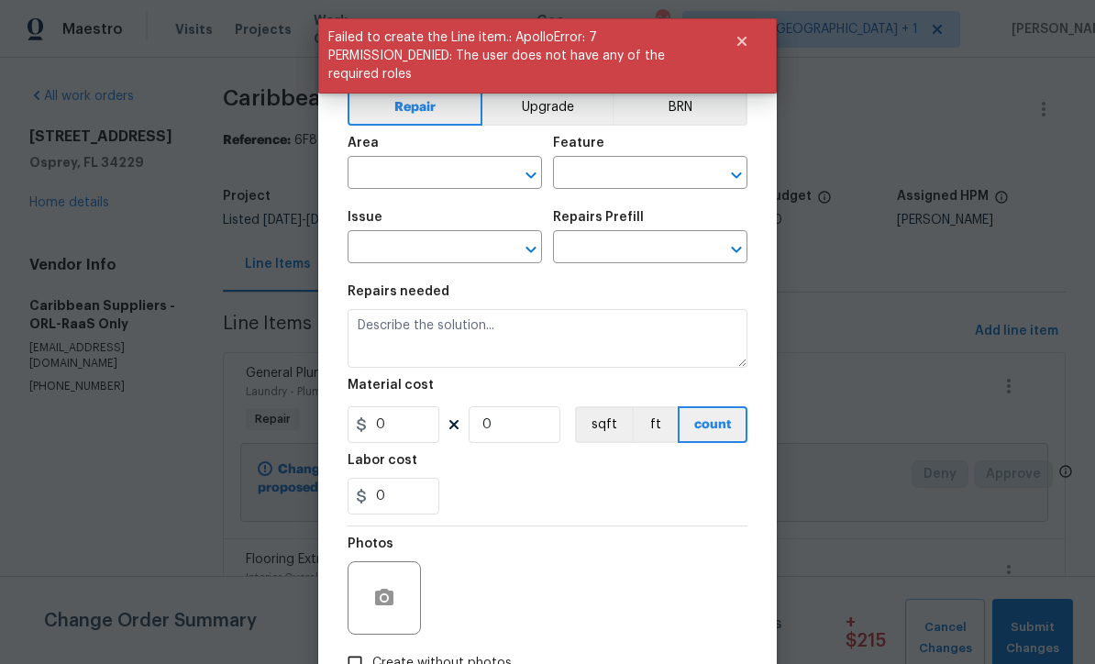
click at [371, 171] on input "text" at bounding box center [418, 174] width 143 height 28
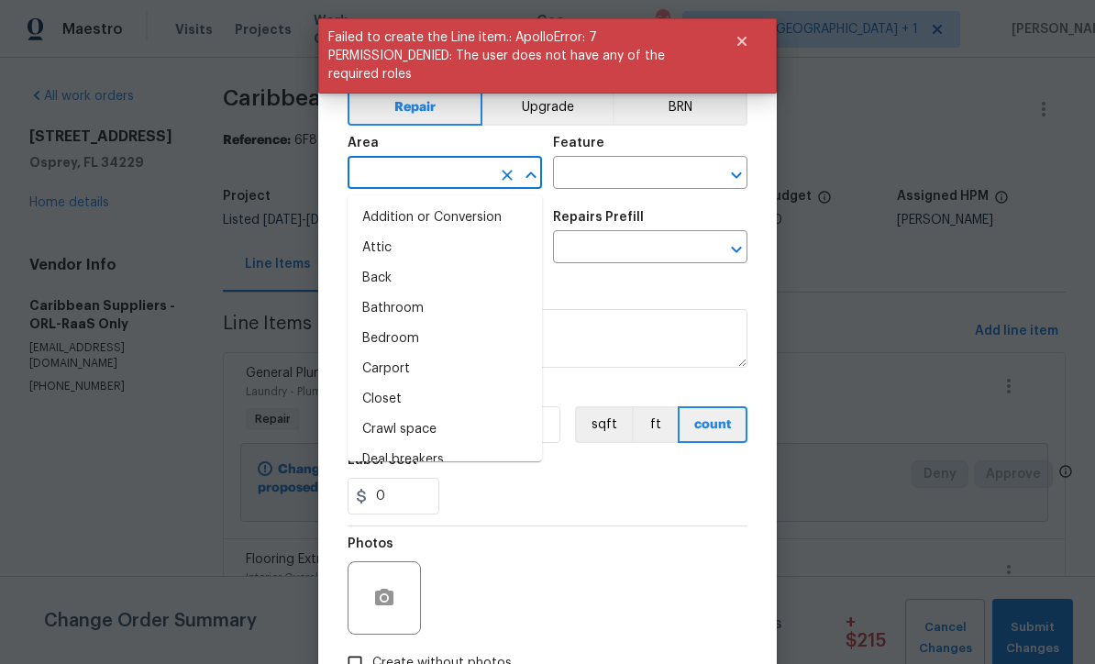
scroll to position [0, 0]
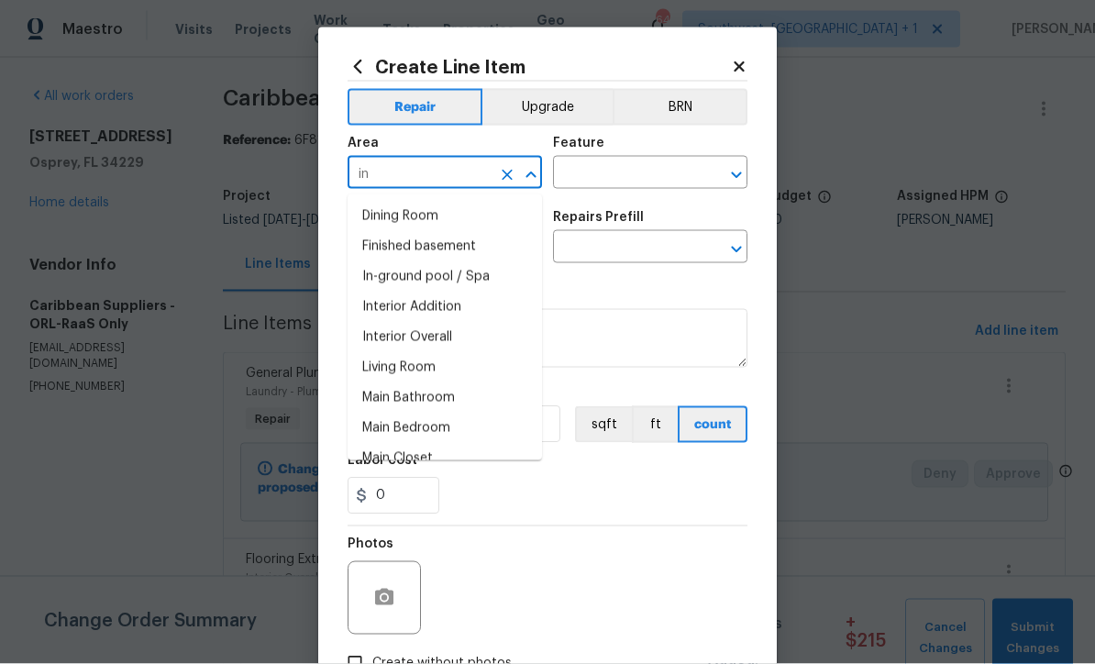
type input "i"
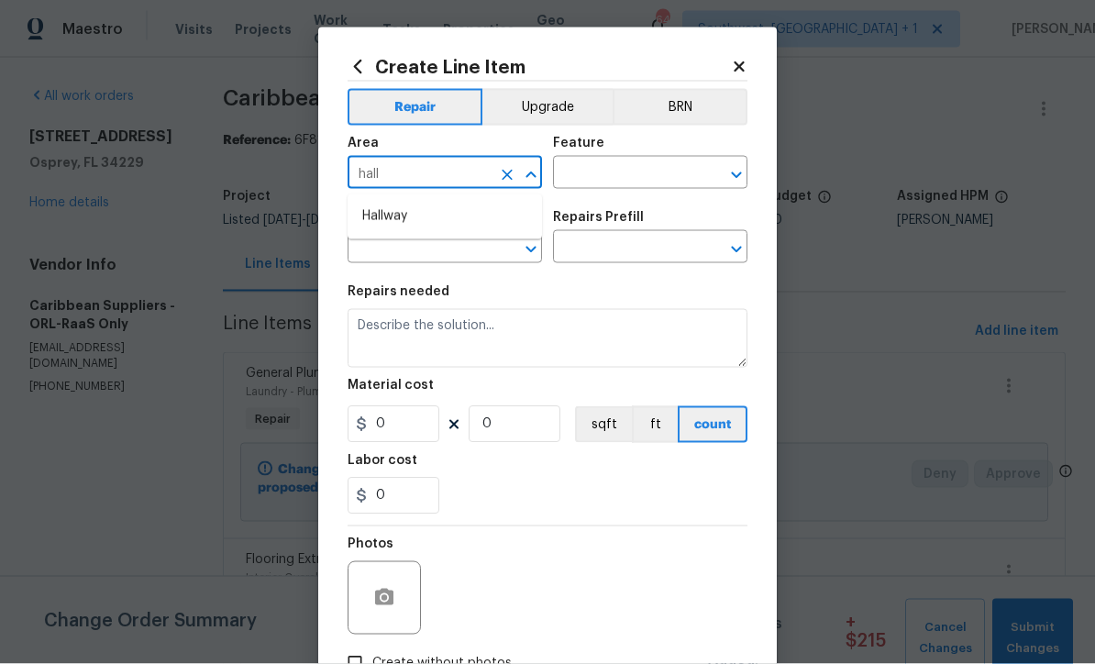
click at [371, 222] on li "Hallway" at bounding box center [444, 217] width 194 height 30
type input "Hallway"
click at [659, 178] on input "text" at bounding box center [624, 174] width 143 height 28
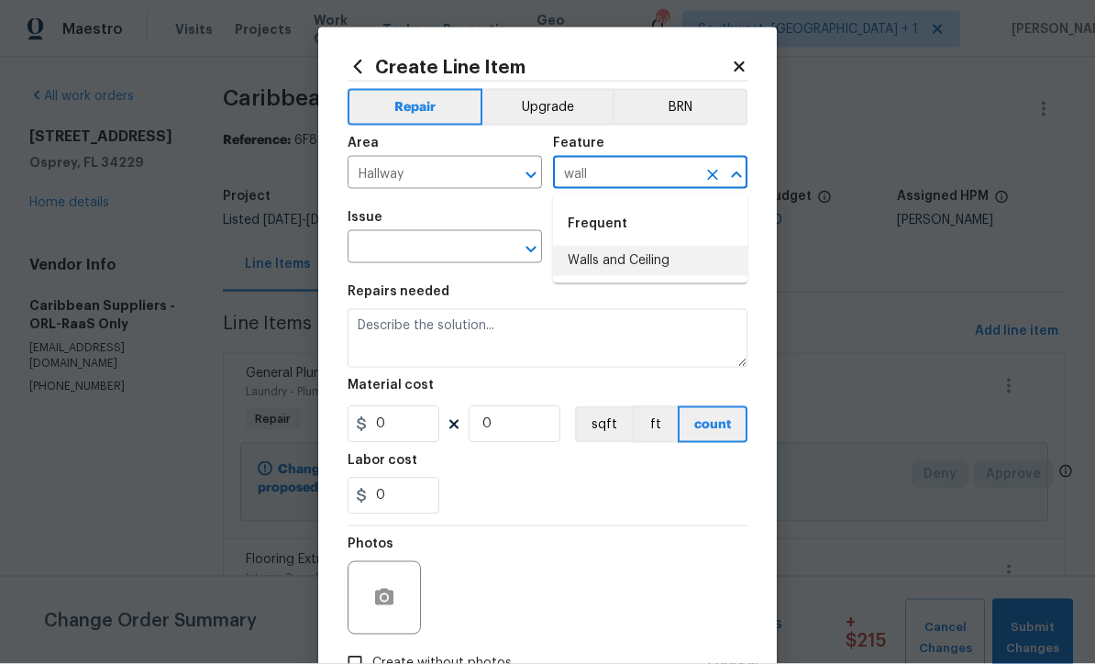
click at [661, 259] on li "Walls and Ceiling" at bounding box center [650, 261] width 194 height 30
type input "Walls and Ceiling"
click at [357, 243] on input "text" at bounding box center [418, 249] width 143 height 28
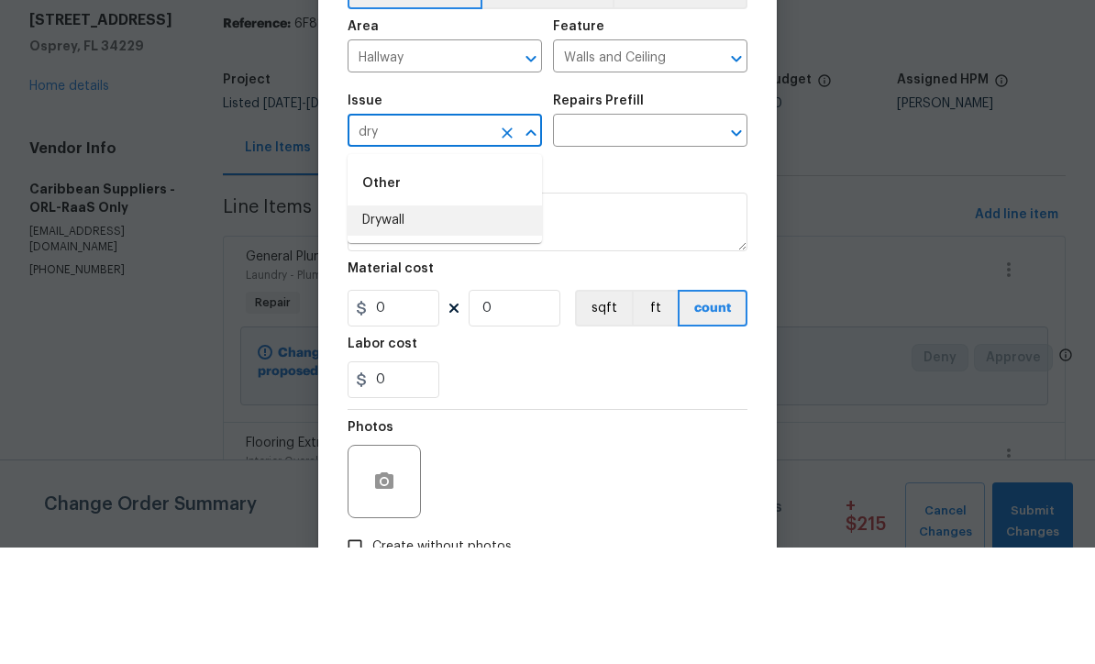
click at [364, 322] on li "Drywall" at bounding box center [444, 337] width 194 height 30
type input "Drywall"
click at [662, 235] on input "text" at bounding box center [624, 249] width 143 height 28
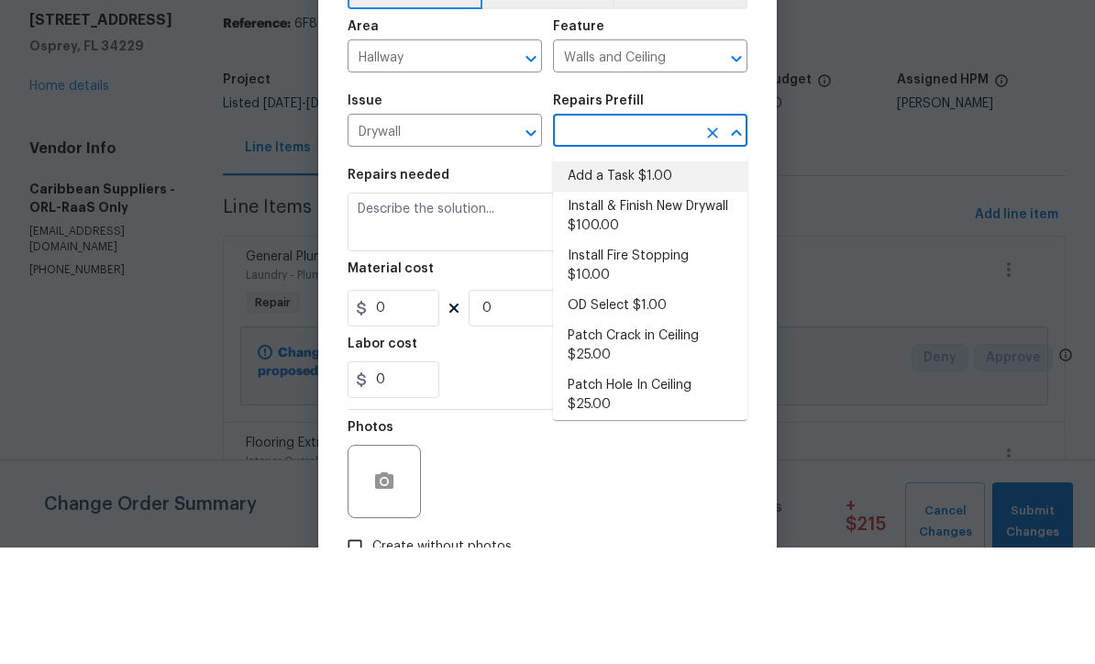
click at [668, 278] on li "Add a Task $1.00" at bounding box center [650, 293] width 194 height 30
type input "Add a Task $1.00"
type textarea "HPM to detail"
type input "1"
type input "Add a Task $1.00"
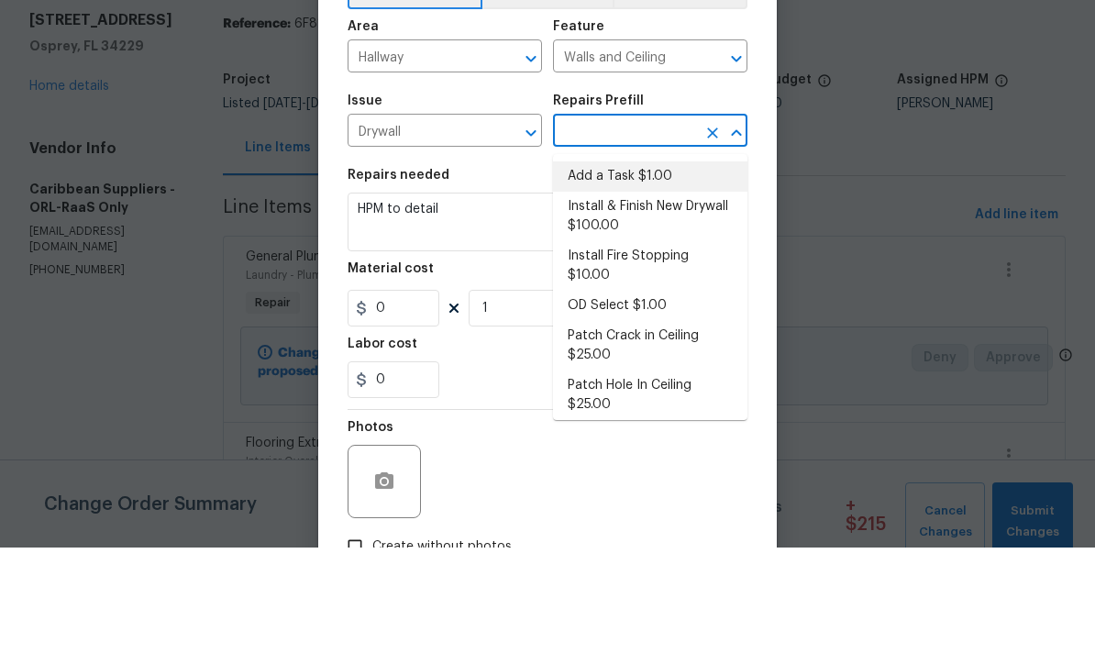
type input "1"
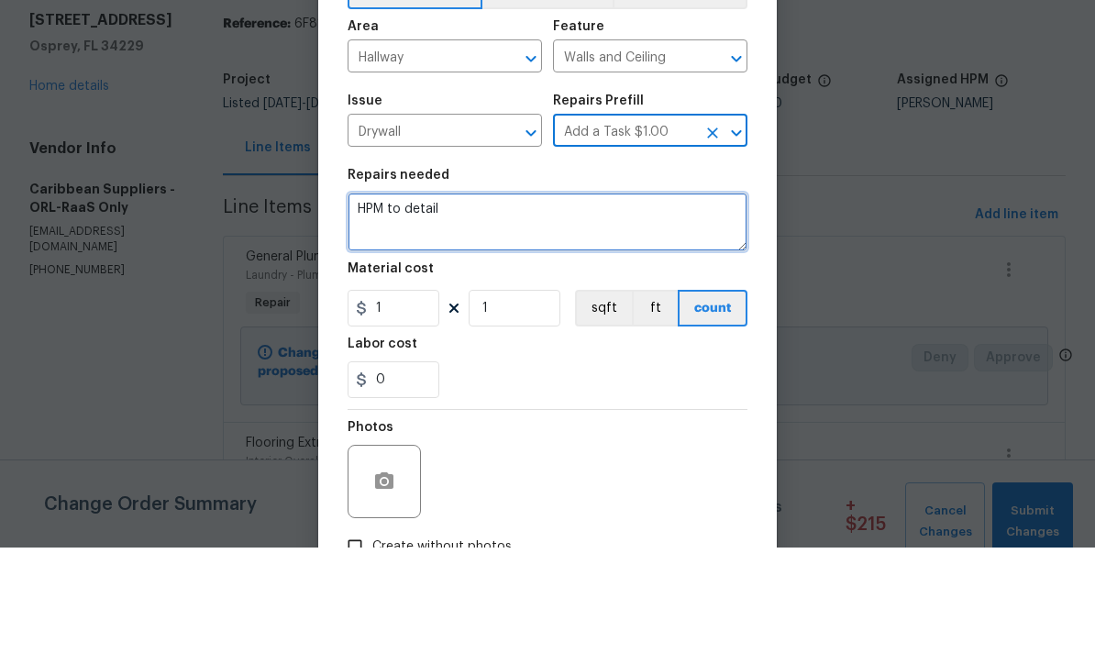
click at [636, 309] on textarea "HPM to detail" at bounding box center [547, 338] width 400 height 59
type textarea "H"
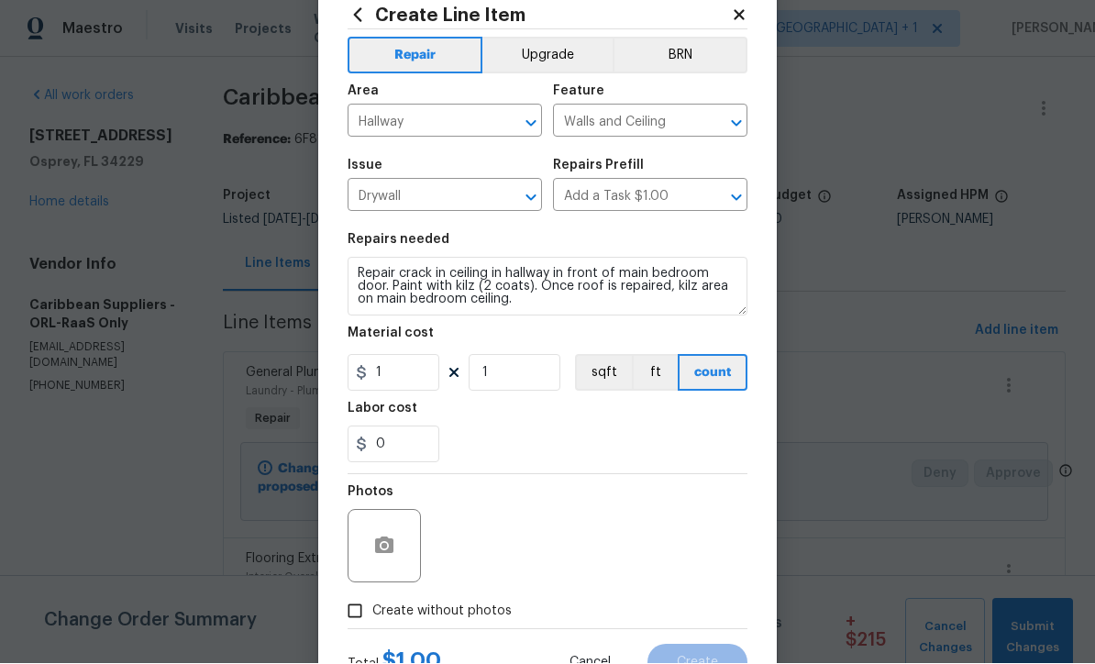
scroll to position [51, 0]
type textarea "Repair crack in ceiling in hallway in front of main bedroom door. Paint with ki…"
click at [407, 384] on input "1" at bounding box center [393, 373] width 92 height 37
type input "150"
click at [380, 550] on icon "button" at bounding box center [384, 546] width 22 height 22
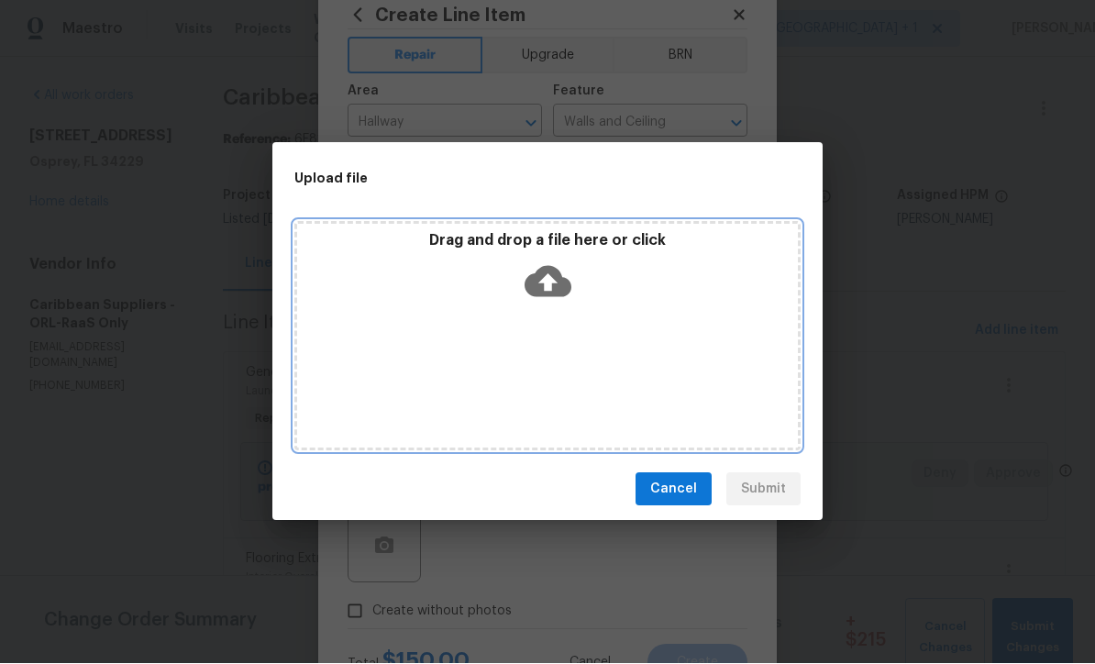
click at [561, 288] on icon at bounding box center [547, 282] width 47 height 31
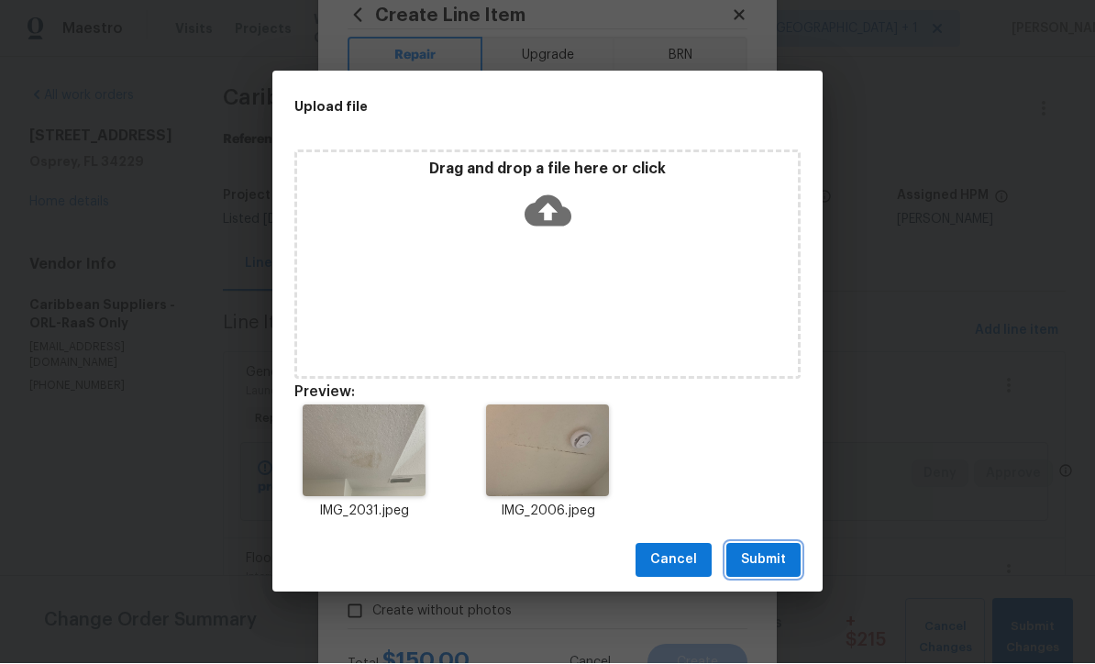
click at [771, 556] on span "Submit" at bounding box center [763, 560] width 45 height 23
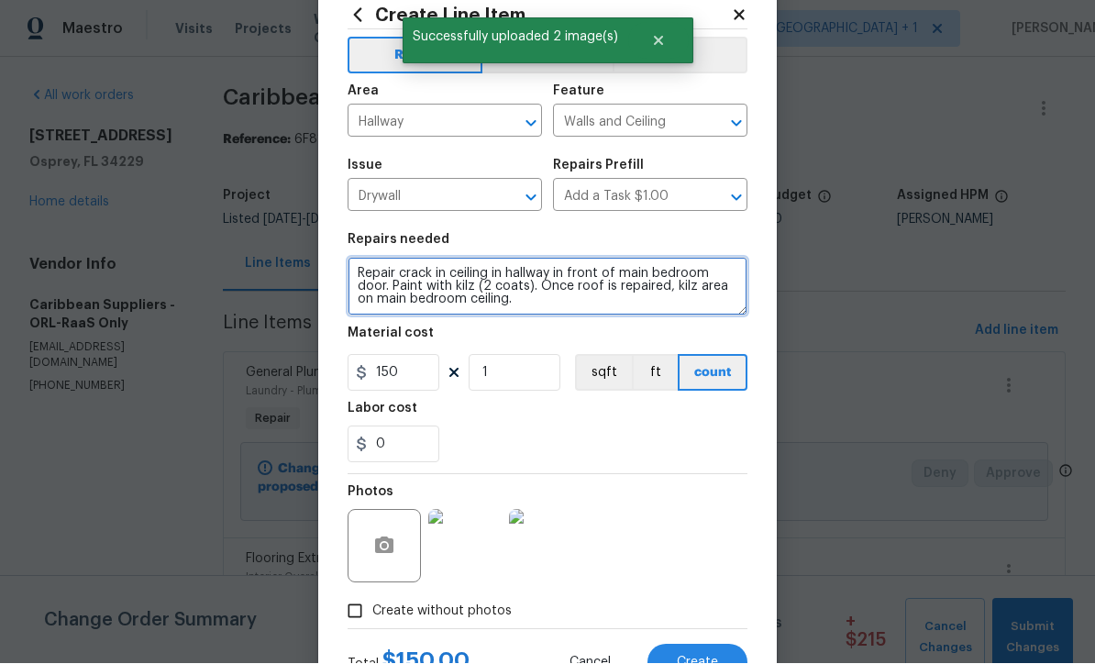
click at [385, 285] on textarea "Repair crack in ceiling in hallway in front of main bedroom door. Paint with ki…" at bounding box center [547, 287] width 400 height 59
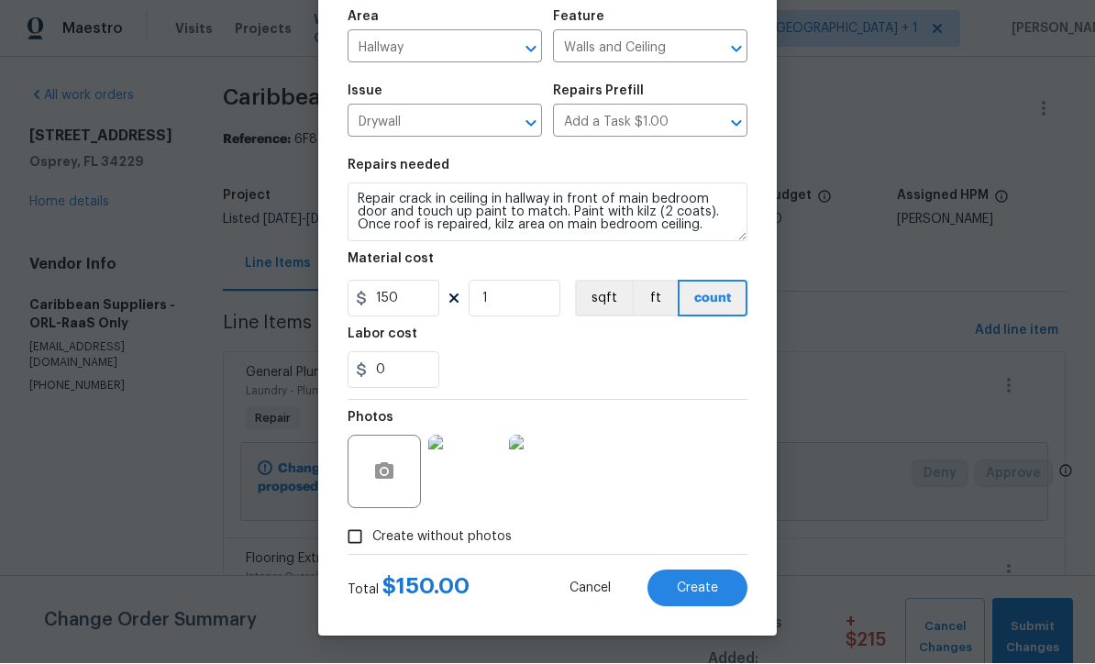
scroll to position [129, 0]
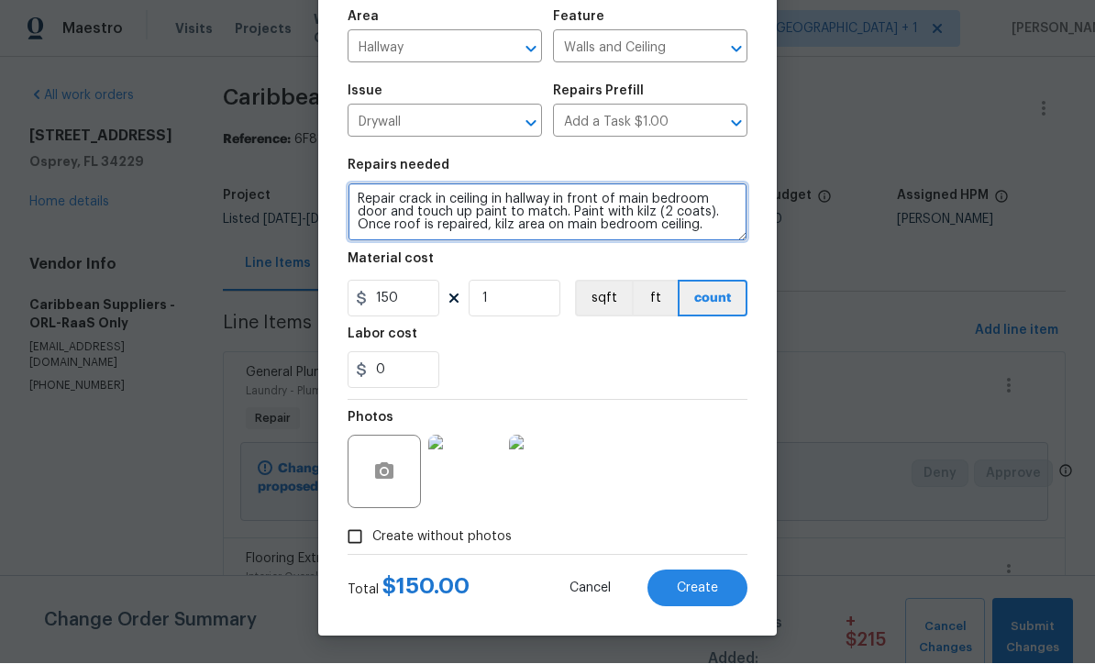
type textarea "Repair crack in ceiling in hallway in front of main bedroom door and touch up p…"
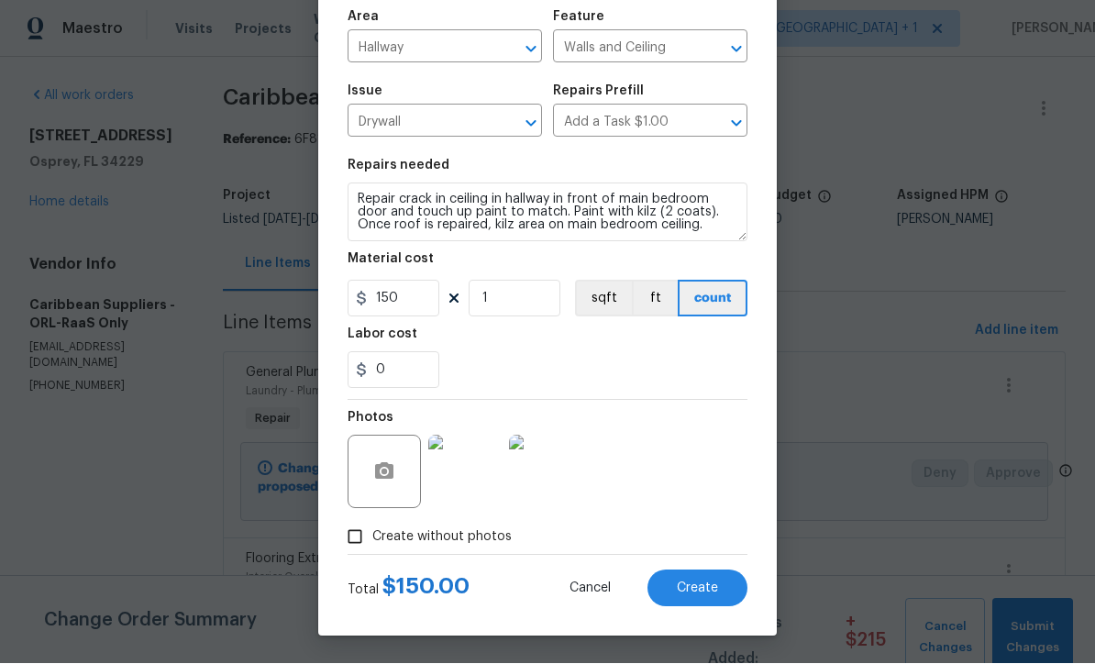
click at [711, 590] on span "Create" at bounding box center [697, 589] width 41 height 14
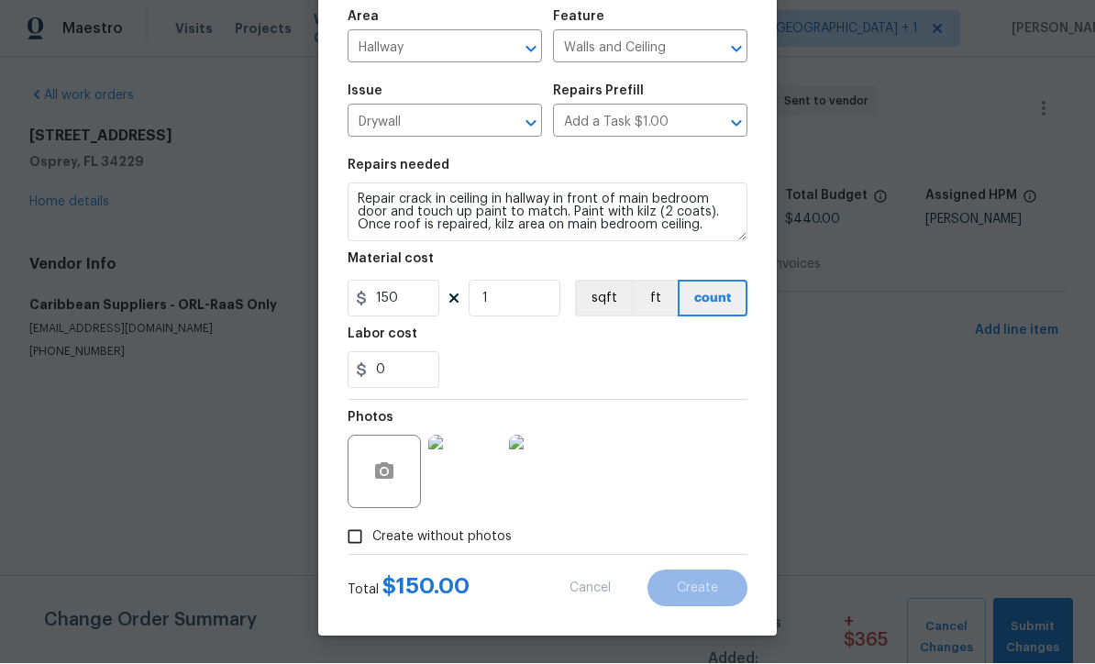
type input "0"
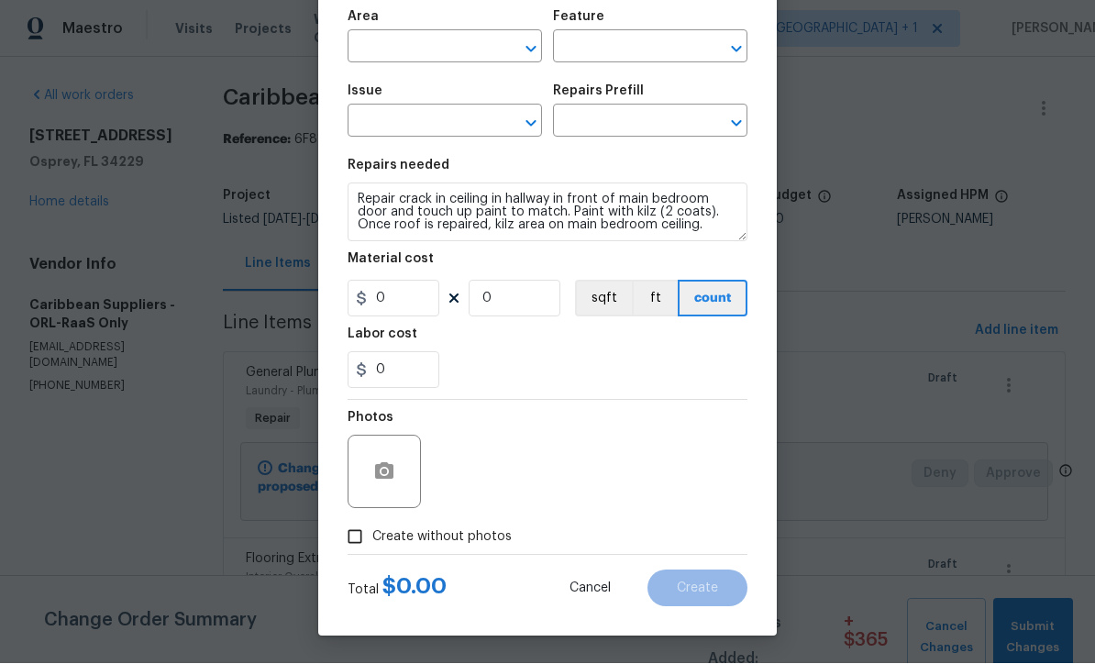
scroll to position [1, 0]
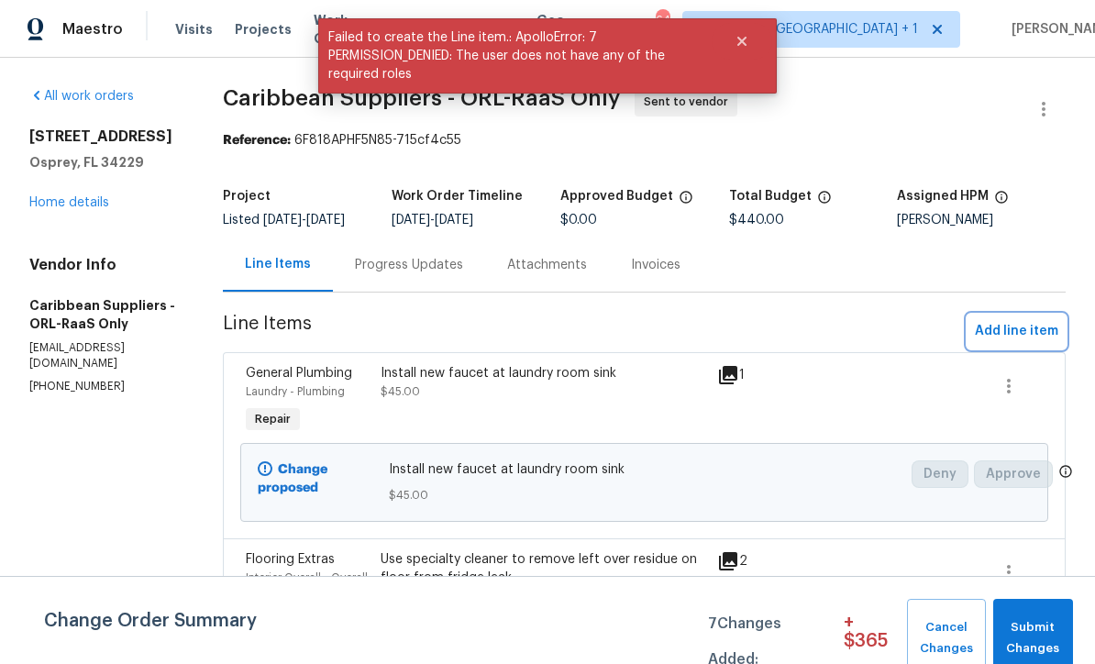
click at [1028, 343] on span "Add line item" at bounding box center [1016, 331] width 83 height 23
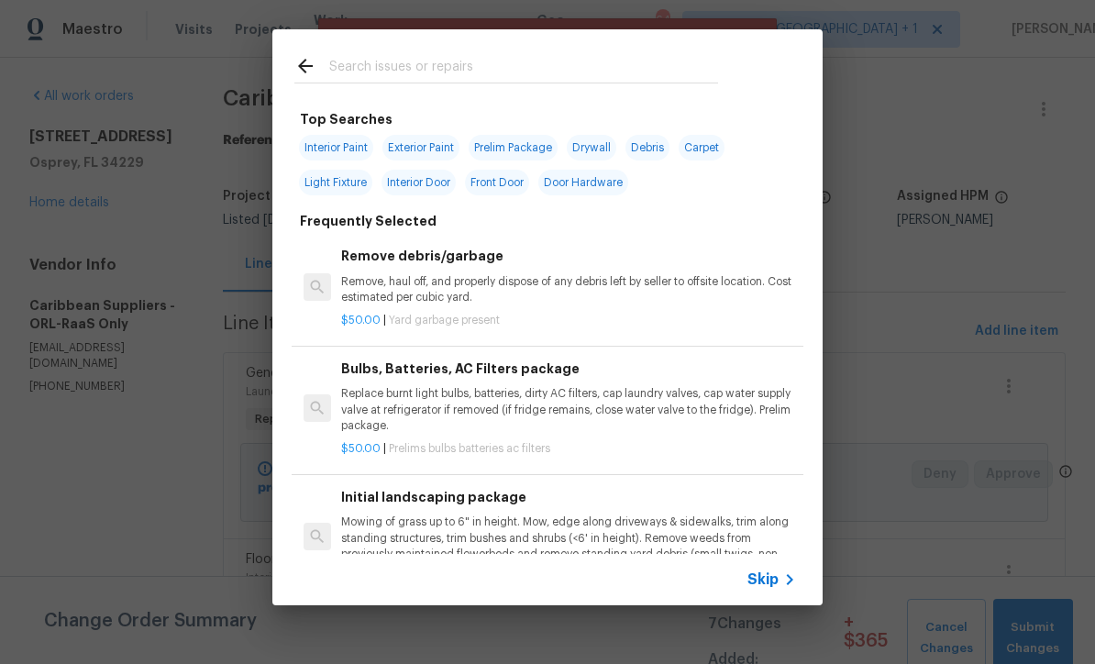
click at [785, 575] on icon at bounding box center [789, 579] width 22 height 22
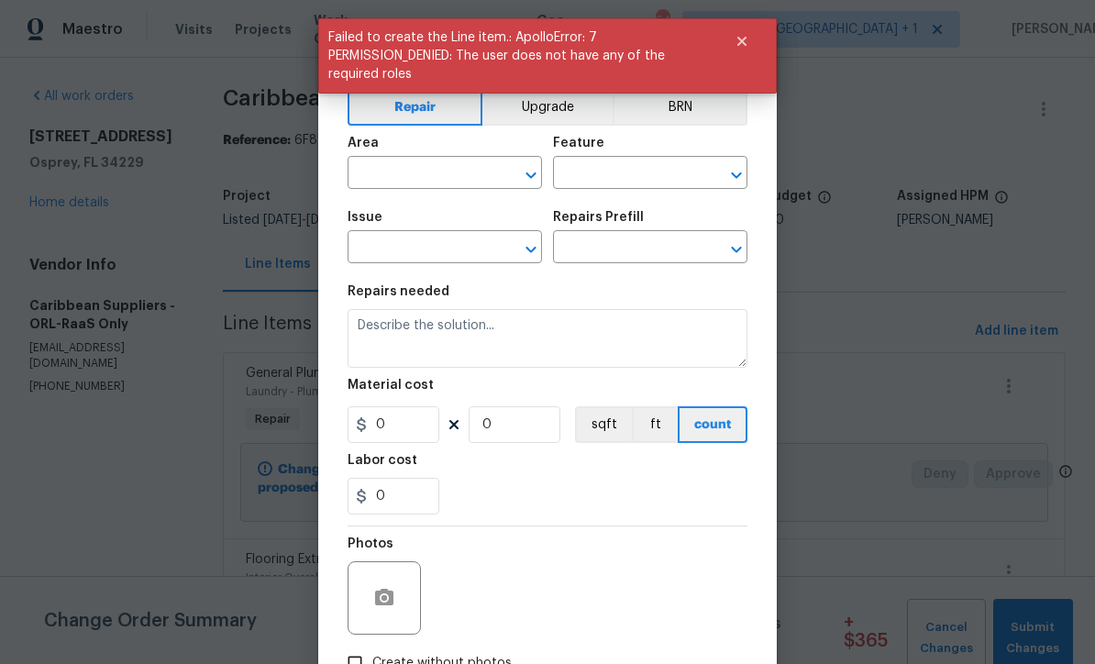
click at [362, 172] on input "text" at bounding box center [418, 174] width 143 height 28
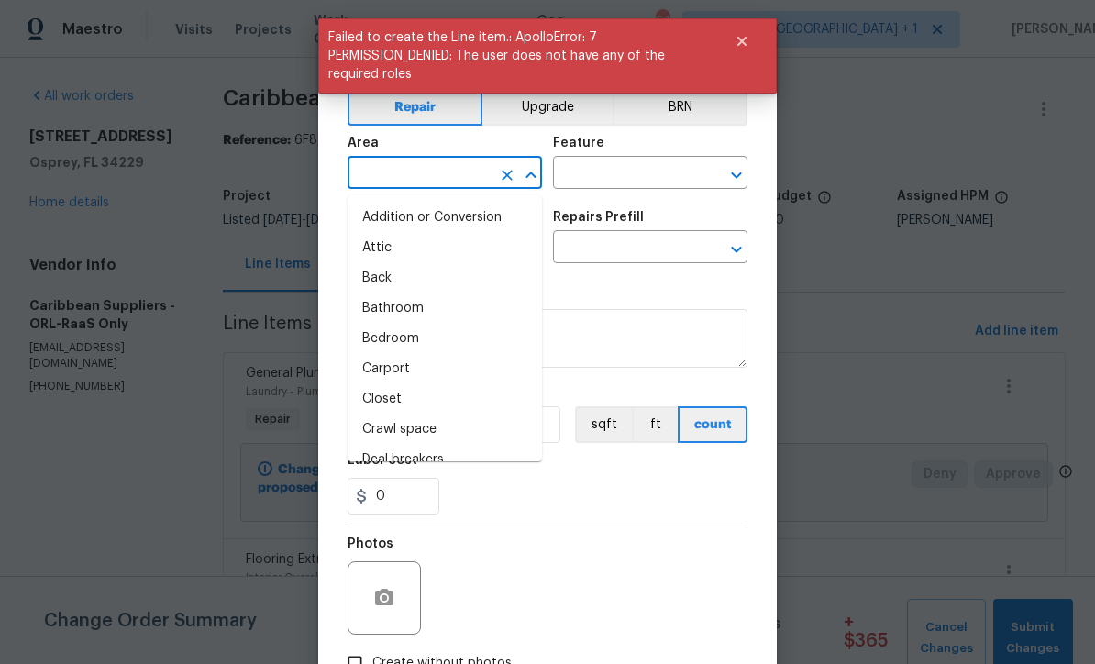
scroll to position [0, 0]
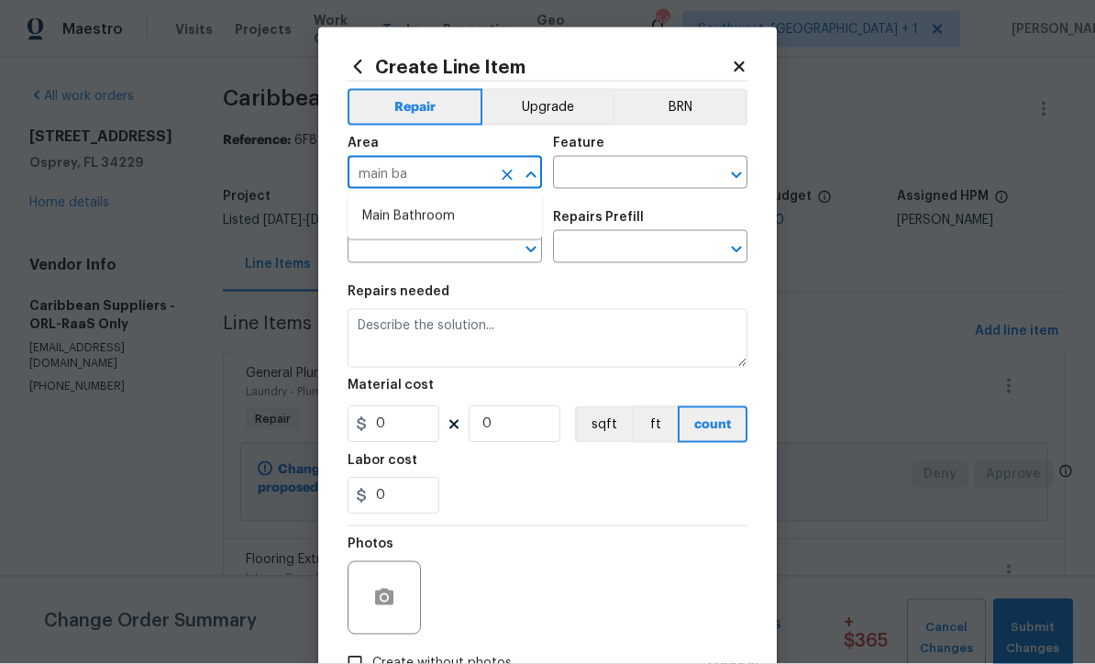
click at [383, 215] on li "Main Bathroom" at bounding box center [444, 217] width 194 height 30
type input "Main Bathroom"
click at [642, 179] on input "text" at bounding box center [624, 174] width 143 height 28
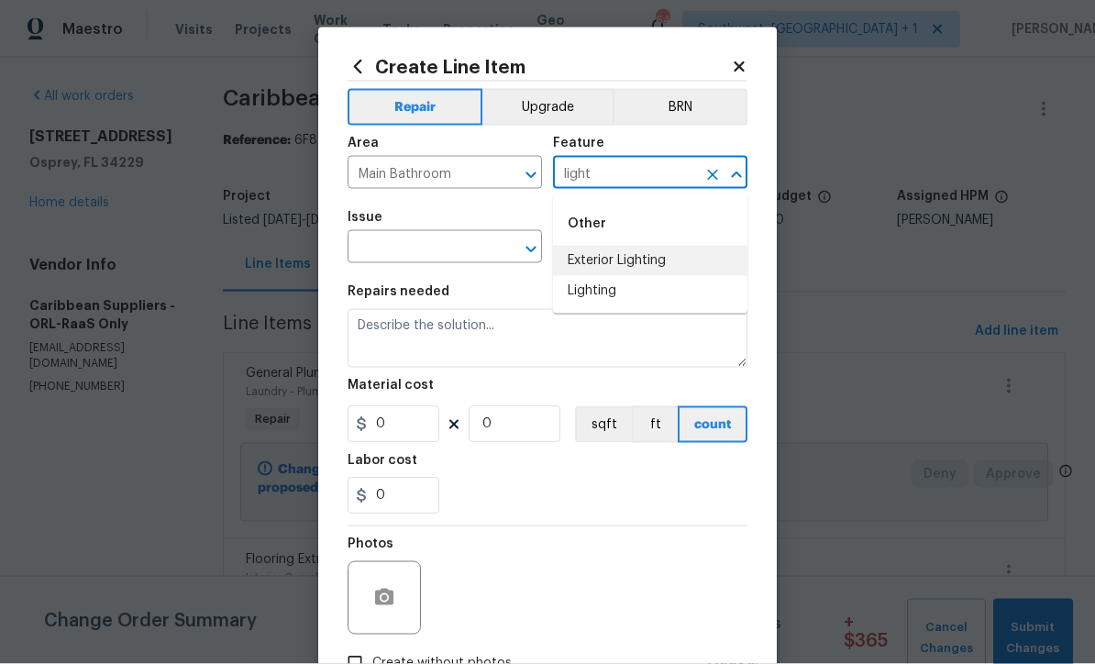
click at [640, 261] on li "Exterior Lighting" at bounding box center [650, 261] width 194 height 30
type input "Exterior Lighting"
click at [706, 173] on icon "Clear" at bounding box center [712, 175] width 18 height 18
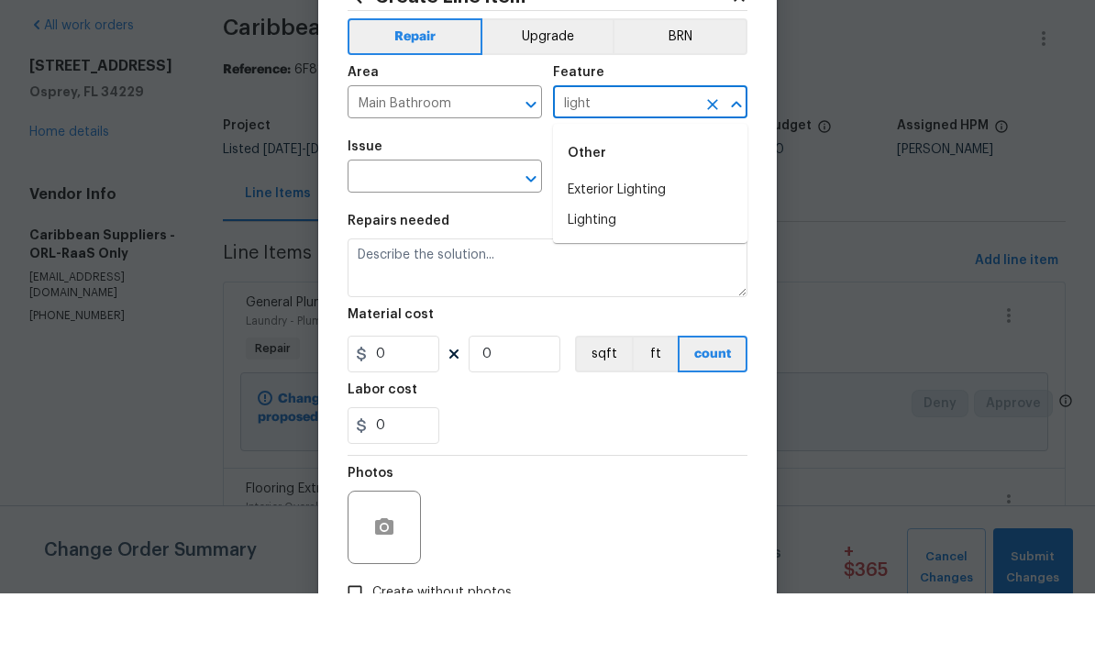
click at [640, 276] on li "Lighting" at bounding box center [650, 291] width 194 height 30
type input "Lighting"
click at [379, 235] on input "text" at bounding box center [418, 249] width 143 height 28
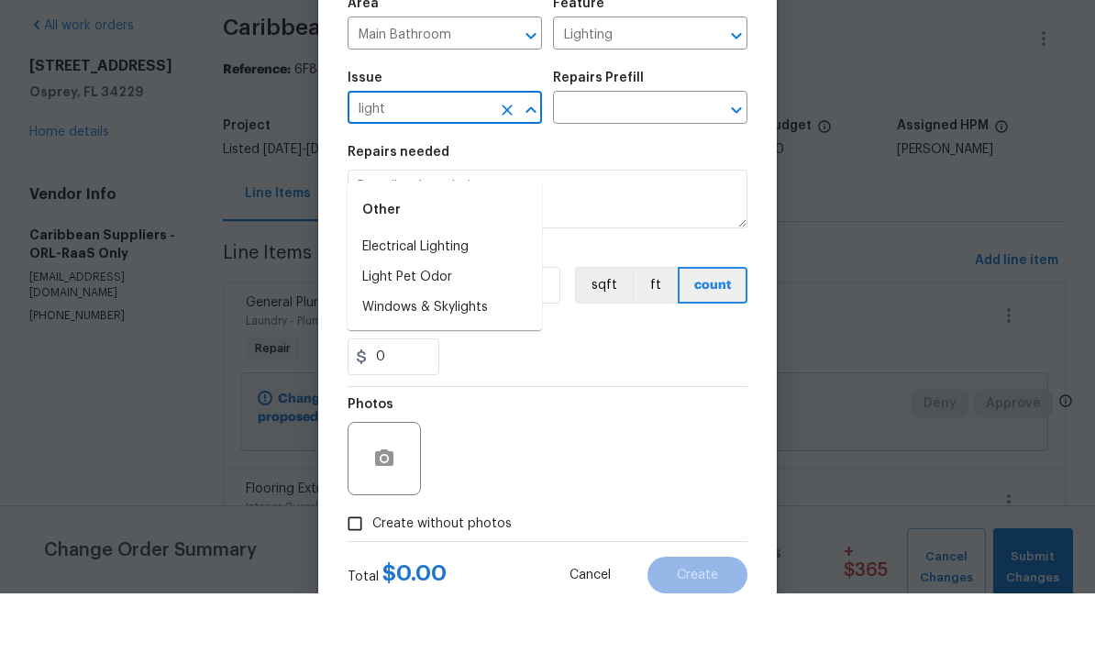
scroll to position [67, 0]
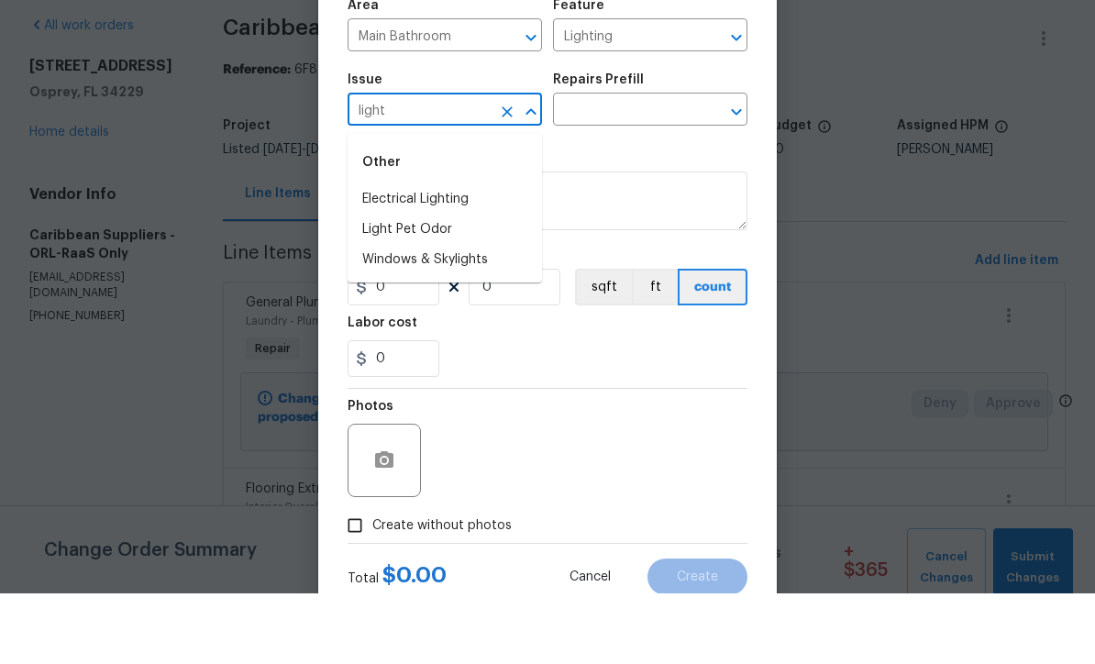
click at [380, 255] on li "Electrical Lighting" at bounding box center [444, 270] width 194 height 30
type input "Electrical Lighting"
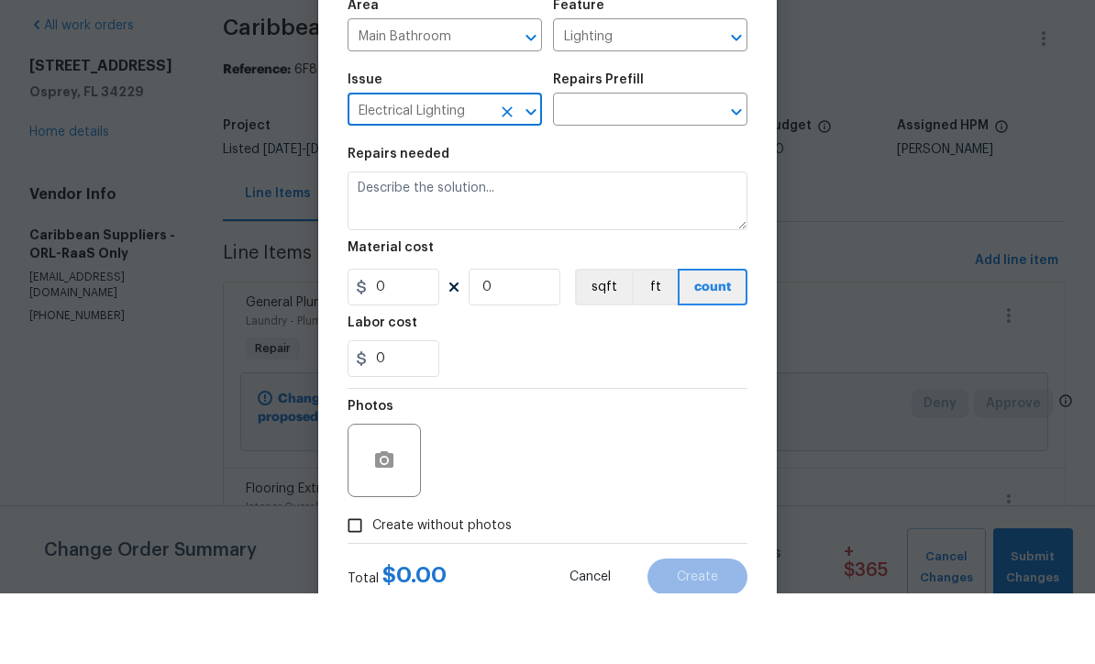
click at [695, 168] on input "text" at bounding box center [624, 182] width 143 height 28
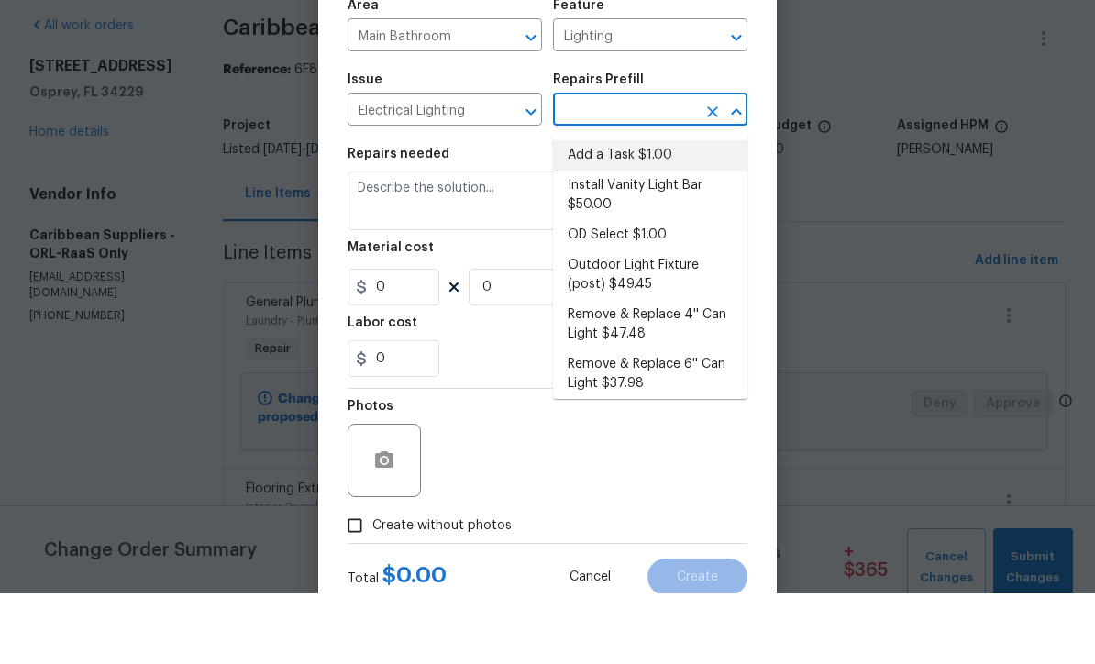
click at [685, 211] on li "Add a Task $1.00" at bounding box center [650, 226] width 194 height 30
type input "Add a Task $1.00"
type textarea "HPM to detail"
type input "1"
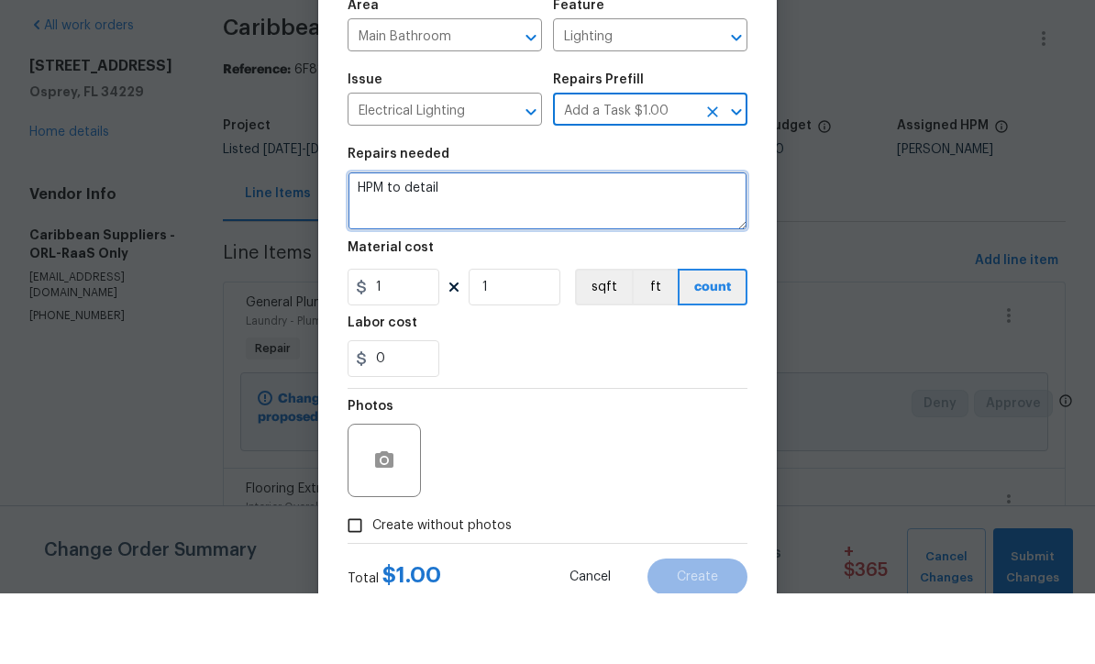
click at [657, 242] on textarea "HPM to detail" at bounding box center [547, 271] width 400 height 59
type textarea "H"
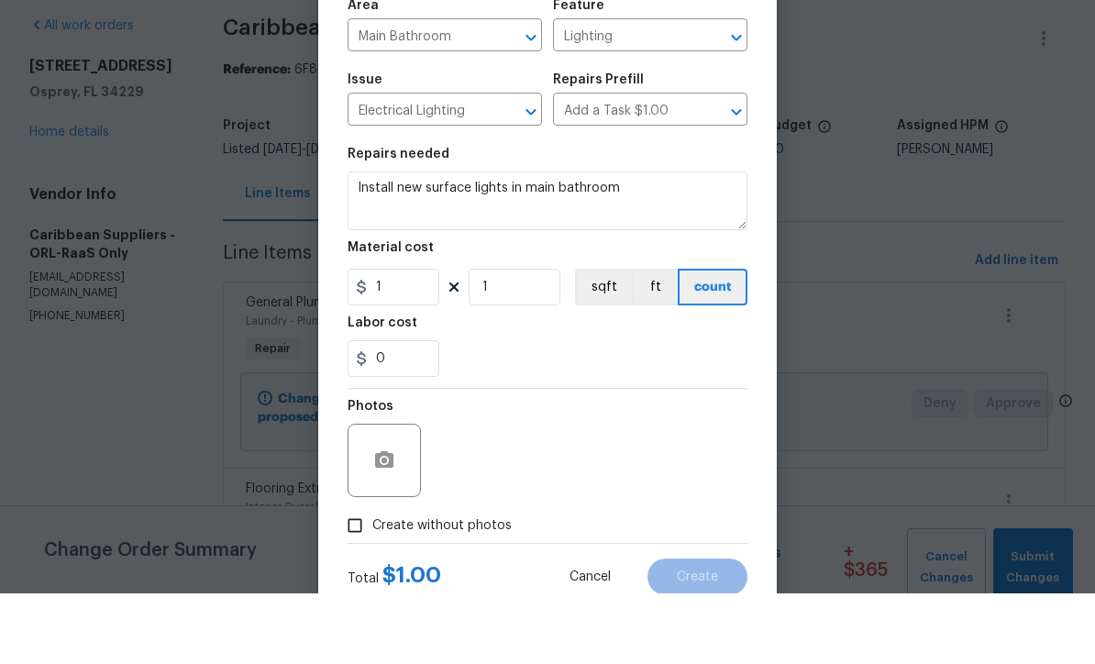
scroll to position [61, 0]
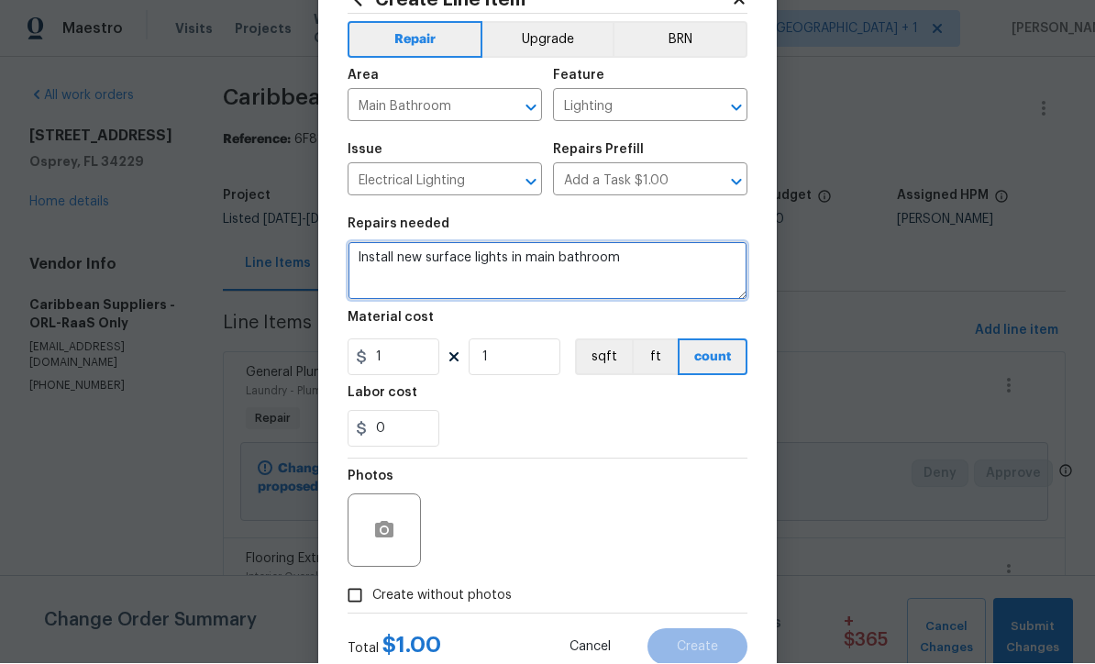
type textarea "Install new surface lights in main bathroom"
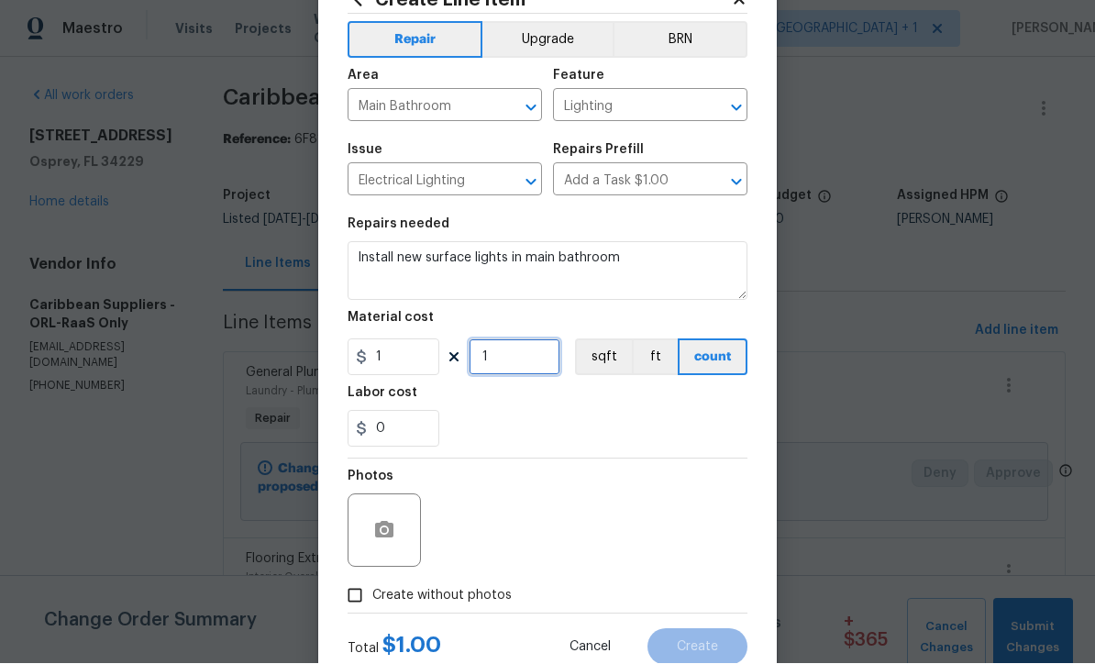
click at [502, 376] on input "1" at bounding box center [514, 357] width 92 height 37
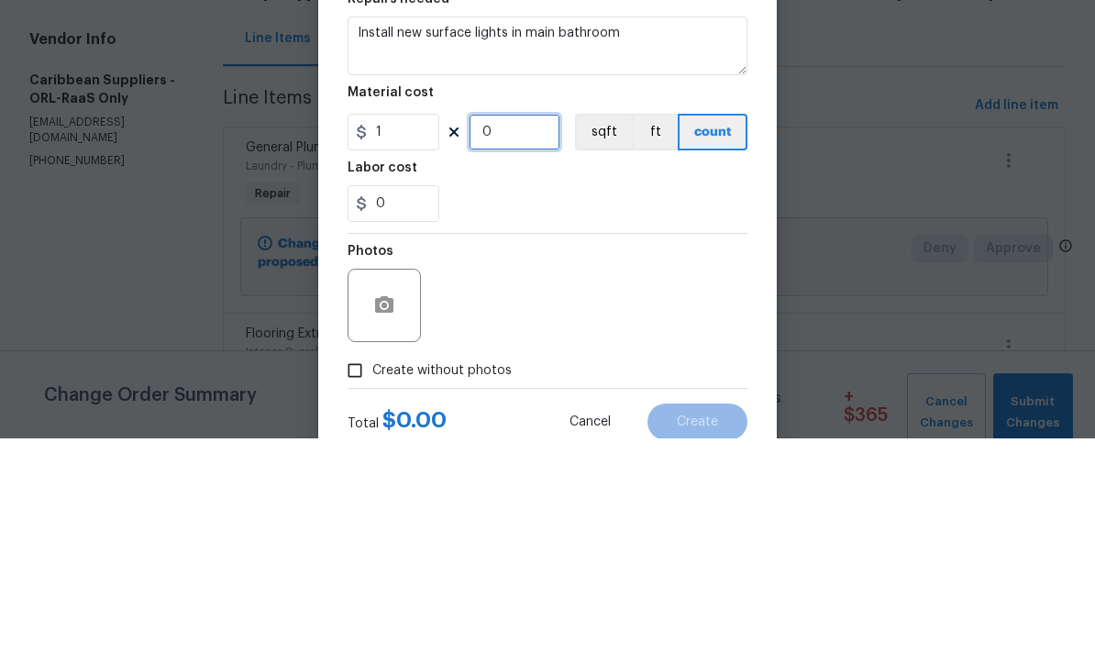
type input "3"
click at [401, 339] on input "1" at bounding box center [393, 357] width 92 height 37
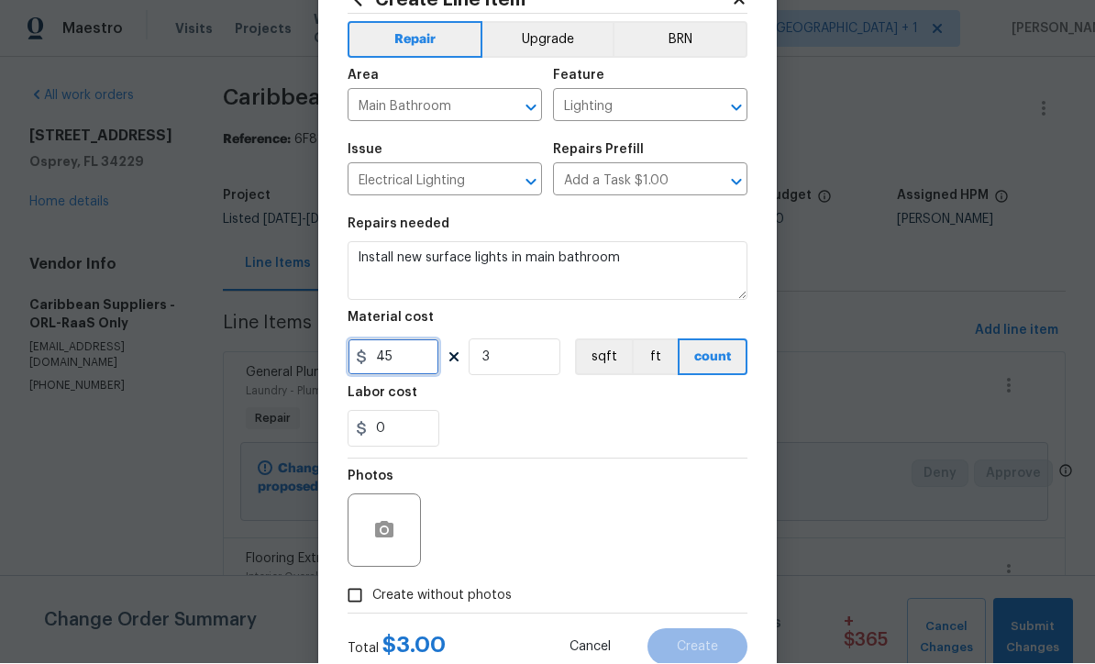
type input "45"
click at [374, 542] on icon "button" at bounding box center [384, 531] width 22 height 22
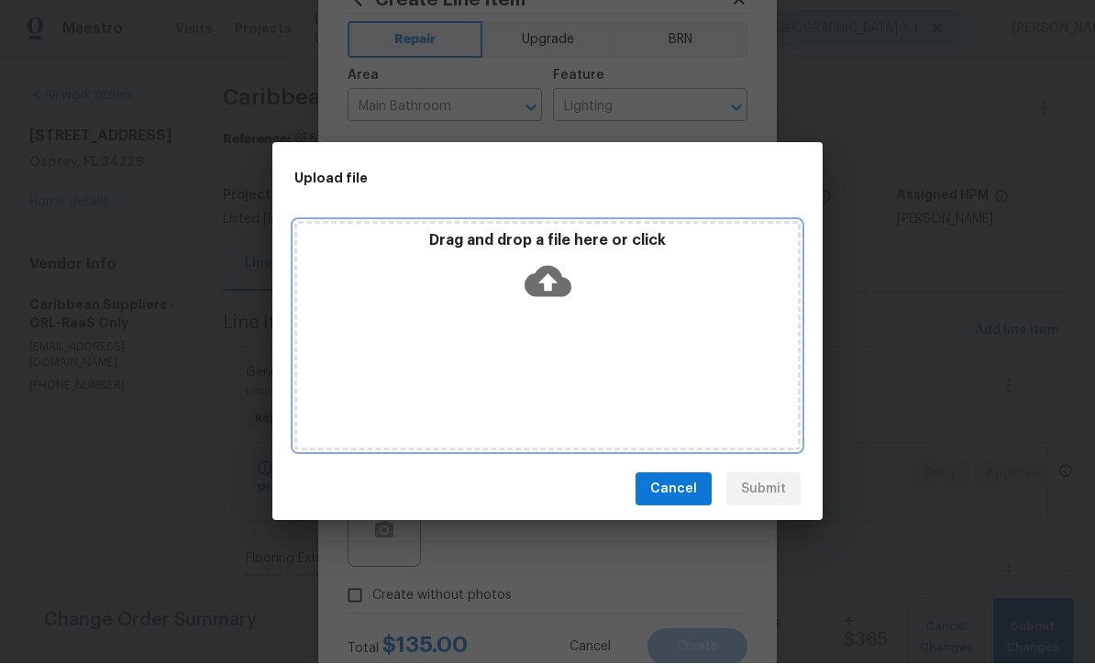
click at [550, 291] on icon at bounding box center [547, 282] width 47 height 47
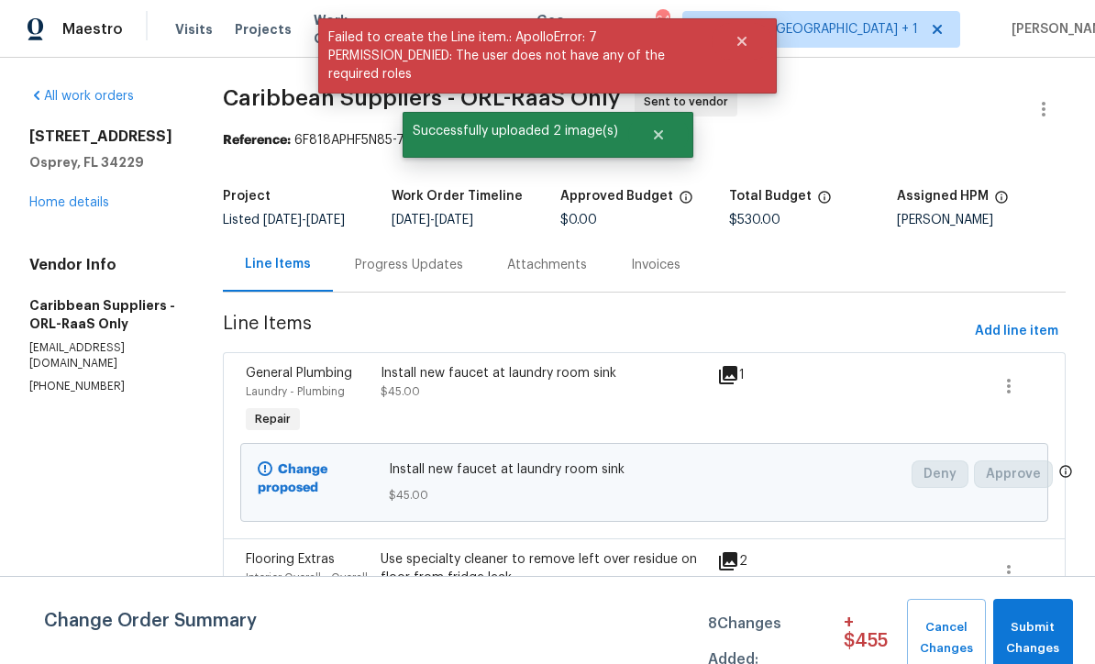
scroll to position [1, 0]
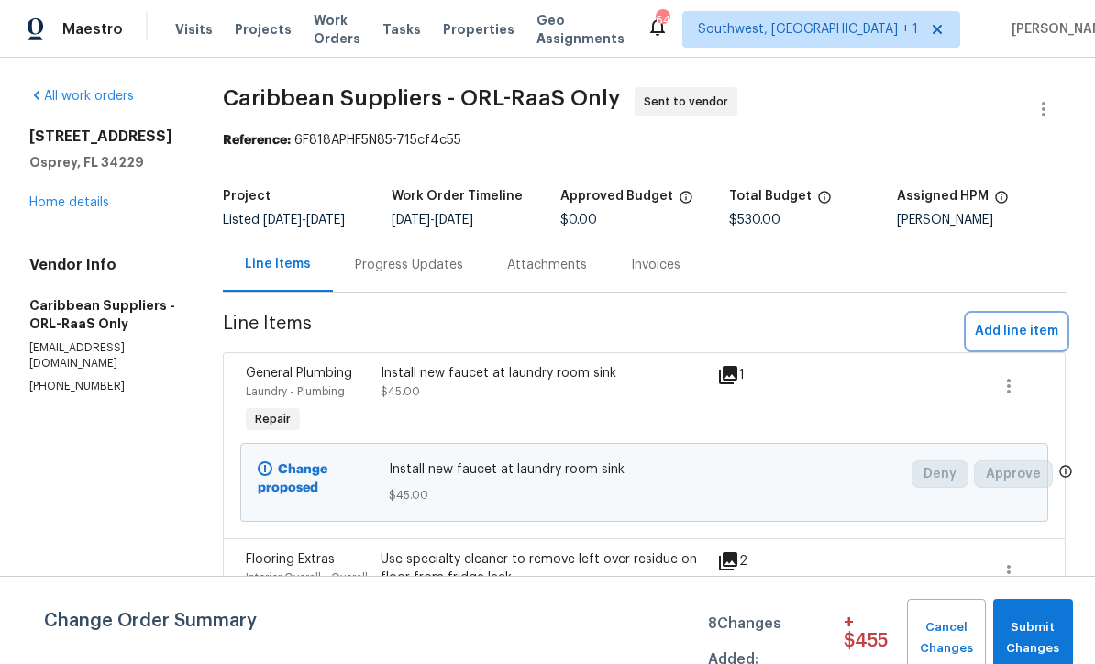
click at [1016, 343] on span "Add line item" at bounding box center [1016, 331] width 83 height 23
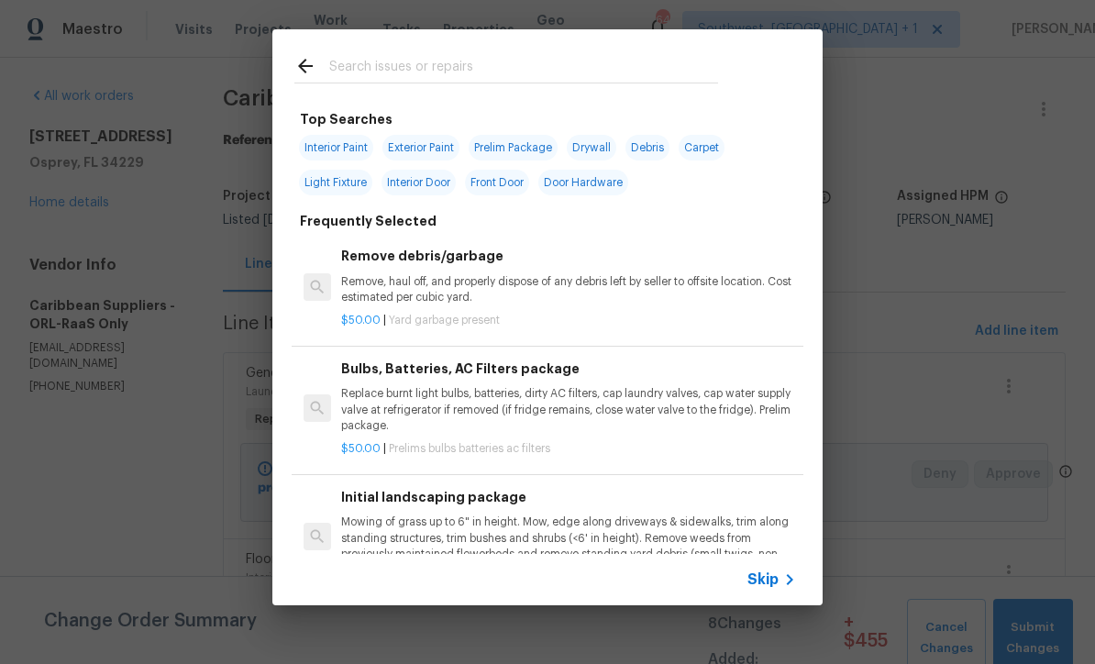
click at [787, 582] on icon at bounding box center [789, 579] width 22 height 22
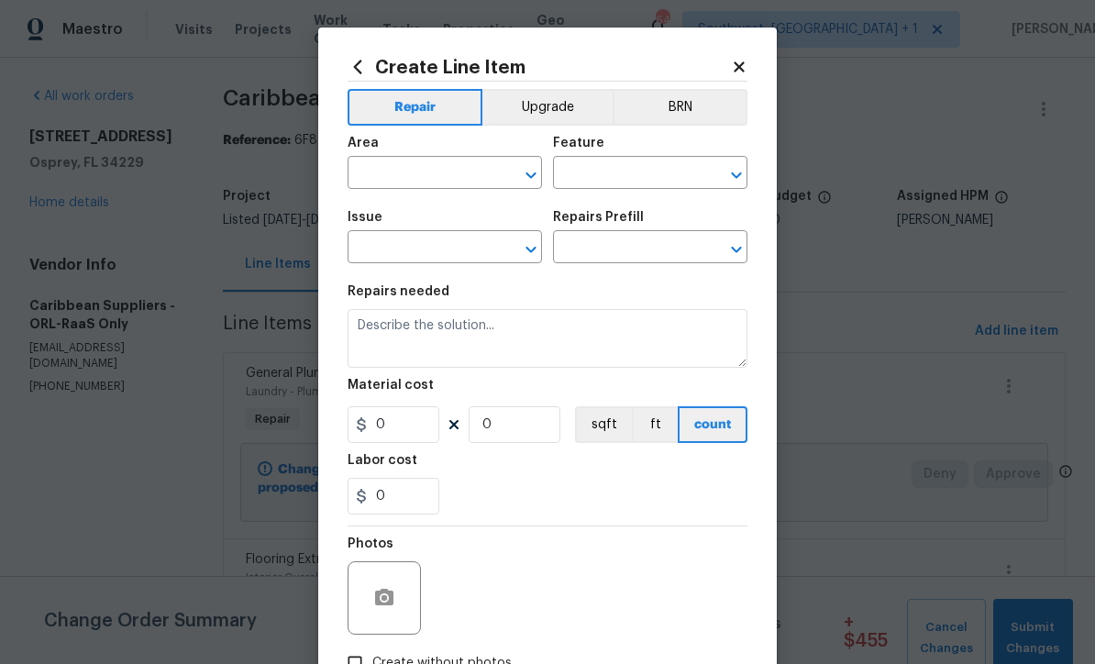
click at [369, 178] on input "text" at bounding box center [418, 174] width 143 height 28
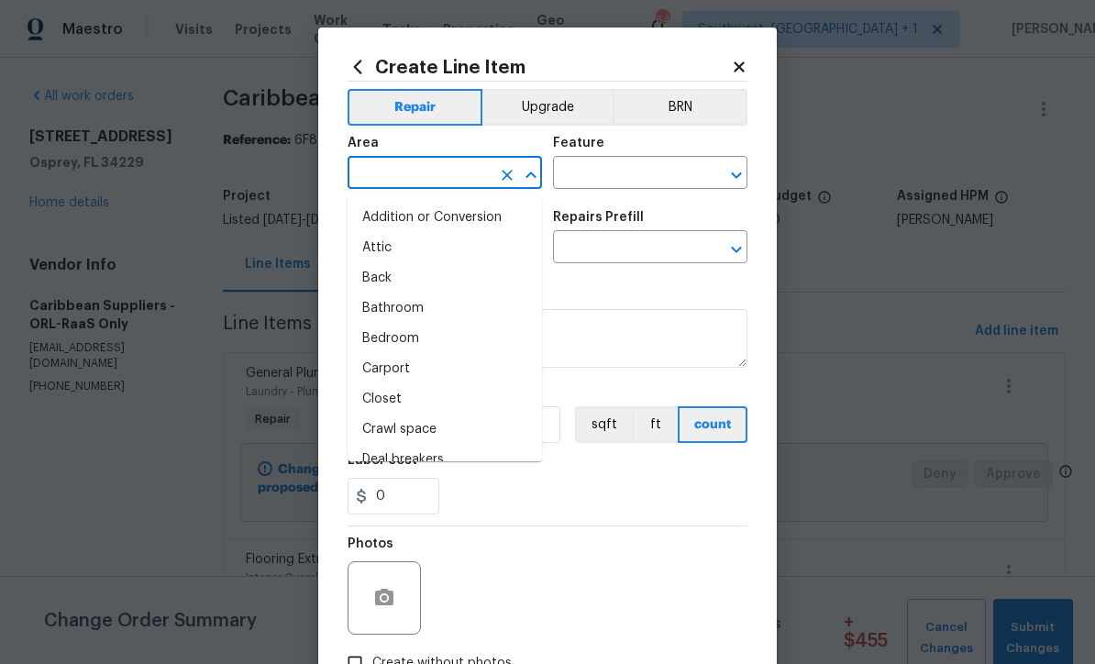
scroll to position [0, 0]
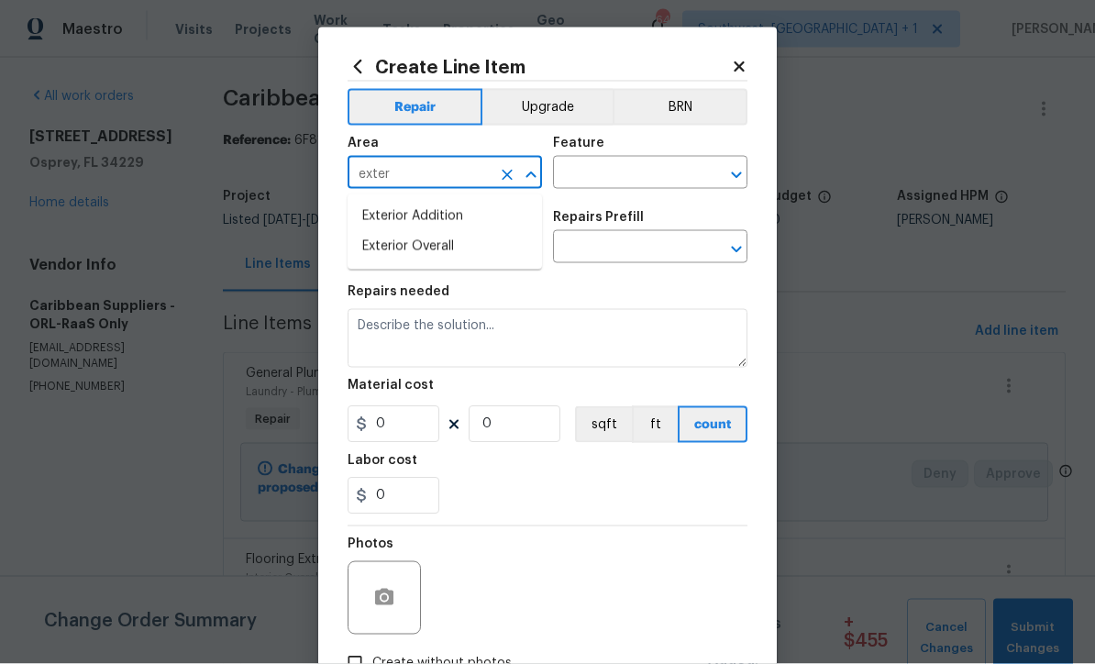
click at [457, 253] on li "Exterior Overall" at bounding box center [444, 247] width 194 height 30
type input "Exterior Overall"
click at [642, 169] on input "text" at bounding box center [624, 174] width 143 height 28
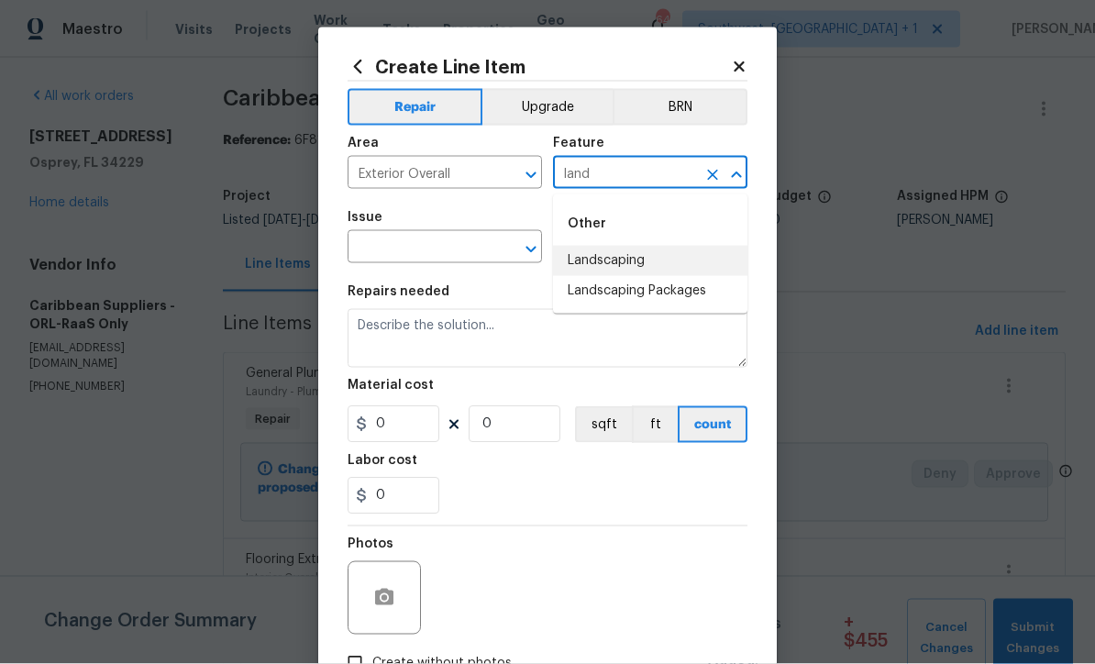
click at [629, 259] on li "Landscaping" at bounding box center [650, 261] width 194 height 30
type input "Landscaping"
click at [398, 247] on input "text" at bounding box center [418, 249] width 143 height 28
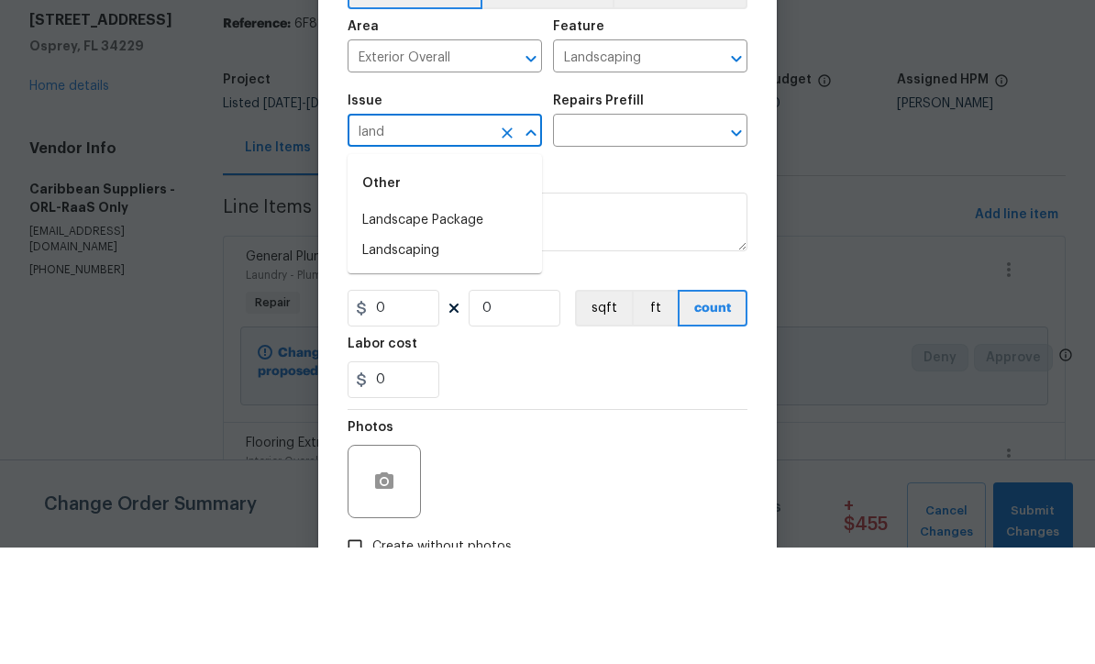
click at [380, 352] on li "Landscaping" at bounding box center [444, 367] width 194 height 30
type input "Landscaping"
click at [653, 235] on input "text" at bounding box center [624, 249] width 143 height 28
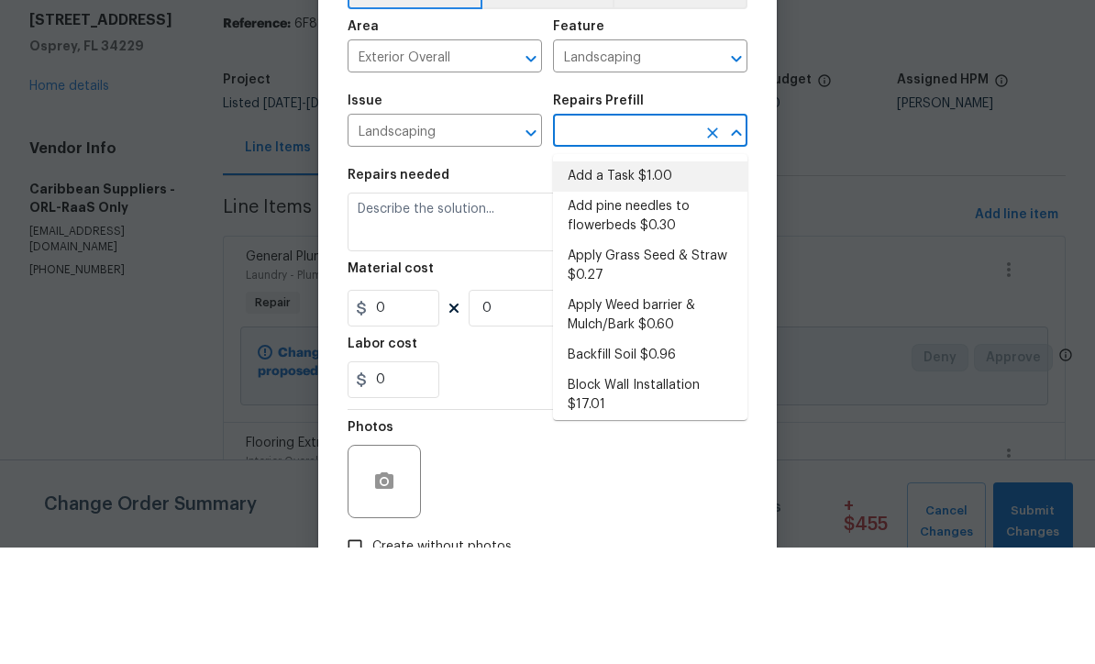
click at [662, 278] on li "Add a Task $1.00" at bounding box center [650, 293] width 194 height 30
type input "Add a Task $1.00"
type textarea "HPM to detail"
type input "1"
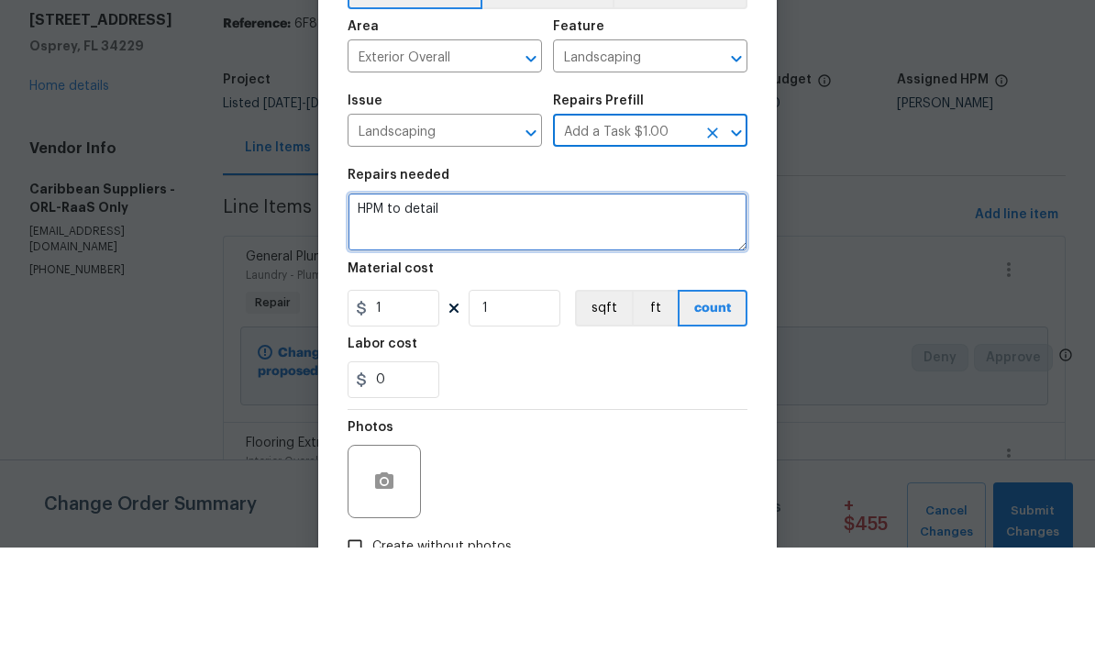
click at [627, 309] on textarea "HPM to detail" at bounding box center [547, 338] width 400 height 59
type textarea "H"
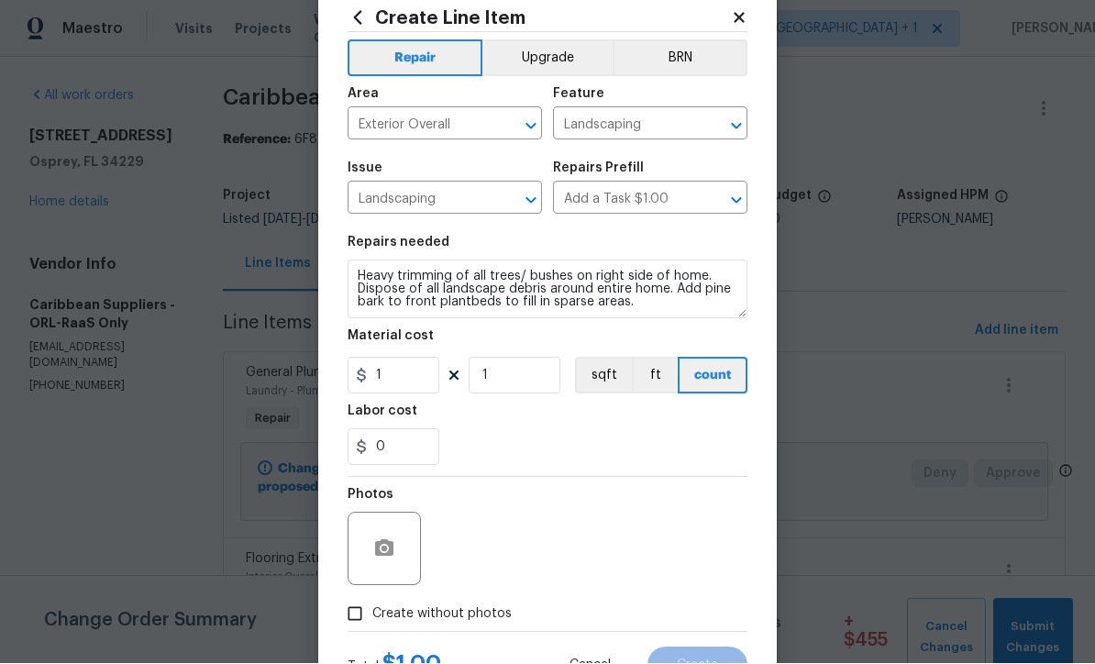
scroll to position [53, 0]
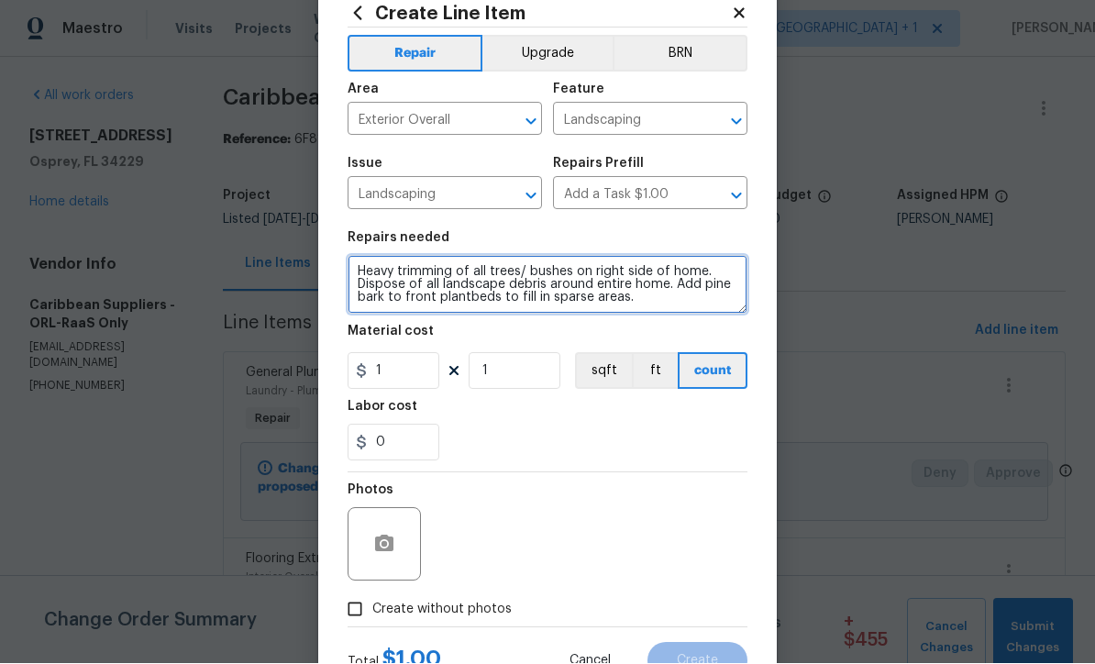
type textarea "Heavy trimming of all trees/ bushes on right side of home. Dispose of all lands…"
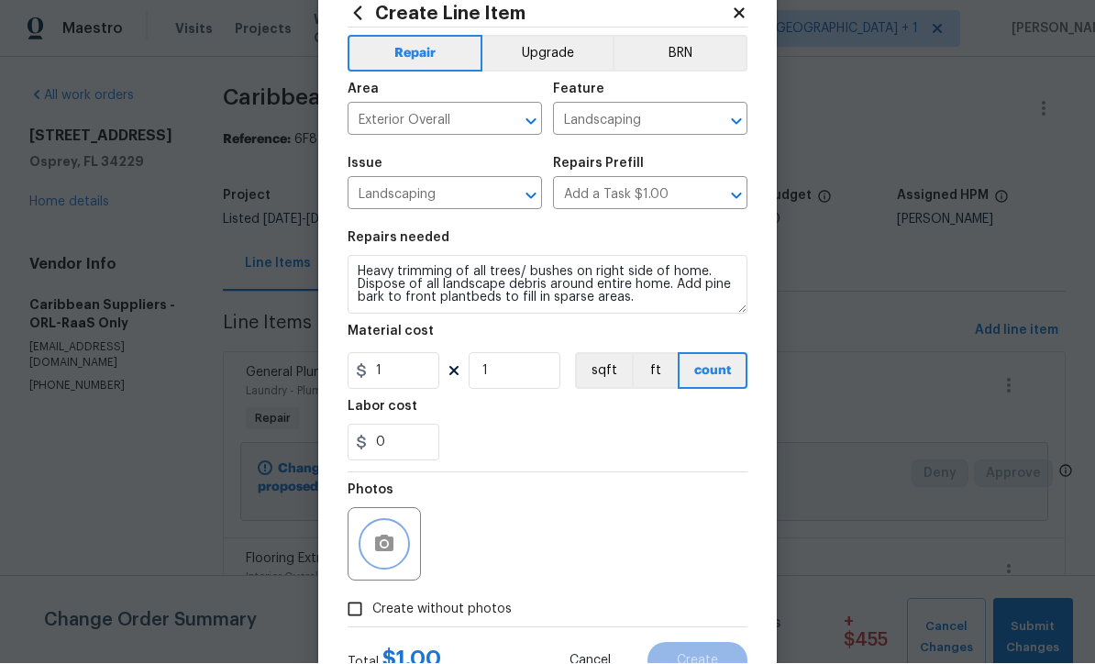
click at [371, 558] on button "button" at bounding box center [384, 545] width 44 height 44
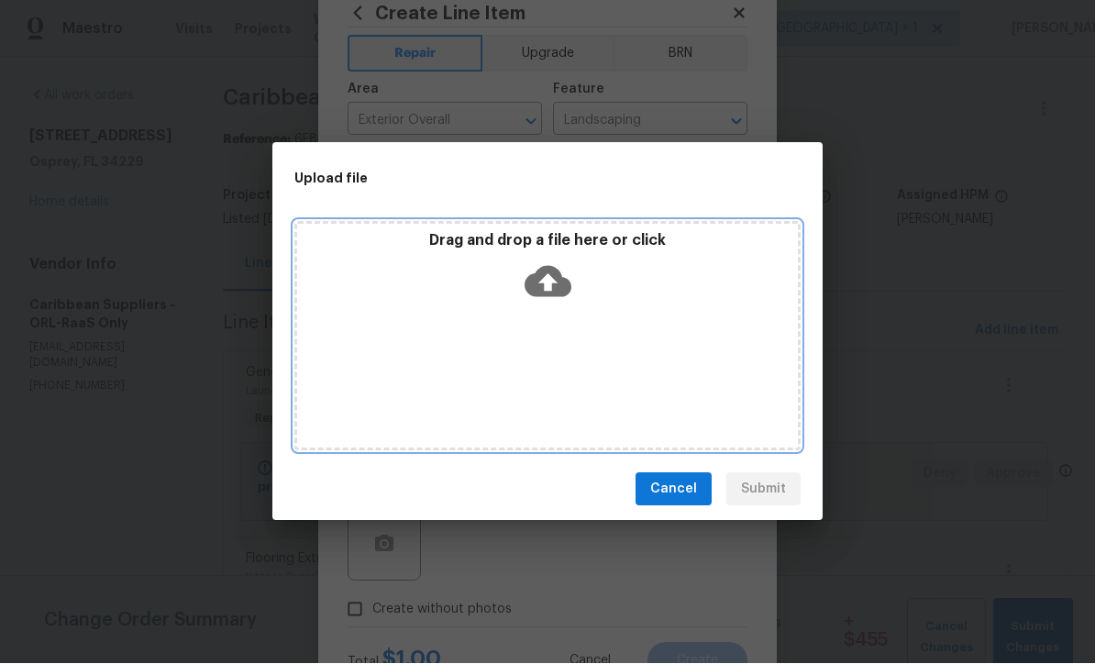
click at [557, 290] on icon at bounding box center [547, 282] width 47 height 31
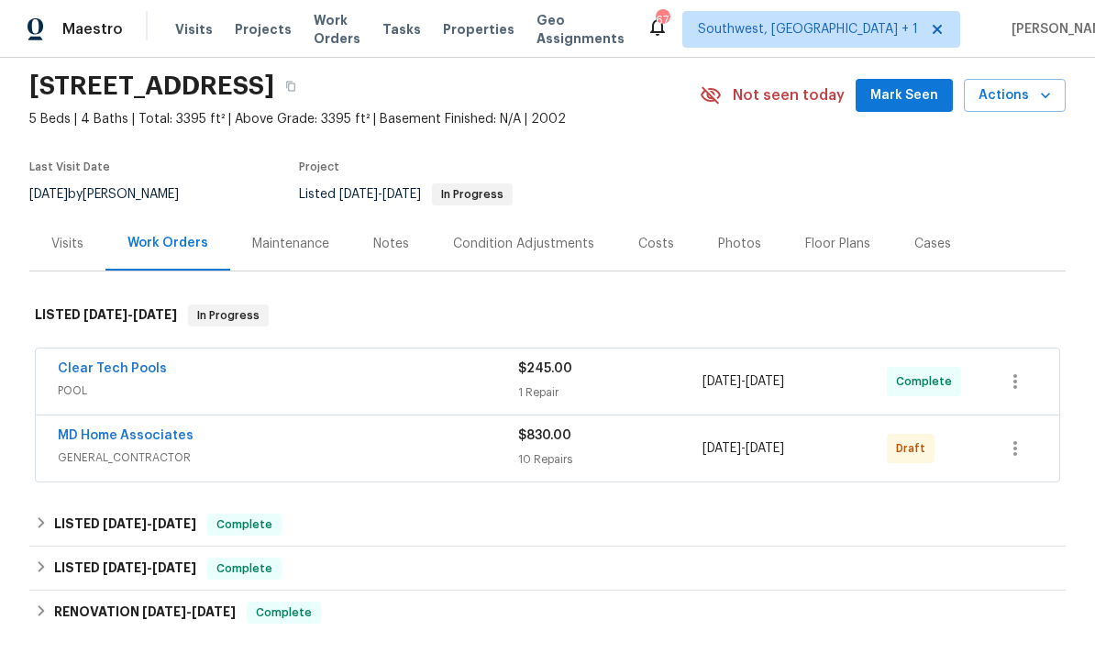
scroll to position [118, 0]
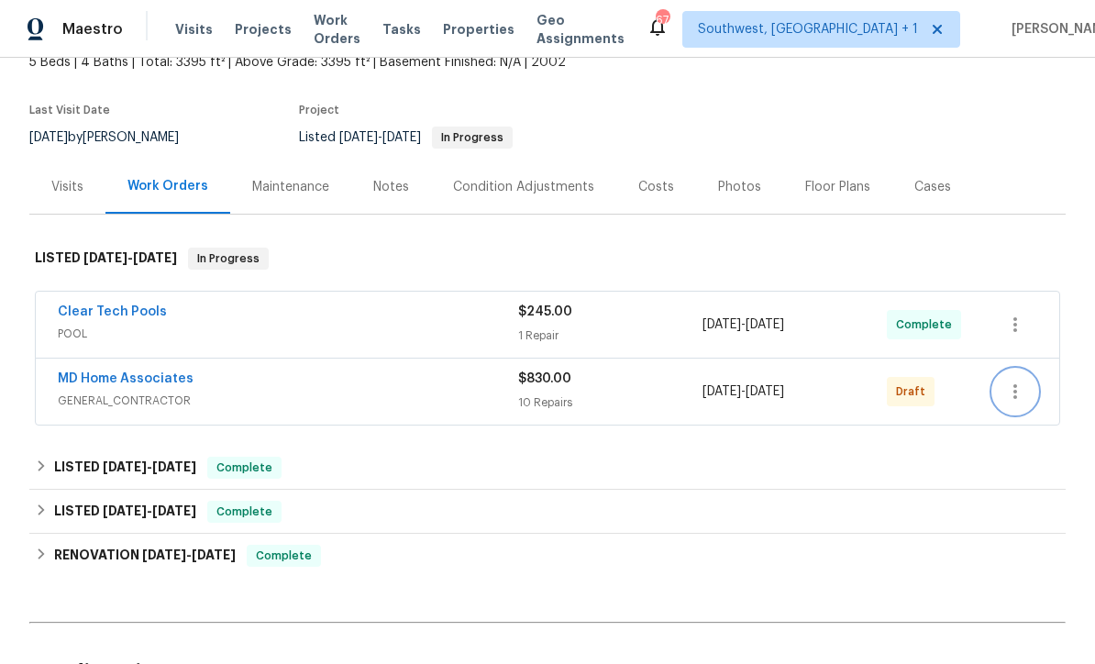
click at [1011, 392] on icon "button" at bounding box center [1015, 391] width 22 height 22
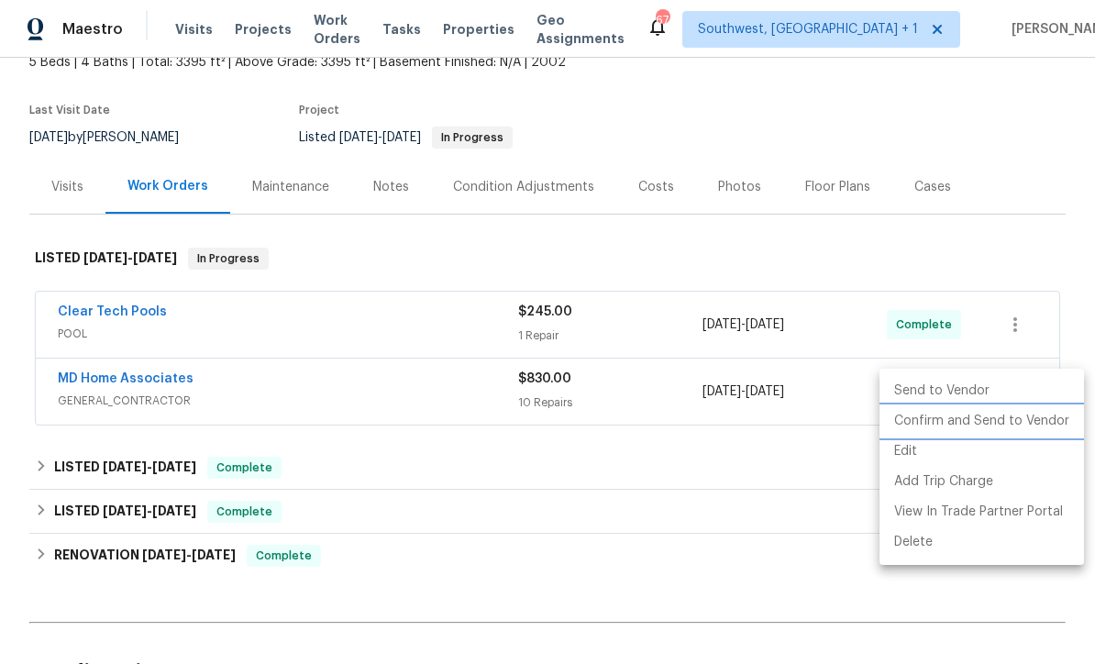
click at [996, 422] on li "Confirm and Send to Vendor" at bounding box center [981, 421] width 204 height 30
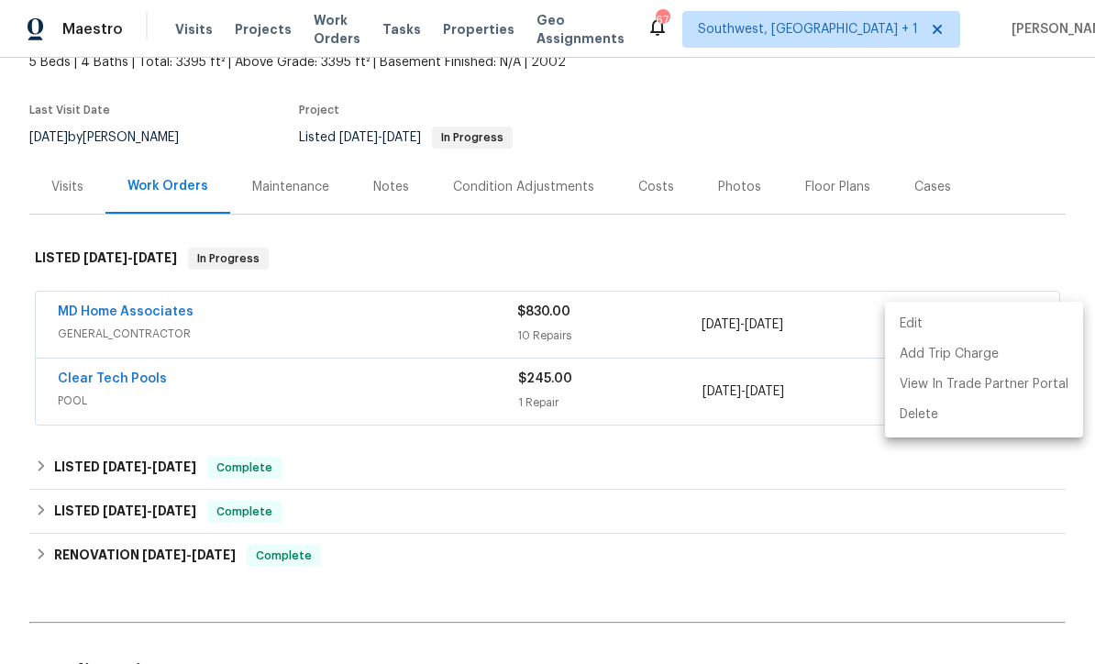
click at [938, 236] on div at bounding box center [547, 332] width 1095 height 664
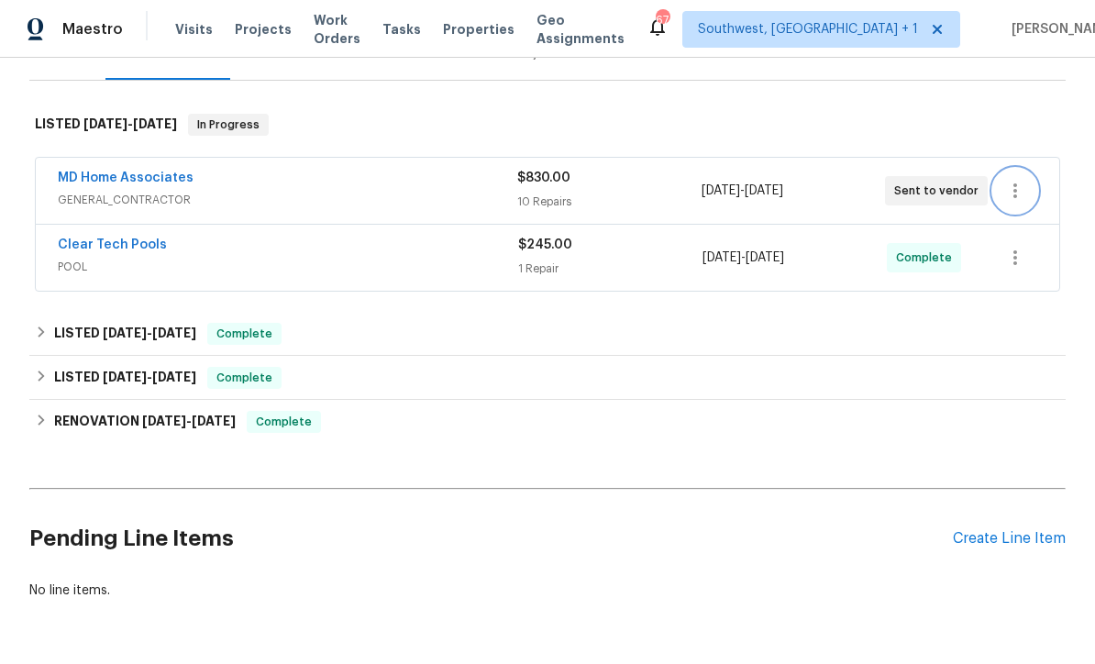
scroll to position [251, 0]
click at [1026, 546] on div "Create Line Item" at bounding box center [1009, 539] width 113 height 17
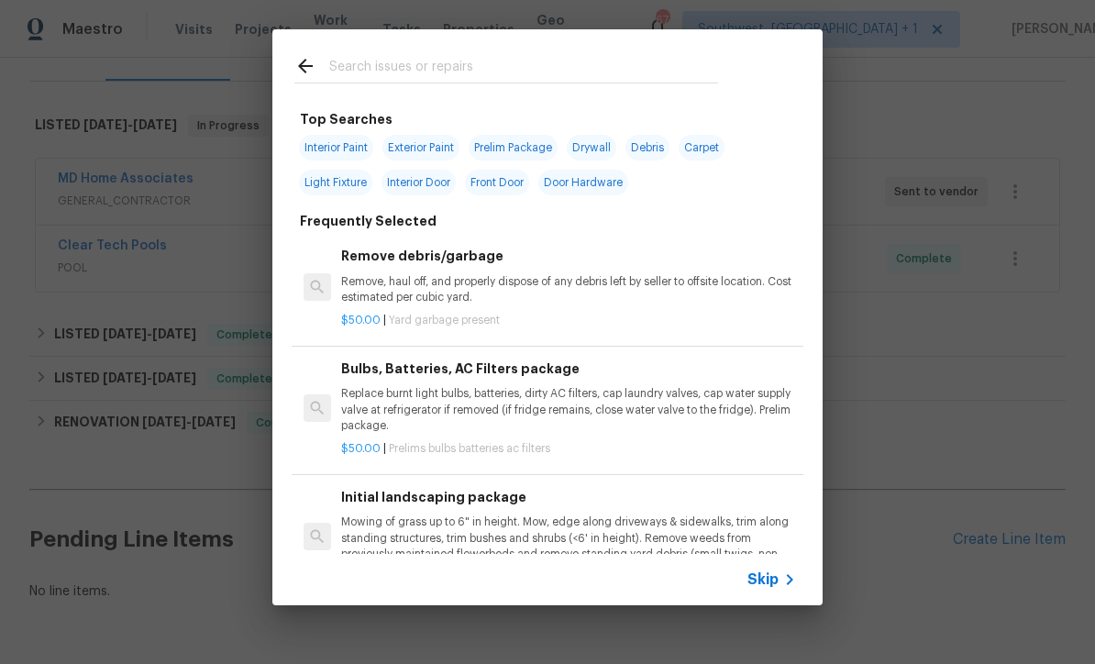
click at [788, 587] on icon at bounding box center [789, 579] width 22 height 22
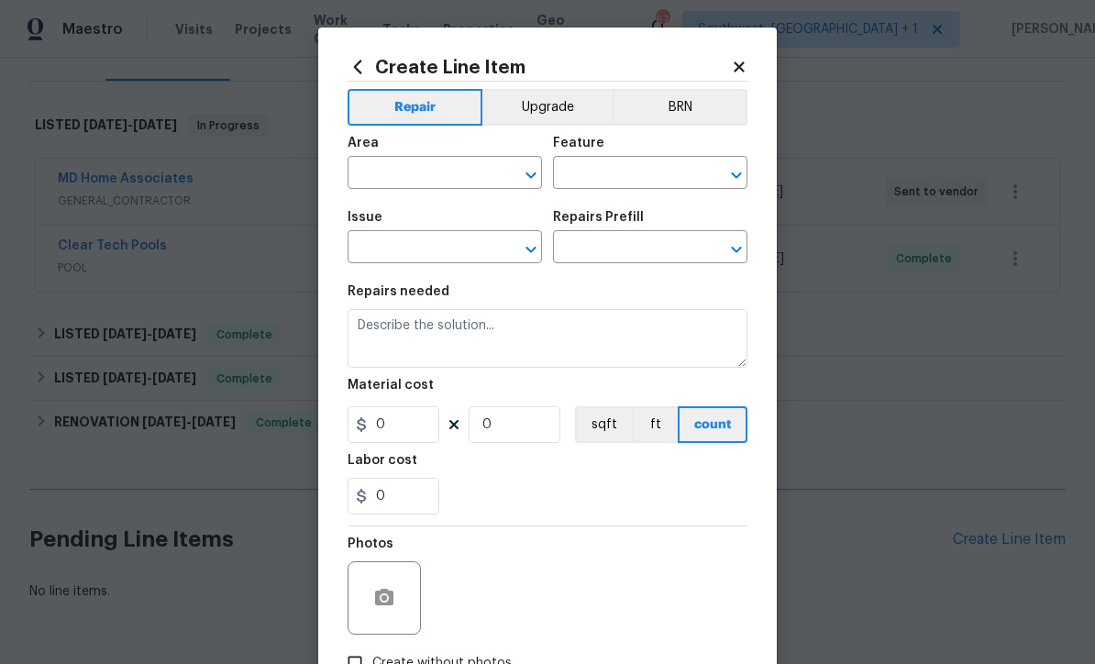
click at [391, 186] on input "text" at bounding box center [418, 174] width 143 height 28
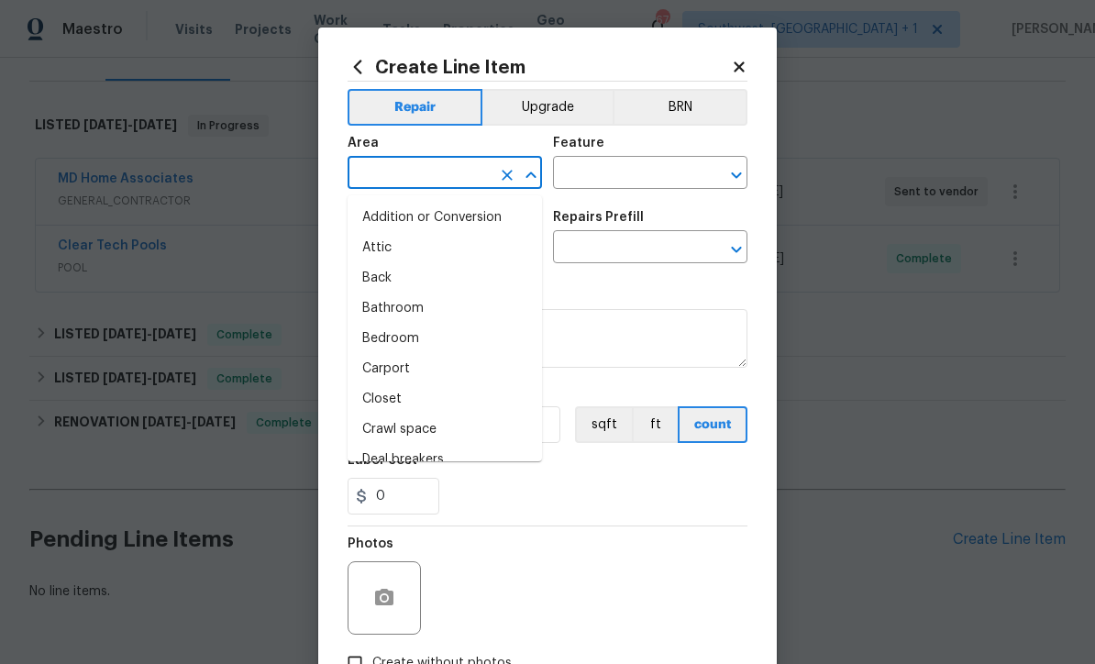
scroll to position [0, 0]
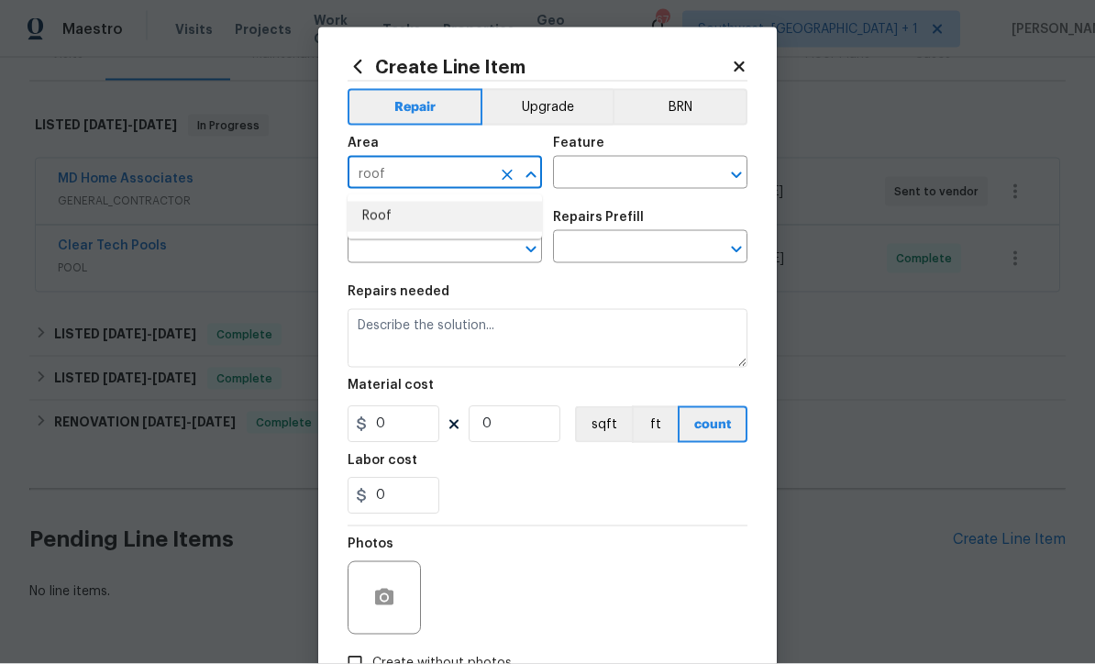
click at [364, 220] on li "Roof" at bounding box center [444, 217] width 194 height 30
type input "Roof"
click at [679, 173] on input "text" at bounding box center [624, 174] width 143 height 28
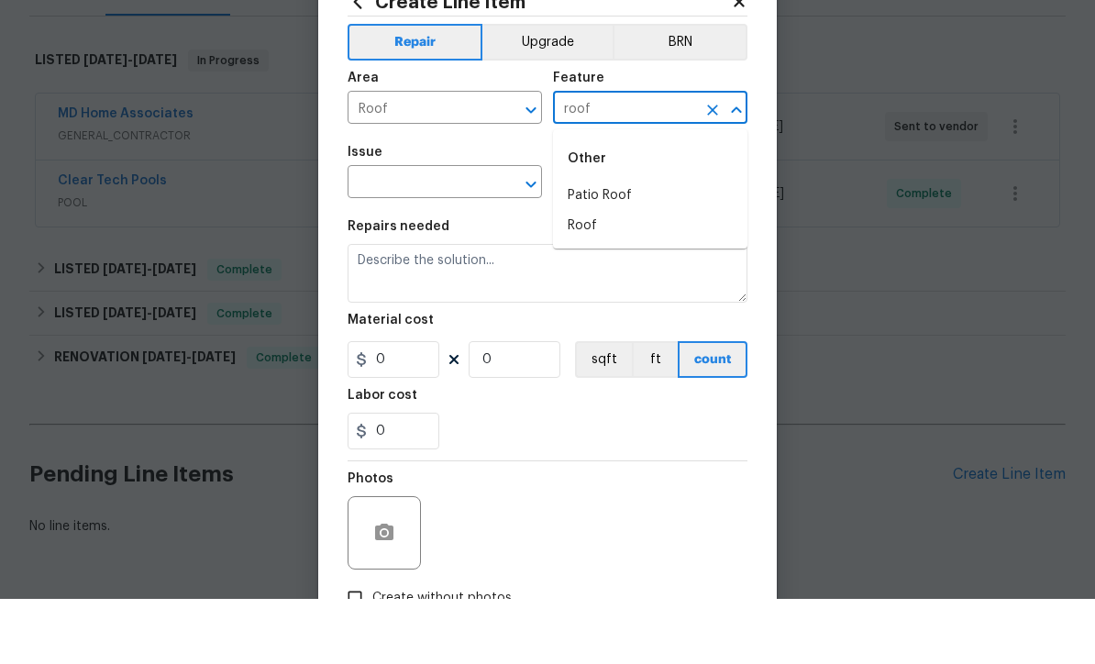
click at [584, 276] on li "Roof" at bounding box center [650, 291] width 194 height 30
type input "Roof"
click at [359, 235] on input "text" at bounding box center [418, 249] width 143 height 28
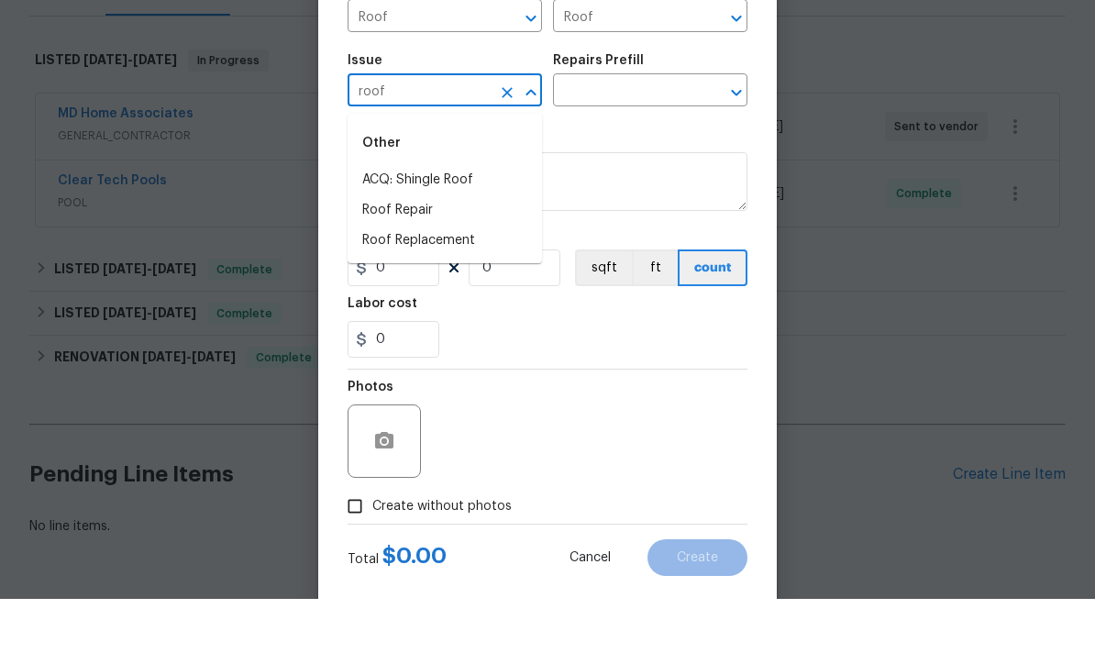
scroll to position [90, 0]
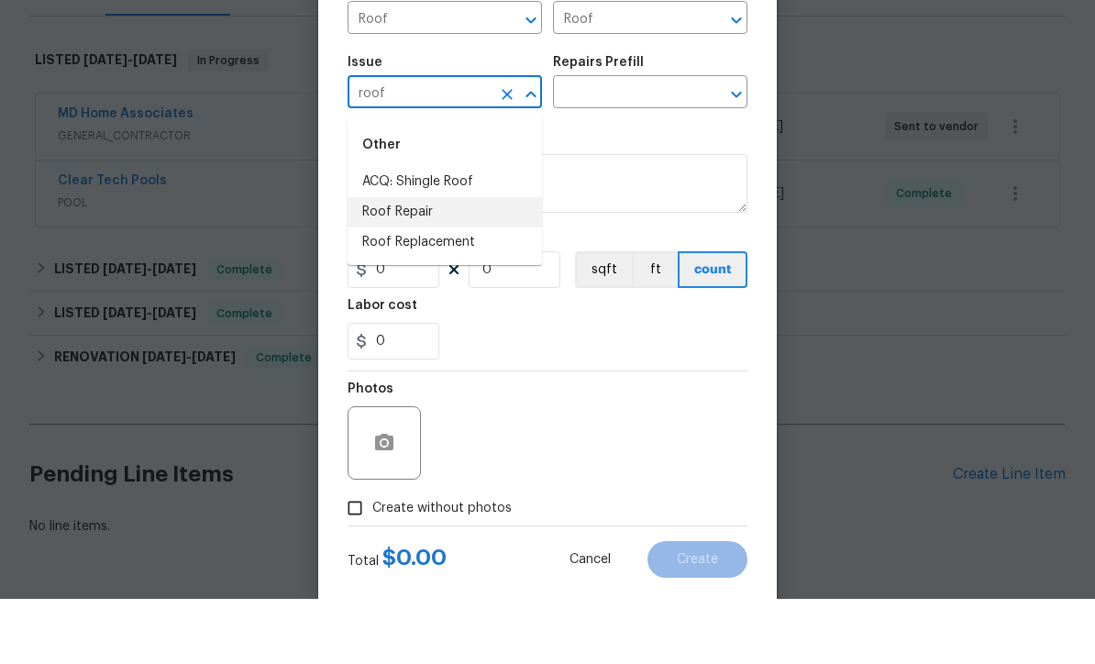
click at [372, 262] on li "Roof Repair" at bounding box center [444, 277] width 194 height 30
type input "Roof Repair"
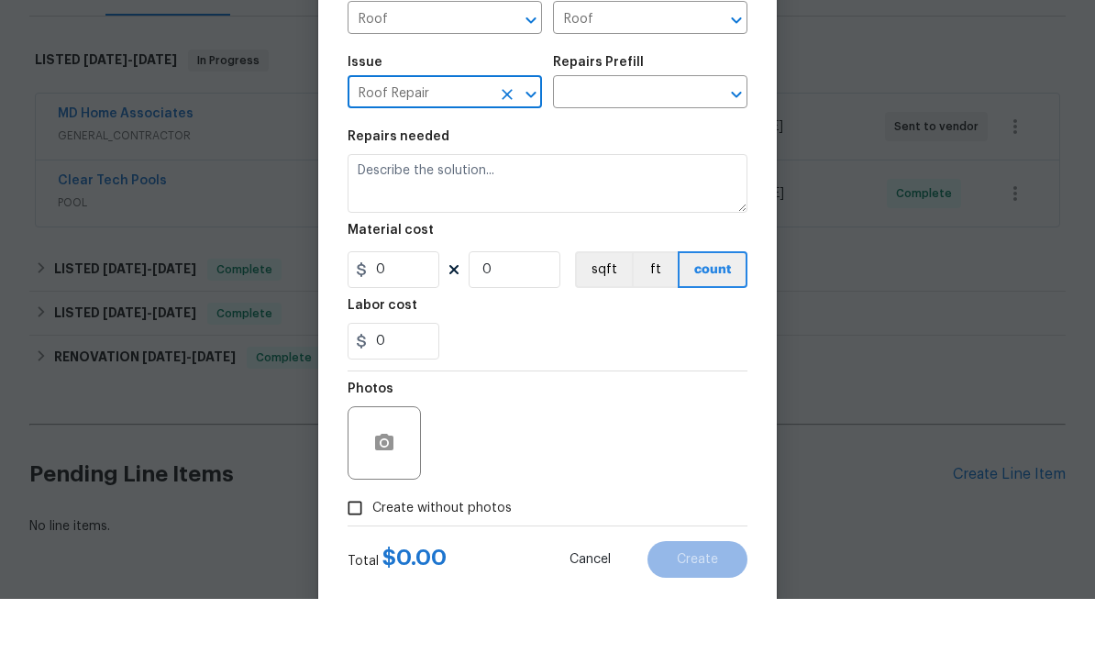
click at [684, 145] on input "text" at bounding box center [624, 159] width 143 height 28
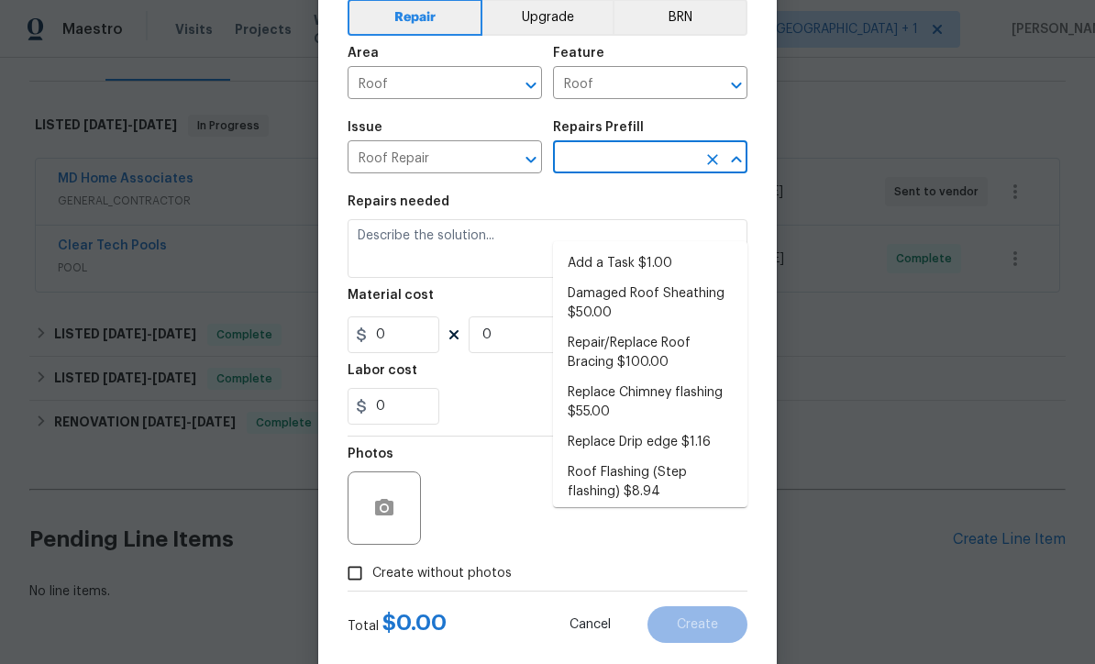
scroll to position [0, 0]
click at [669, 248] on li "Add a Task $1.00" at bounding box center [650, 263] width 194 height 30
type input "Add a Task $1.00"
type input "[PERSON_NAME] and Trim"
type textarea "HPM to detail"
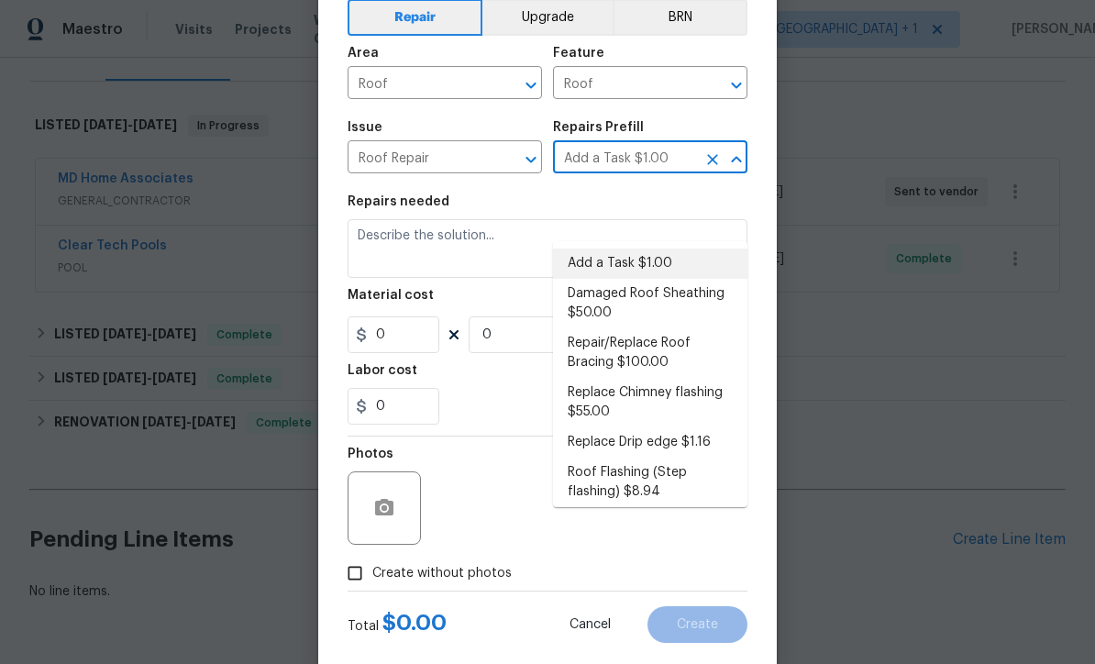
type input "1"
type input "Add a Task $1.00"
type input "1"
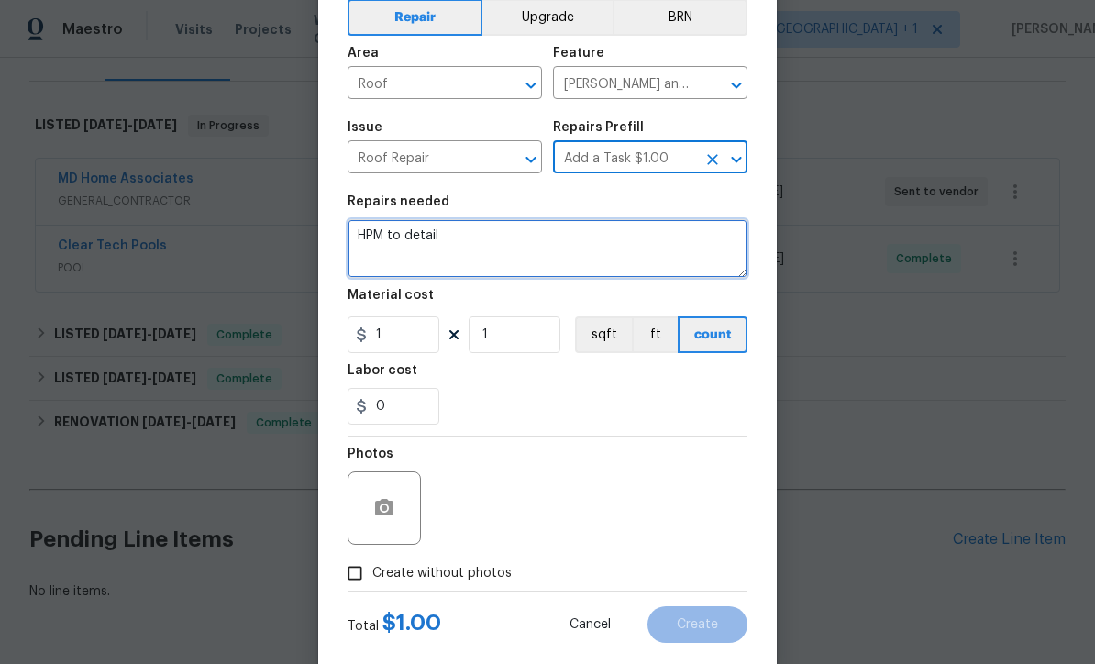
click at [648, 245] on textarea "HPM to detail" at bounding box center [547, 248] width 400 height 59
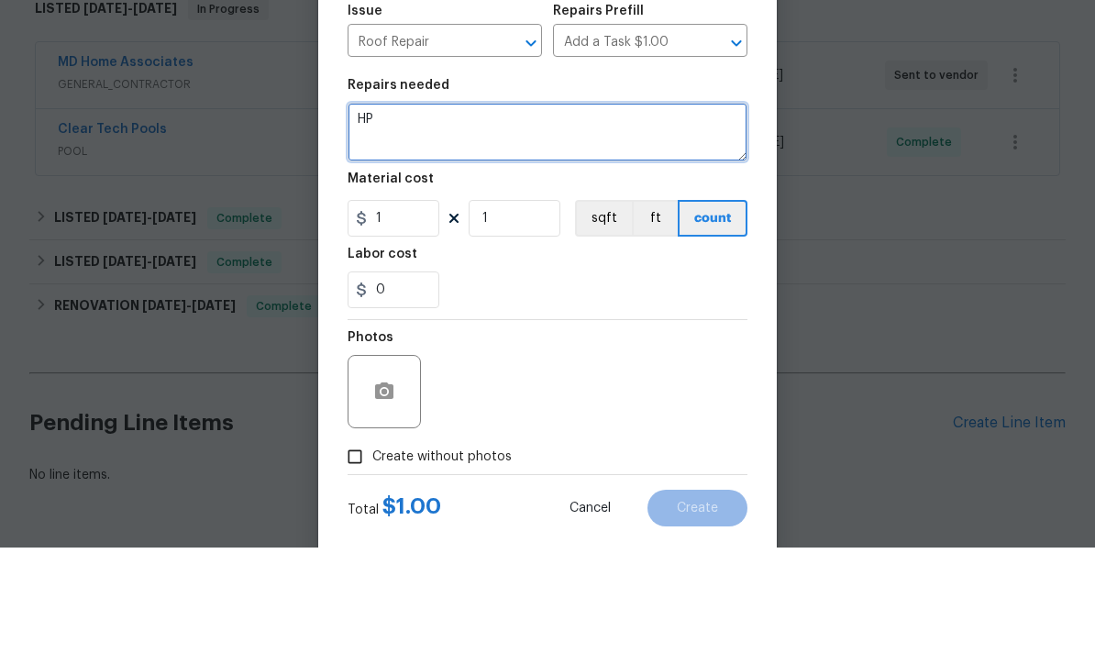
type textarea "H"
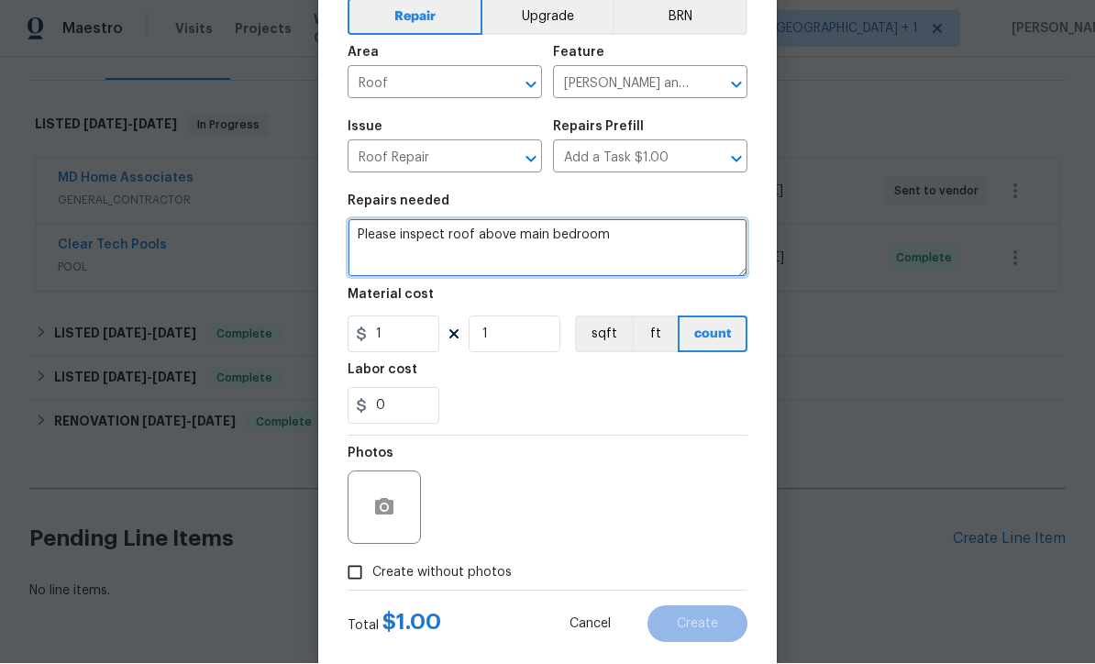
type textarea "Please inspect roof above main bedroom"
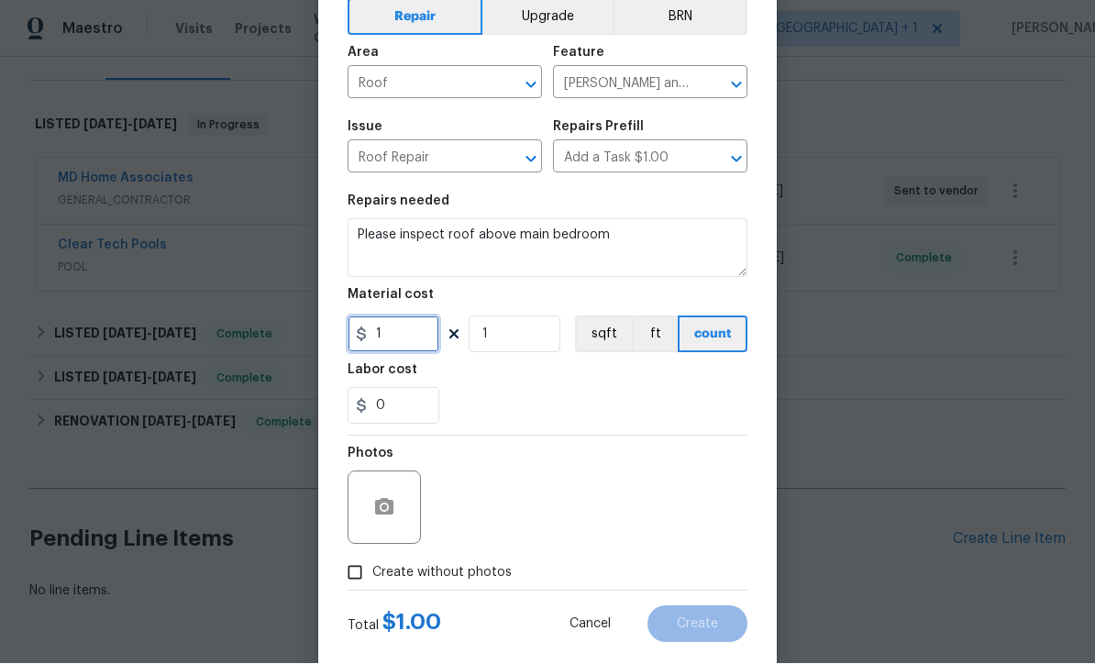
click at [400, 344] on input "1" at bounding box center [393, 334] width 92 height 37
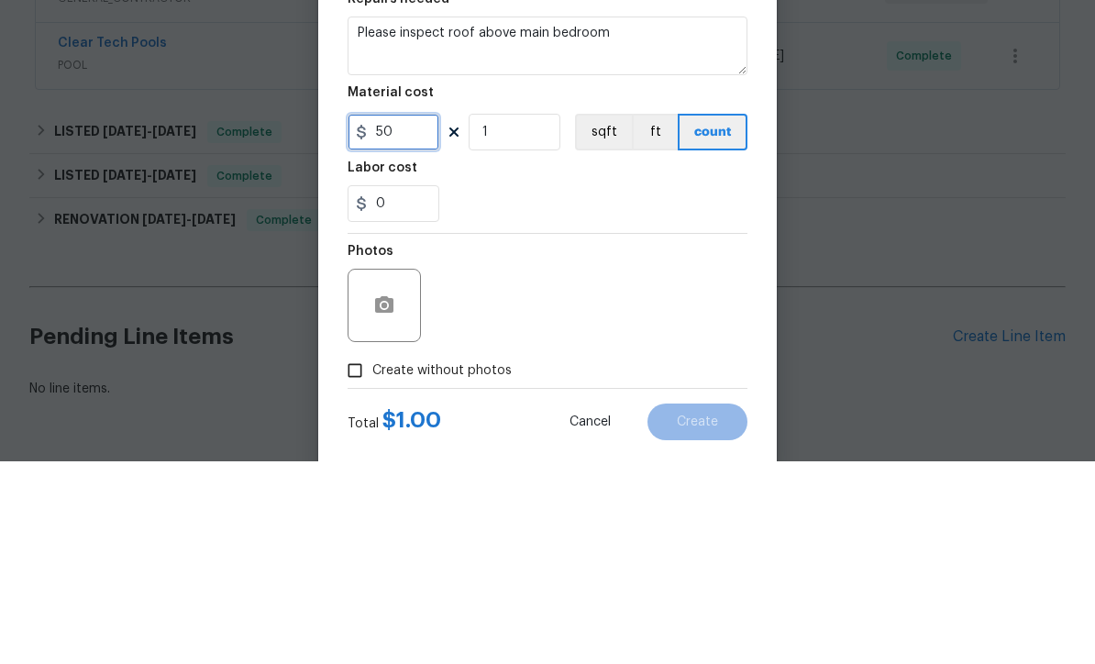
type input "50"
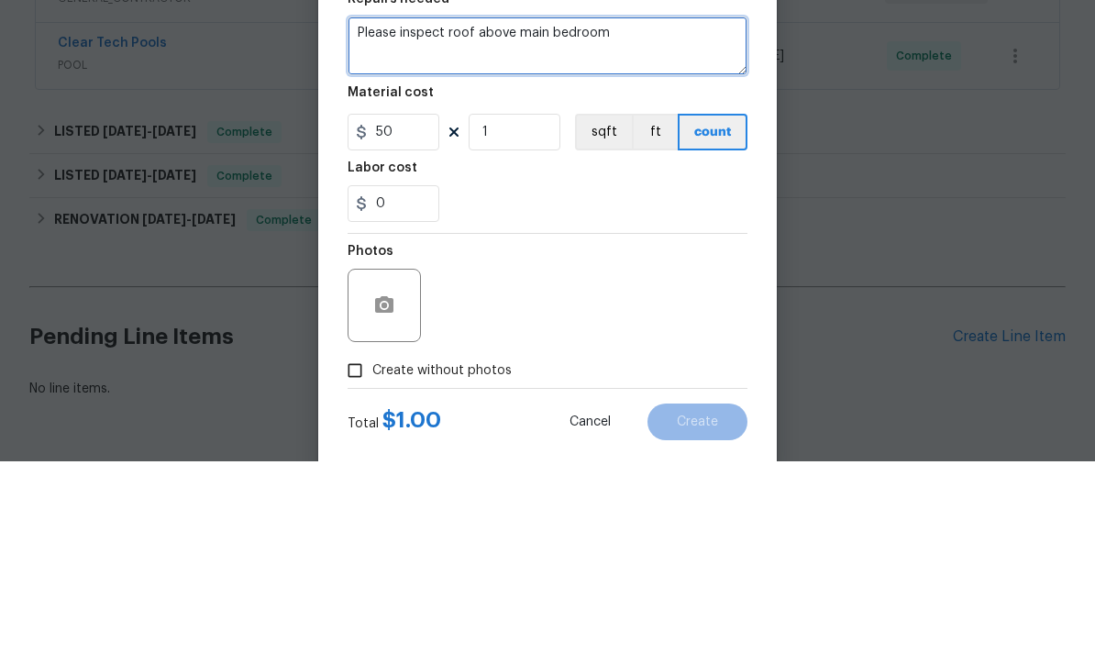
click at [648, 219] on textarea "Please inspect roof above main bedroom" at bounding box center [547, 248] width 400 height 59
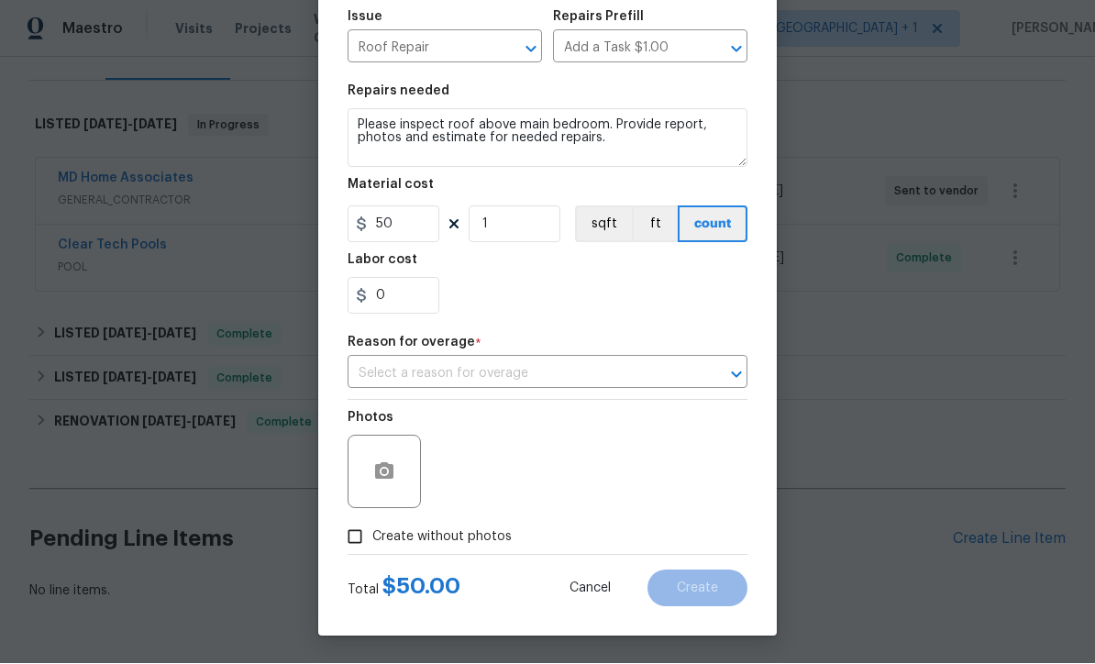
scroll to position [205, 0]
type textarea "Please inspect roof above main bedroom. Provide report, photos and estimate for…"
click at [634, 364] on input "text" at bounding box center [521, 374] width 348 height 28
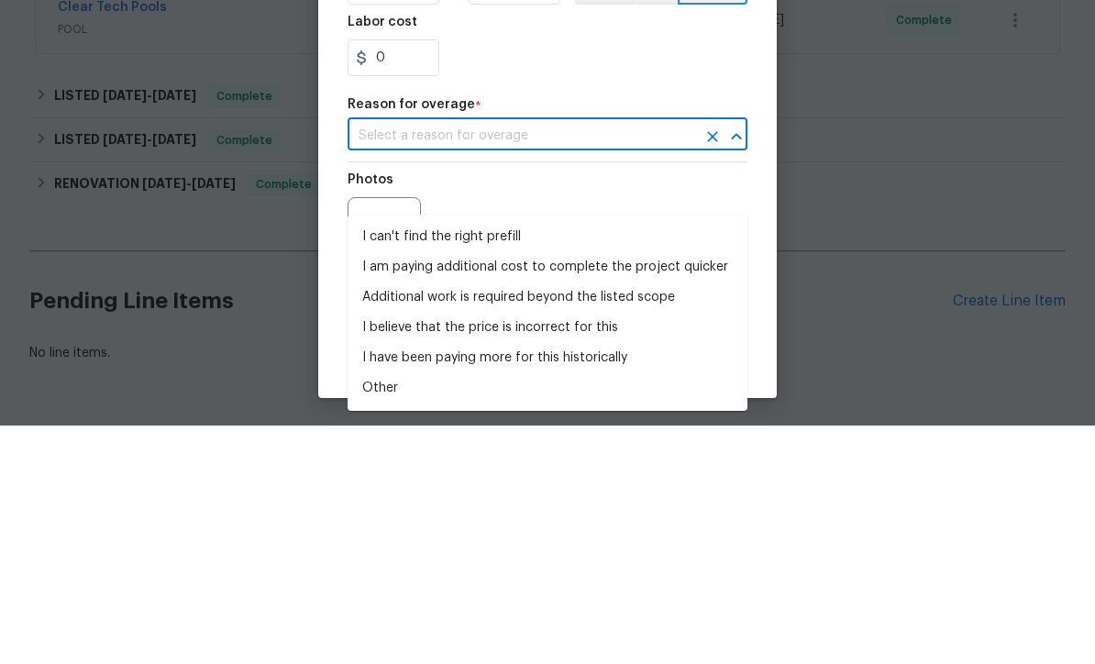
click at [380, 460] on li "I can't find the right prefill" at bounding box center [547, 475] width 400 height 30
type input "I can't find the right prefill"
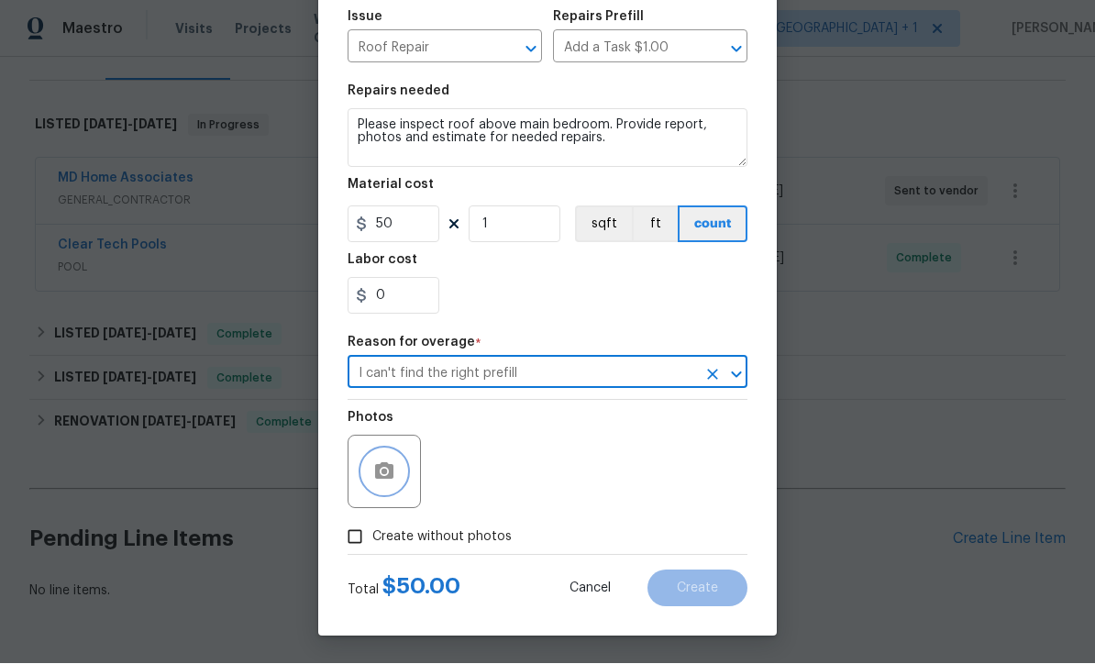
click at [383, 480] on icon "button" at bounding box center [384, 472] width 22 height 22
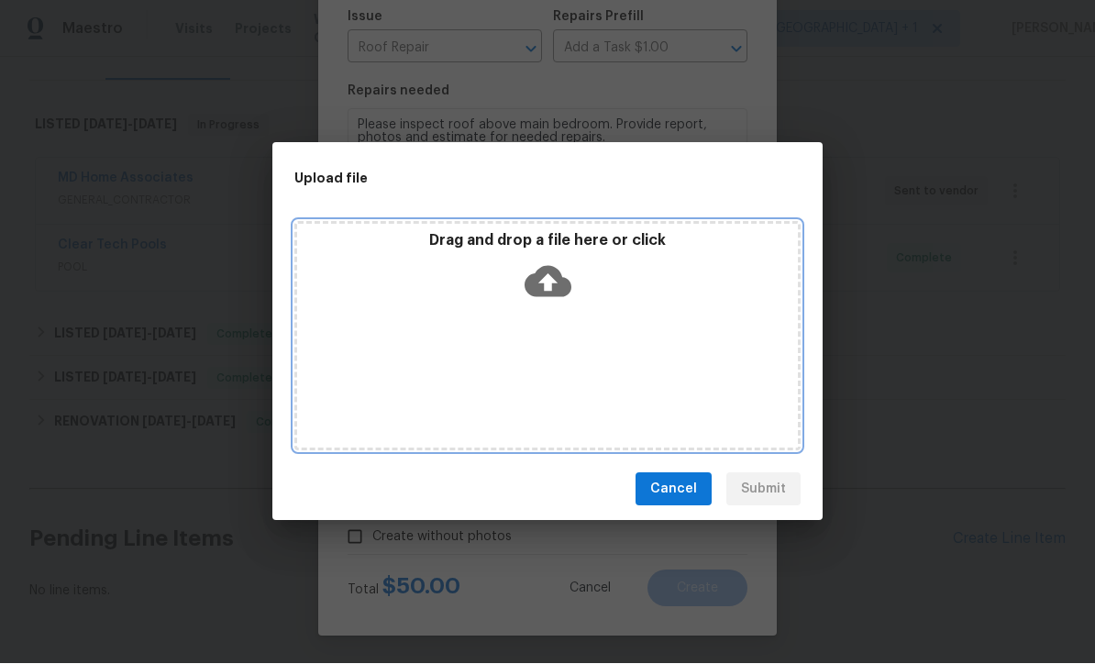
click at [549, 278] on icon at bounding box center [547, 282] width 47 height 47
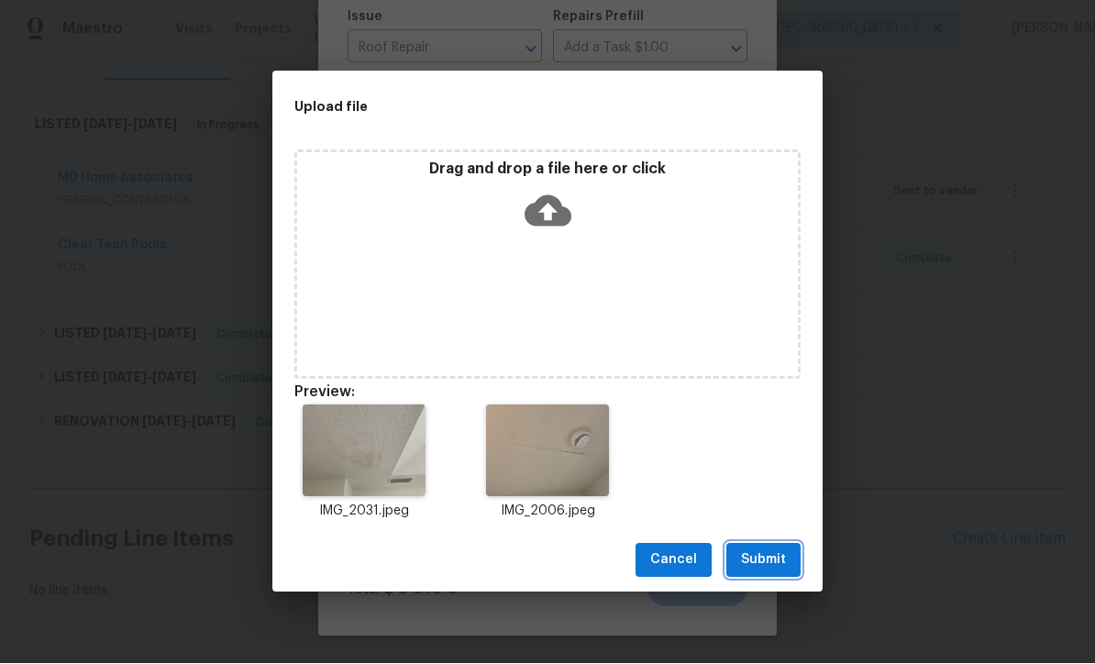
click at [775, 563] on span "Submit" at bounding box center [763, 560] width 45 height 23
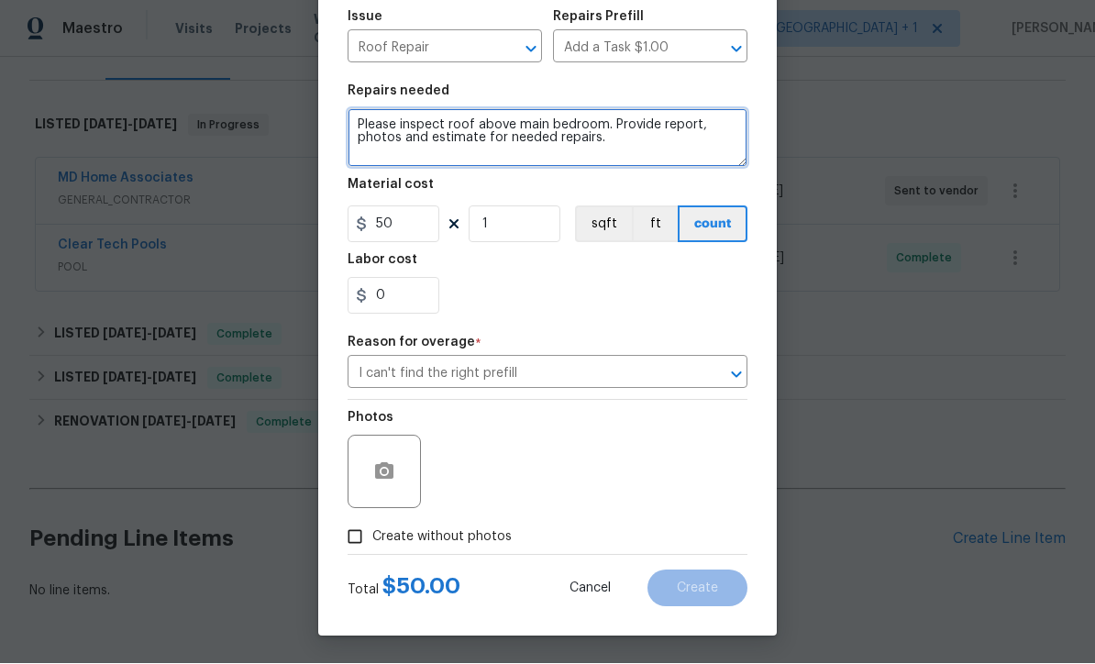
click at [601, 120] on textarea "Please inspect roof above main bedroom. Provide report, photos and estimate for…" at bounding box center [547, 138] width 400 height 59
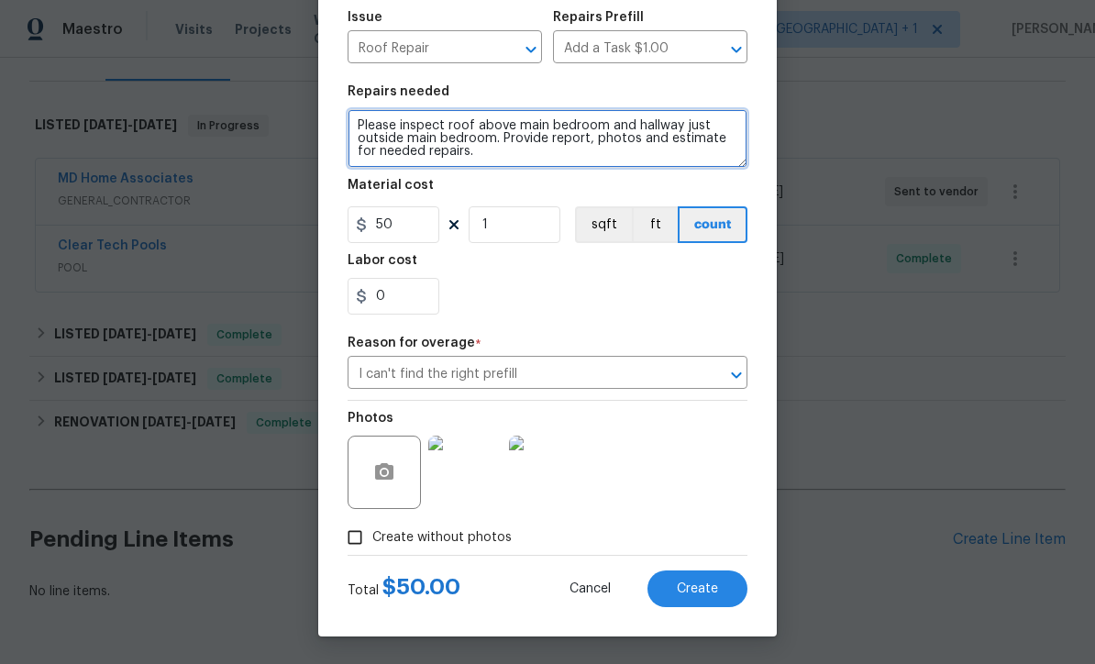
type textarea "Please inspect roof above main bedroom and hallway just outside main bedroom. P…"
click at [713, 582] on span "Create" at bounding box center [697, 589] width 41 height 14
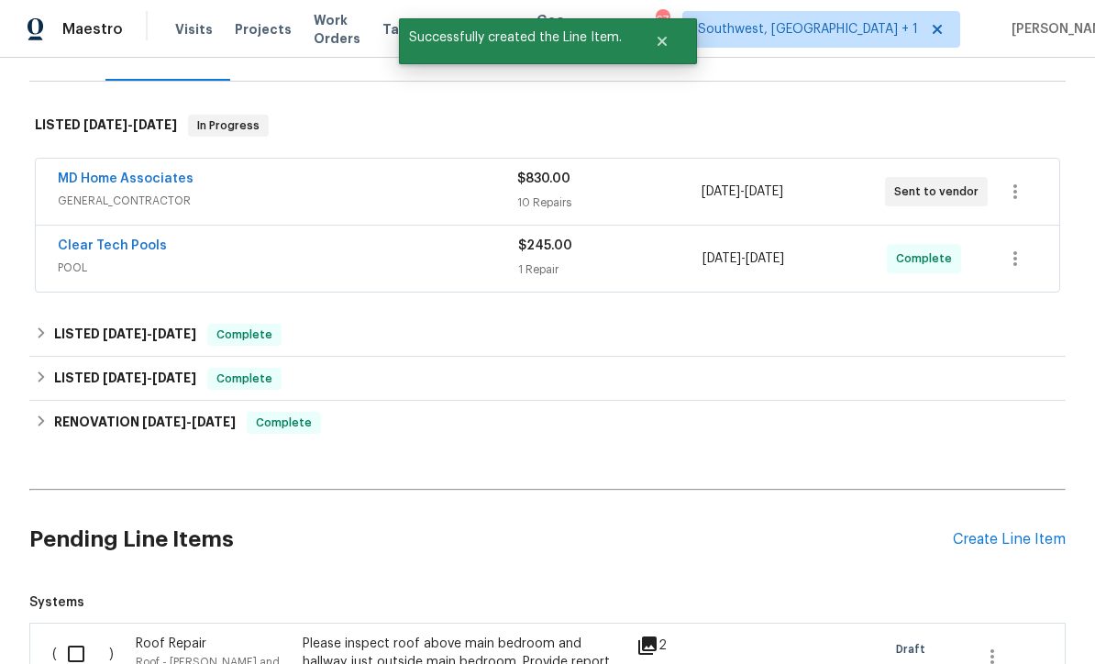
scroll to position [393, 0]
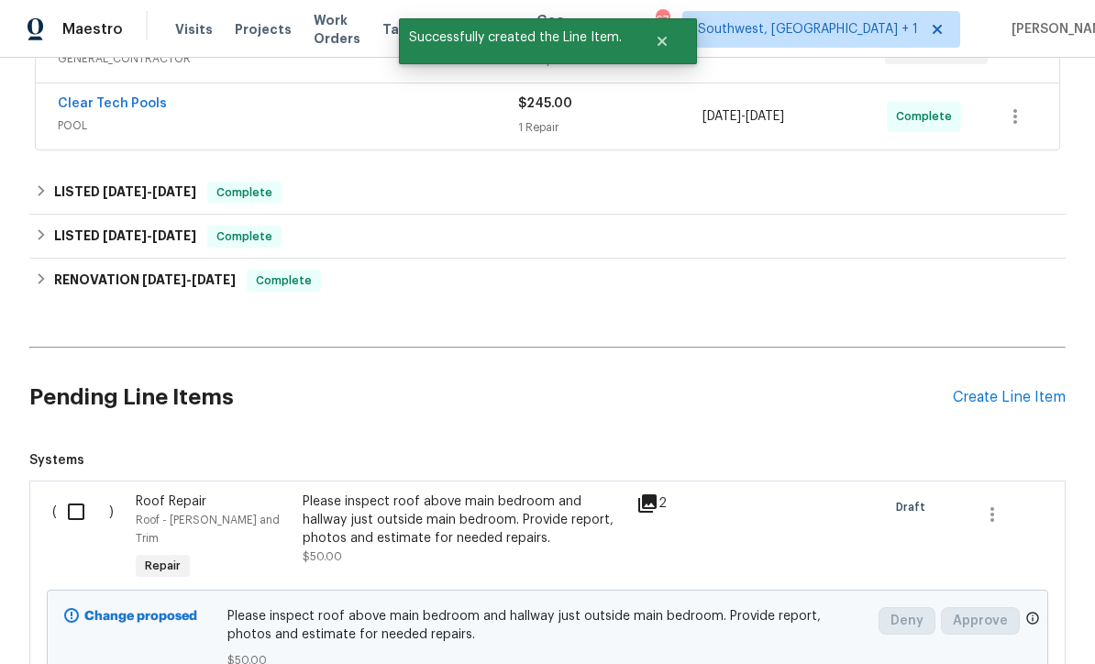
click at [70, 492] on input "checkbox" at bounding box center [83, 511] width 52 height 39
checkbox input "true"
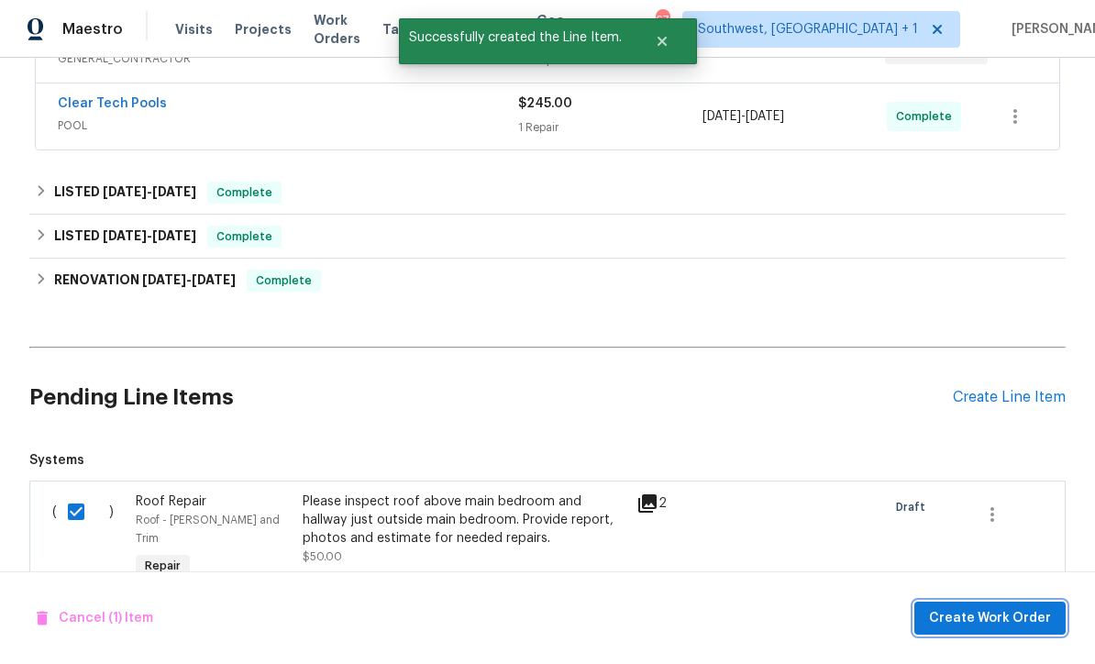
click at [1019, 619] on span "Create Work Order" at bounding box center [990, 618] width 122 height 23
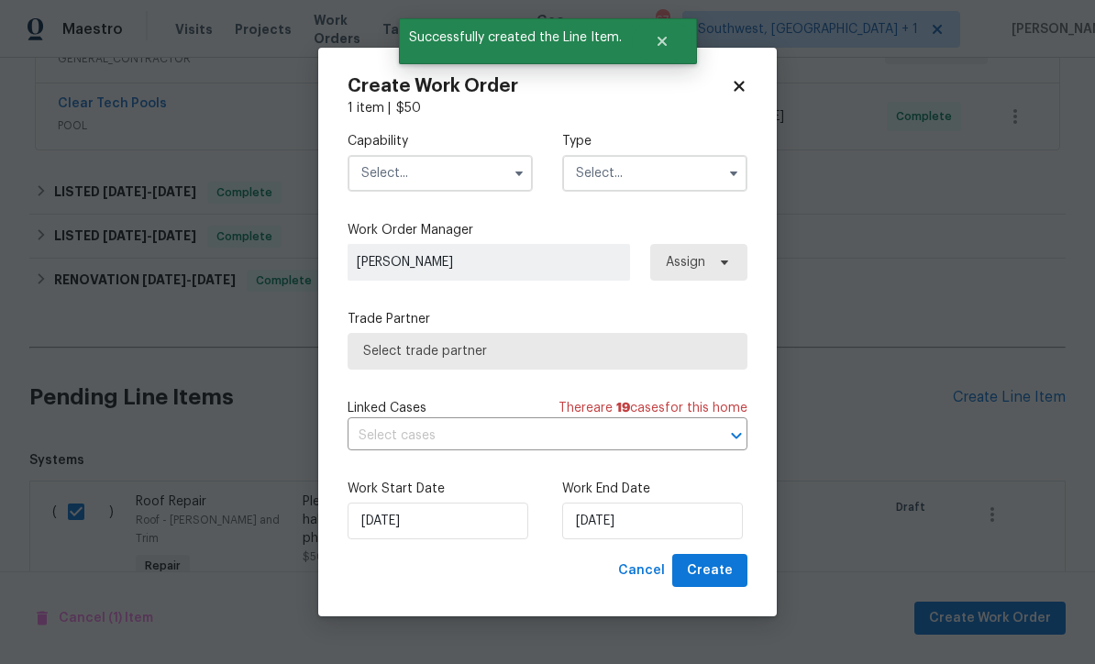
click at [412, 185] on input "text" at bounding box center [439, 173] width 185 height 37
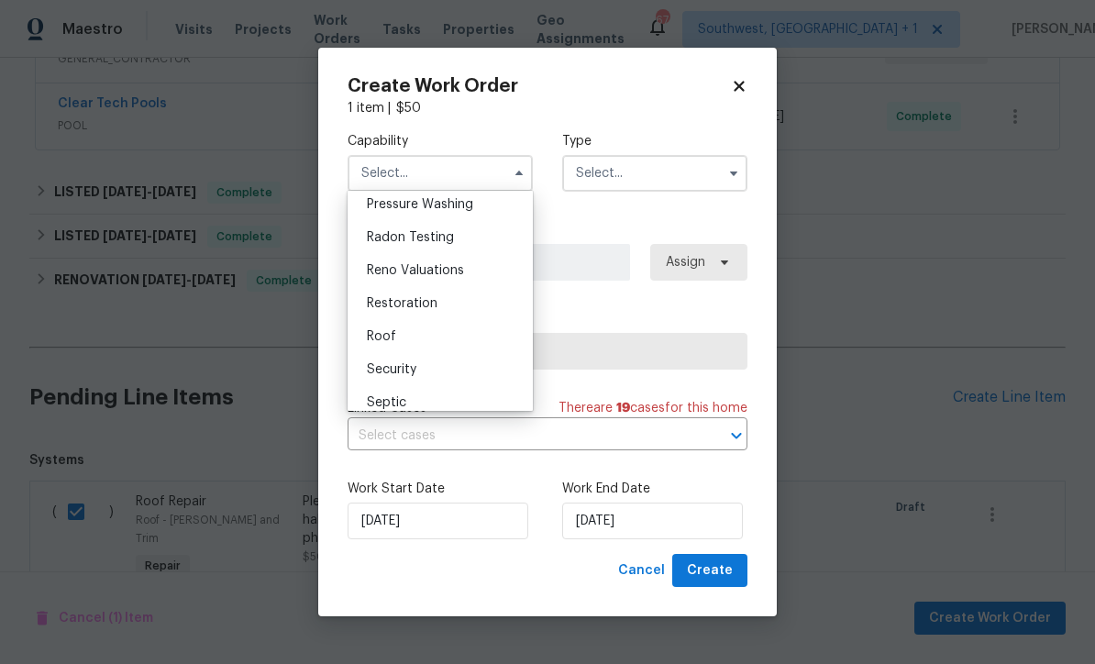
scroll to position [1743, 0]
click at [423, 338] on div "Roof" at bounding box center [440, 339] width 176 height 33
type input "Roof"
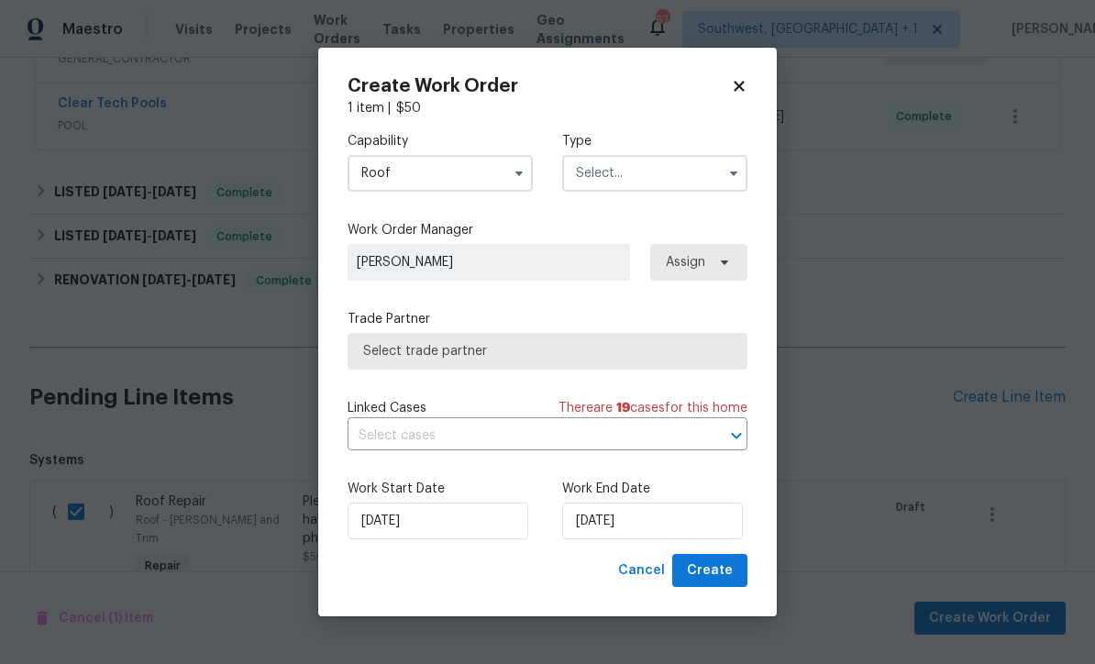
click at [677, 171] on input "text" at bounding box center [654, 173] width 185 height 37
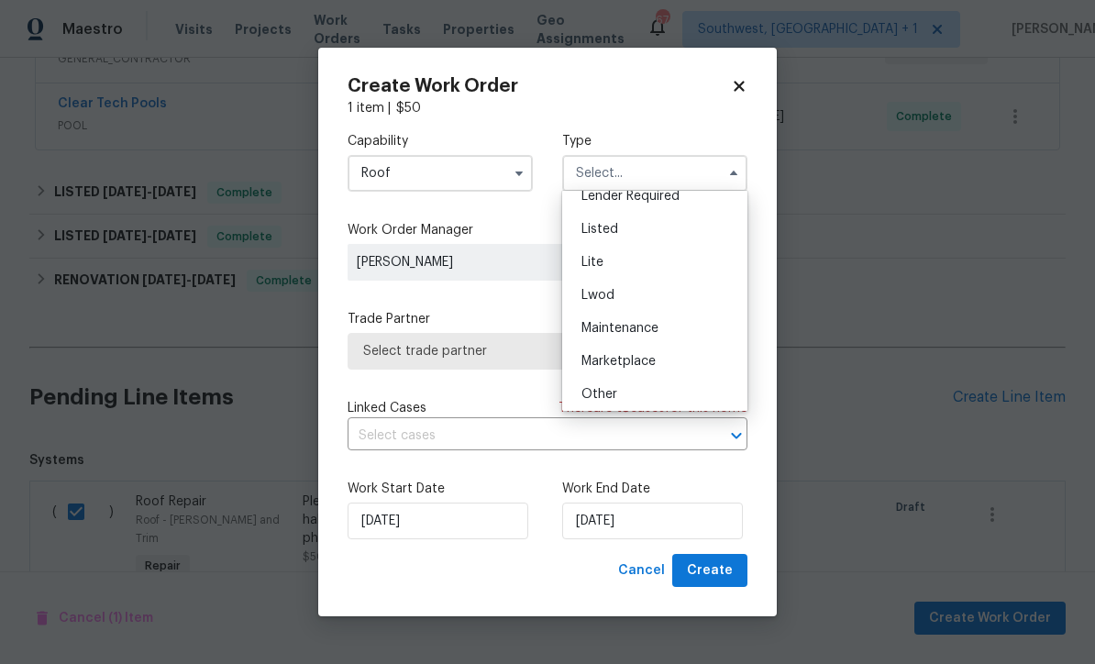
scroll to position [176, 0]
click at [634, 239] on div "Listed" at bounding box center [655, 233] width 176 height 33
type input "Listed"
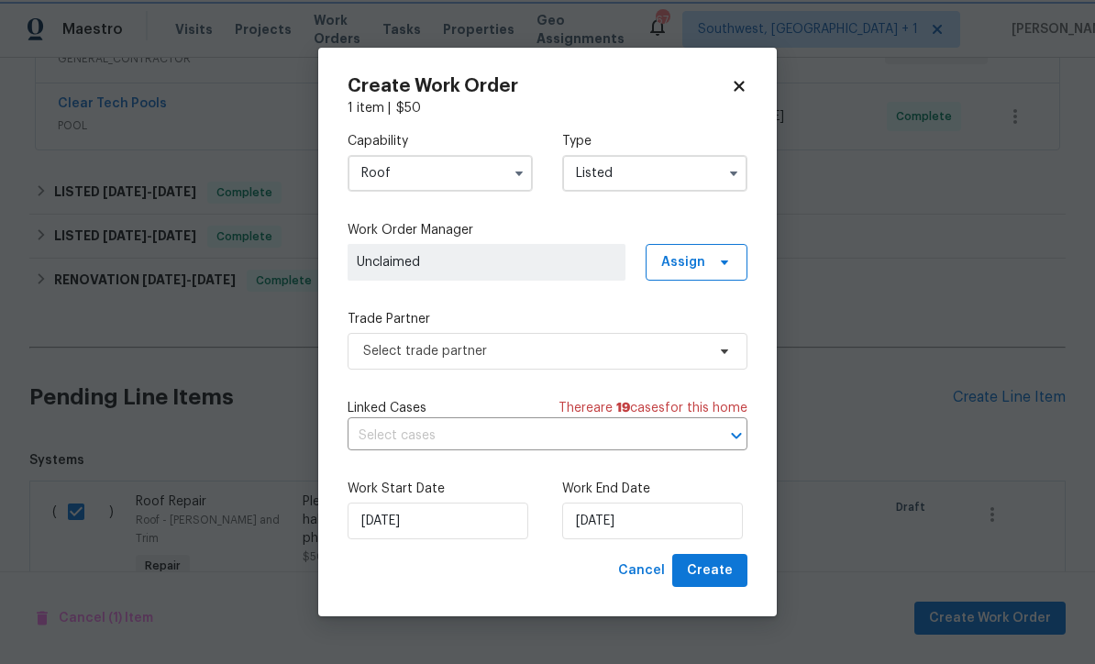
scroll to position [0, 0]
click at [711, 264] on span "Assign" at bounding box center [696, 262] width 102 height 37
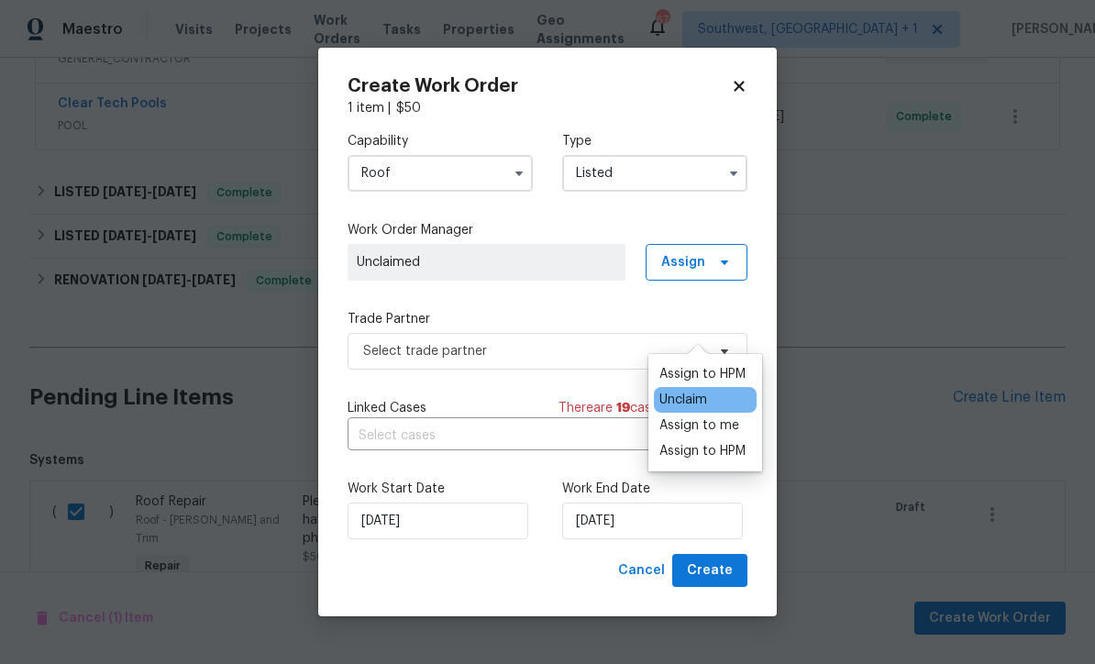
click at [711, 416] on div "Assign to me" at bounding box center [699, 425] width 80 height 18
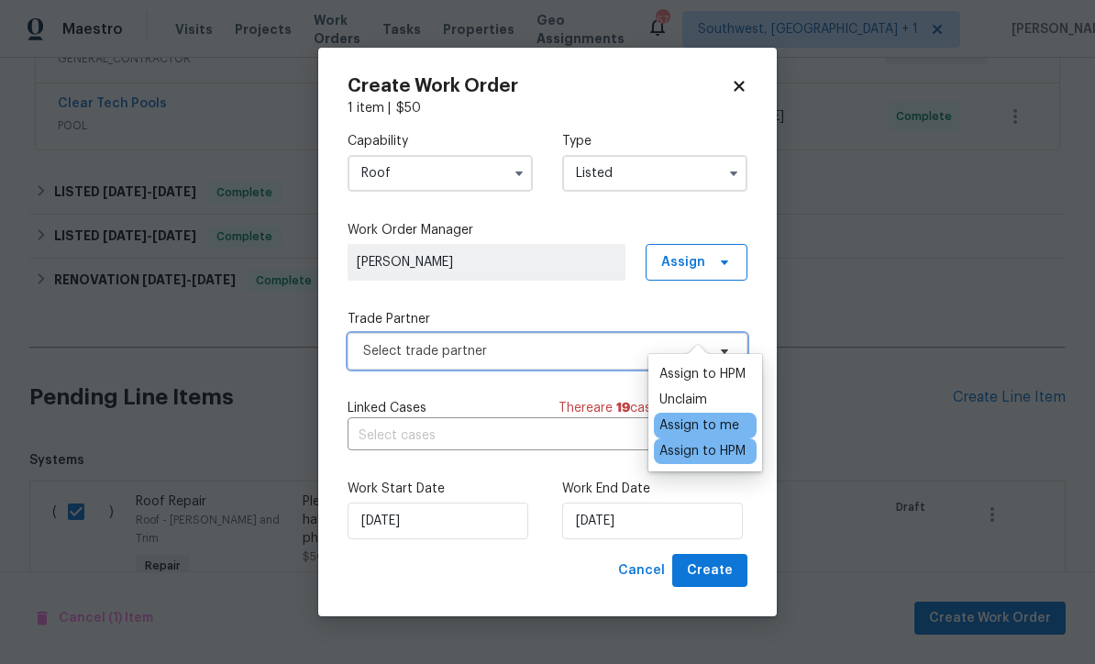
click at [565, 352] on span "Select trade partner" at bounding box center [534, 351] width 342 height 18
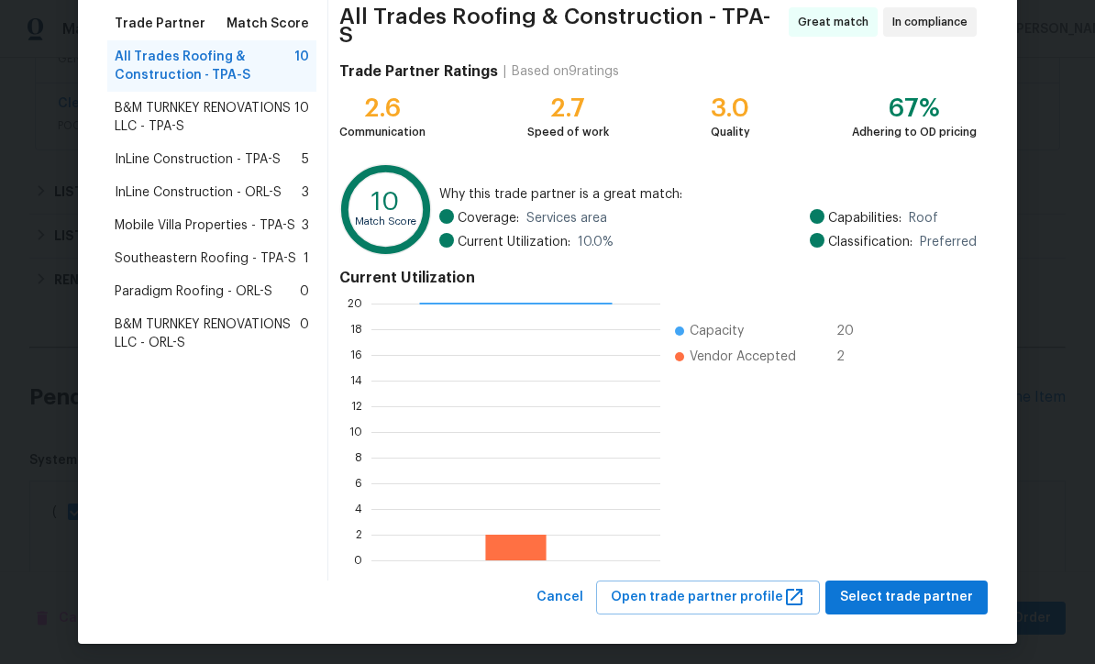
scroll to position [145, 0]
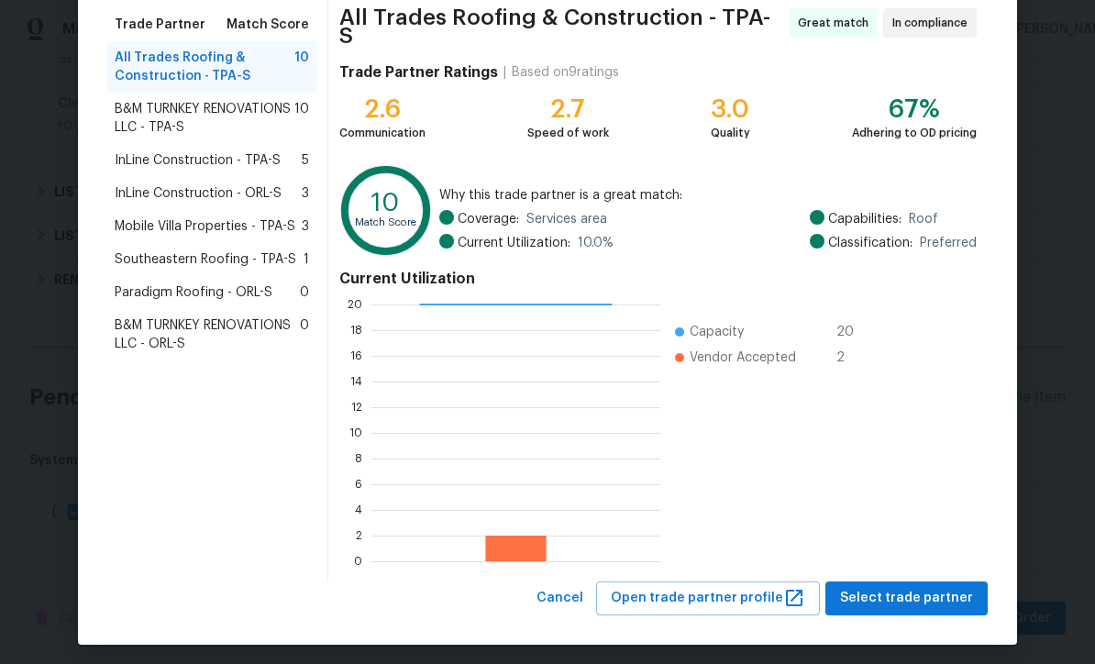
click at [901, 593] on span "Select trade partner" at bounding box center [906, 598] width 133 height 23
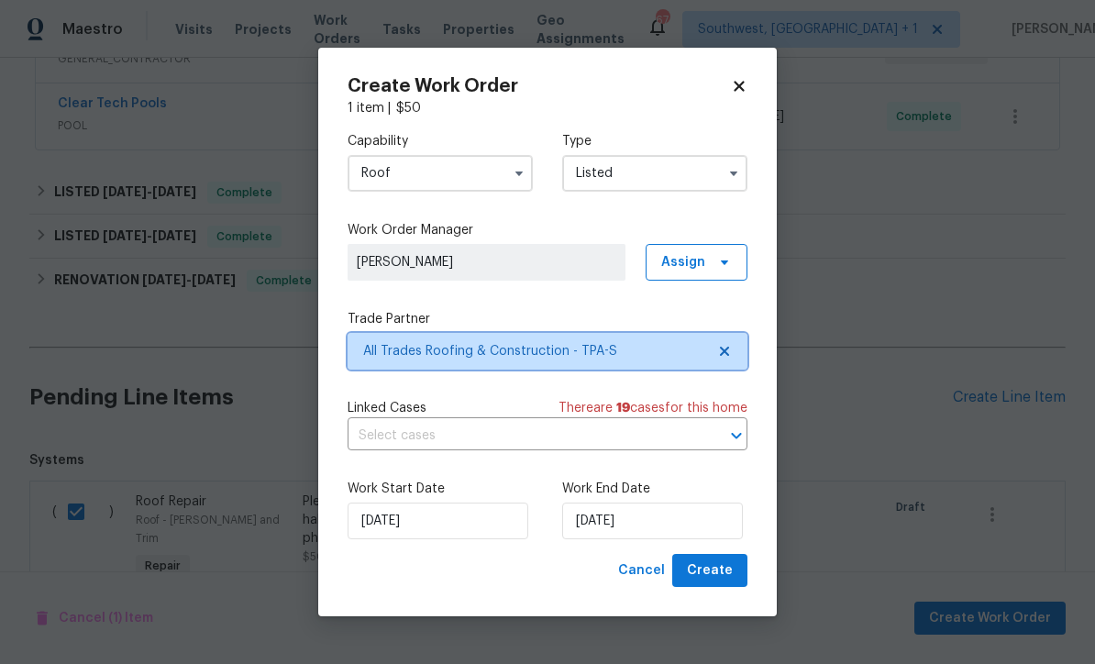
scroll to position [0, 0]
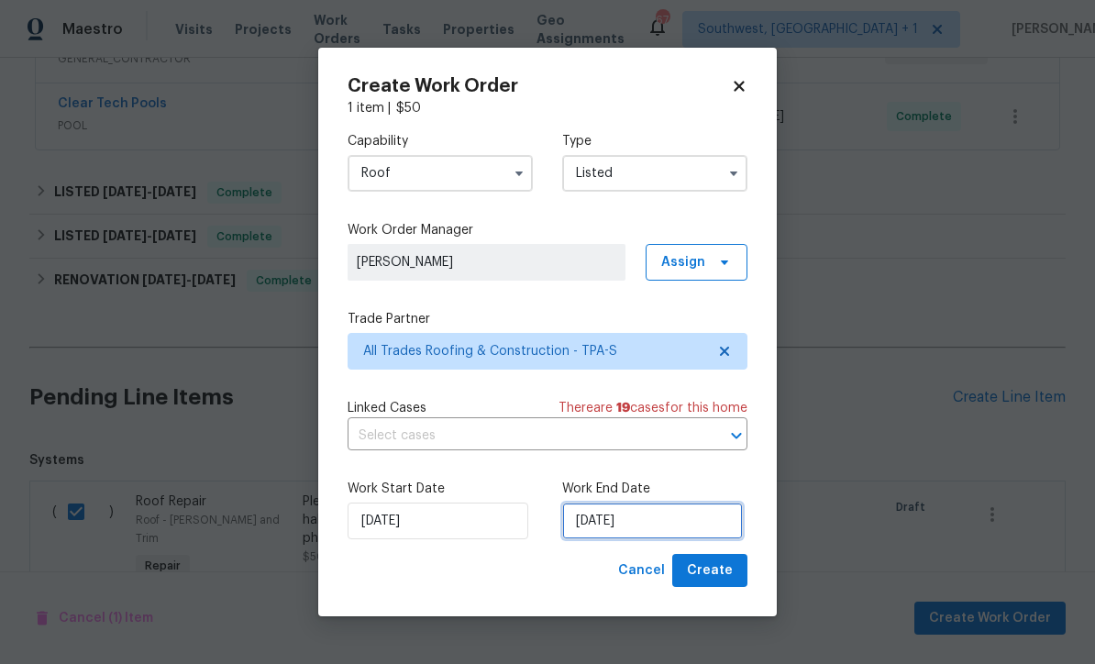
click at [674, 530] on input "[DATE]" at bounding box center [652, 520] width 181 height 37
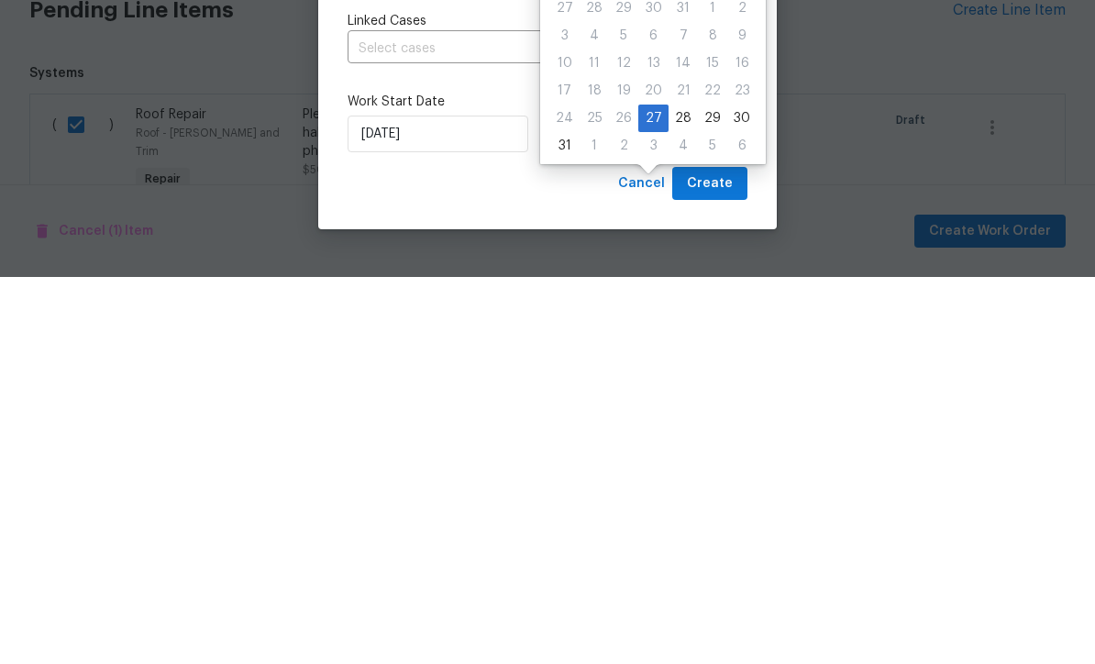
click at [685, 520] on div "4" at bounding box center [682, 533] width 29 height 26
type input "9/4/2025"
select select "8"
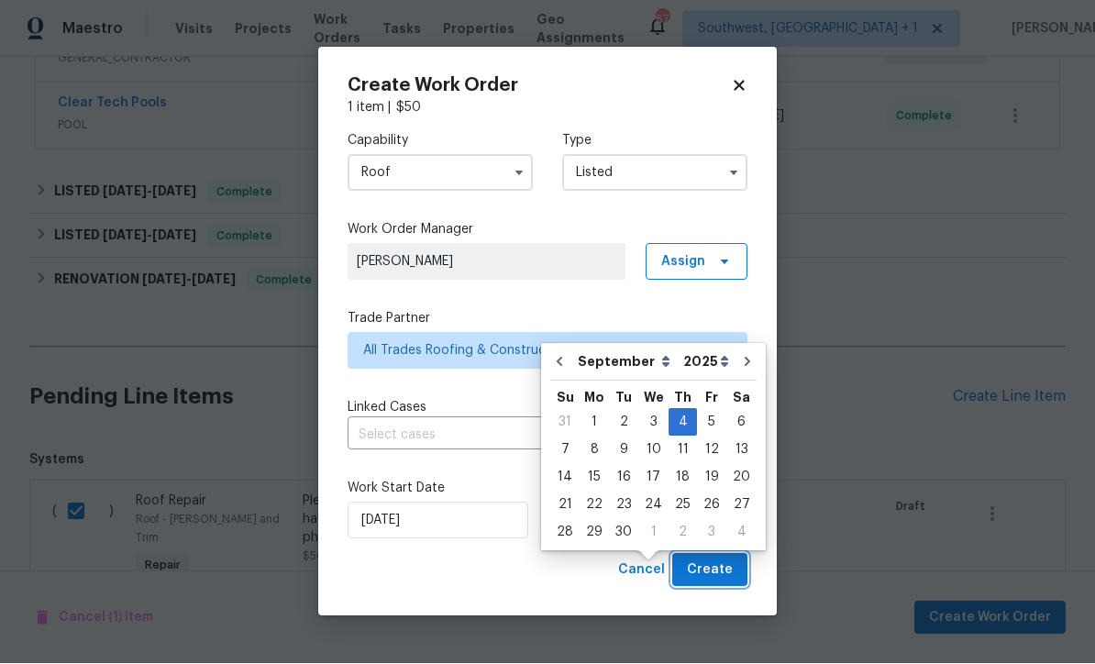
click at [720, 582] on button "Create" at bounding box center [709, 571] width 75 height 34
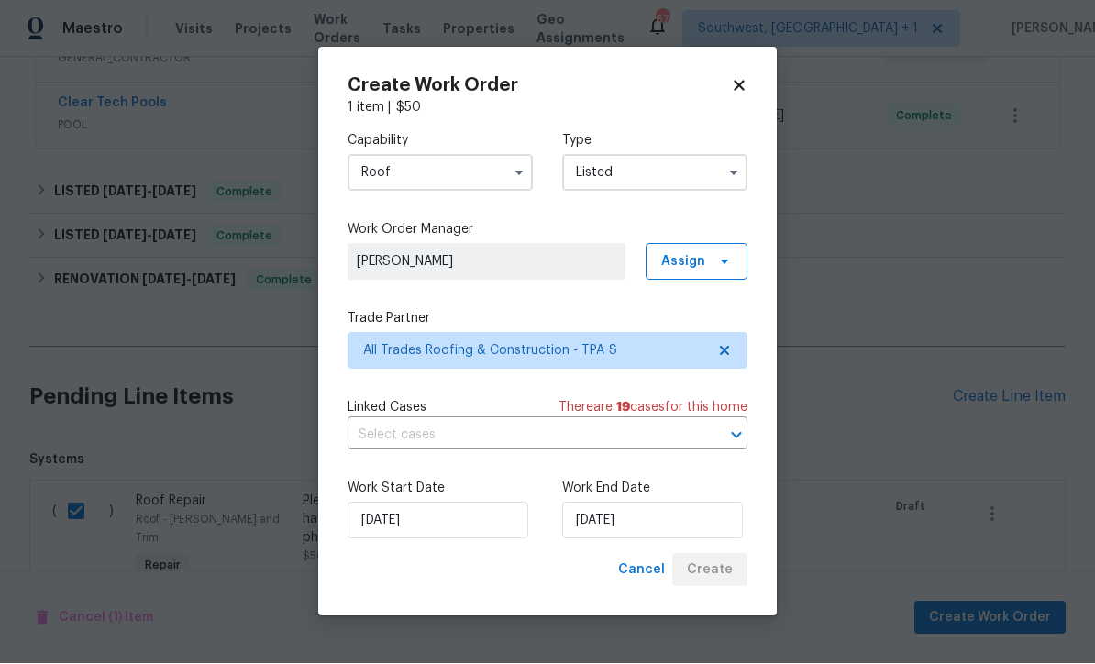
checkbox input "false"
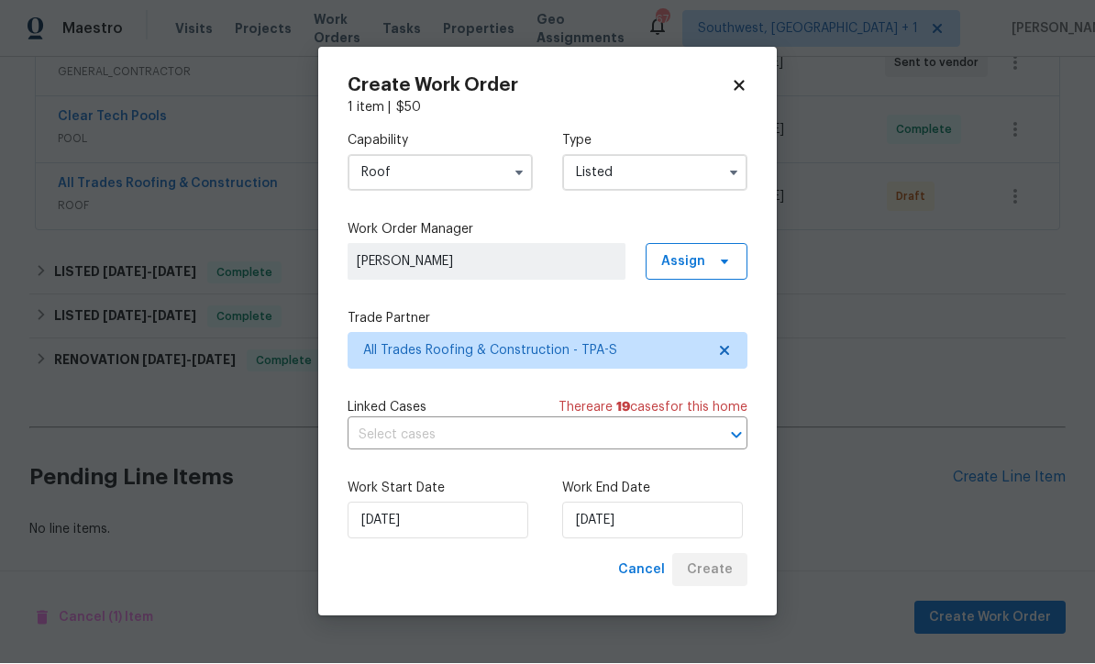
scroll to position [318, 0]
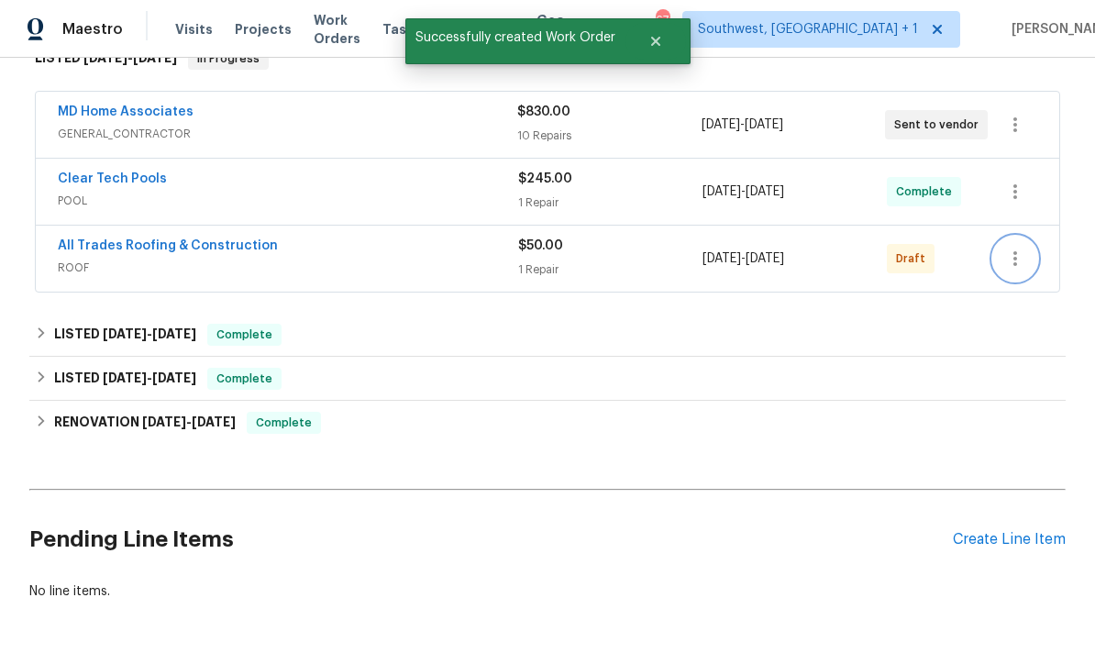
click at [1023, 248] on icon "button" at bounding box center [1015, 259] width 22 height 22
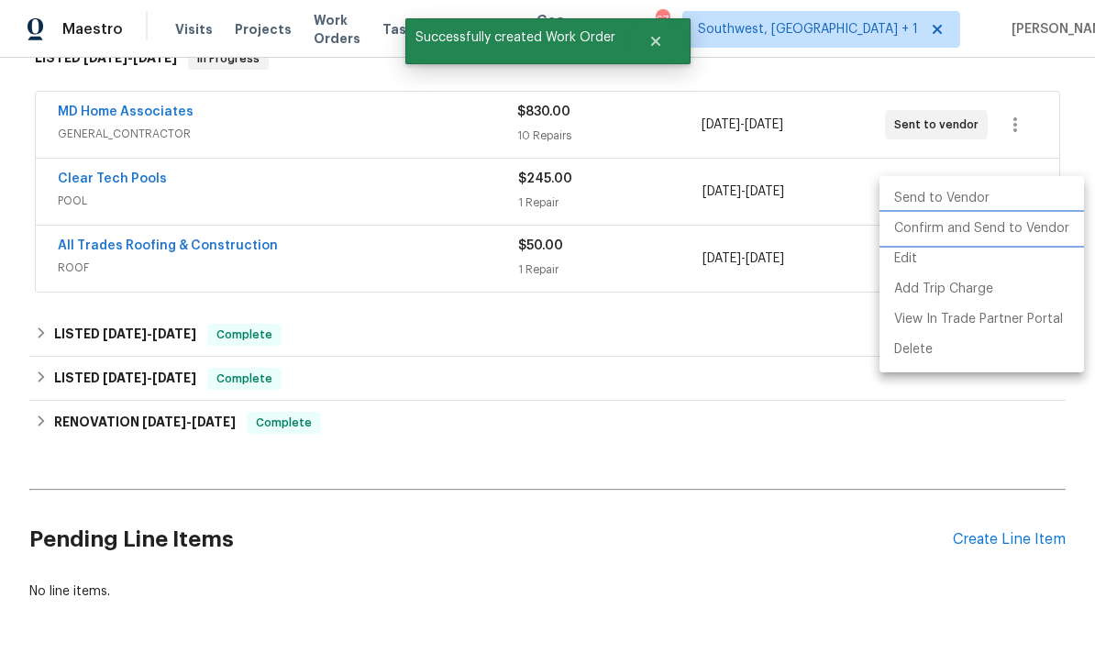
click at [1001, 232] on li "Confirm and Send to Vendor" at bounding box center [981, 229] width 204 height 30
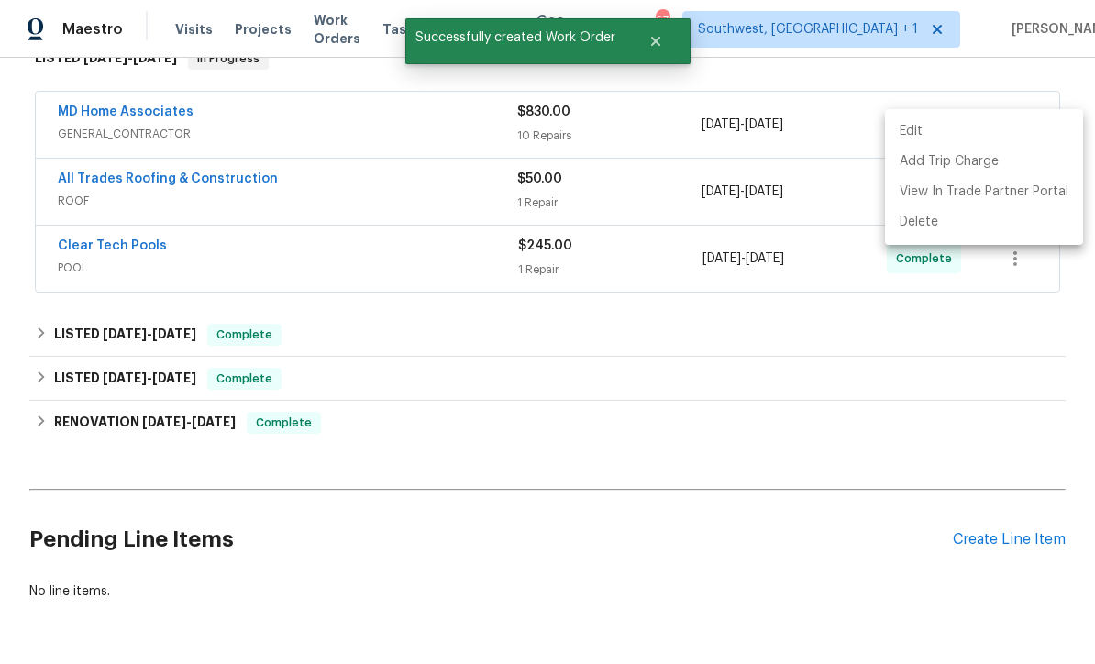
click at [1009, 479] on div at bounding box center [547, 332] width 1095 height 664
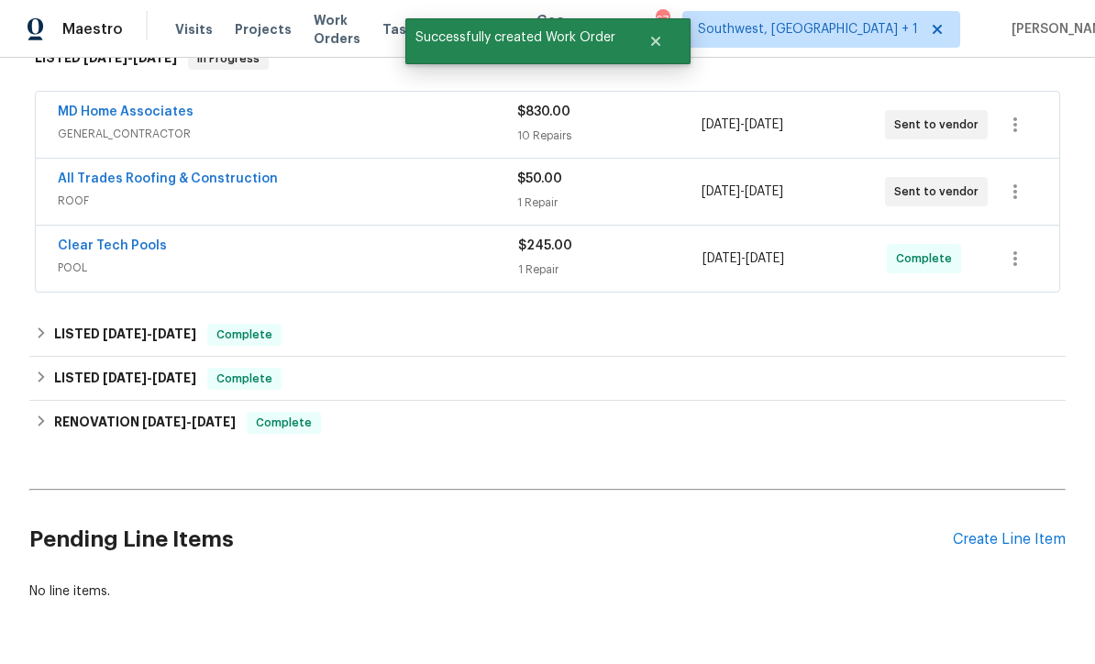
click at [1004, 531] on div "Create Line Item" at bounding box center [1009, 539] width 113 height 17
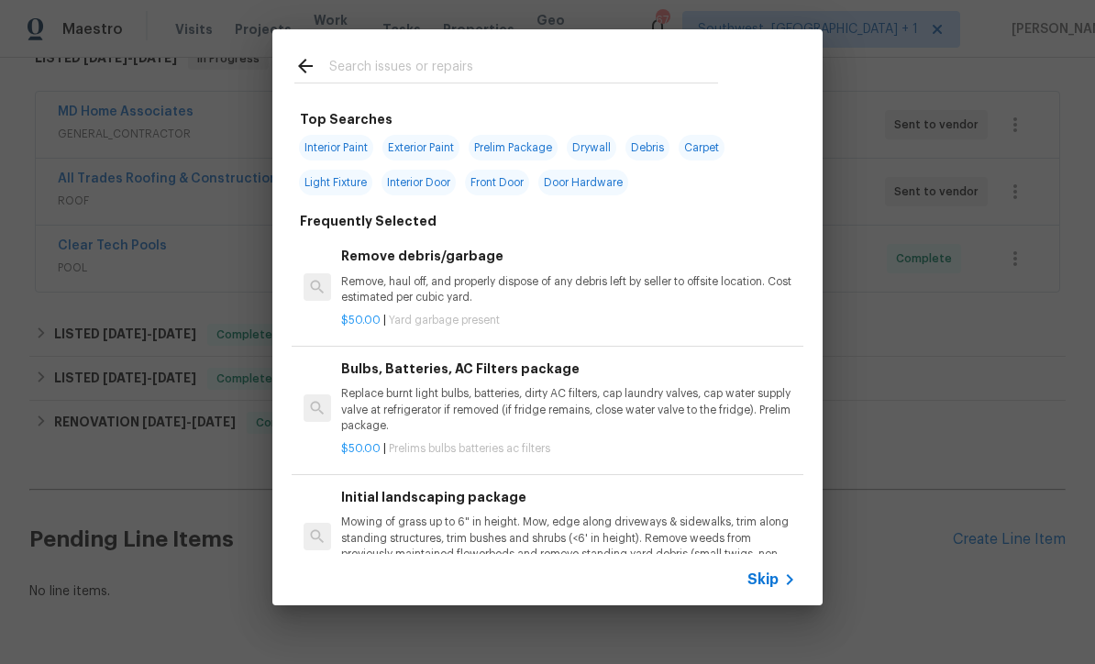
click at [783, 589] on icon at bounding box center [789, 579] width 22 height 22
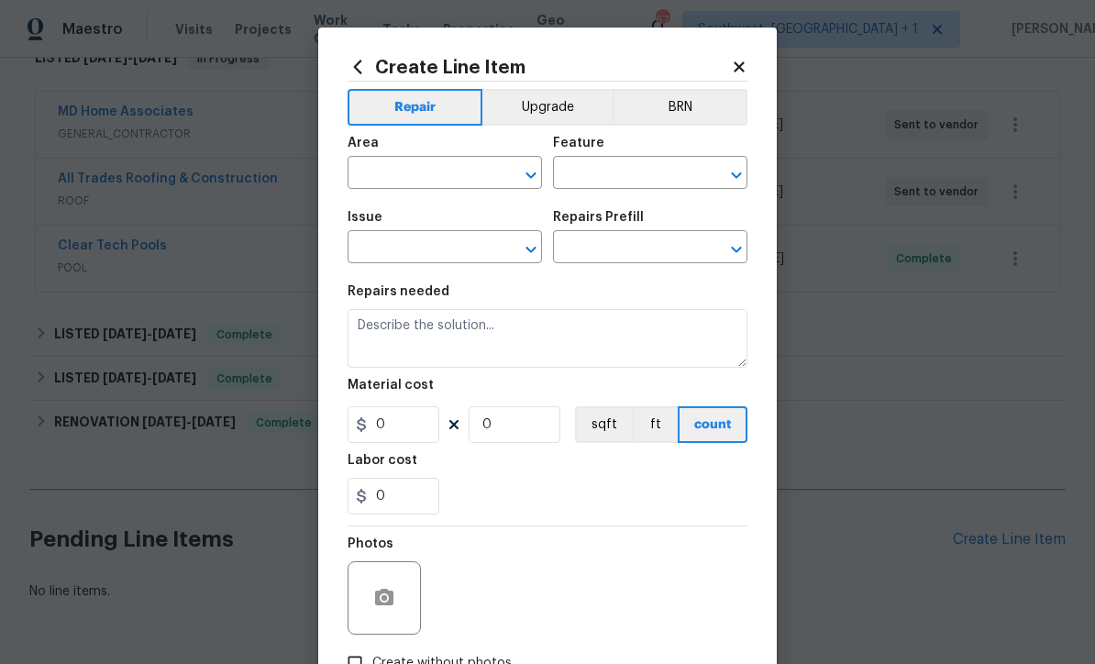
click at [379, 189] on input "text" at bounding box center [418, 174] width 143 height 28
click at [378, 262] on li "In-ground pool / Spa" at bounding box center [444, 277] width 194 height 30
type input "In-ground pool / Spa"
click at [688, 172] on input "text" at bounding box center [624, 174] width 143 height 28
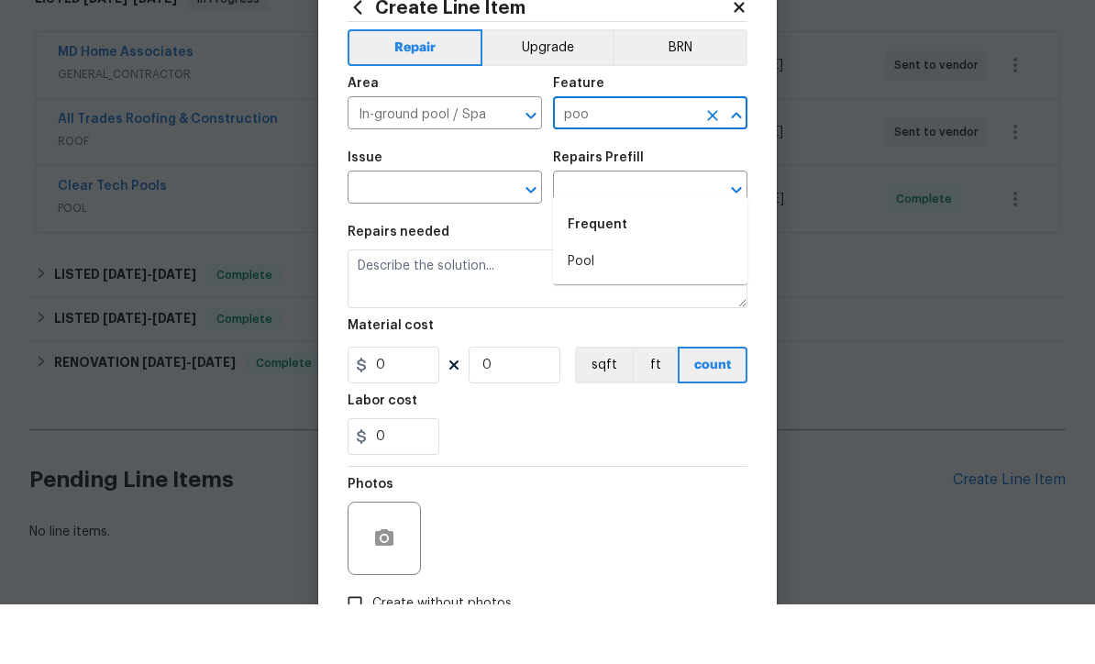
click at [584, 306] on li "Pool" at bounding box center [650, 321] width 194 height 30
type input "Pool"
click at [367, 235] on input "text" at bounding box center [418, 249] width 143 height 28
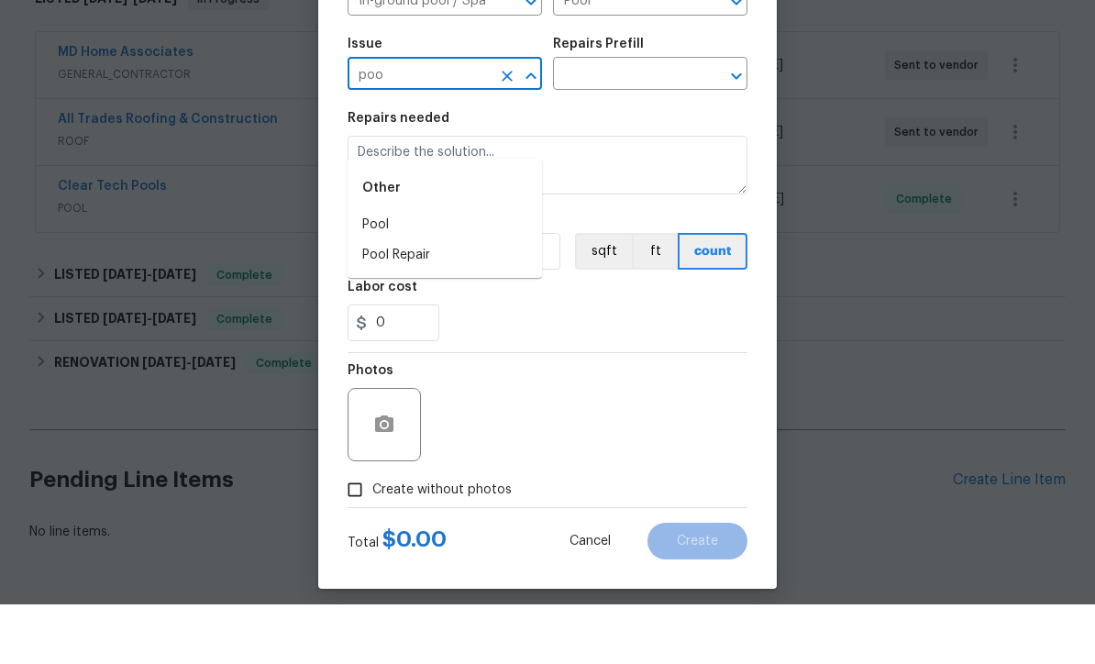
scroll to position [112, 0]
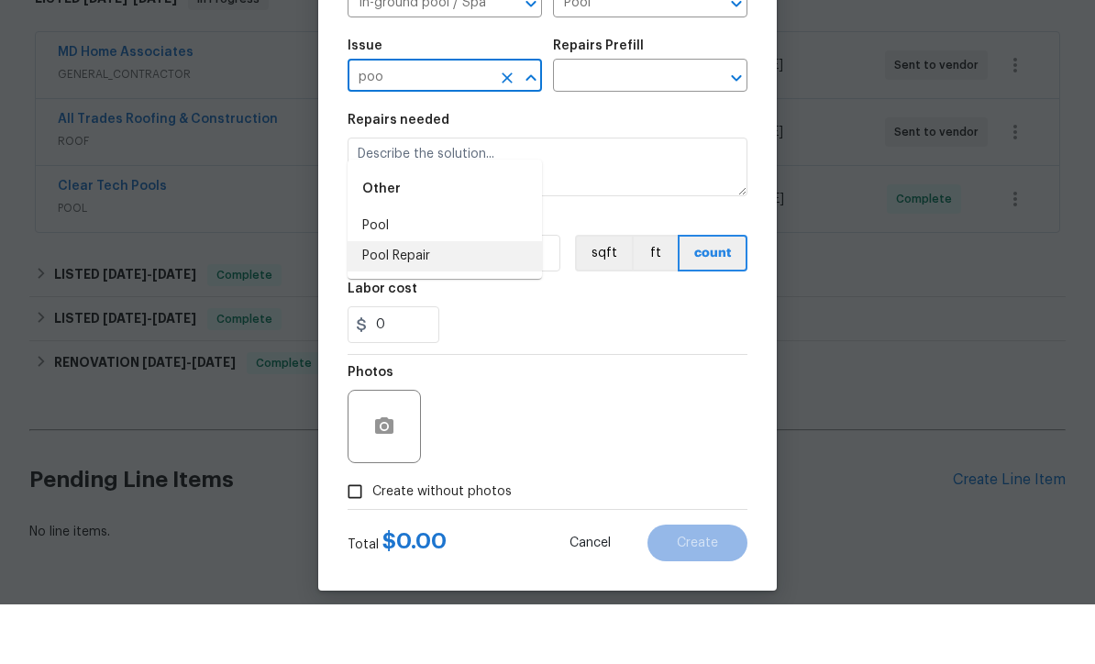
click at [374, 301] on li "Pool Repair" at bounding box center [444, 316] width 194 height 30
type input "Pool Repair"
click at [662, 123] on input "text" at bounding box center [624, 137] width 143 height 28
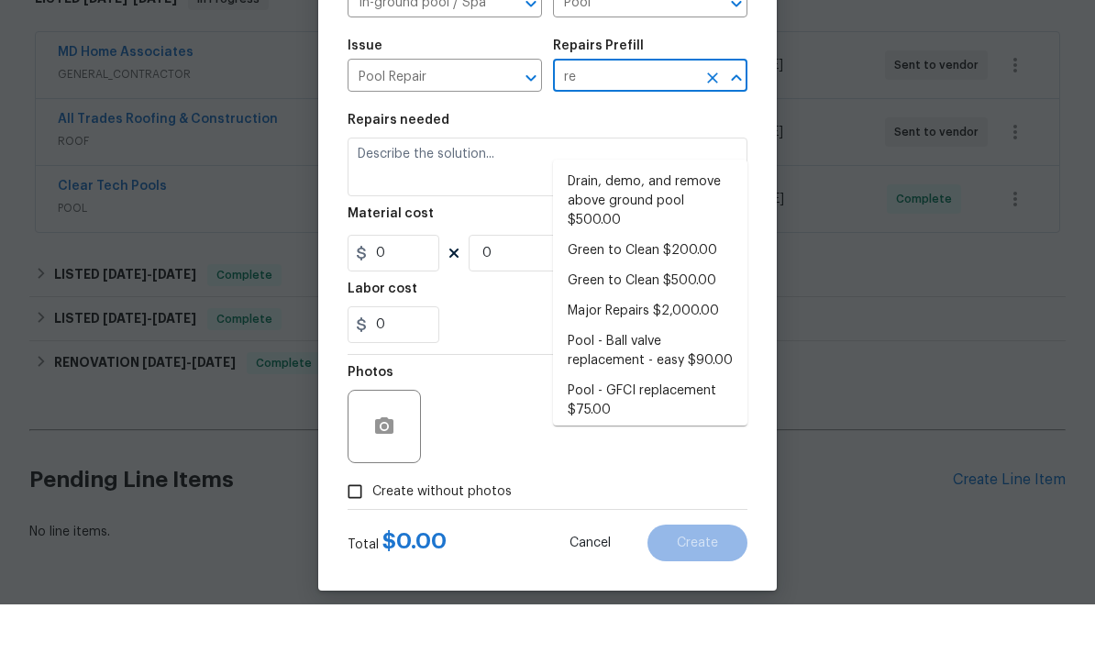
type input "re"
click at [376, 123] on input "Pool Repair" at bounding box center [418, 137] width 143 height 28
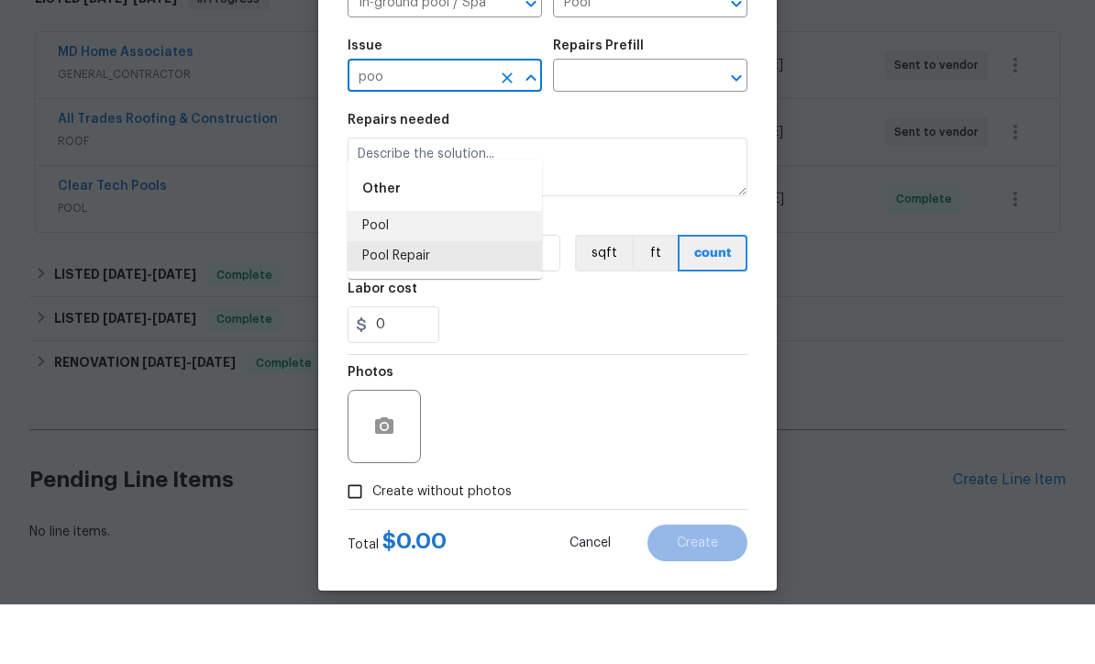
click at [368, 270] on li "Pool" at bounding box center [444, 285] width 194 height 30
type input "Pool"
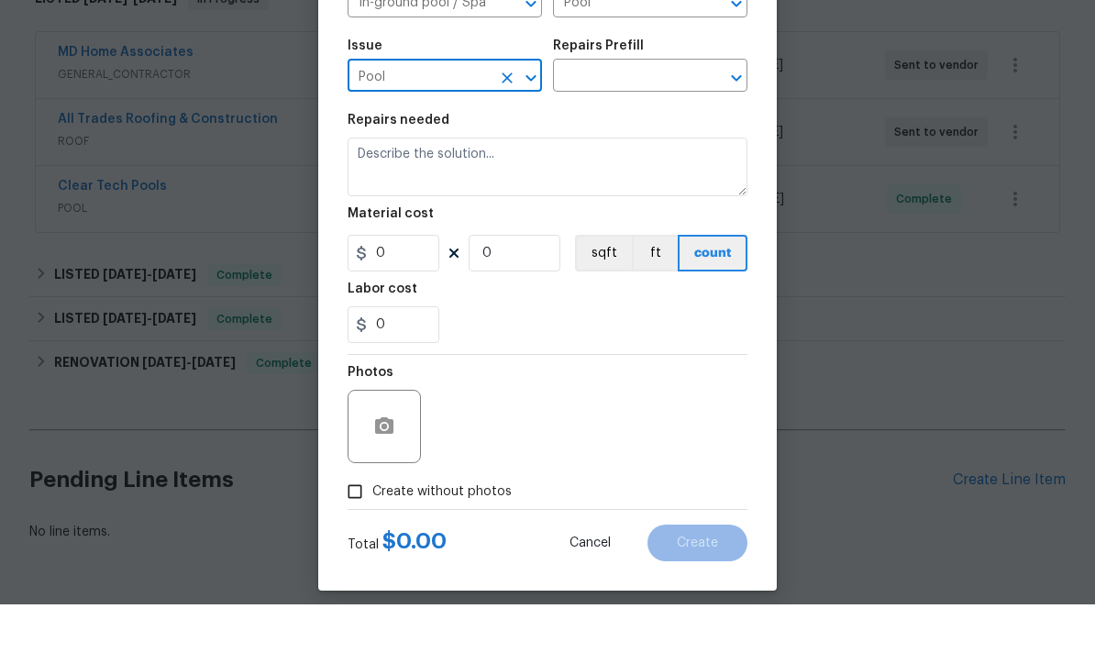
click at [675, 123] on input "text" at bounding box center [624, 137] width 143 height 28
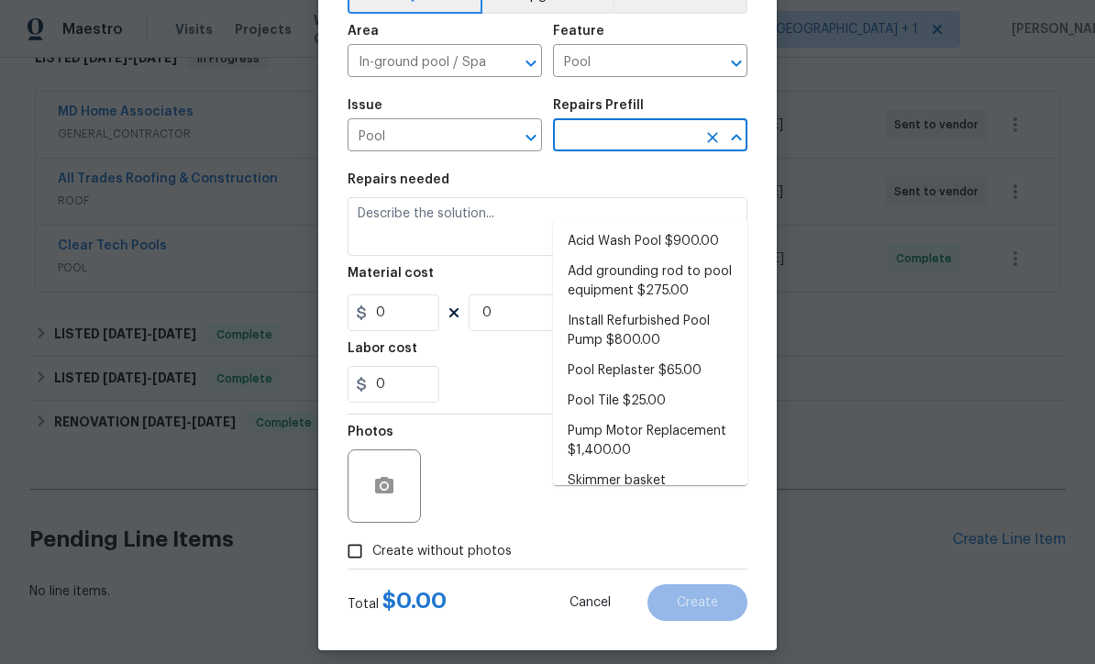
click at [692, 356] on li "Pool Replaster $65.00" at bounding box center [650, 371] width 194 height 30
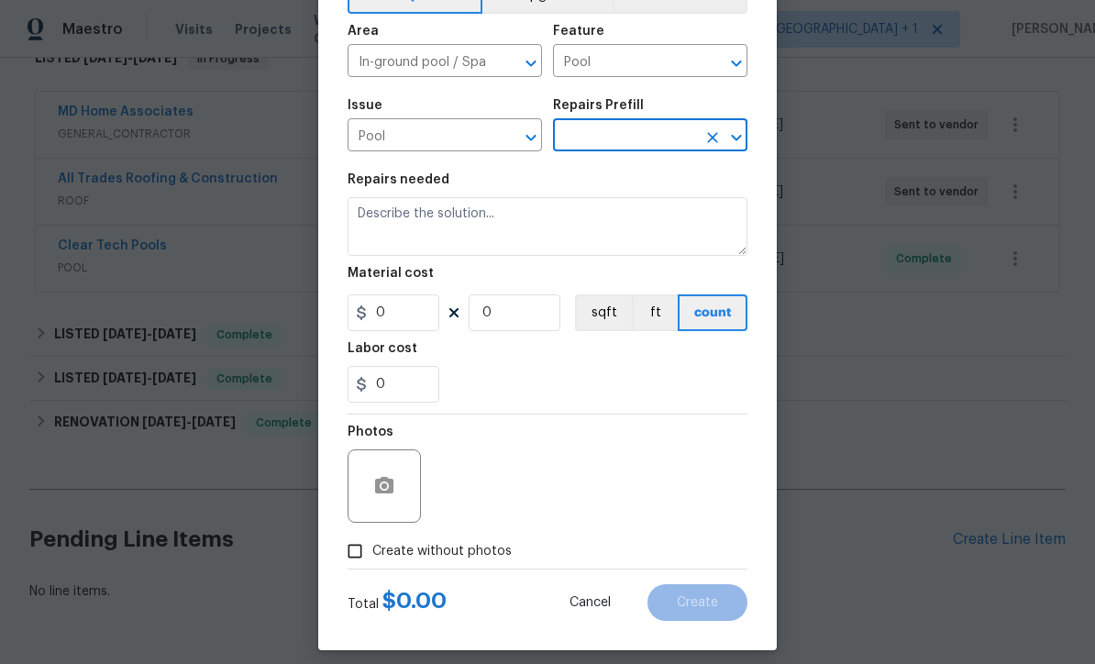
type input "Pool Replaster $65.00"
type textarea "Replaster pool"
type input "1"
type input "Pool Replaster $65.00"
type input "65"
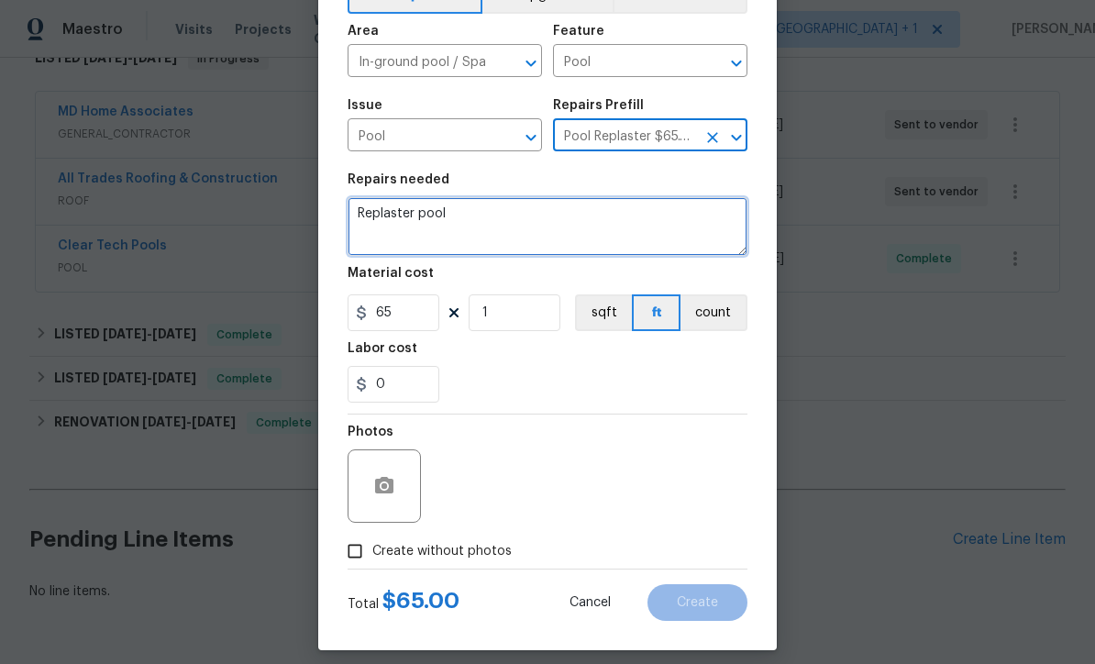
click at [470, 225] on textarea "Replaster pool" at bounding box center [547, 226] width 400 height 59
click at [366, 217] on textarea "Replaster pool and spa. Clean/restore tile grout." at bounding box center [547, 226] width 400 height 59
type textarea "Replaster pool and spa. Clean/restore tile grout."
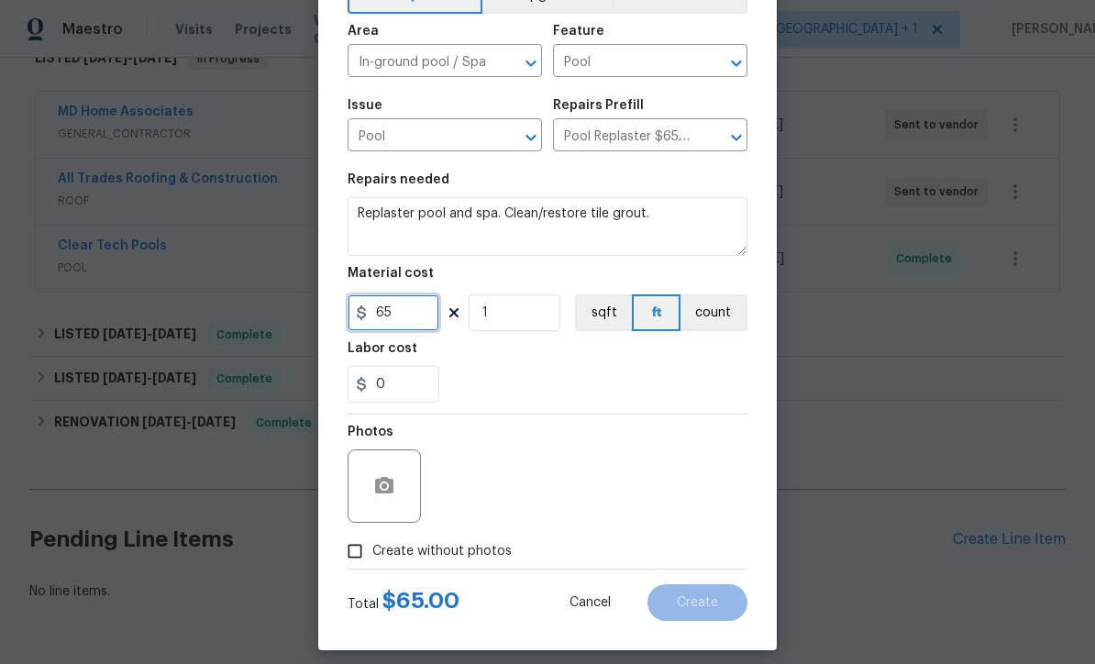
click at [402, 327] on input "65" at bounding box center [393, 312] width 92 height 37
type input "6500"
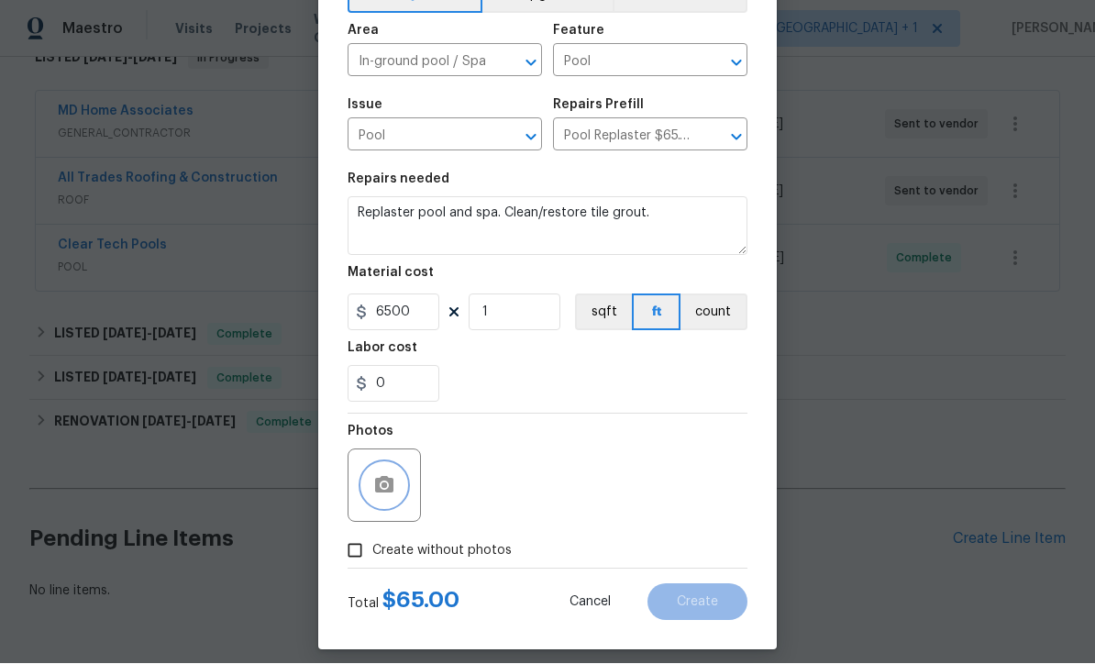
click at [376, 493] on icon "button" at bounding box center [384, 485] width 18 height 17
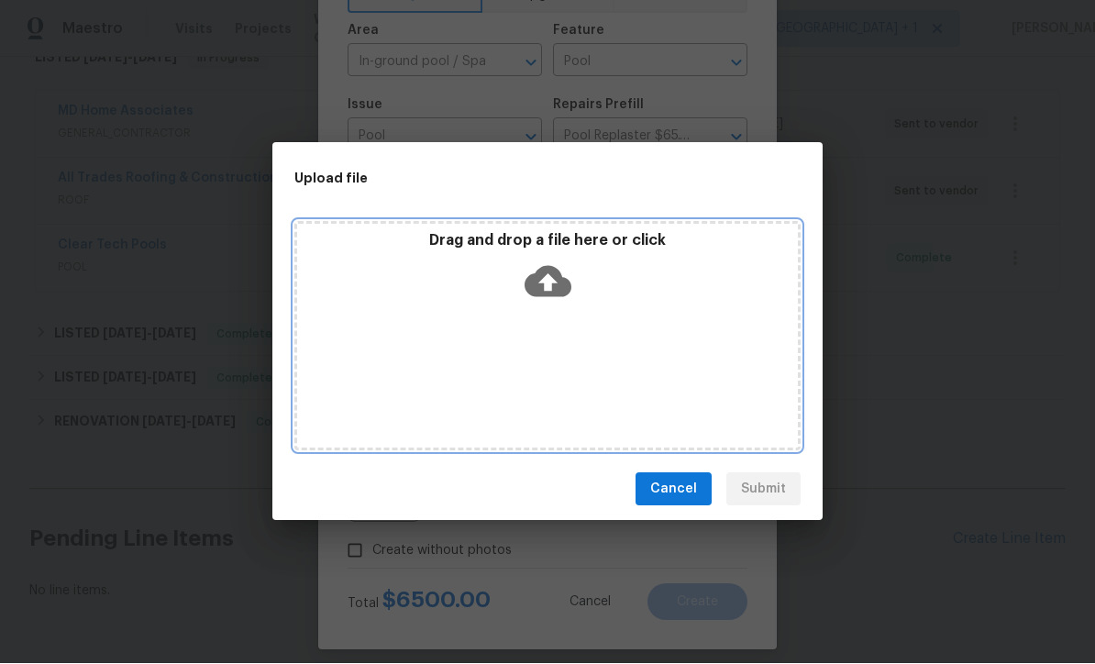
click at [549, 281] on icon at bounding box center [547, 282] width 47 height 47
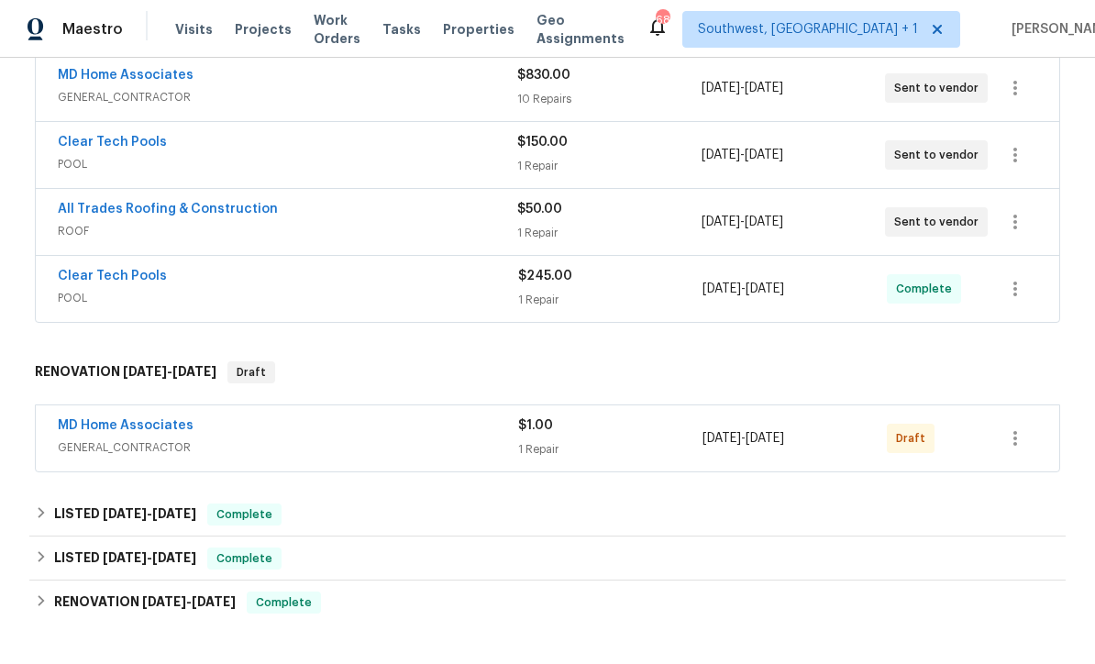
scroll to position [374, 0]
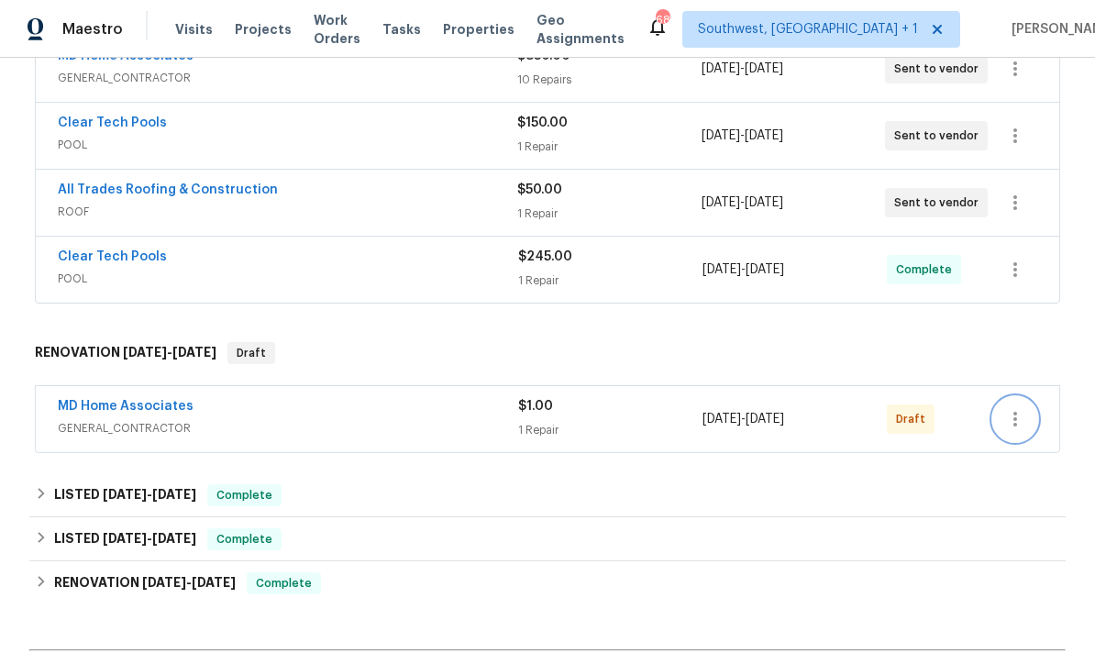
click at [1021, 424] on icon "button" at bounding box center [1015, 419] width 22 height 22
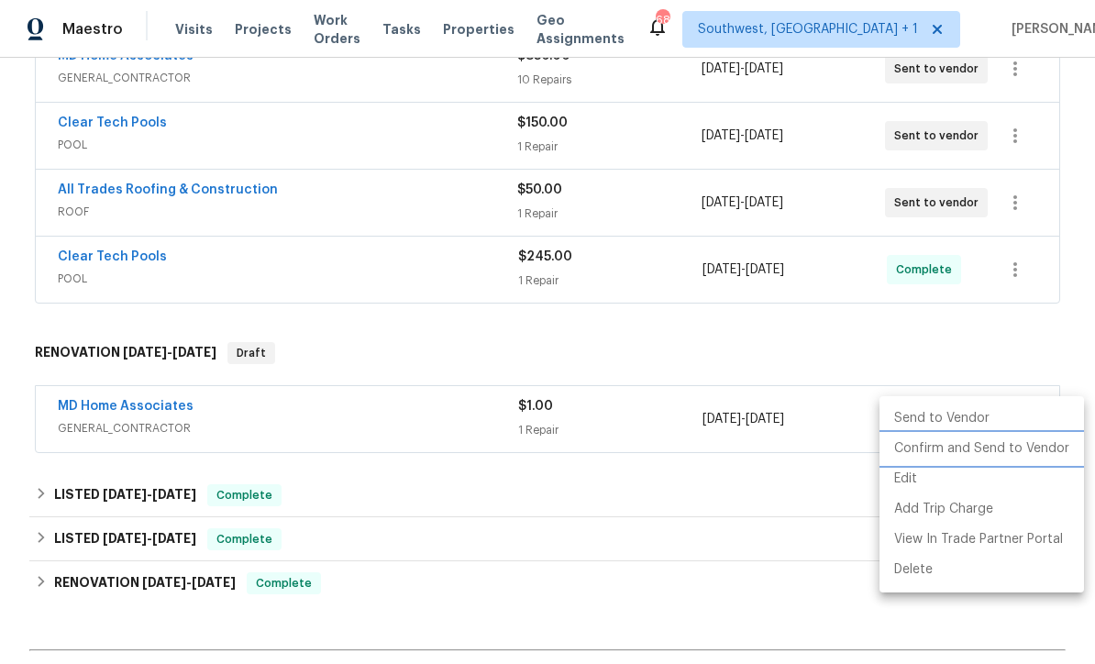
click at [1015, 455] on li "Confirm and Send to Vendor" at bounding box center [981, 449] width 204 height 30
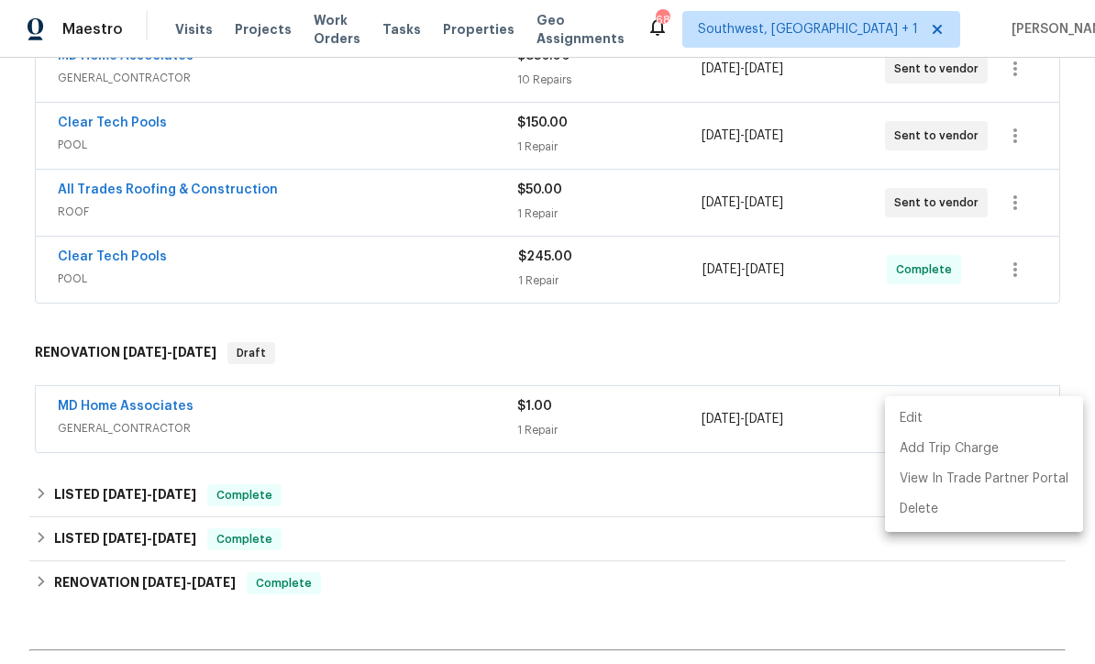
click at [819, 353] on div at bounding box center [547, 332] width 1095 height 664
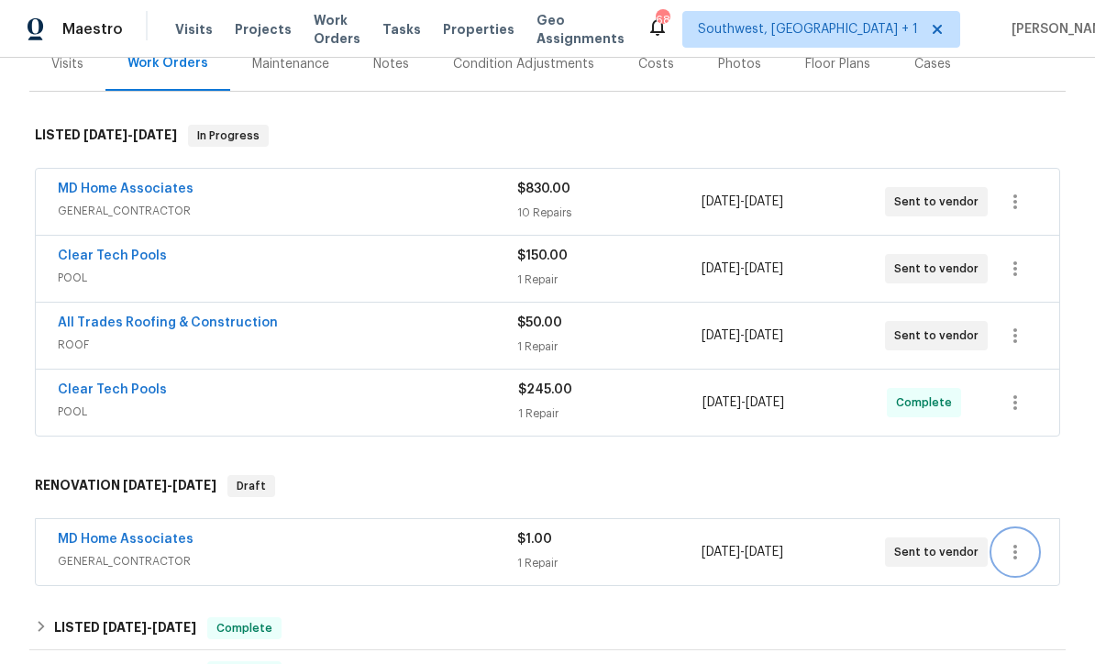
scroll to position [267, 0]
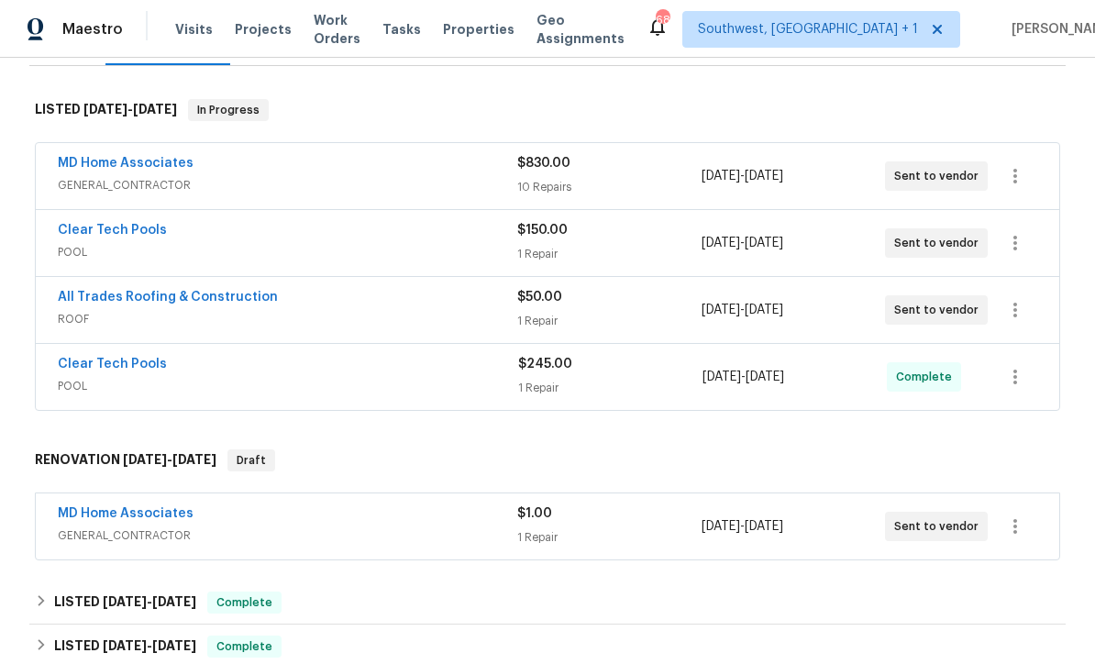
click at [623, 535] on div "1 Repair" at bounding box center [608, 537] width 183 height 18
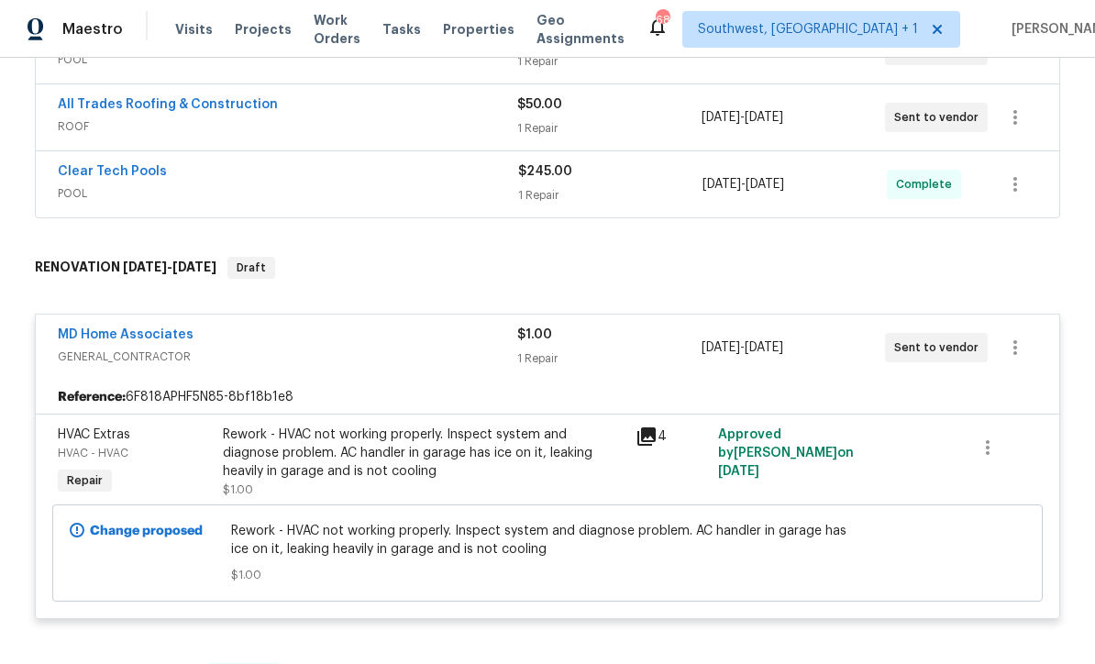
scroll to position [484, 0]
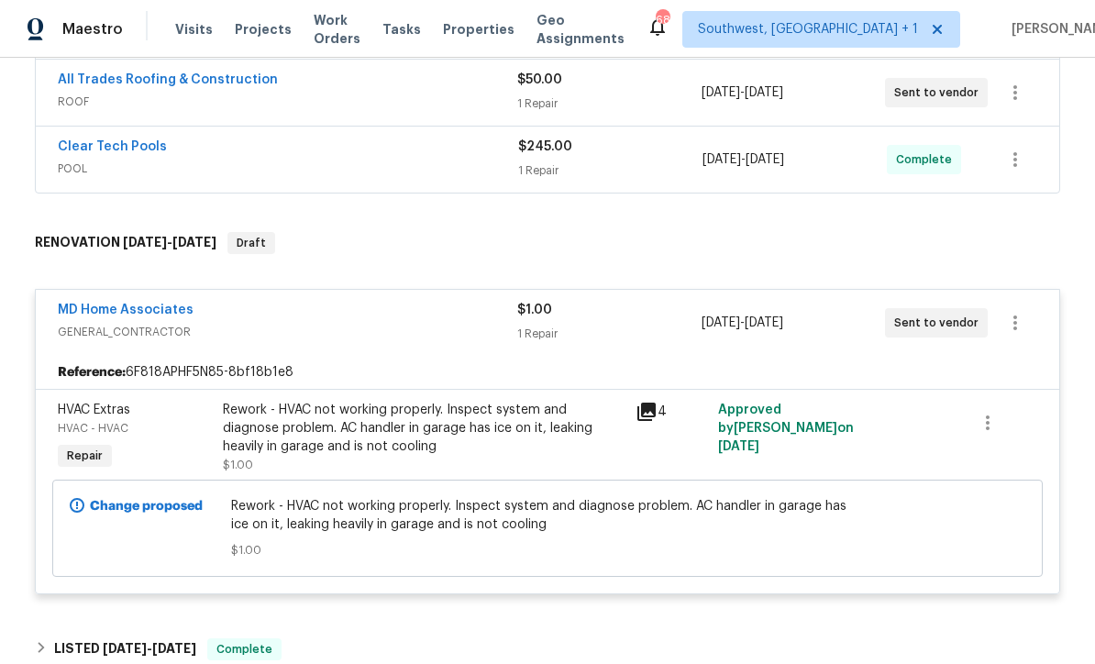
click at [512, 445] on div "Rework - HVAC not working properly. Inspect system and diagnose problem. AC han…" at bounding box center [424, 428] width 402 height 55
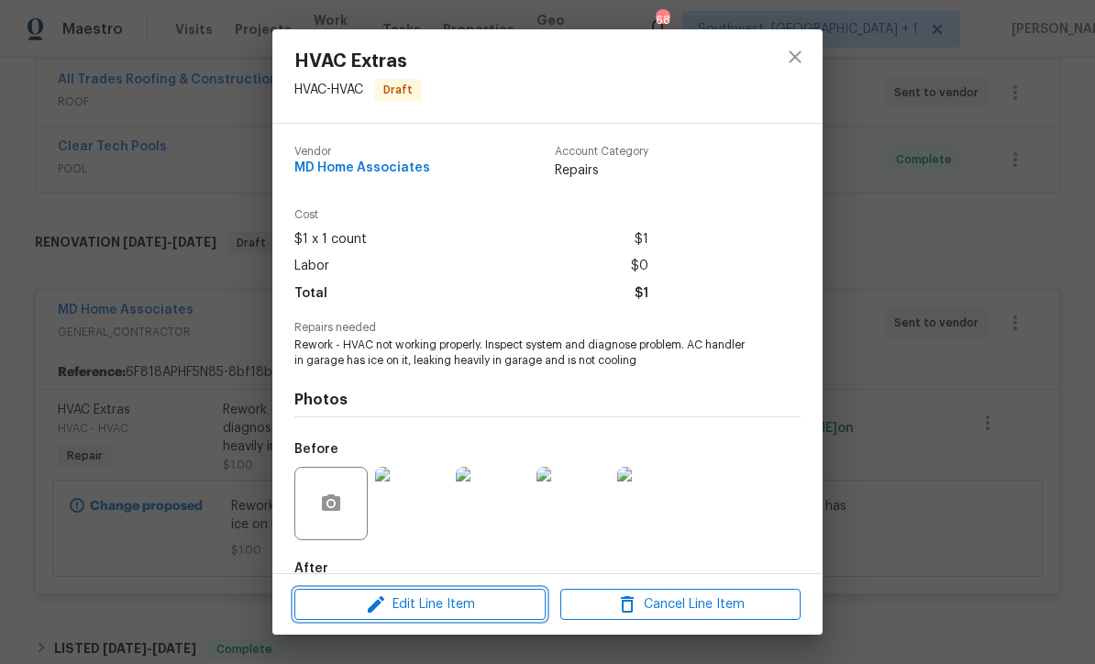
click at [491, 612] on span "Edit Line Item" at bounding box center [420, 604] width 240 height 23
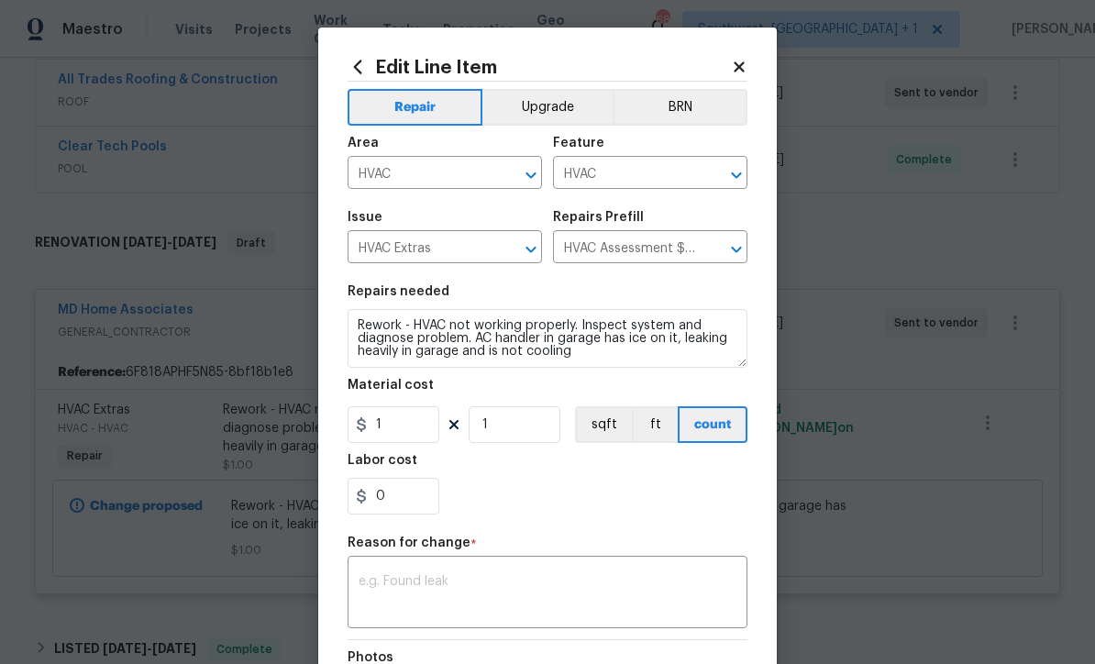
click at [733, 61] on icon at bounding box center [739, 67] width 17 height 17
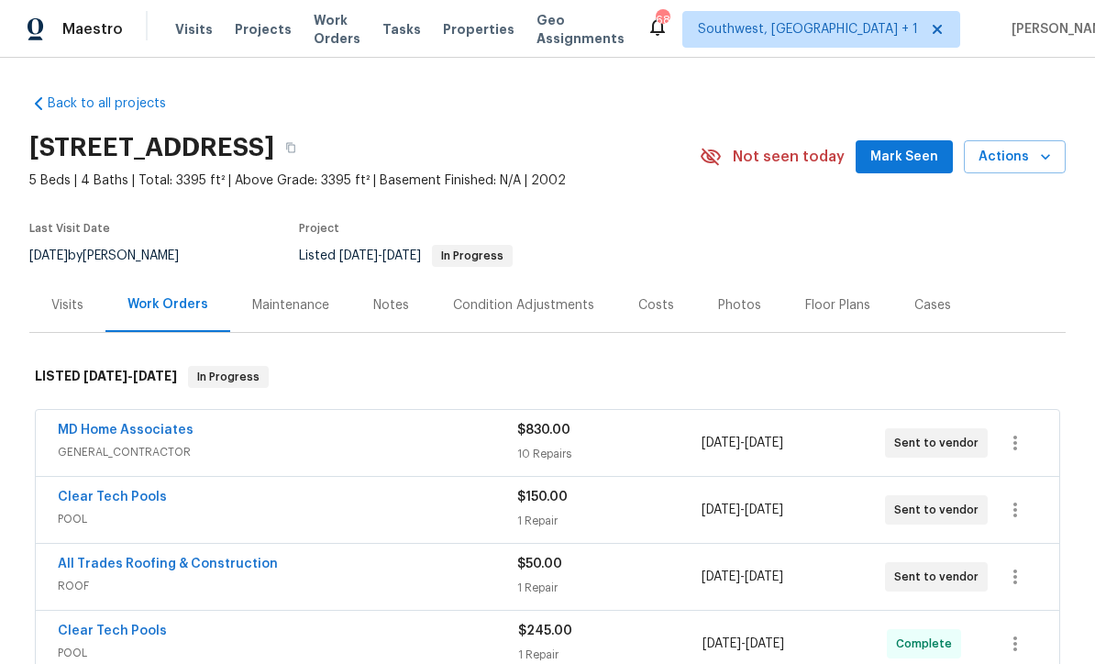
scroll to position [0, 0]
click at [249, 28] on span "Projects" at bounding box center [263, 29] width 57 height 18
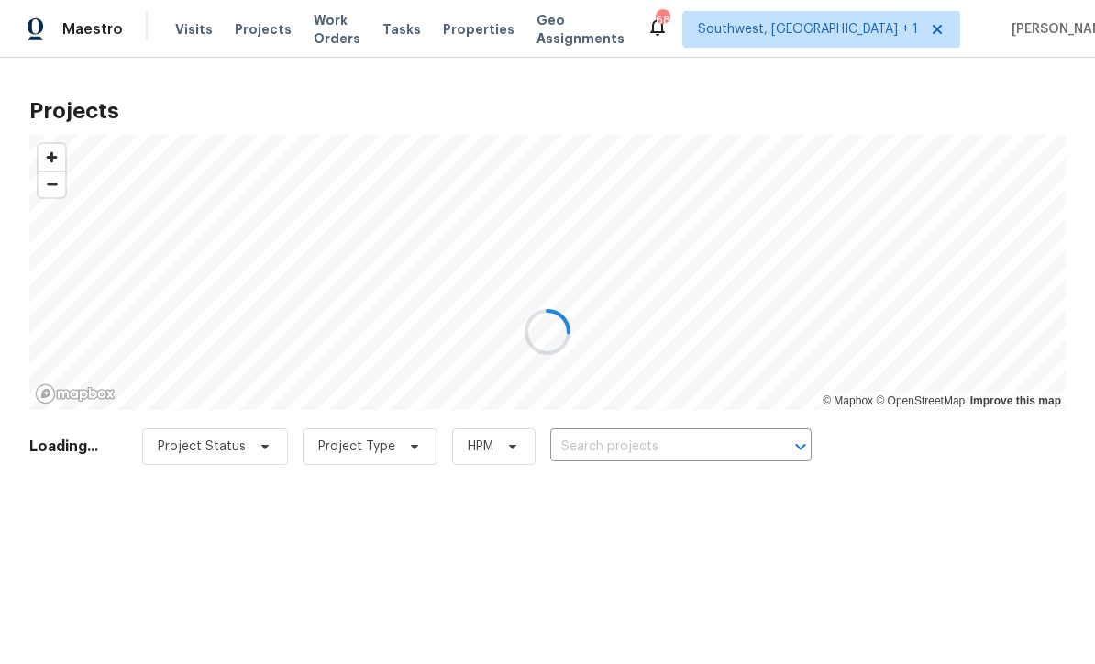
click at [703, 447] on div at bounding box center [547, 332] width 1095 height 664
click at [646, 437] on div at bounding box center [547, 332] width 1095 height 664
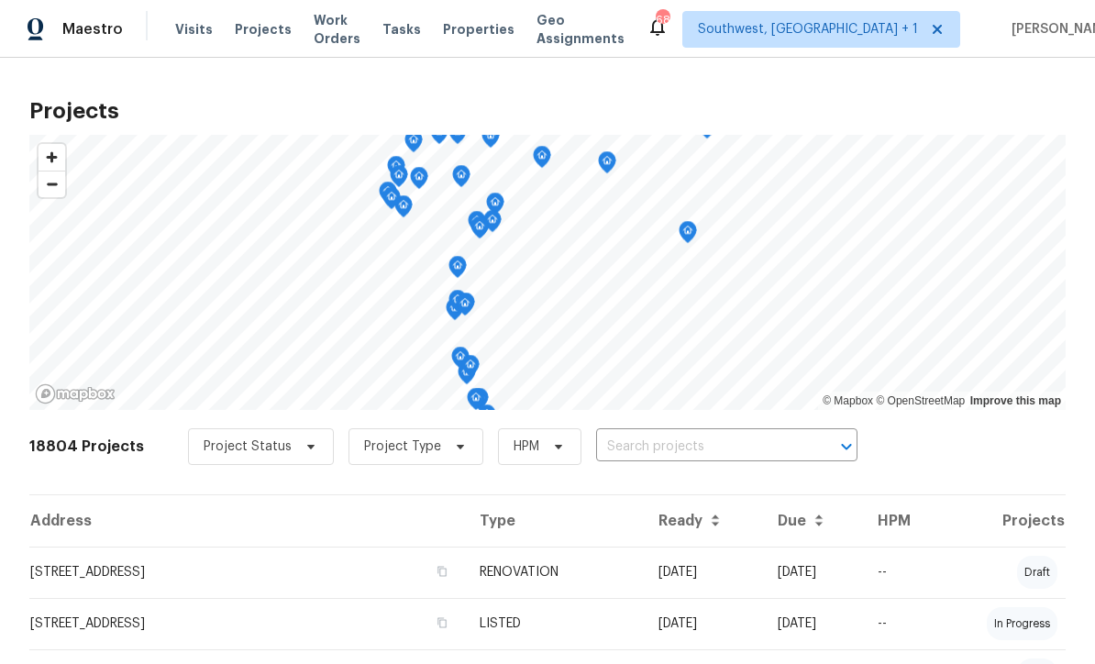
click at [667, 457] on input "text" at bounding box center [701, 447] width 210 height 28
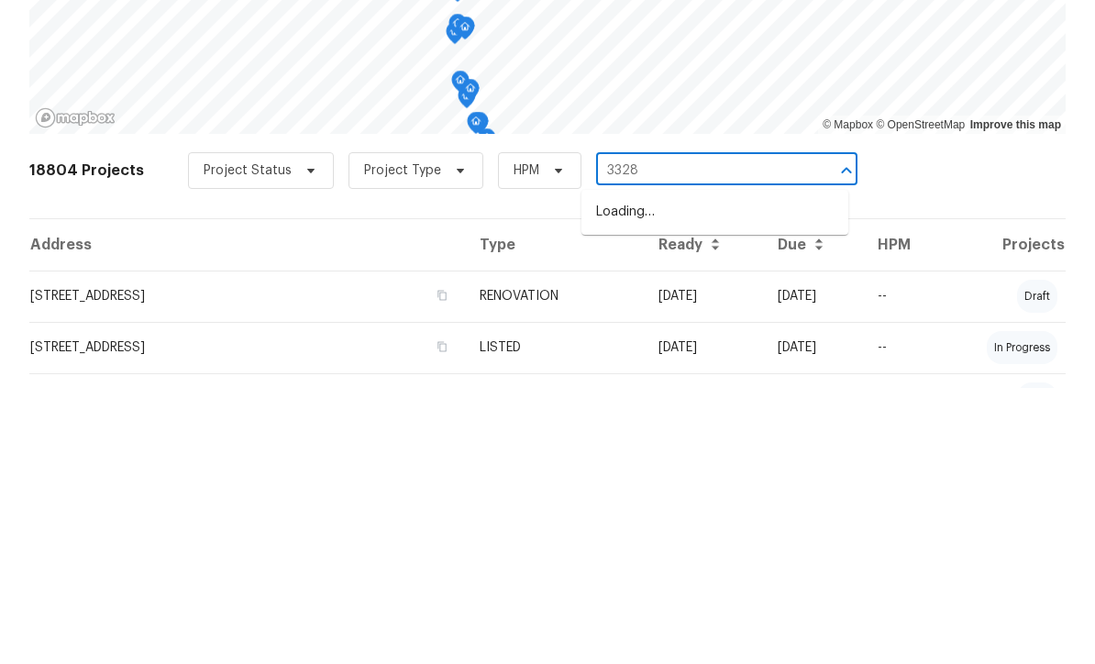
type input "3328"
click at [723, 503] on li "[STREET_ADDRESS]" at bounding box center [714, 518] width 267 height 30
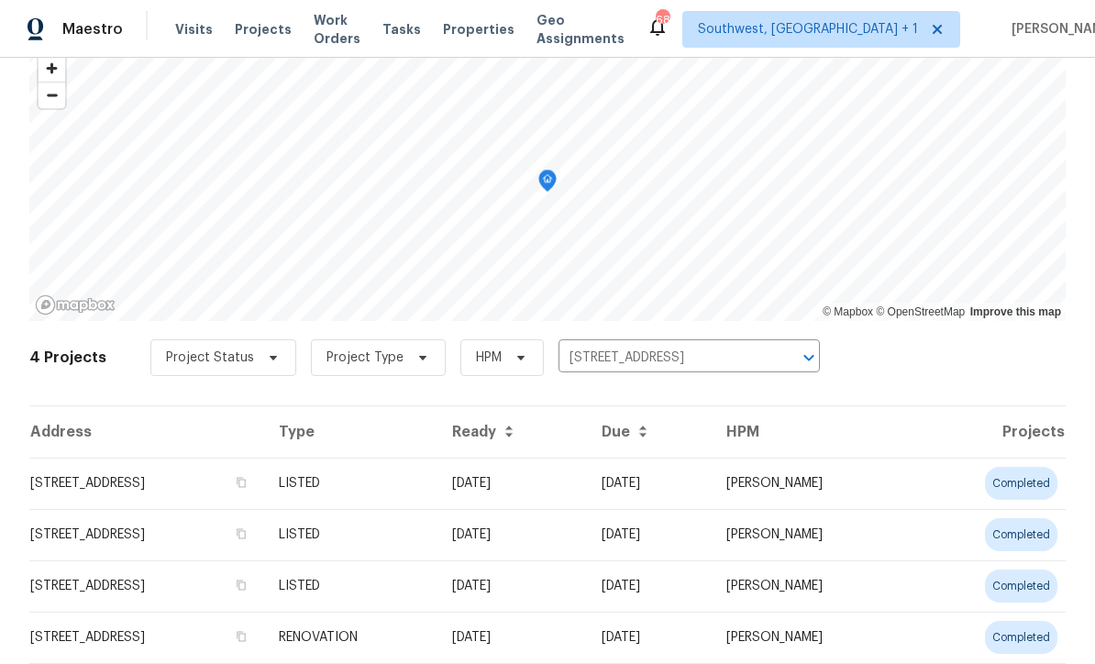
scroll to position [87, 0]
click at [587, 498] on td "[DATE]" at bounding box center [511, 484] width 149 height 51
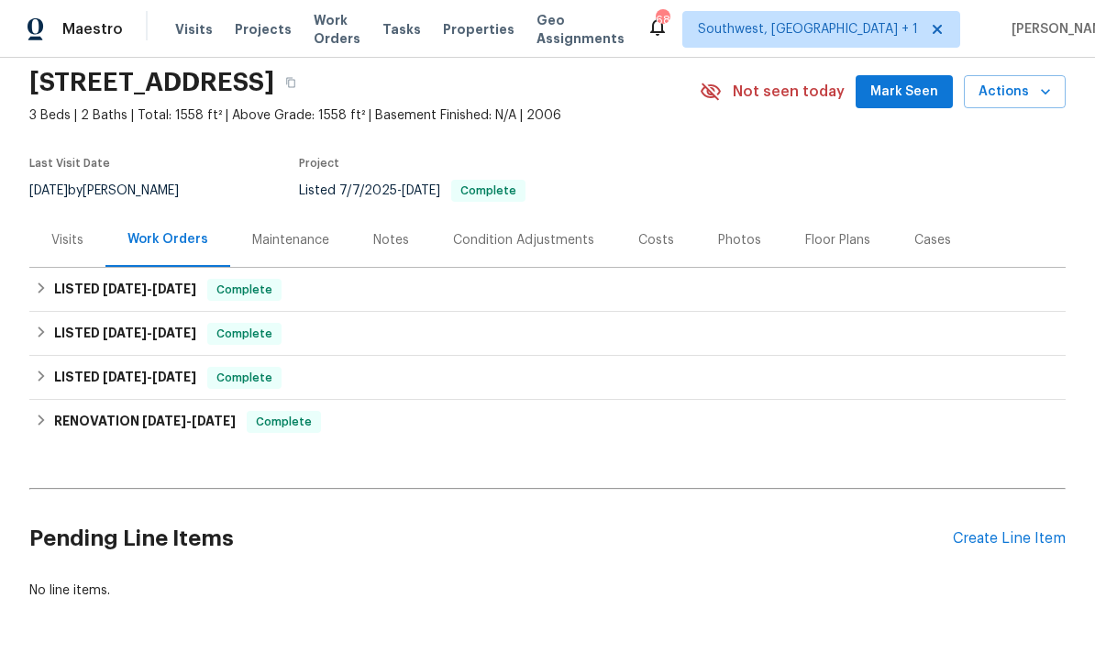
scroll to position [64, 0]
click at [1036, 542] on div "Create Line Item" at bounding box center [1009, 539] width 113 height 17
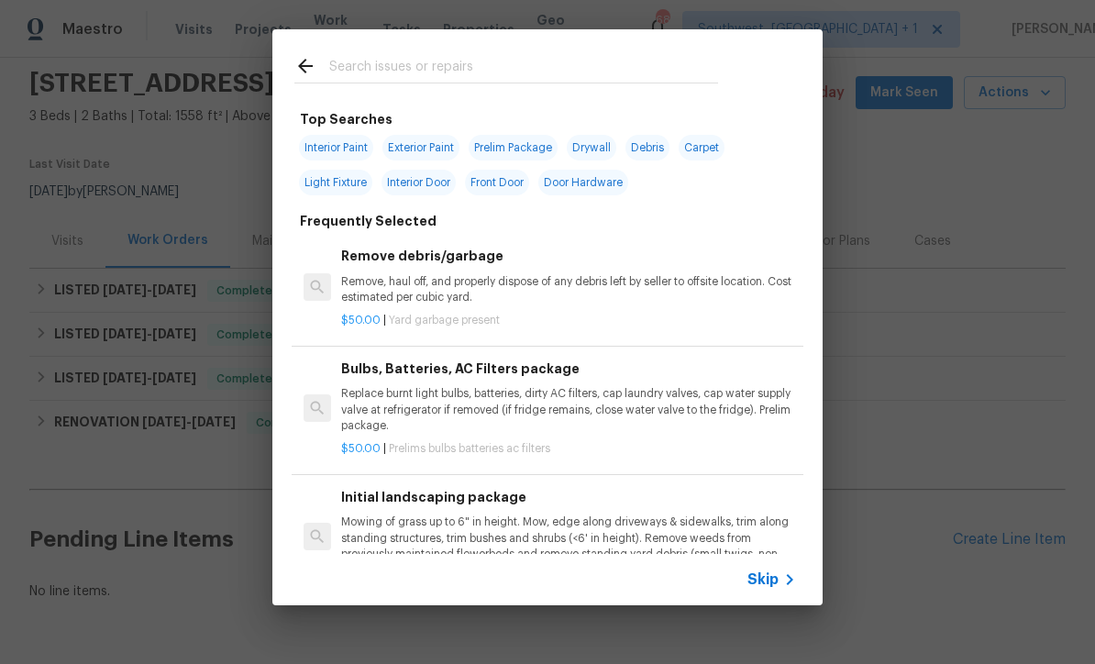
click at [778, 587] on icon at bounding box center [789, 579] width 22 height 22
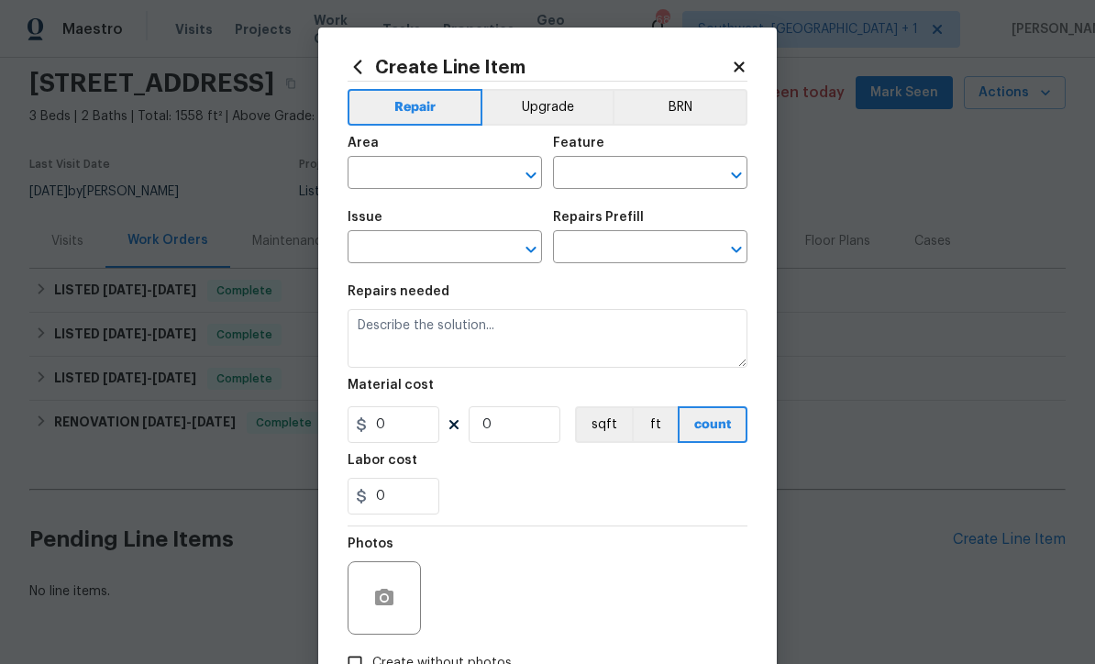
click at [379, 178] on input "text" at bounding box center [418, 174] width 143 height 28
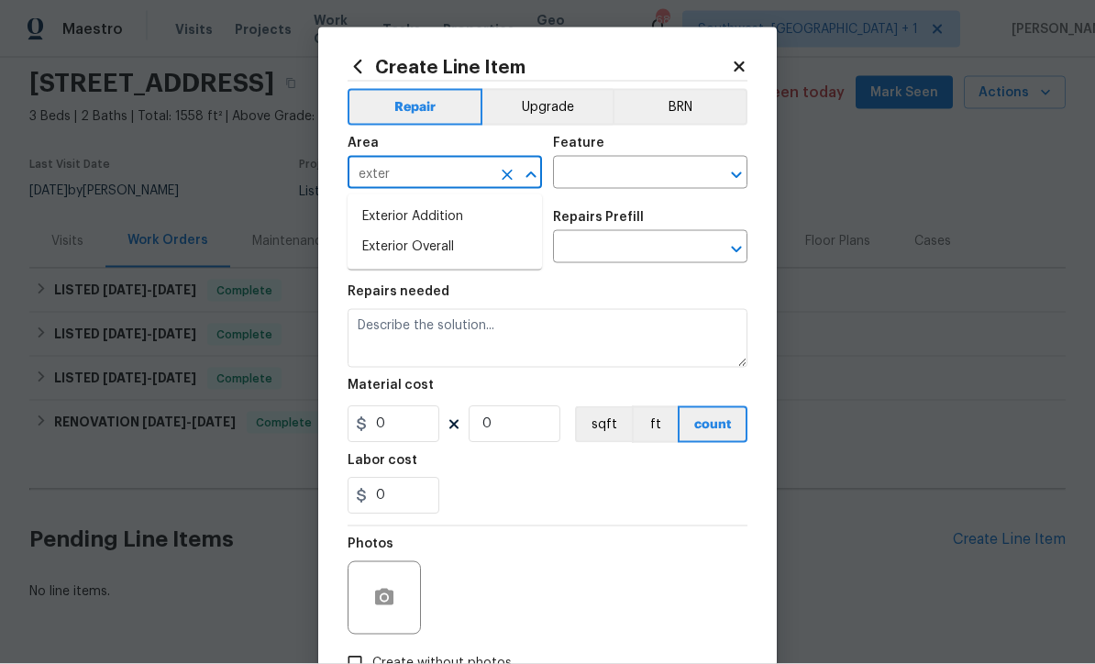
click at [465, 248] on li "Exterior Overall" at bounding box center [444, 247] width 194 height 30
type input "Exterior Overall"
click at [653, 182] on input "text" at bounding box center [624, 174] width 143 height 28
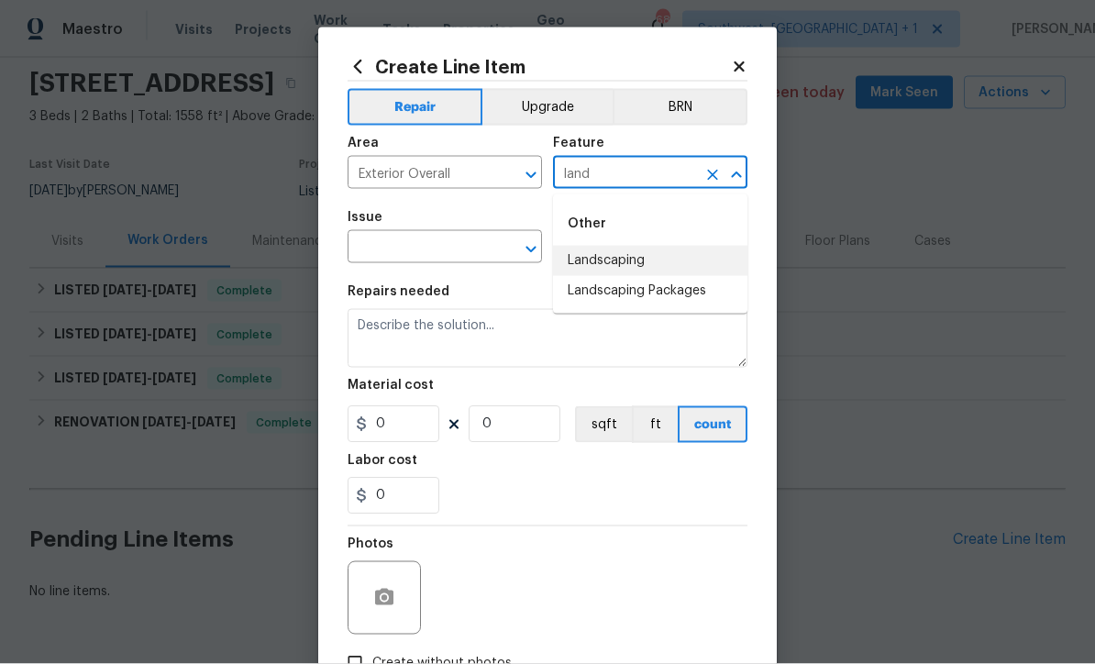
click at [633, 264] on li "Landscaping" at bounding box center [650, 261] width 194 height 30
type input "Landscaping"
click at [377, 261] on input "text" at bounding box center [418, 249] width 143 height 28
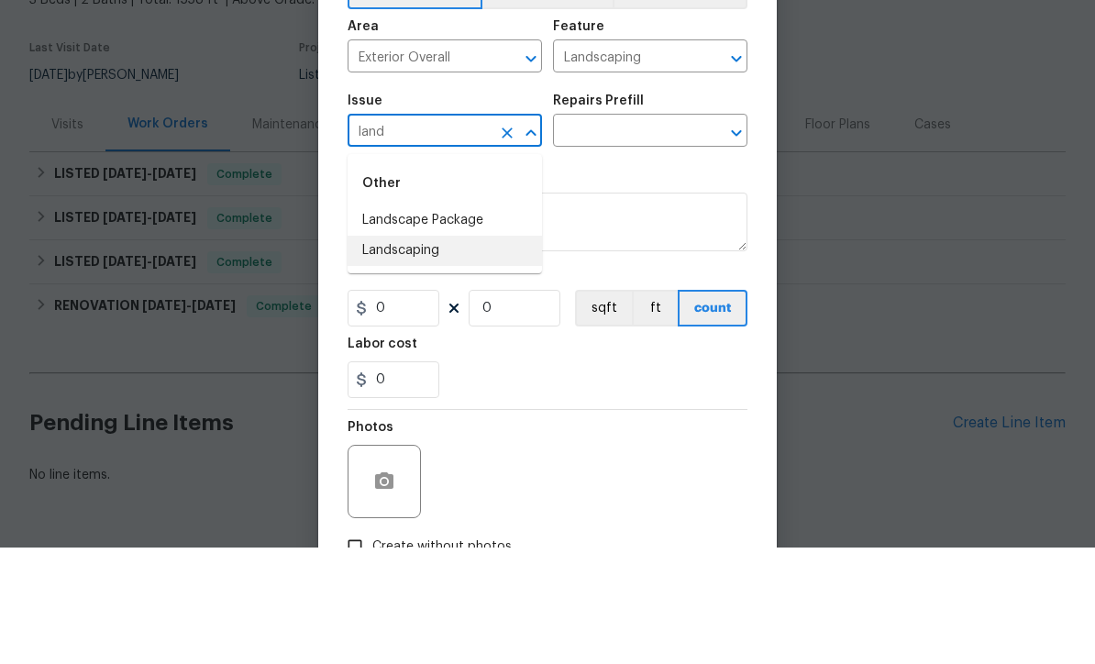
click at [422, 352] on li "Landscaping" at bounding box center [444, 367] width 194 height 30
type input "Landscaping"
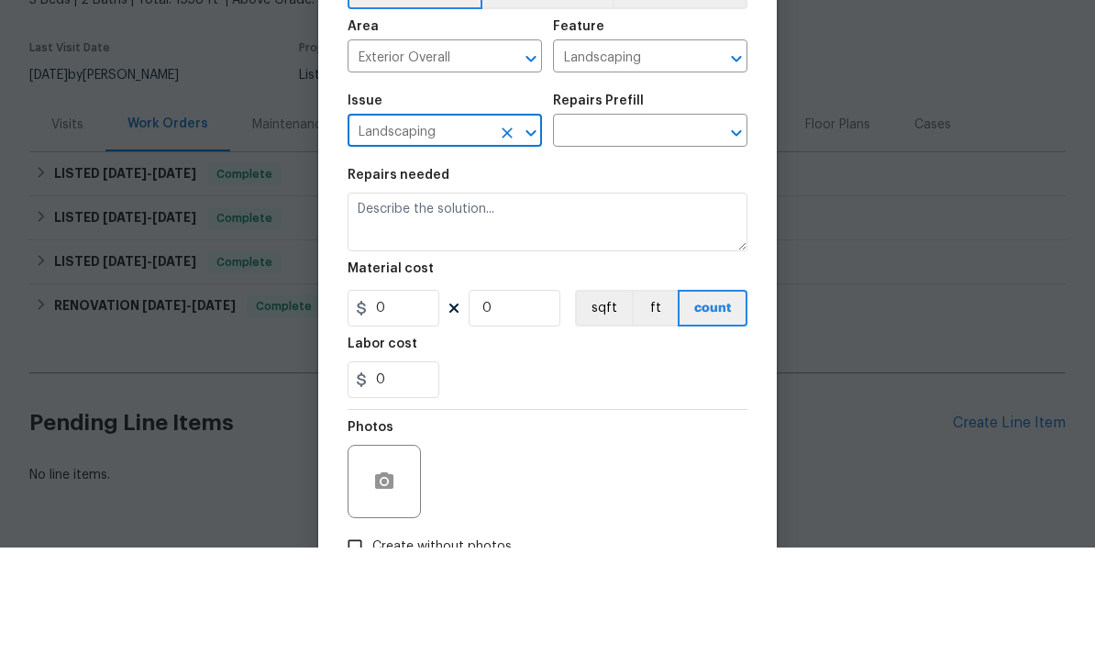
click at [645, 235] on input "text" at bounding box center [624, 249] width 143 height 28
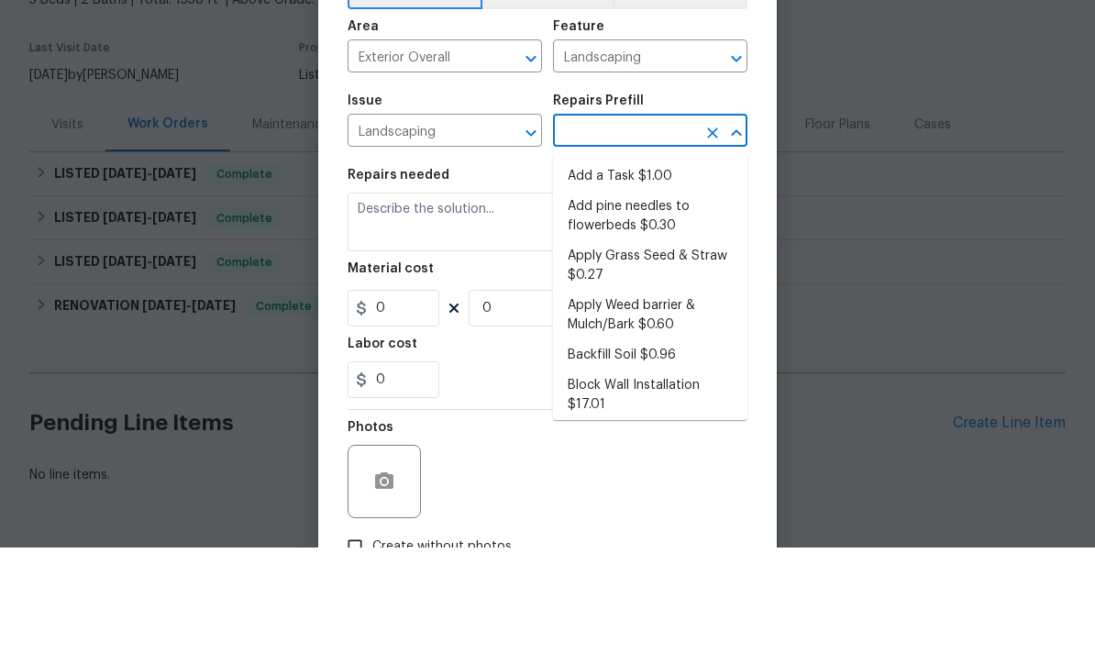
click at [658, 278] on li "Add a Task $1.00" at bounding box center [650, 293] width 194 height 30
type input "Add a Task $1.00"
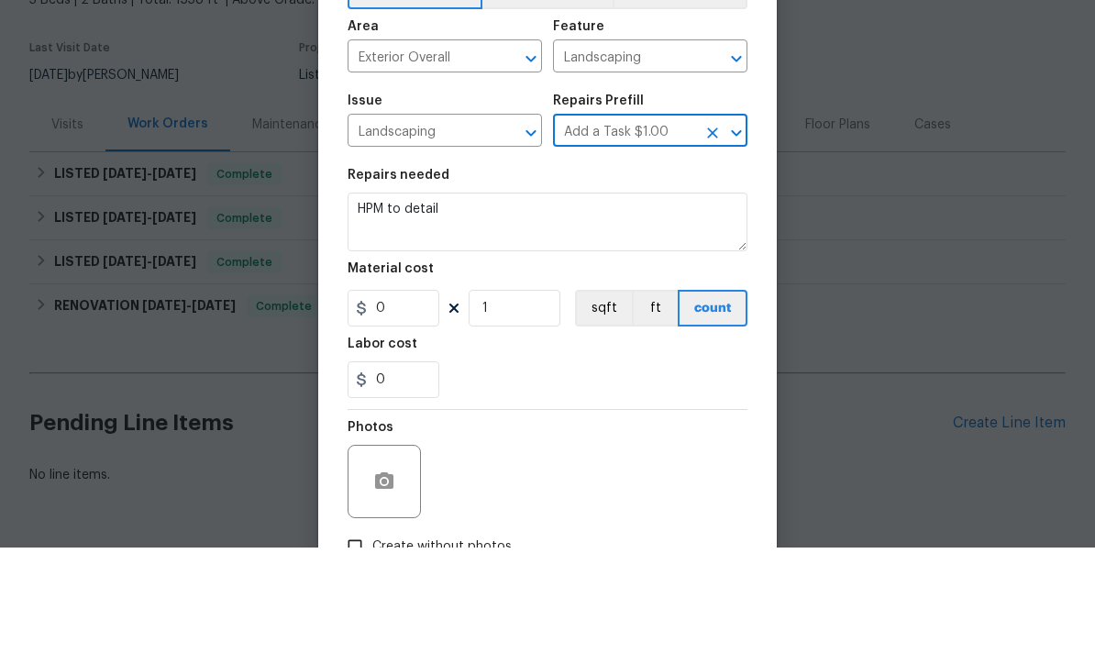
type textarea "HPM to detail"
type input "1"
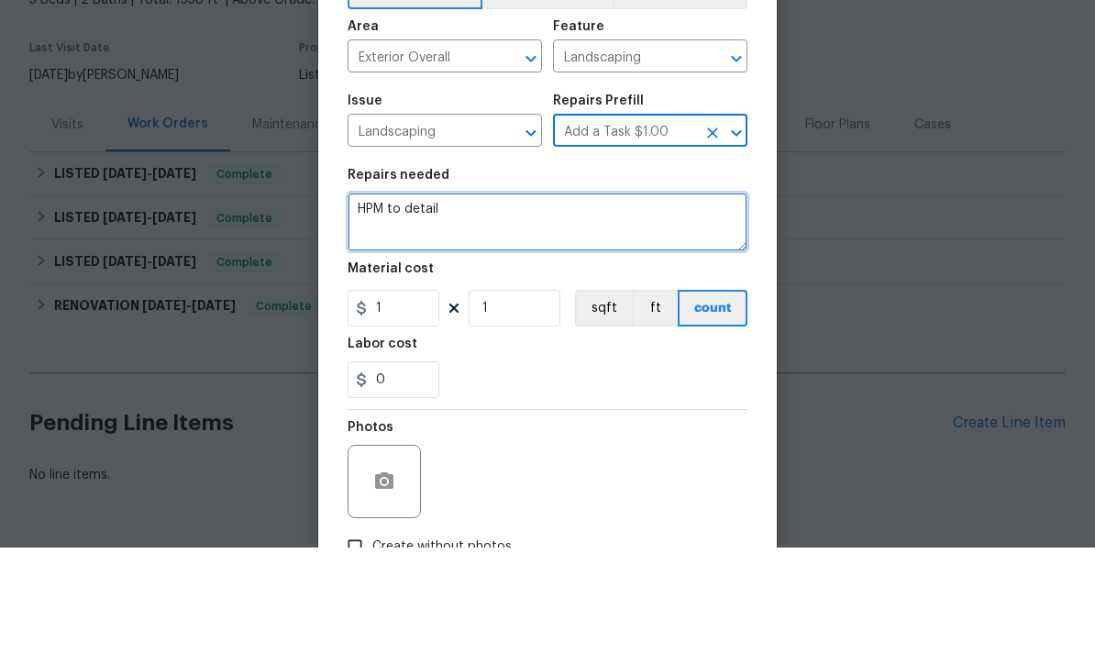
click at [568, 309] on textarea "HPM to detail" at bounding box center [547, 338] width 400 height 59
type textarea "H"
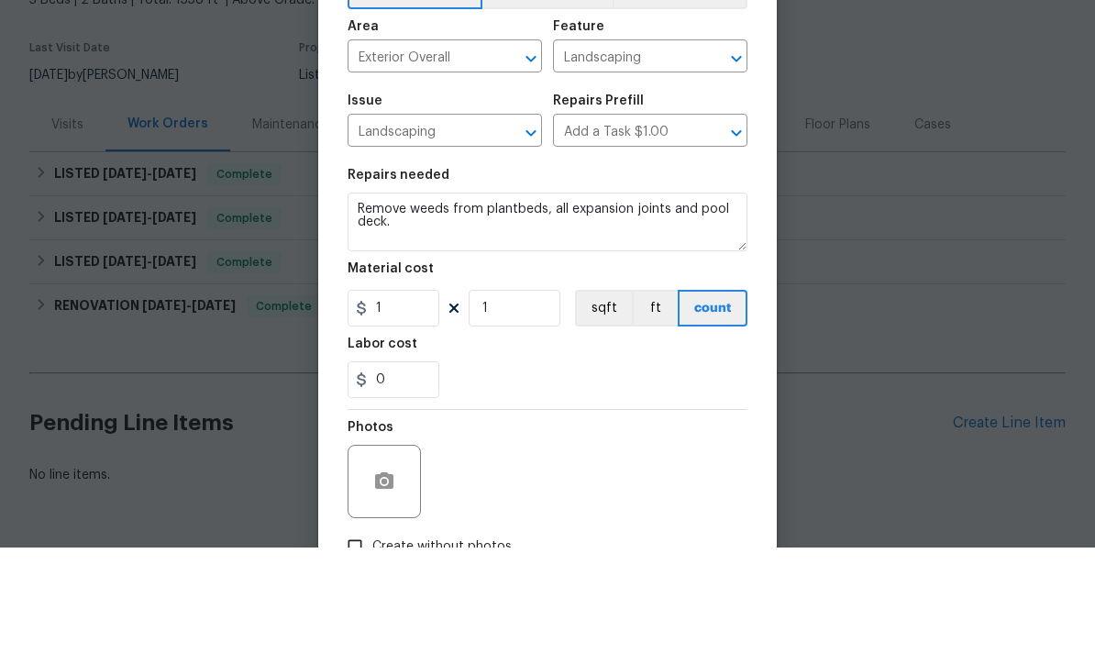
scroll to position [61, 0]
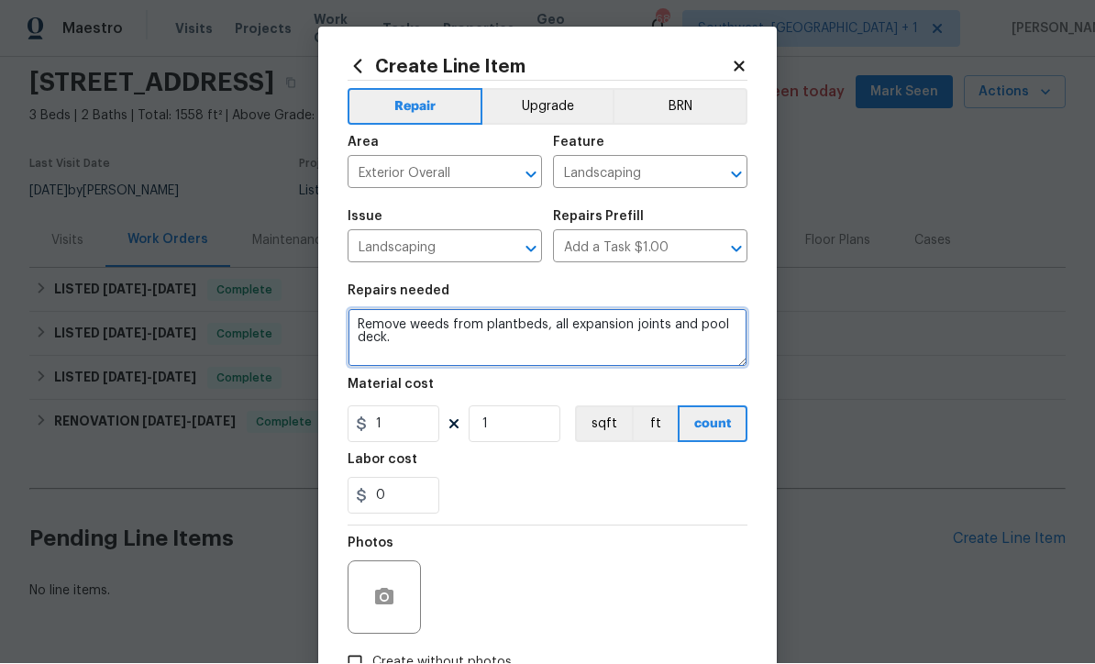
type textarea "Remove weeds from plantbeds, all expansion joints and pool deck."
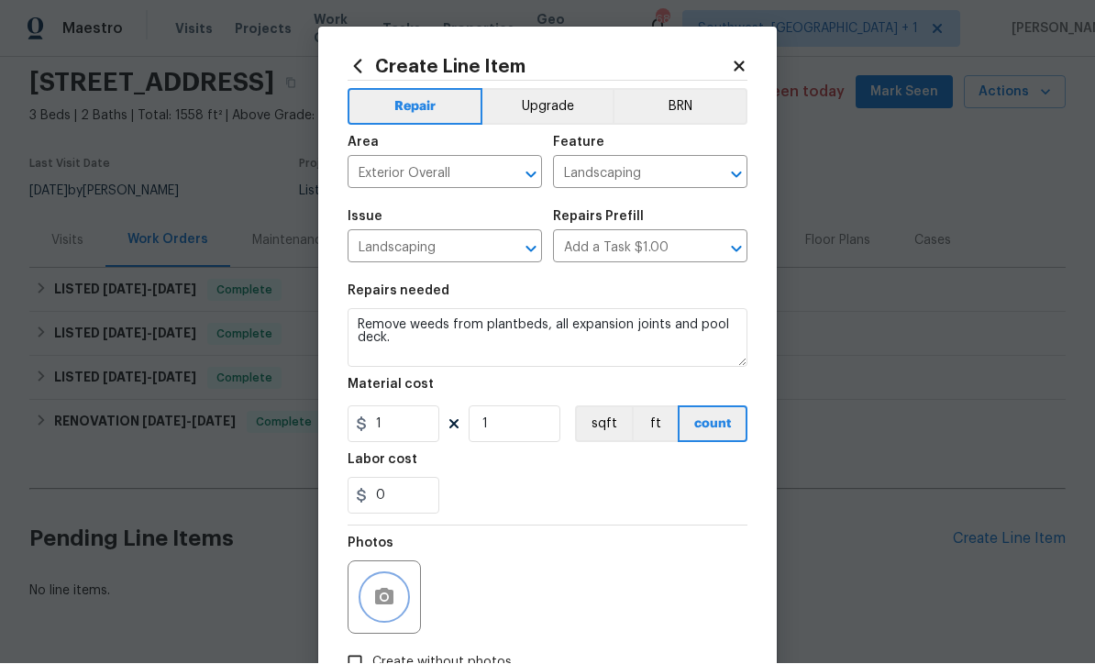
click at [380, 614] on button "button" at bounding box center [384, 598] width 44 height 44
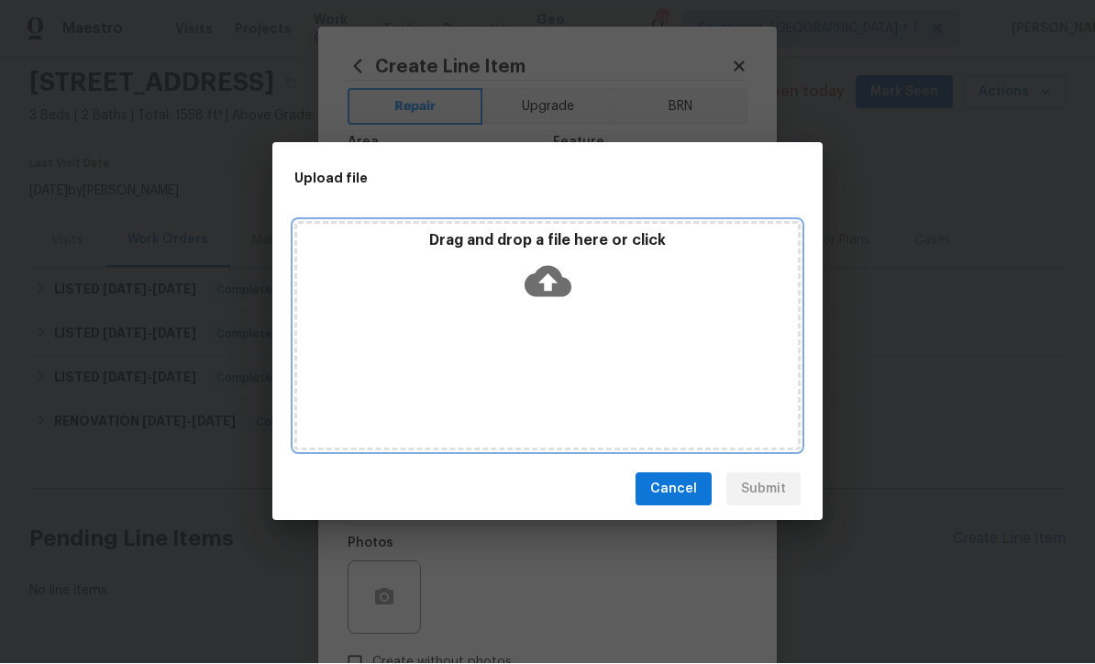
click at [560, 301] on icon at bounding box center [547, 282] width 47 height 47
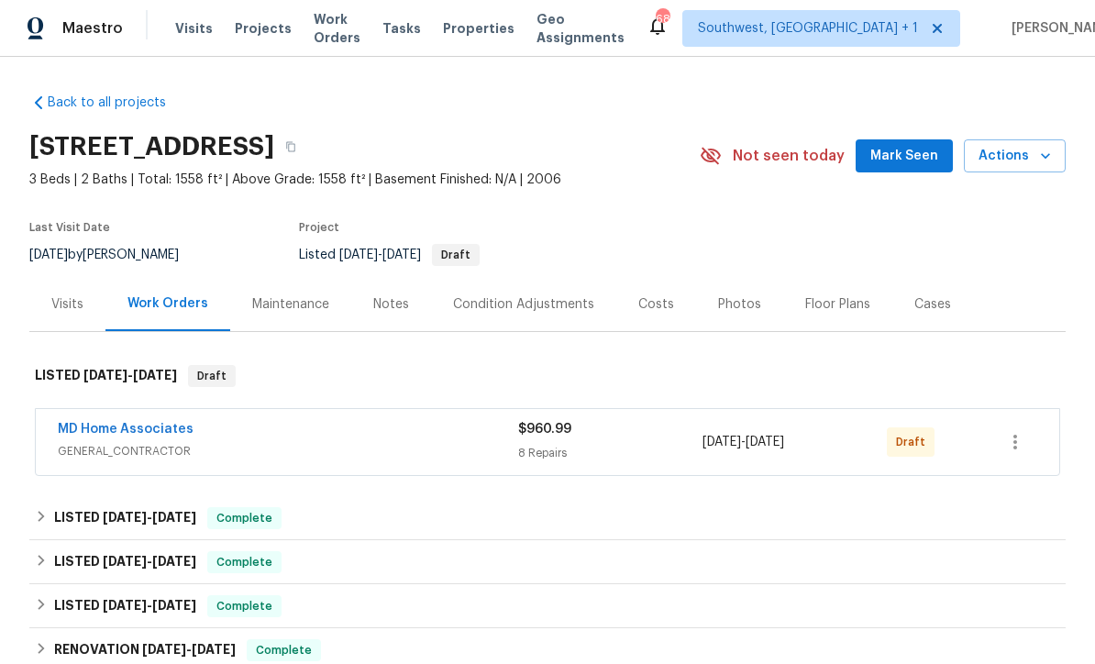
scroll to position [1, 0]
click at [1016, 444] on icon "button" at bounding box center [1015, 443] width 22 height 22
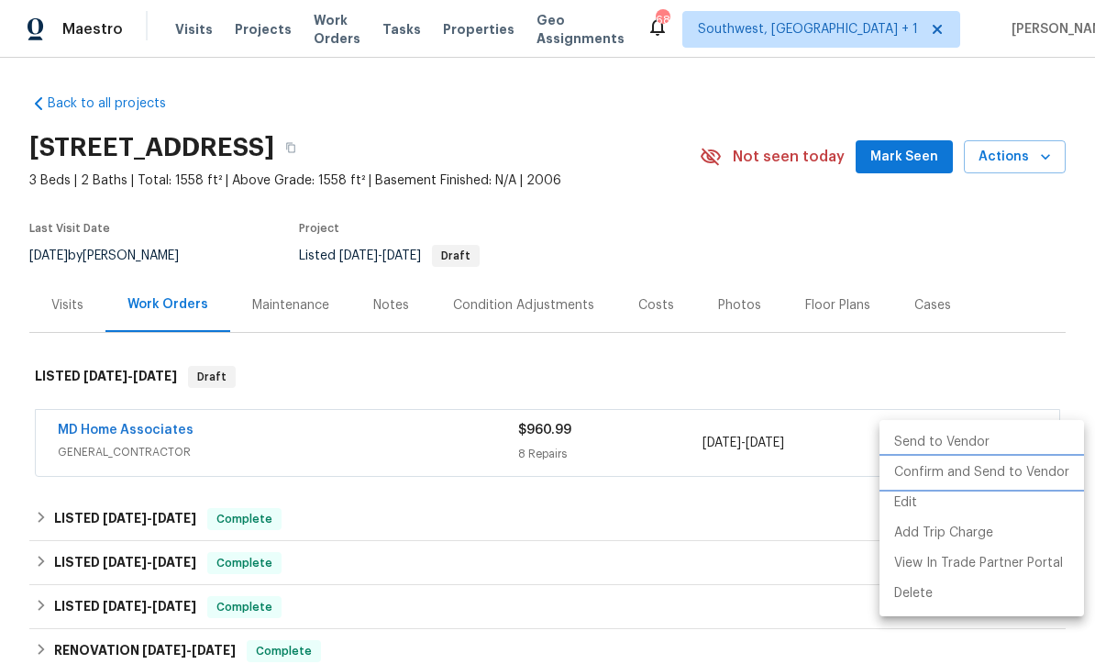
click at [988, 479] on li "Confirm and Send to Vendor" at bounding box center [981, 472] width 204 height 30
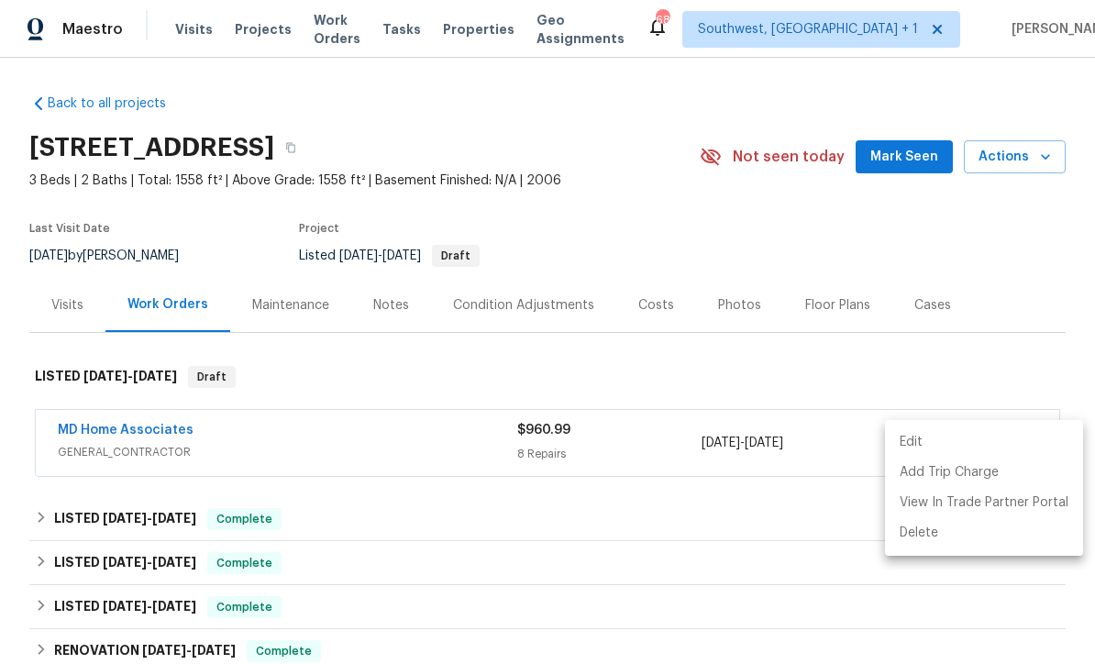
click at [997, 249] on div at bounding box center [547, 332] width 1095 height 664
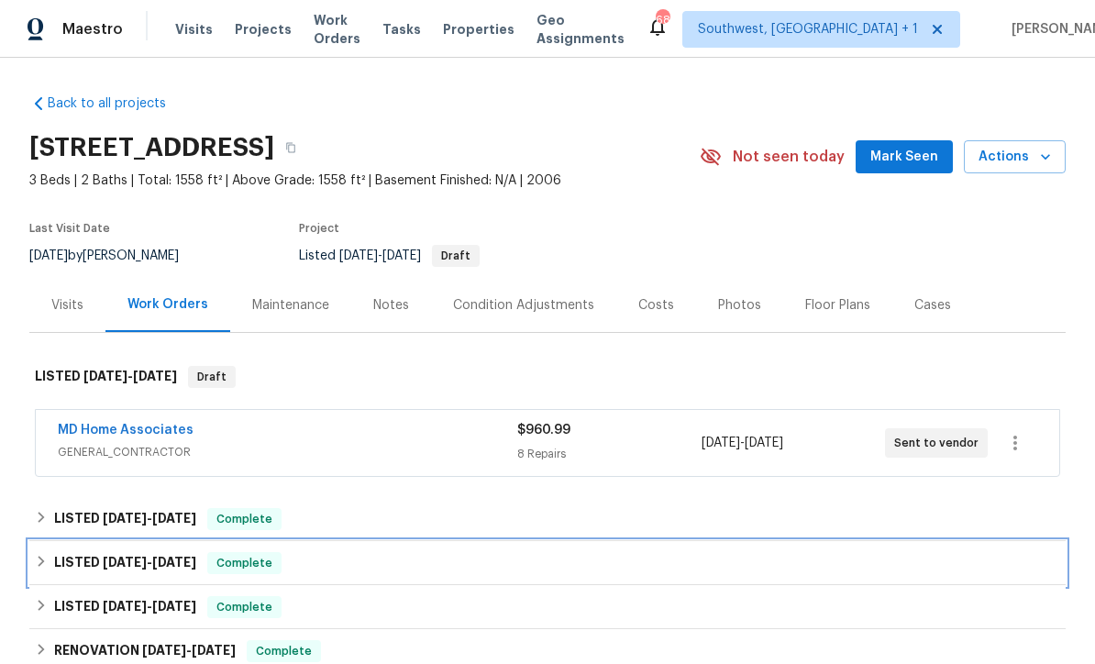
click at [912, 576] on div "LISTED [DATE] - [DATE] Complete" at bounding box center [547, 563] width 1036 height 44
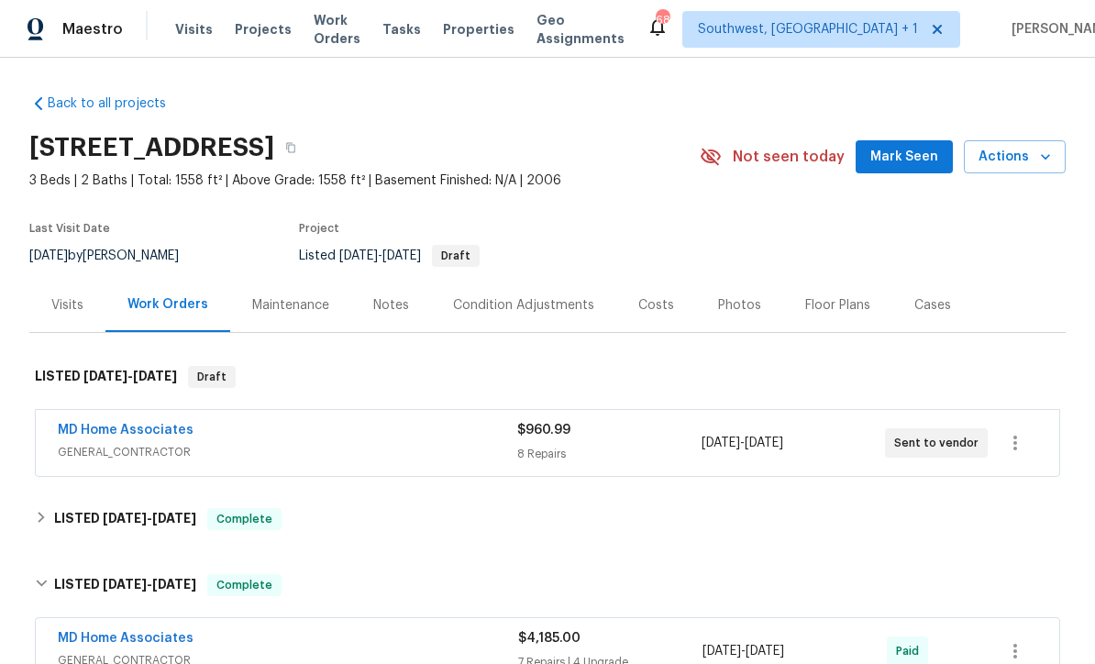
click at [974, 226] on section "[STREET_ADDRESS] 3 Beds | 2 Baths | Total: 1558 ft² | Above Grade: 1558 ft² | B…" at bounding box center [547, 201] width 1036 height 154
click at [645, 316] on div "Costs" at bounding box center [656, 305] width 80 height 54
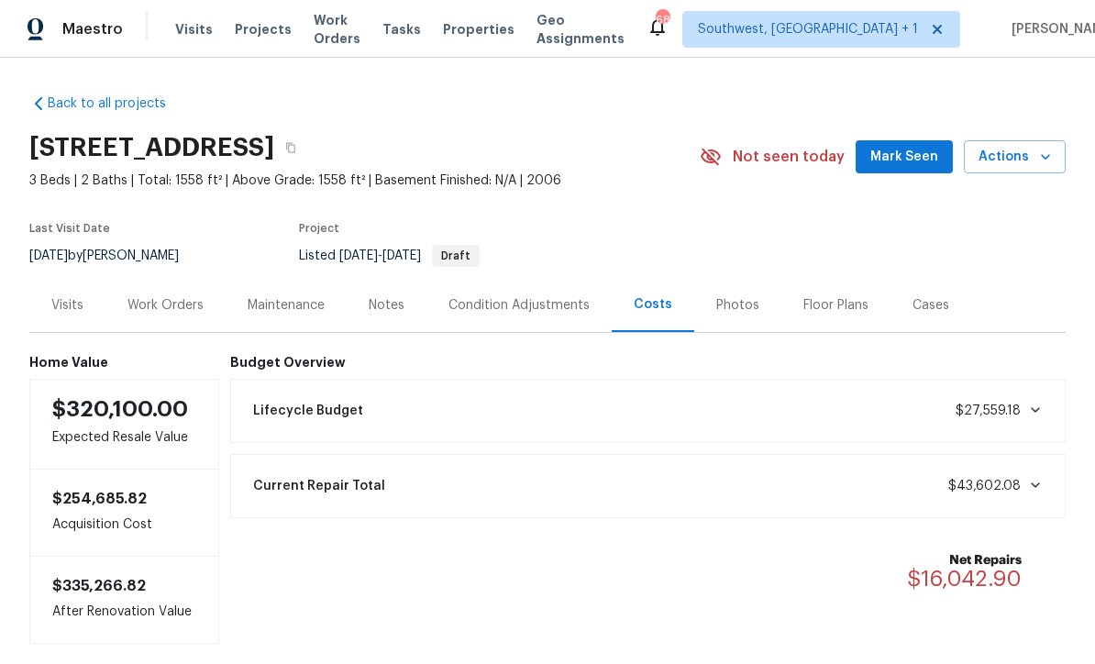
click at [154, 311] on div "Work Orders" at bounding box center [165, 305] width 76 height 18
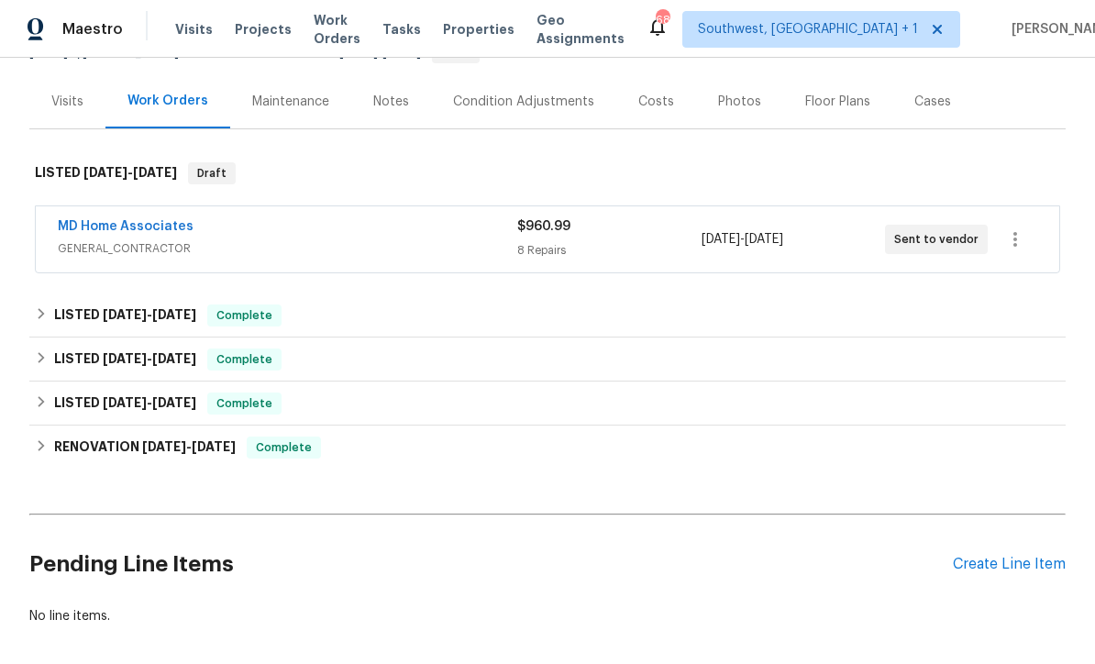
scroll to position [201, 0]
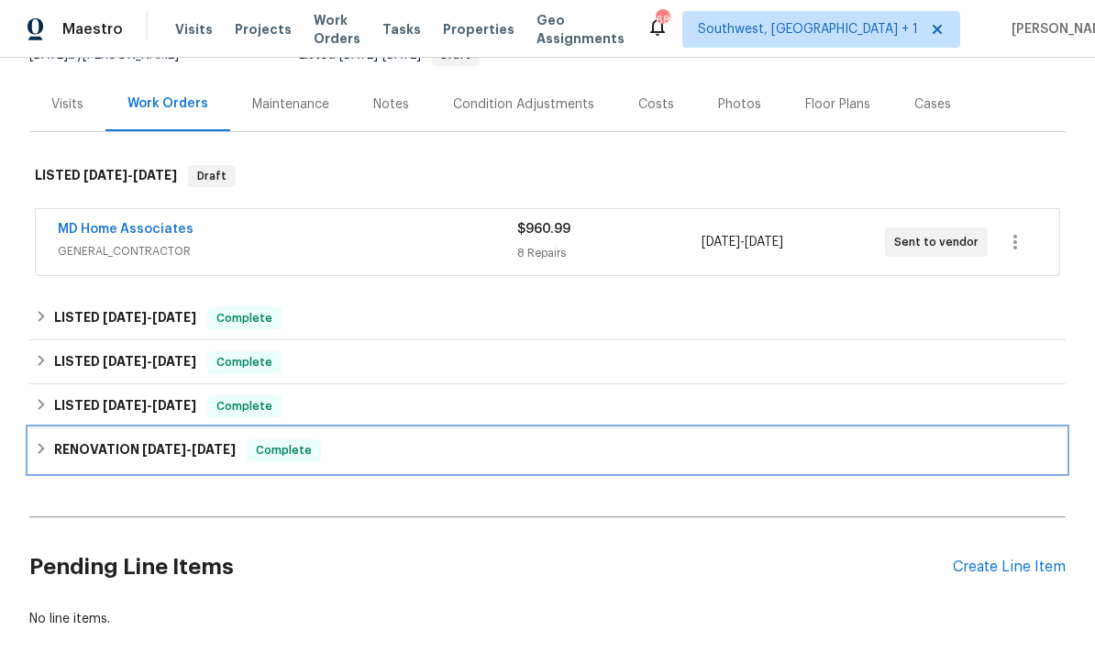
click at [100, 464] on div "RENOVATION [DATE] - [DATE] Complete" at bounding box center [547, 450] width 1036 height 44
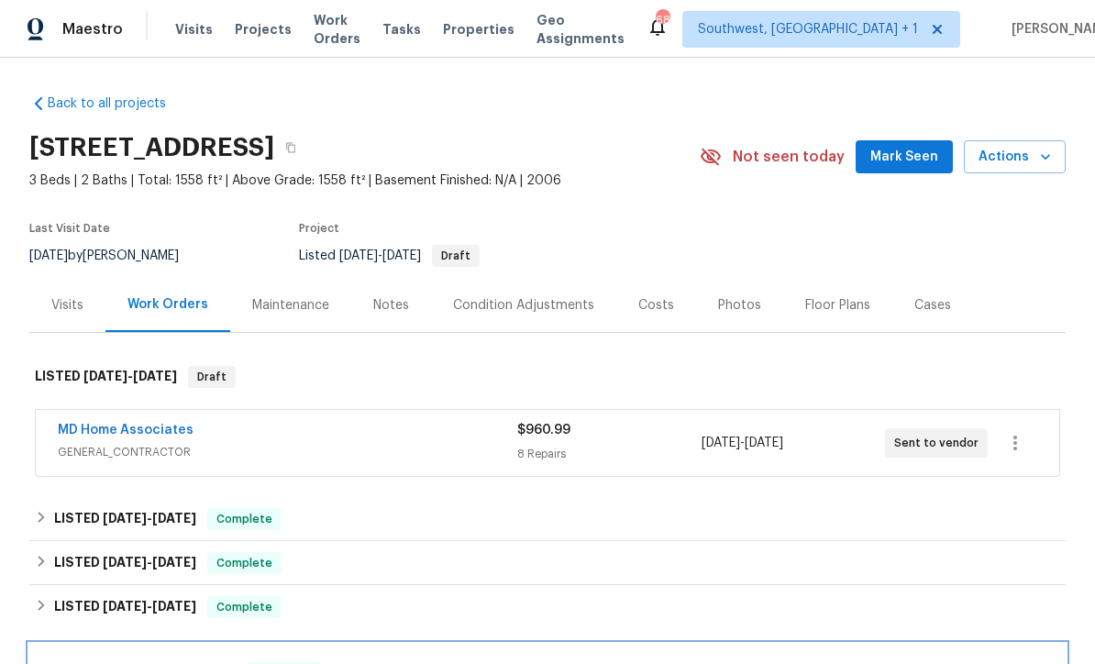
scroll to position [0, 0]
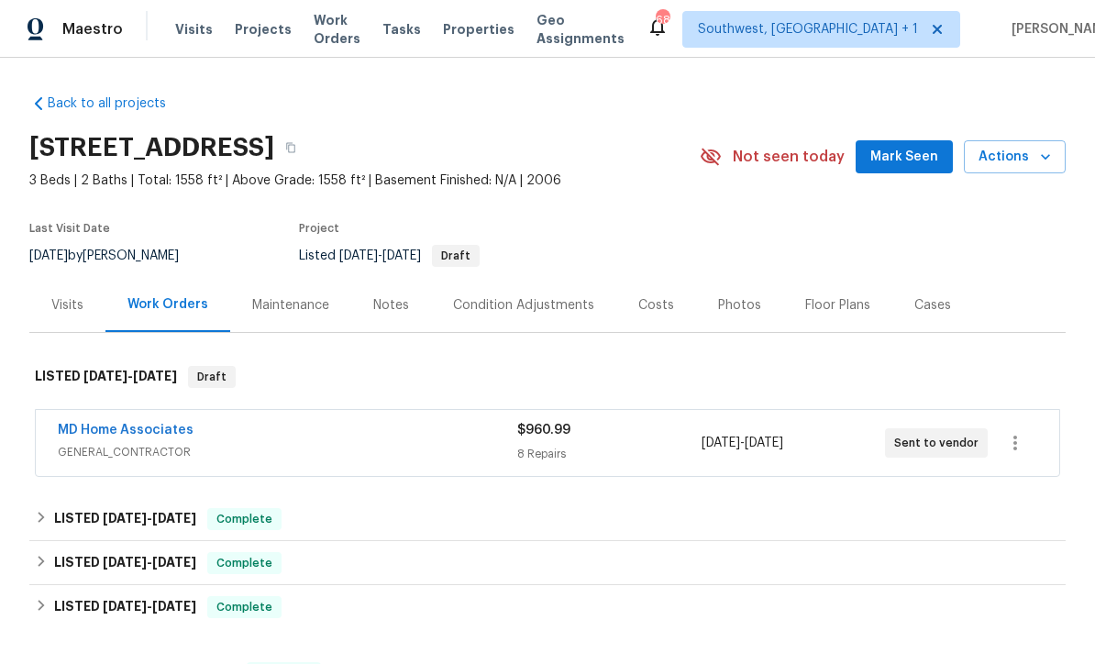
click at [82, 435] on link "MD Home Associates" at bounding box center [126, 430] width 136 height 13
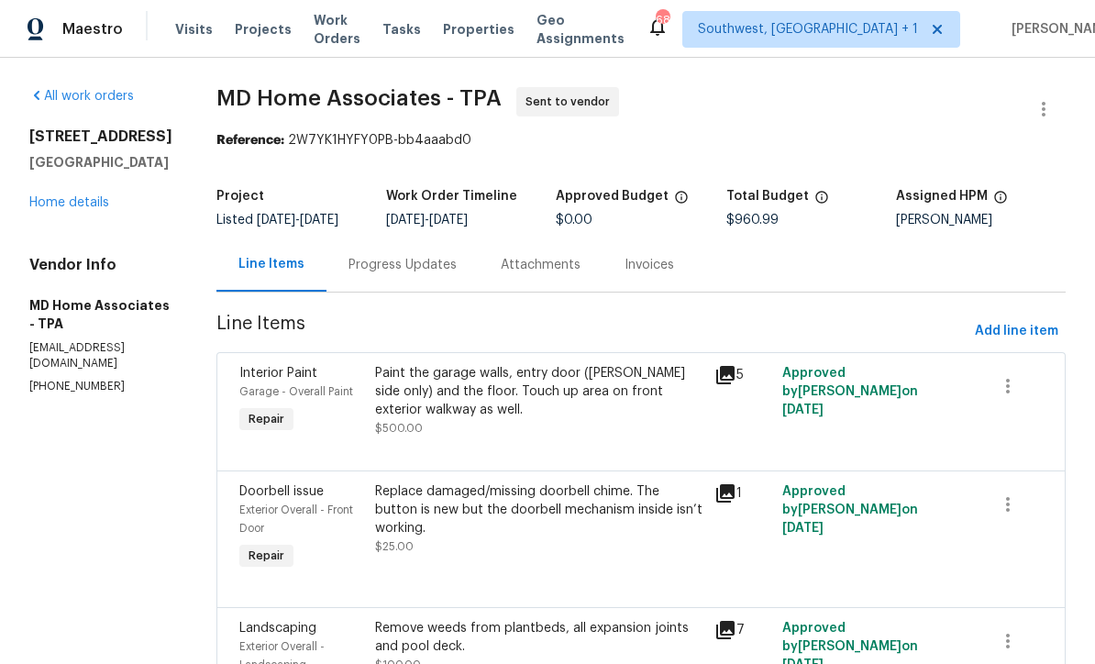
click at [402, 270] on div "Progress Updates" at bounding box center [402, 265] width 108 height 18
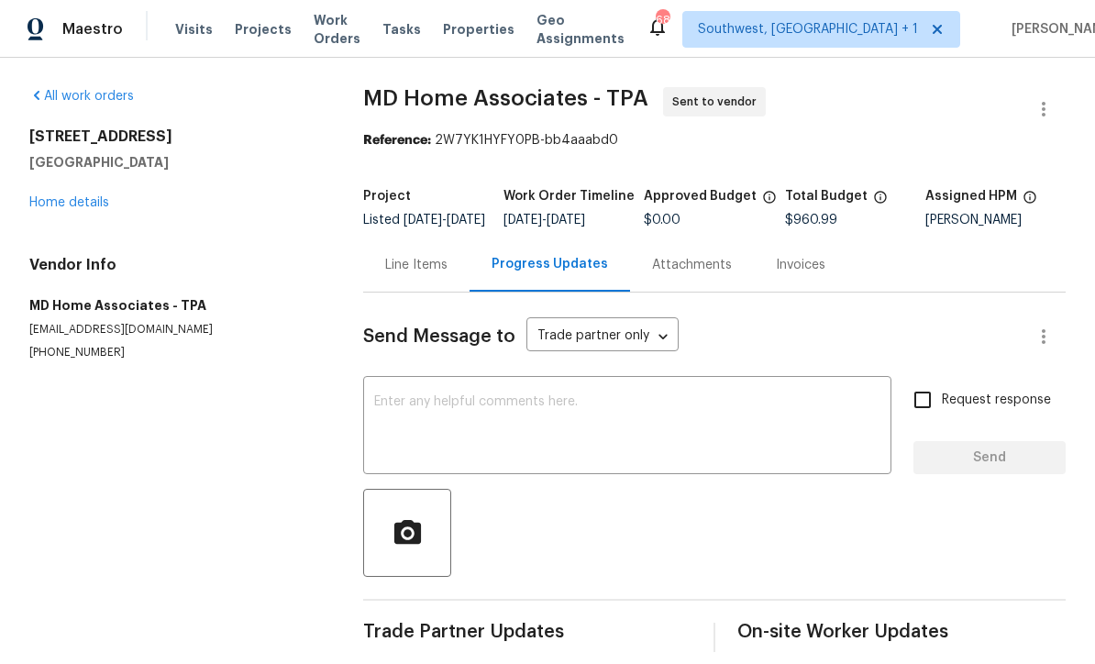
click at [683, 415] on textarea at bounding box center [627, 427] width 506 height 64
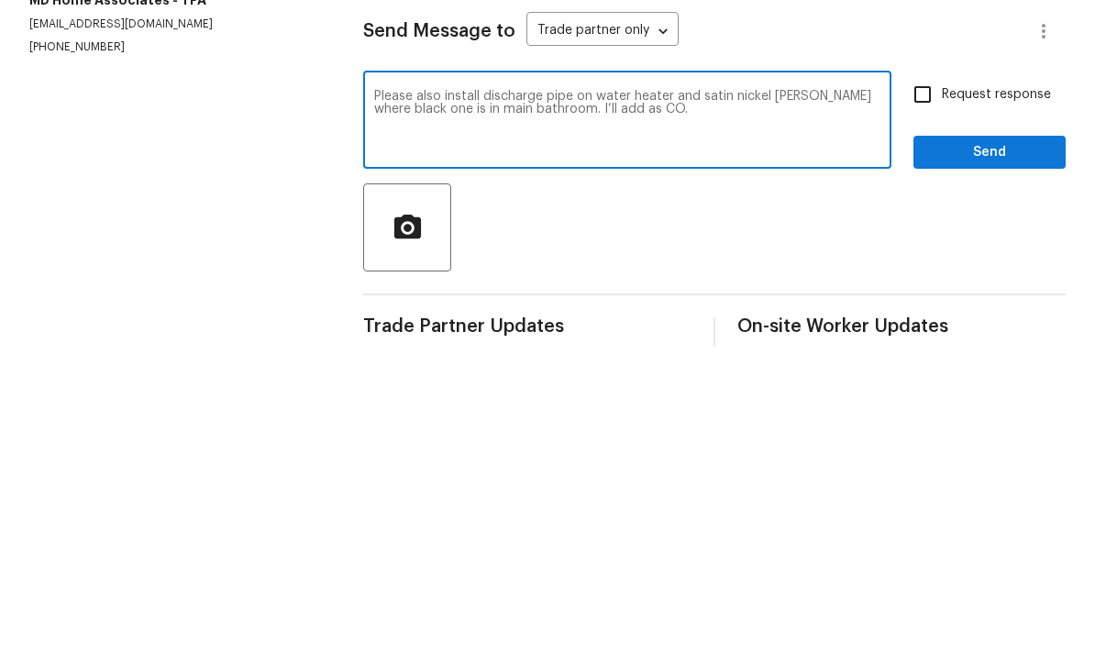
click at [788, 395] on textarea "Please also install discharge pipe on water heater and satin nickel [PERSON_NAM…" at bounding box center [627, 427] width 506 height 64
type textarea "Please also install discharge pipe on water heater and satin nickel robe hook w…"
click at [931, 380] on input "Request response" at bounding box center [922, 399] width 39 height 39
checkbox input "true"
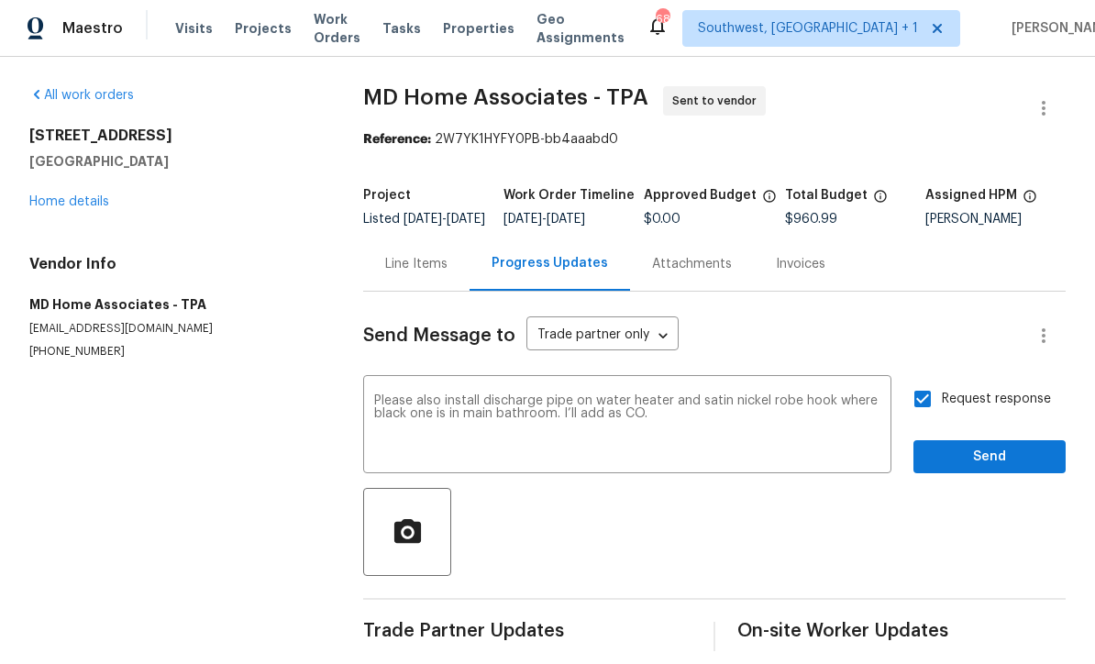
click at [963, 450] on button "Send" at bounding box center [989, 458] width 152 height 34
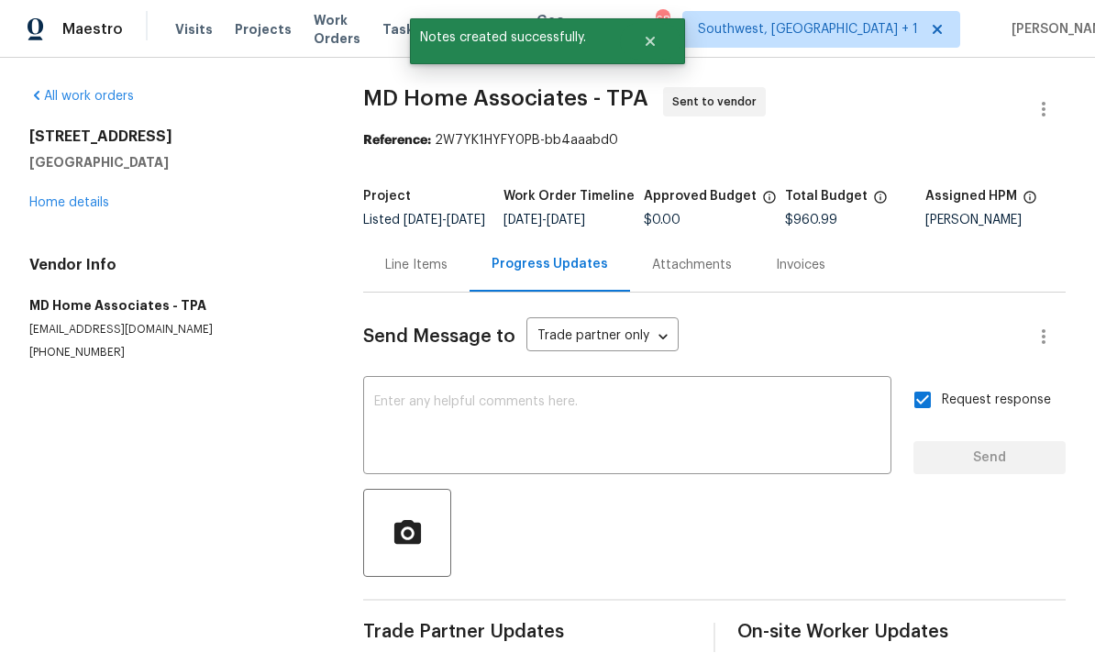
scroll to position [31, 0]
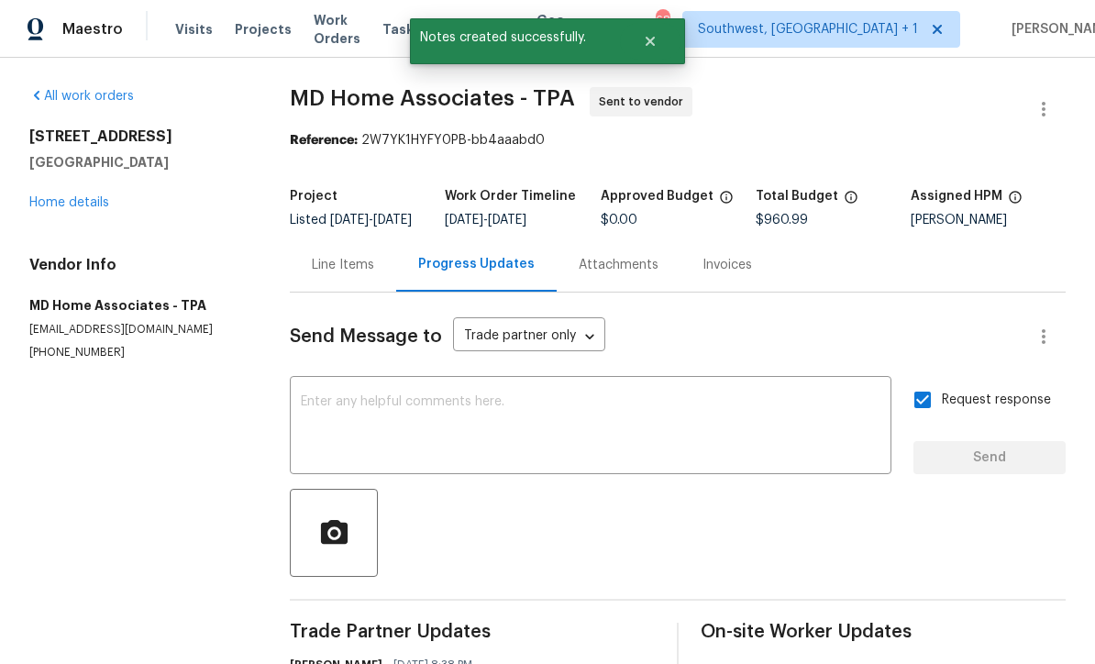
click at [55, 196] on link "Home details" at bounding box center [69, 202] width 80 height 13
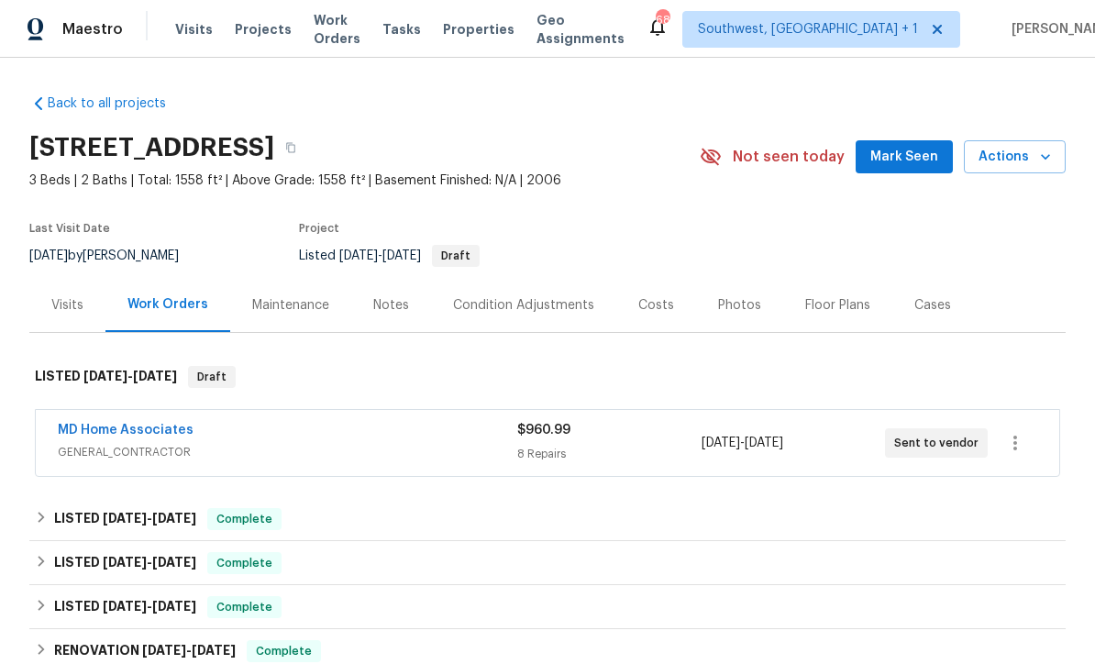
click at [186, 34] on span "Visits" at bounding box center [194, 29] width 38 height 18
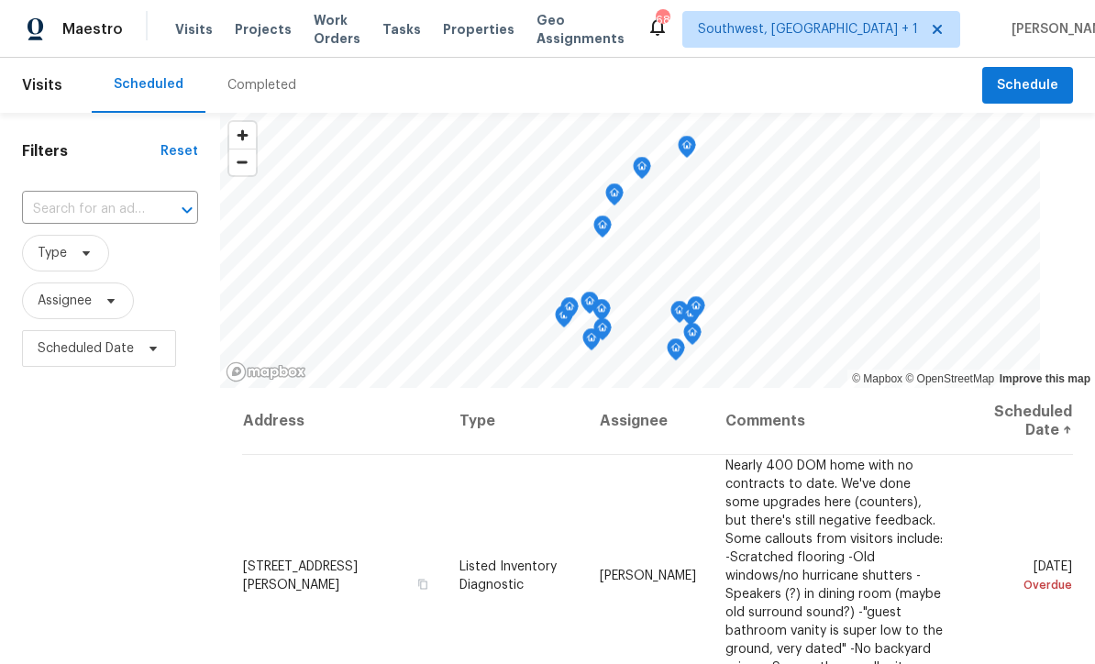
click at [107, 215] on input "text" at bounding box center [84, 209] width 125 height 28
type input "851 placi"
click at [76, 265] on li "[STREET_ADDRESS]" at bounding box center [111, 252] width 178 height 30
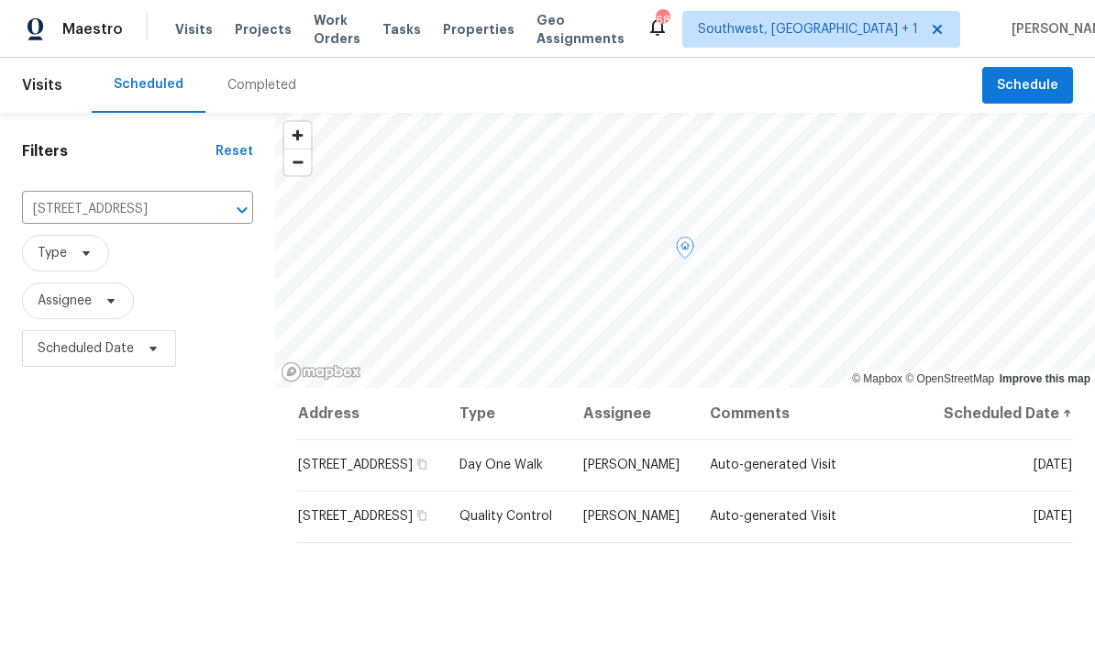
click at [0, 0] on icon at bounding box center [0, 0] width 0 height 0
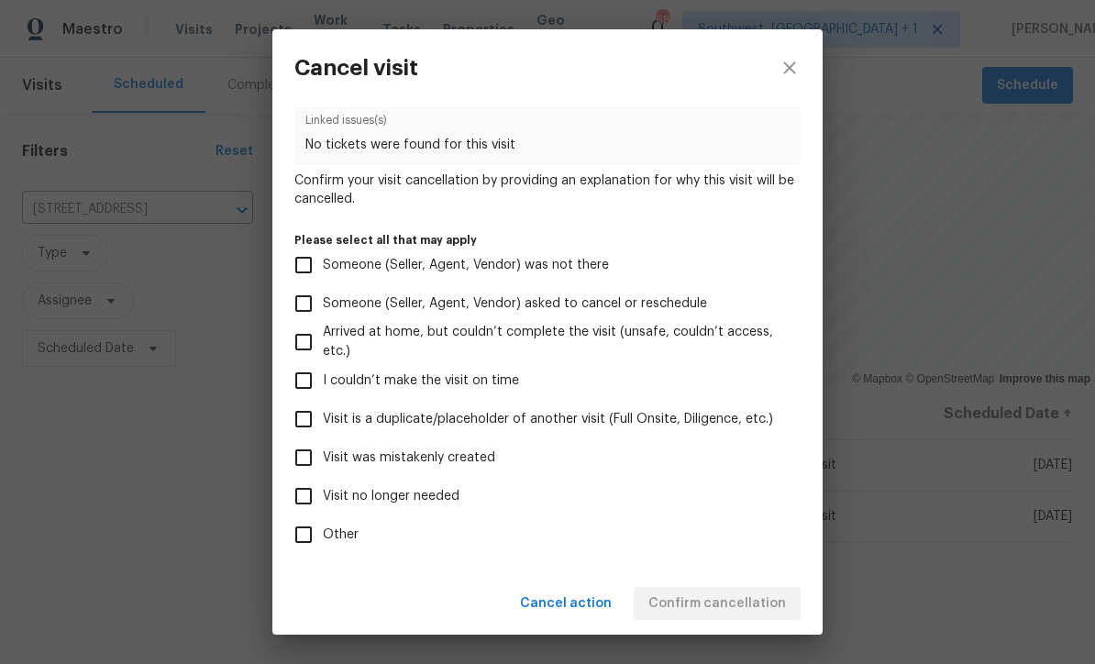
scroll to position [69, 0]
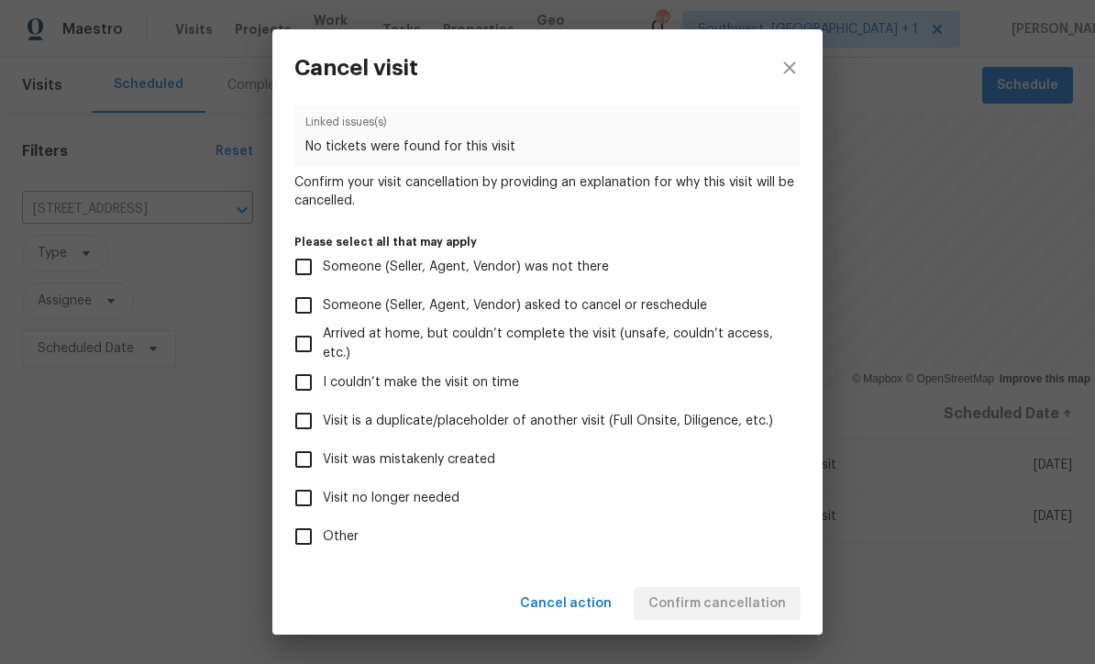
click at [303, 464] on input "Visit was mistakenly created" at bounding box center [303, 459] width 39 height 39
checkbox input "true"
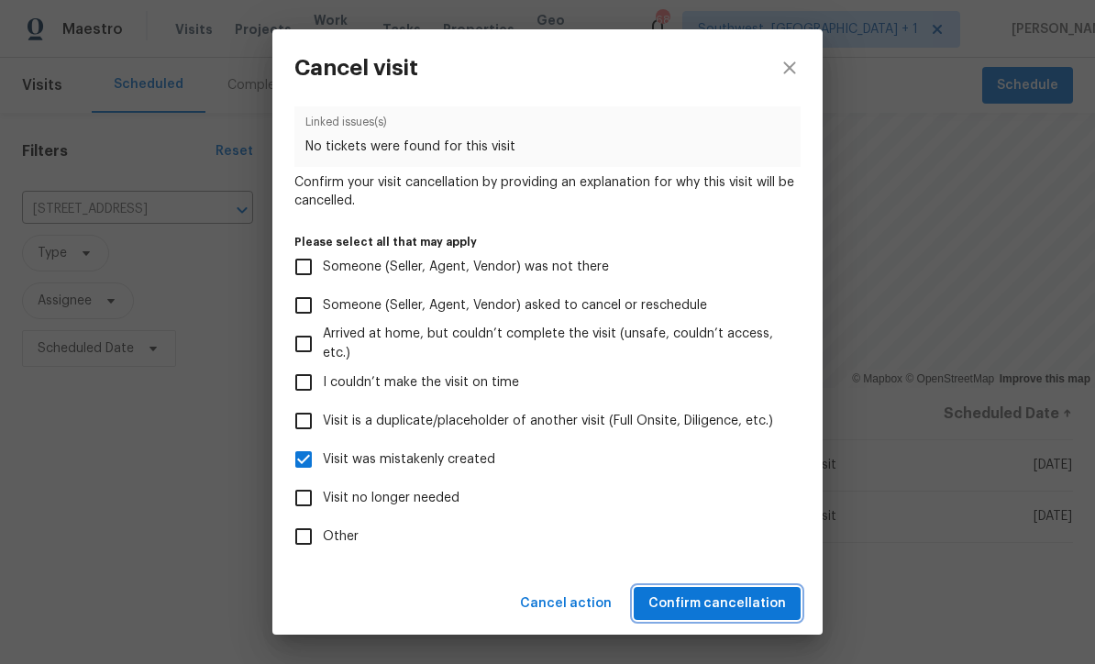
click at [755, 606] on span "Confirm cancellation" at bounding box center [717, 603] width 138 height 23
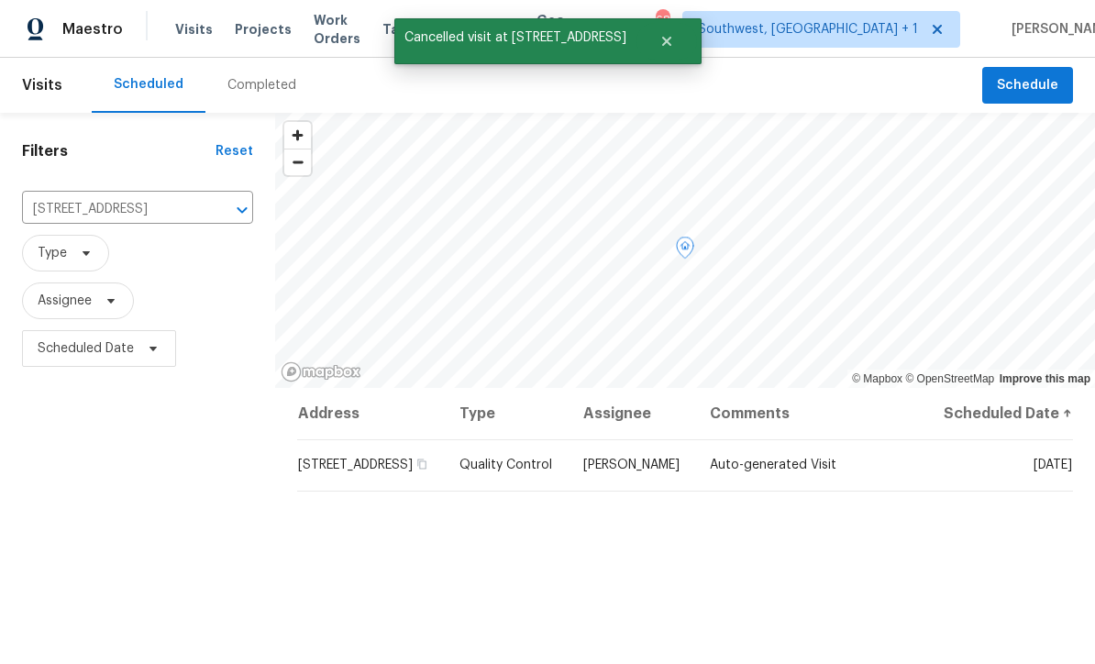
click at [0, 0] on icon at bounding box center [0, 0] width 0 height 0
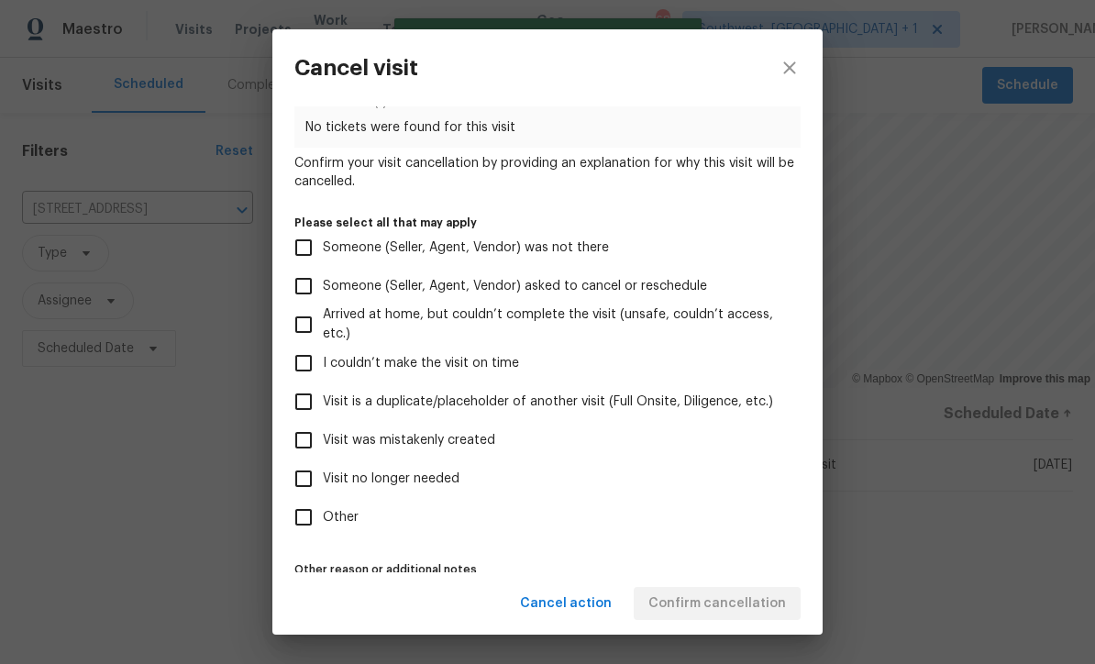
scroll to position [86, 0]
click at [314, 446] on input "Visit was mistakenly created" at bounding box center [303, 442] width 39 height 39
checkbox input "true"
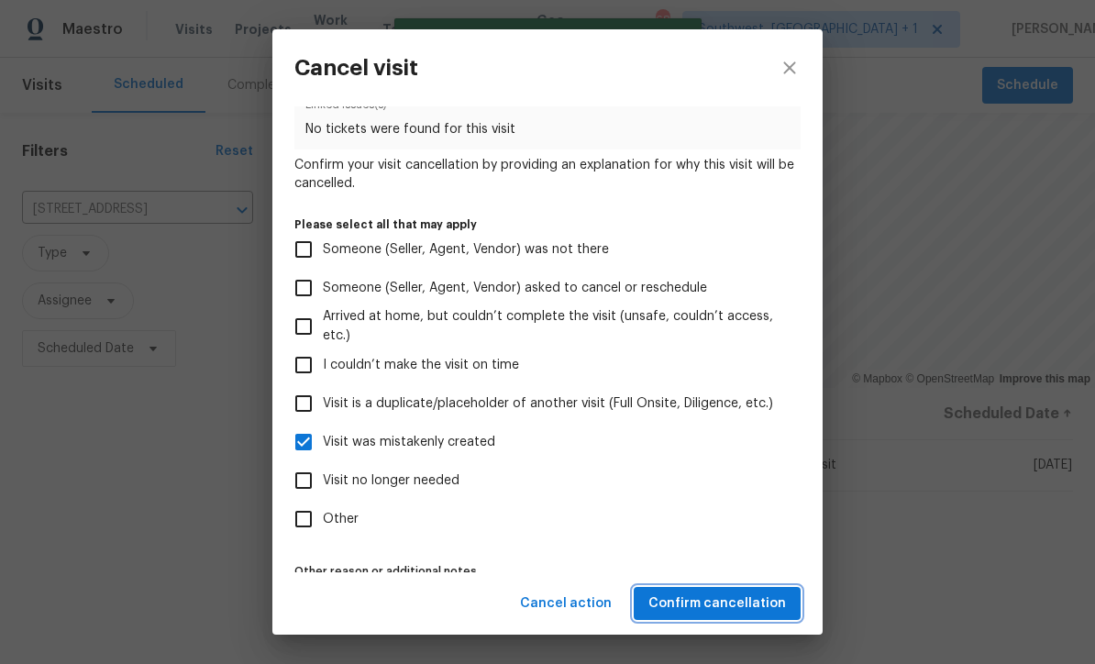
click at [735, 599] on span "Confirm cancellation" at bounding box center [717, 603] width 138 height 23
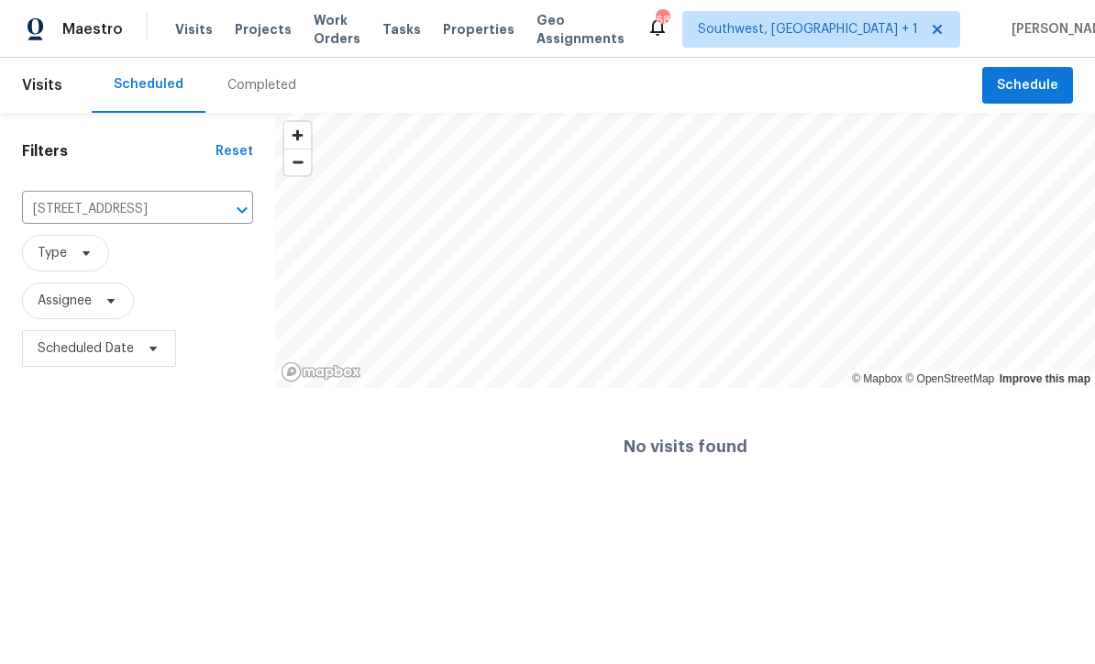
click at [68, 211] on input "[STREET_ADDRESS]" at bounding box center [112, 209] width 180 height 28
type input "6904 drew"
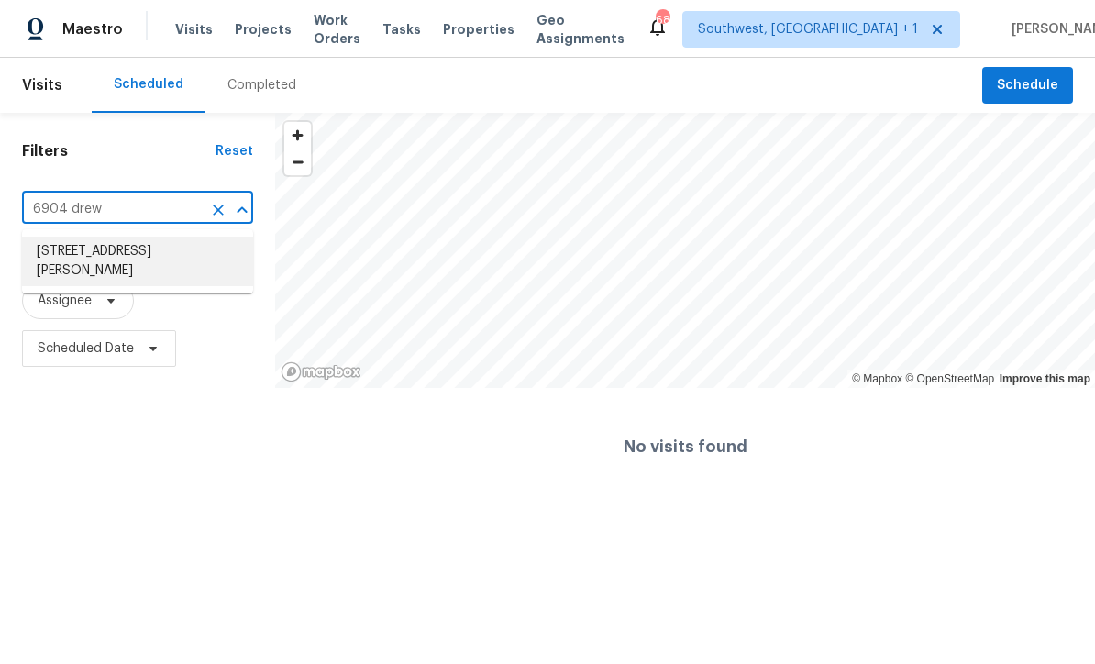
click at [74, 258] on li "[STREET_ADDRESS][PERSON_NAME]" at bounding box center [137, 262] width 231 height 50
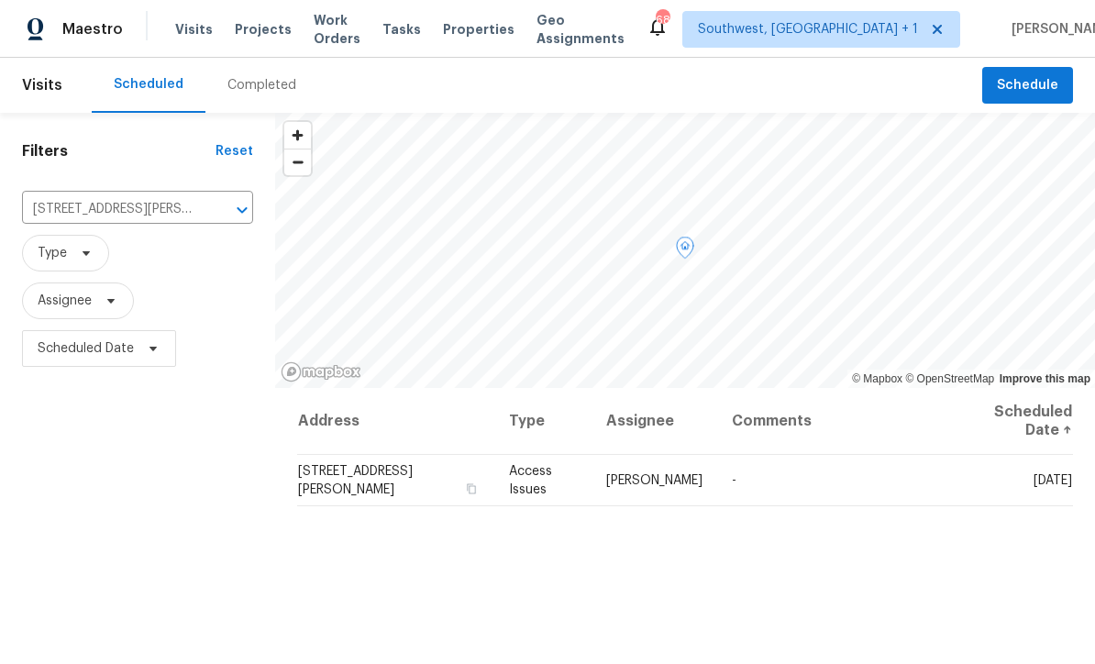
click at [0, 0] on icon at bounding box center [0, 0] width 0 height 0
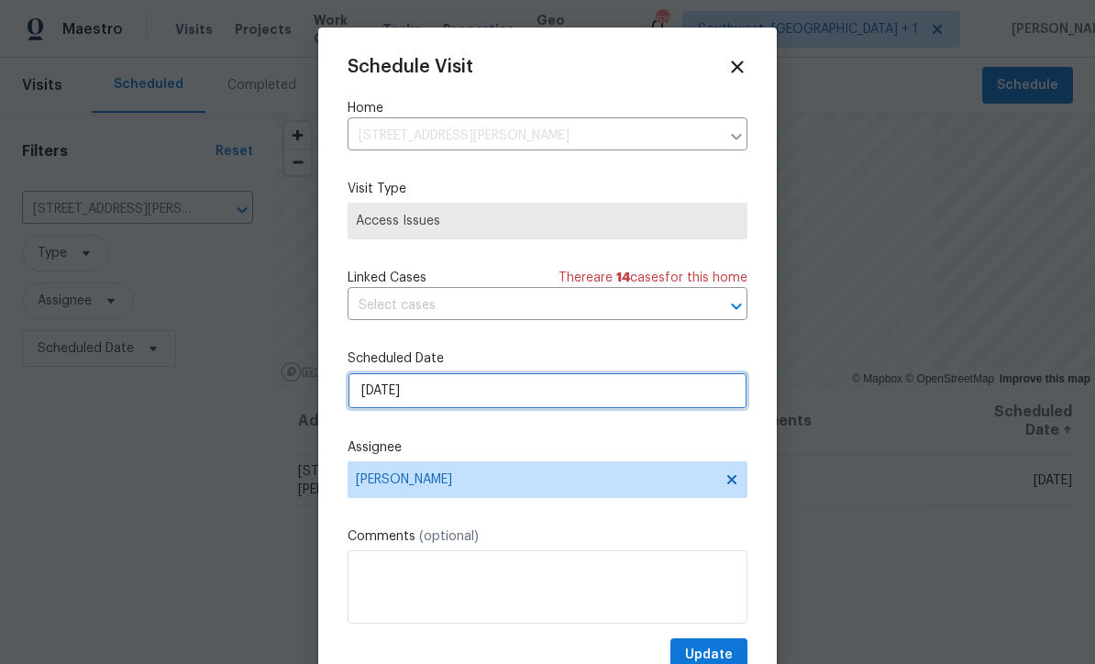
click at [490, 407] on input "[DATE]" at bounding box center [547, 390] width 400 height 37
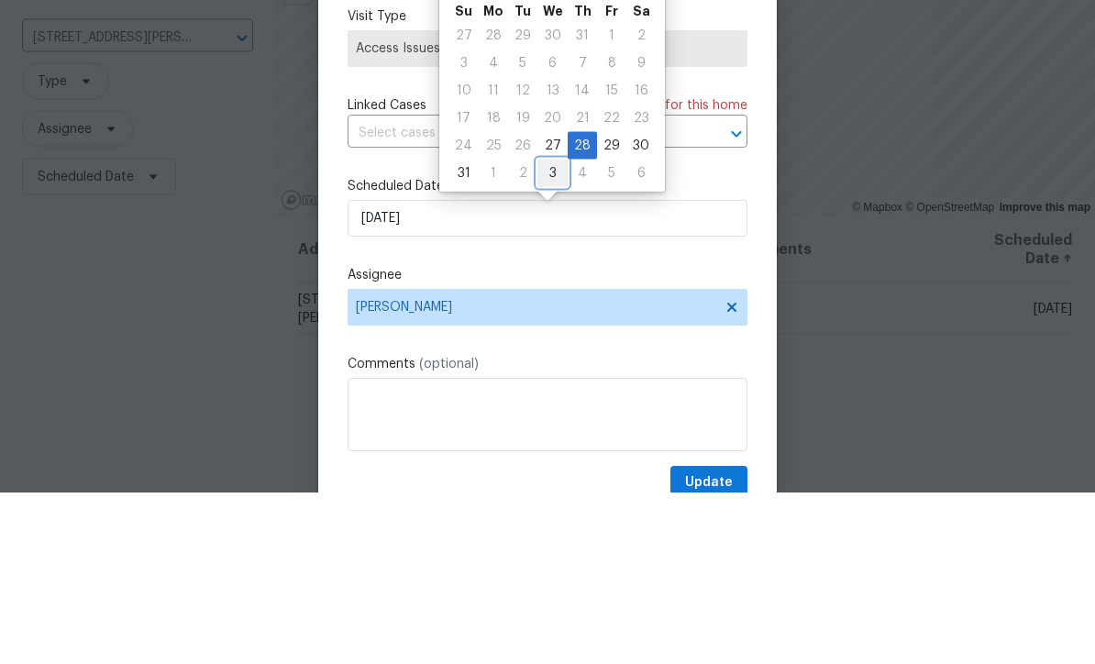
click at [548, 332] on div "3" at bounding box center [552, 345] width 30 height 26
type input "[DATE]"
select select "8"
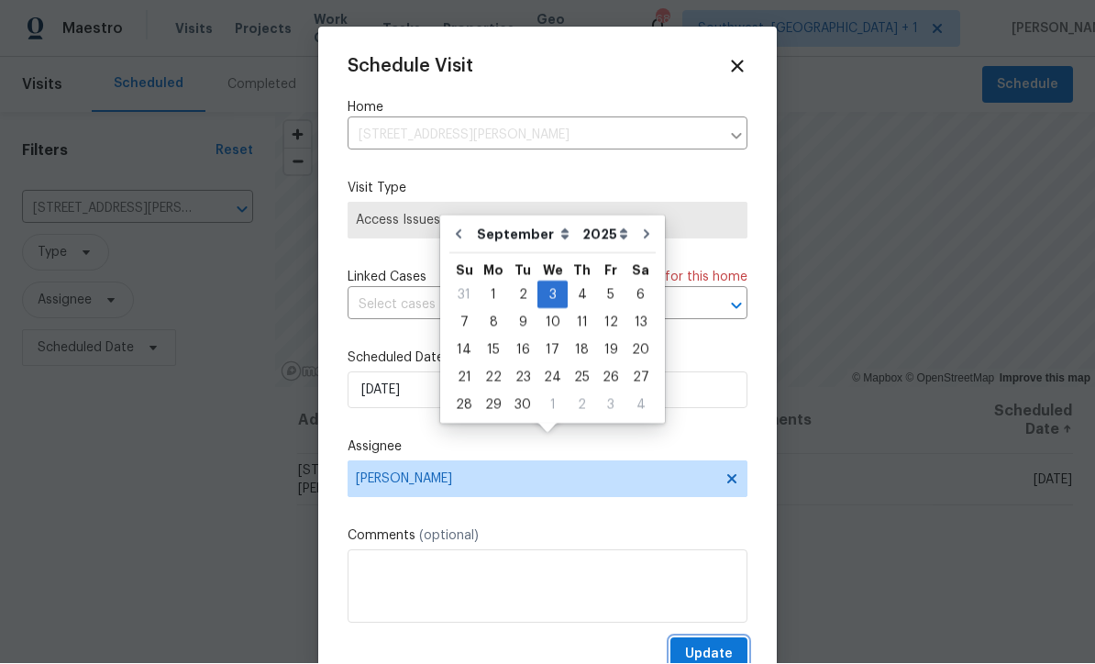
click at [717, 649] on span "Update" at bounding box center [709, 655] width 48 height 23
